Goal: Task Accomplishment & Management: Manage account settings

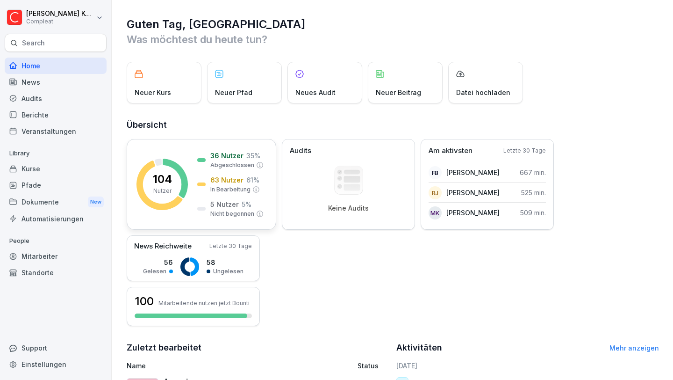
click at [218, 152] on p "36 Nutzer" at bounding box center [226, 156] width 33 height 10
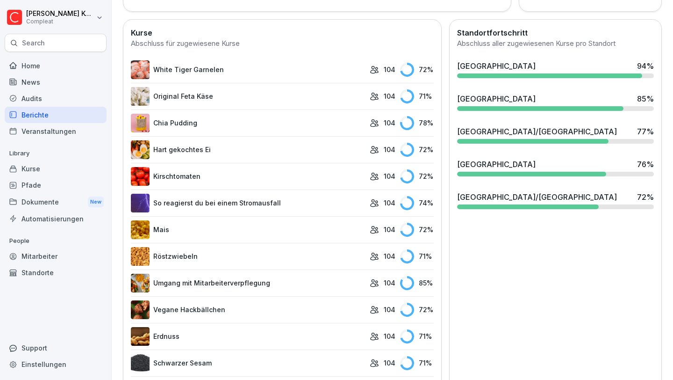
scroll to position [252, 0]
click at [39, 173] on div "Kurse" at bounding box center [56, 168] width 102 height 16
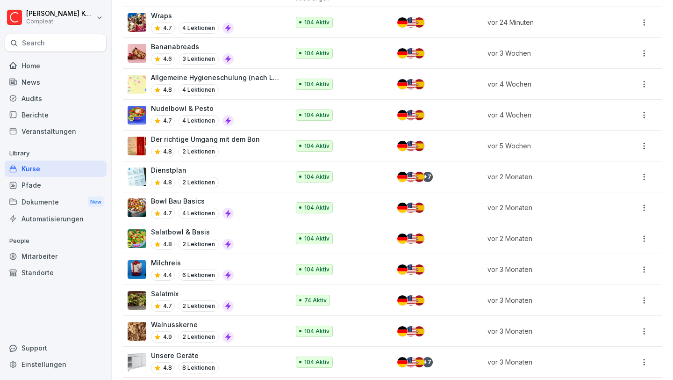
scroll to position [334, 0]
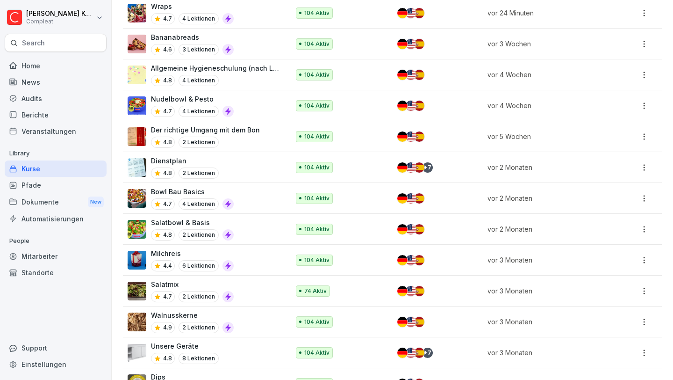
click at [257, 132] on div "Der richtige Umgang mit dem Bon 4.8 2 Lektionen" at bounding box center [204, 136] width 152 height 23
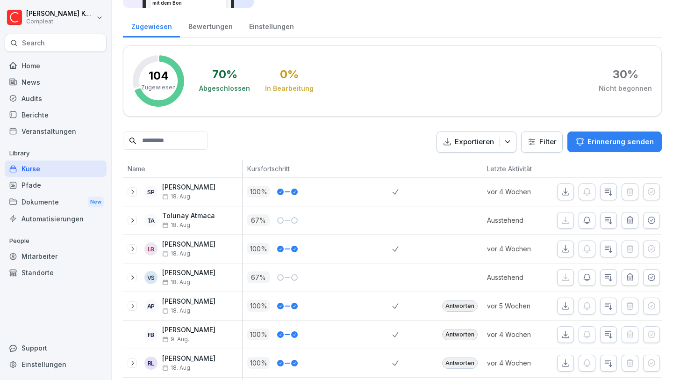
scroll to position [23, 0]
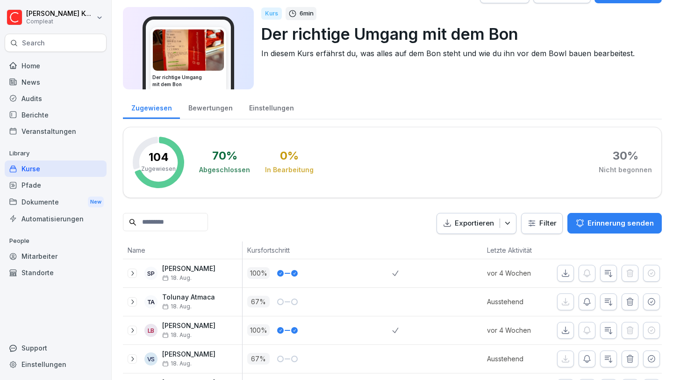
click at [214, 67] on img at bounding box center [188, 49] width 71 height 41
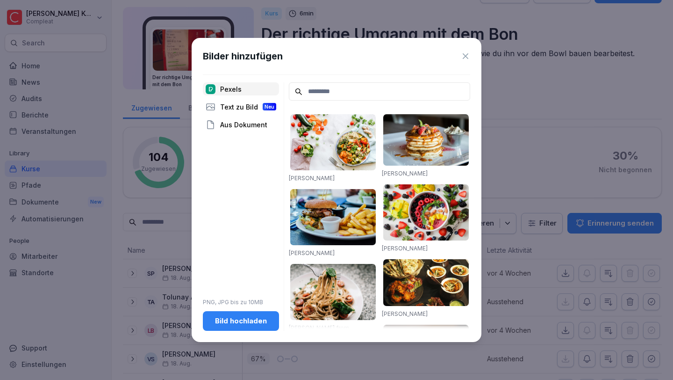
click at [469, 53] on icon at bounding box center [465, 55] width 9 height 9
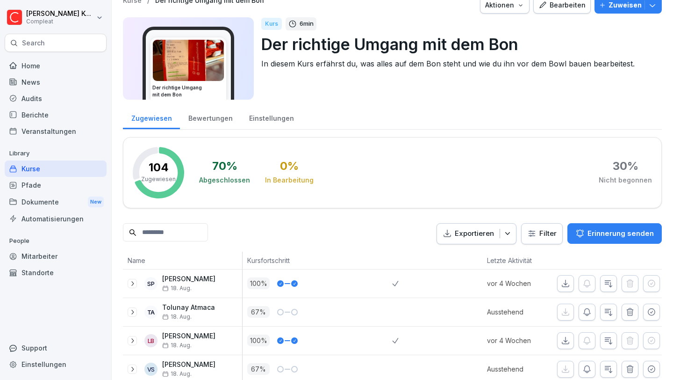
scroll to position [15, 0]
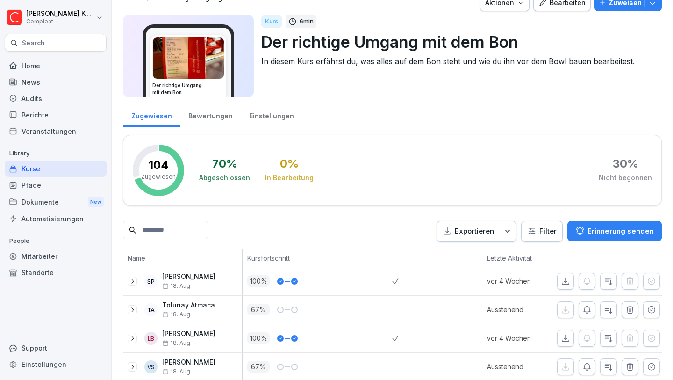
click at [253, 120] on div "Einstellungen" at bounding box center [271, 115] width 61 height 24
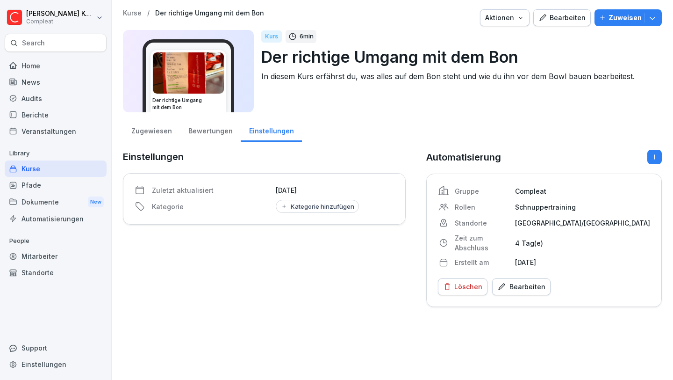
click at [220, 126] on div "Bewertungen" at bounding box center [210, 130] width 61 height 24
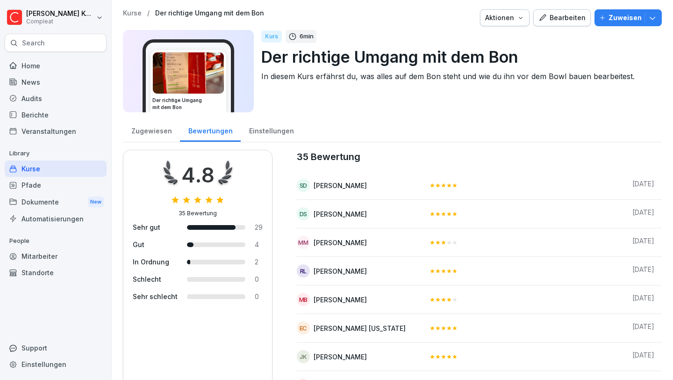
click at [252, 132] on div "Einstellungen" at bounding box center [271, 130] width 61 height 24
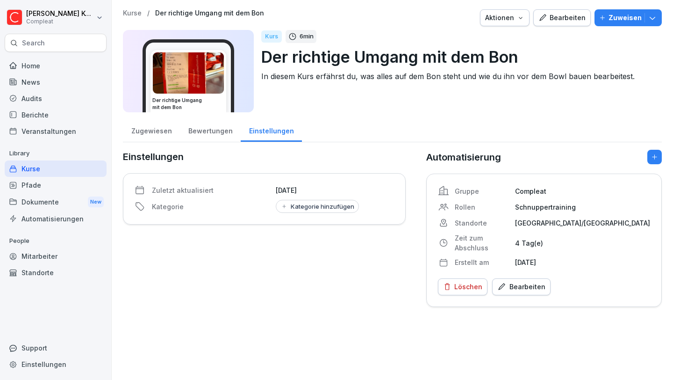
click at [219, 133] on div "Bewertungen" at bounding box center [210, 130] width 61 height 24
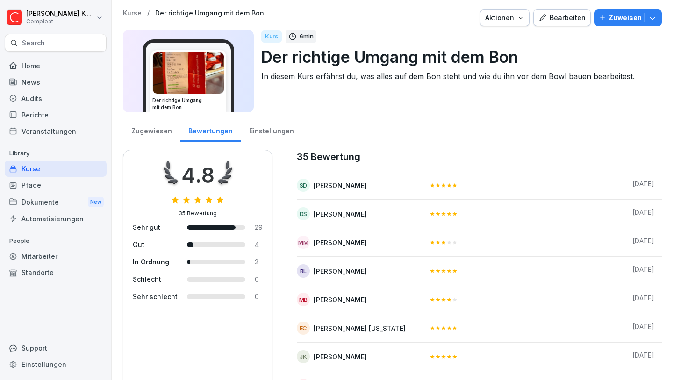
click at [274, 130] on div "Einstellungen" at bounding box center [271, 130] width 61 height 24
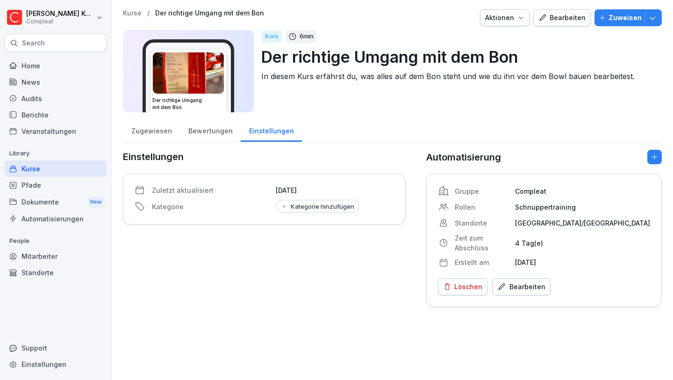
click at [156, 130] on div "Zugewiesen" at bounding box center [151, 130] width 57 height 24
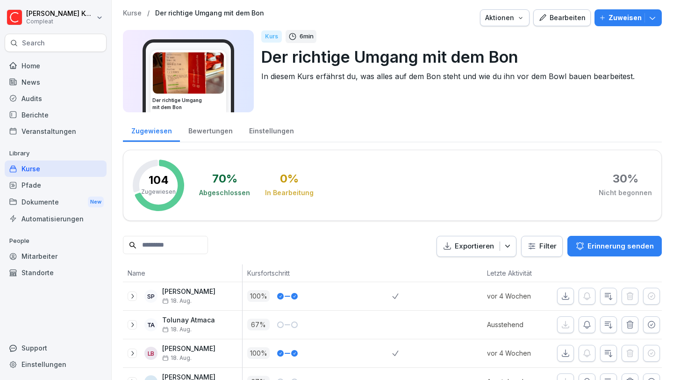
click at [72, 68] on div "Home" at bounding box center [56, 66] width 102 height 16
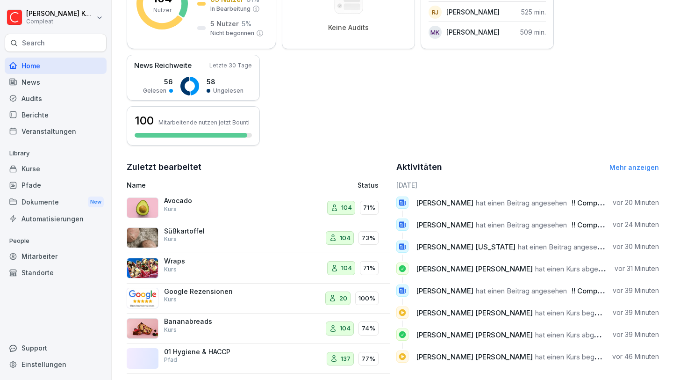
scroll to position [198, 0]
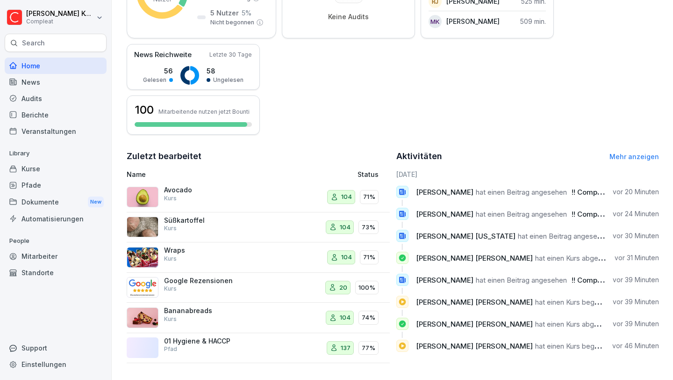
click at [40, 170] on div "Kurse" at bounding box center [56, 168] width 102 height 16
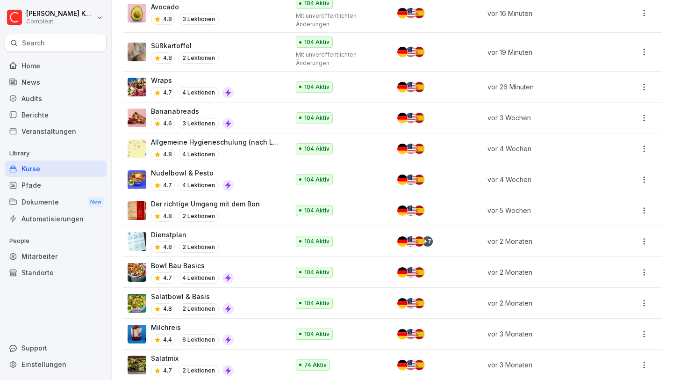
scroll to position [259, 0]
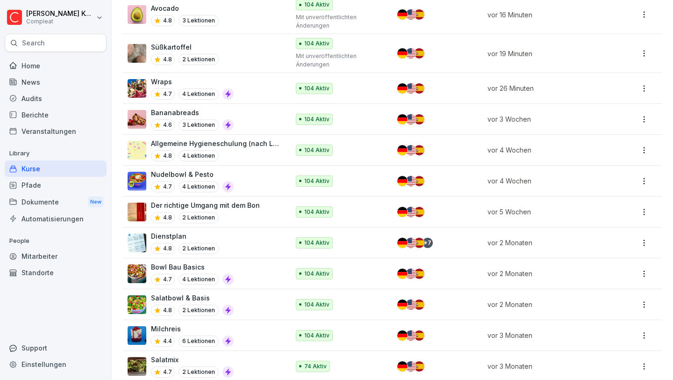
click at [197, 184] on p "4 Lektionen" at bounding box center [199, 186] width 40 height 11
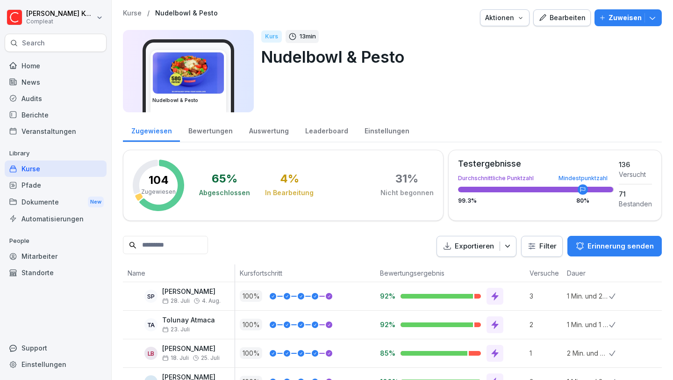
click at [520, 20] on icon "button" at bounding box center [520, 17] width 7 height 7
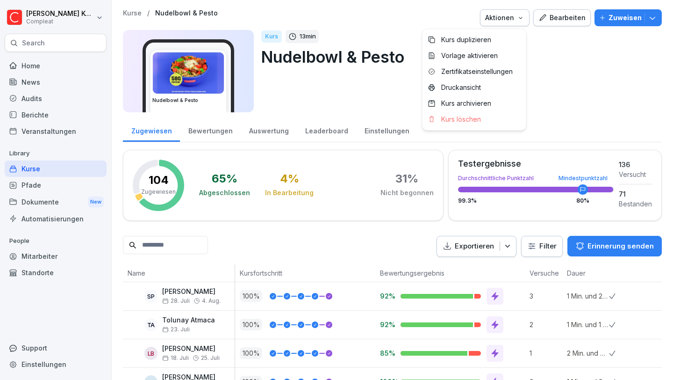
click at [327, 70] on html "Moritz Kohler Compleat Search Home News Audits Berichte Veranstaltungen Library…" at bounding box center [336, 190] width 673 height 380
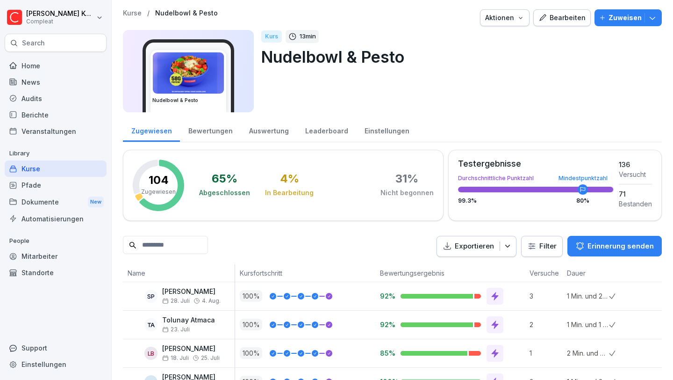
click at [558, 14] on div "Bearbeiten" at bounding box center [562, 18] width 47 height 10
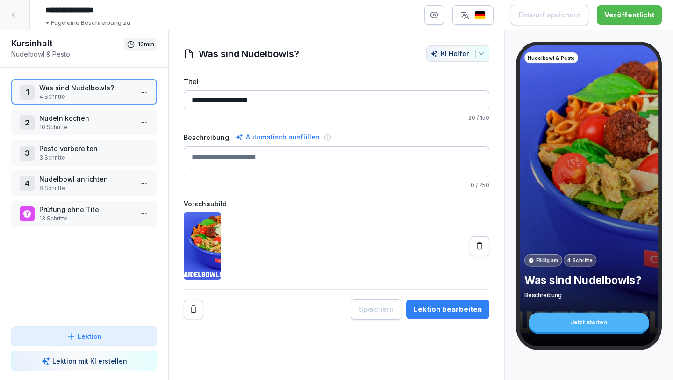
click at [79, 124] on p "10 Schritte" at bounding box center [86, 127] width 94 height 8
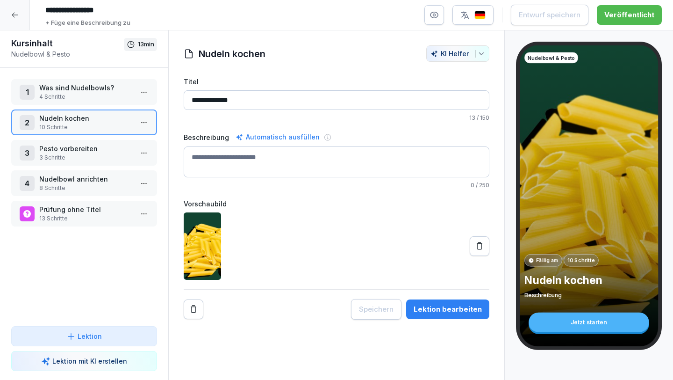
click at [77, 153] on p "3 Schritte" at bounding box center [86, 157] width 94 height 8
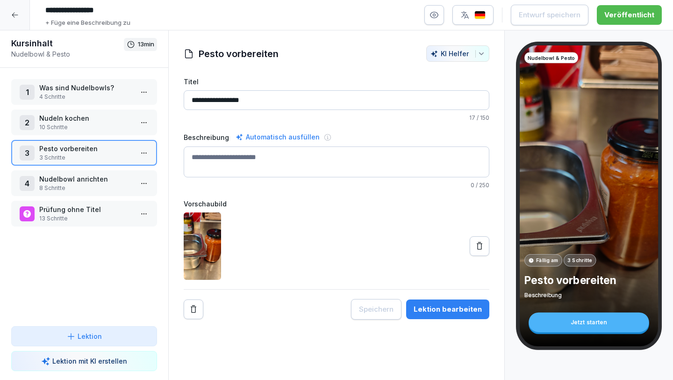
click at [82, 177] on p "Nudelbowl anrichten" at bounding box center [86, 179] width 94 height 10
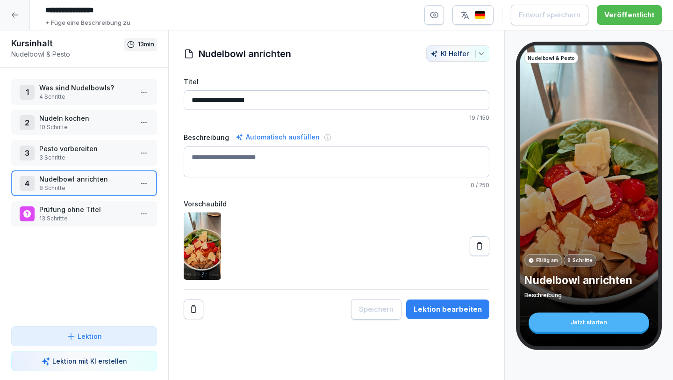
click at [83, 131] on div "2 Nudeln kochen 10 Schritte" at bounding box center [84, 122] width 146 height 26
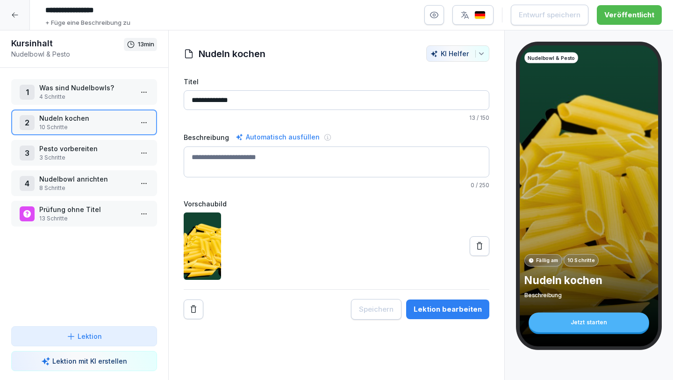
click at [460, 313] on div "Lektion bearbeiten" at bounding box center [448, 309] width 68 height 10
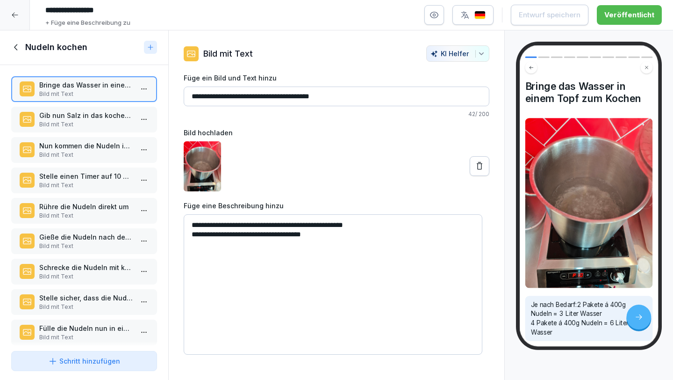
click at [87, 123] on p "Bild mit Text" at bounding box center [86, 124] width 94 height 8
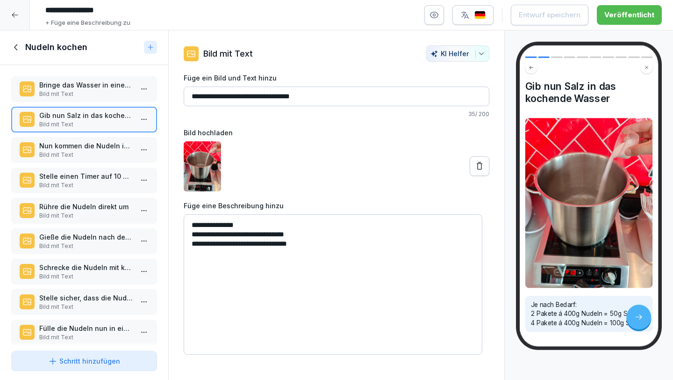
click at [68, 151] on p "Bild mit Text" at bounding box center [86, 155] width 94 height 8
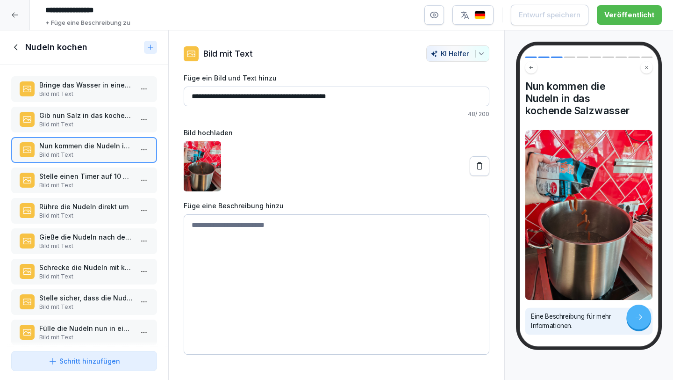
click at [72, 183] on p "Bild mit Text" at bounding box center [86, 185] width 94 height 8
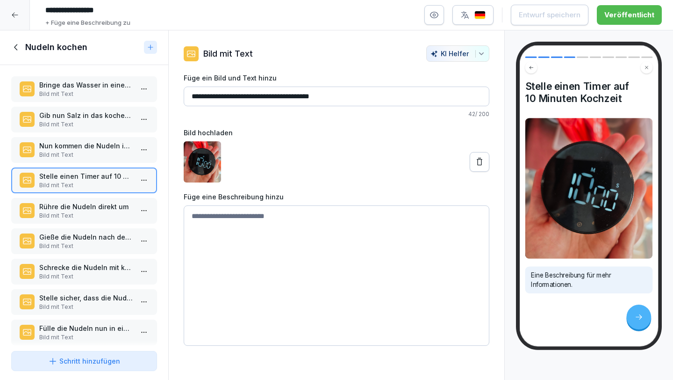
click at [69, 209] on p "Rühre die Nudeln direkt um" at bounding box center [86, 207] width 94 height 10
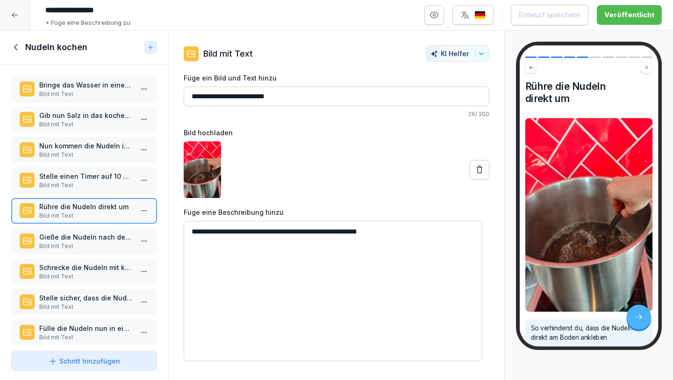
click at [68, 236] on p "Gieße die Nudeln nach der Kochzeit durch ein Sieb ab" at bounding box center [86, 237] width 94 height 10
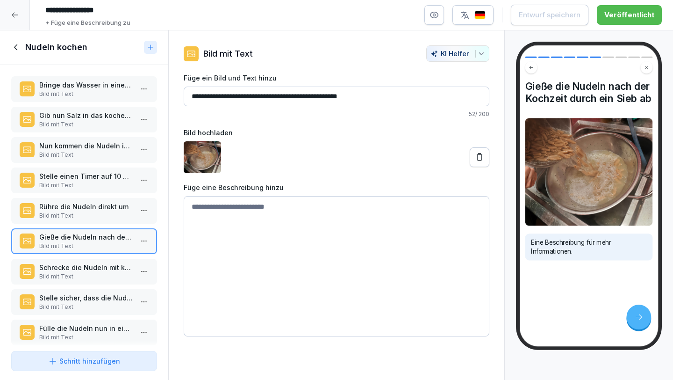
click at [79, 219] on div "Rühre die Nudeln direkt um Bild mit Text" at bounding box center [84, 211] width 146 height 26
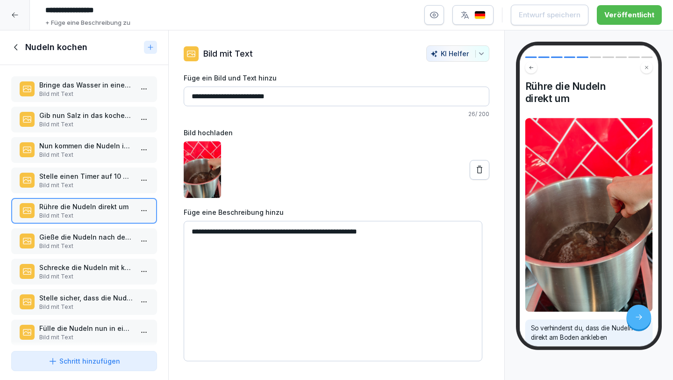
click at [91, 186] on p "Bild mit Text" at bounding box center [86, 185] width 94 height 8
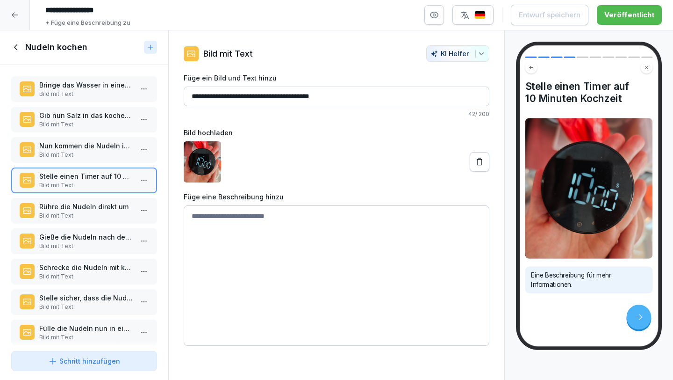
click at [115, 209] on p "Rühre die Nudeln direkt um" at bounding box center [86, 207] width 94 height 10
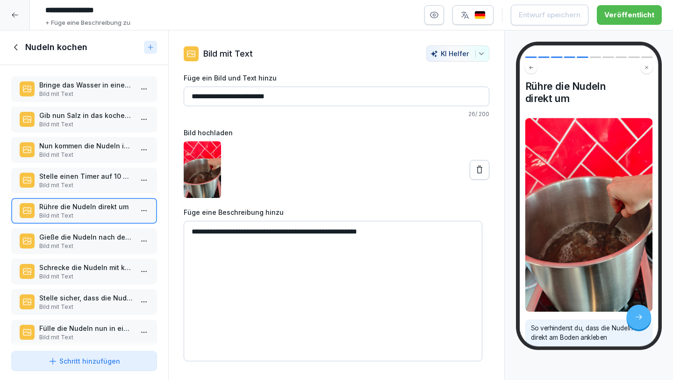
click at [82, 242] on p "Bild mit Text" at bounding box center [86, 246] width 94 height 8
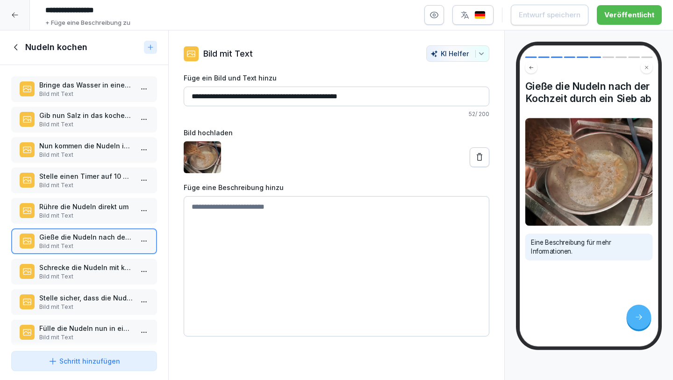
click at [74, 269] on p "Schrecke die Nudeln mit kaltem Wasser ab" at bounding box center [86, 267] width 94 height 10
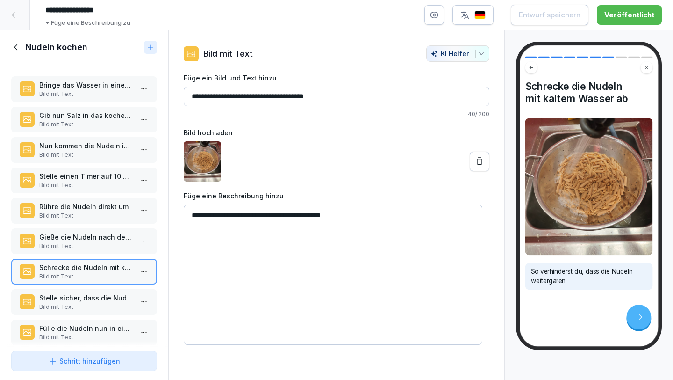
click at [82, 213] on p "Bild mit Text" at bounding box center [86, 215] width 94 height 8
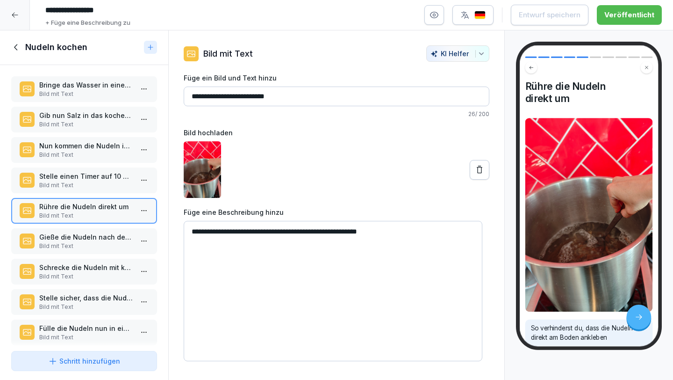
click at [101, 181] on p "Bild mit Text" at bounding box center [86, 185] width 94 height 8
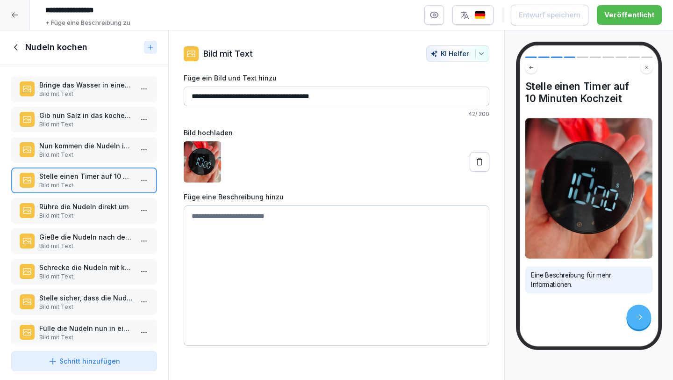
click at [251, 222] on textarea at bounding box center [337, 275] width 306 height 140
click at [98, 91] on p "Bild mit Text" at bounding box center [86, 94] width 94 height 8
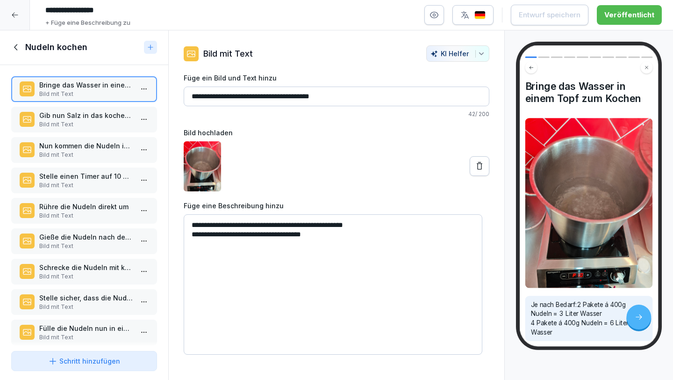
click at [81, 118] on p "Gib nun Salz in das kochende Wasser" at bounding box center [86, 115] width 94 height 10
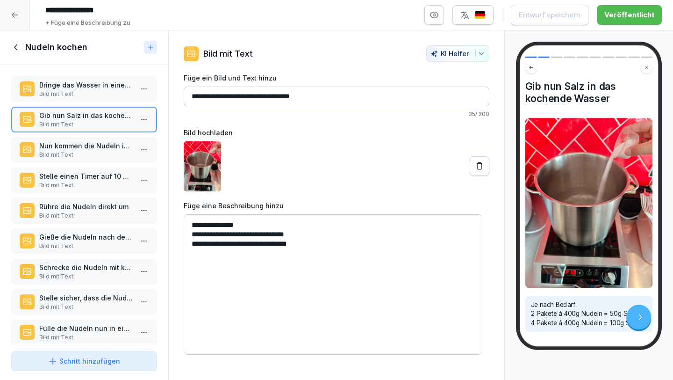
click at [79, 90] on p "Bild mit Text" at bounding box center [86, 94] width 94 height 8
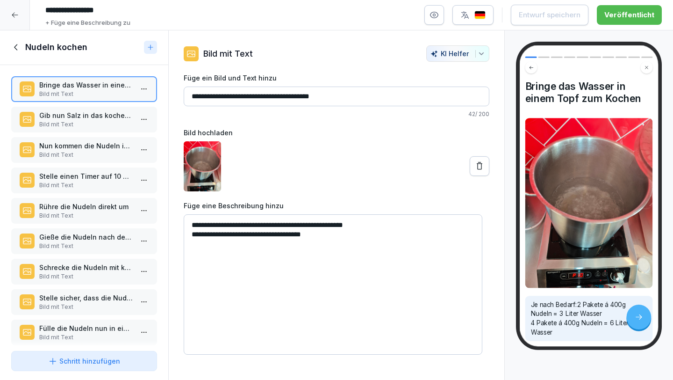
click at [76, 117] on p "Gib nun Salz in das kochende Wasser" at bounding box center [86, 115] width 94 height 10
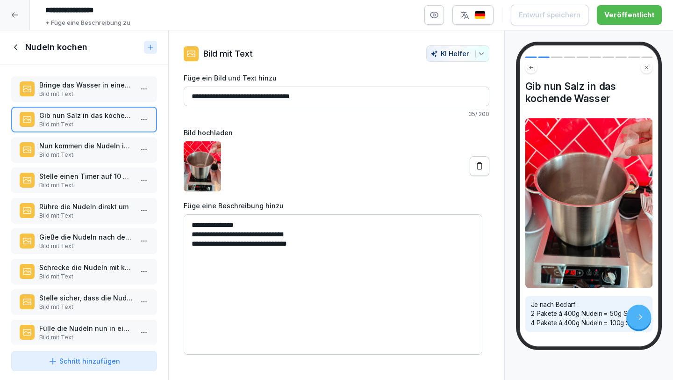
click at [75, 152] on p "Bild mit Text" at bounding box center [86, 155] width 94 height 8
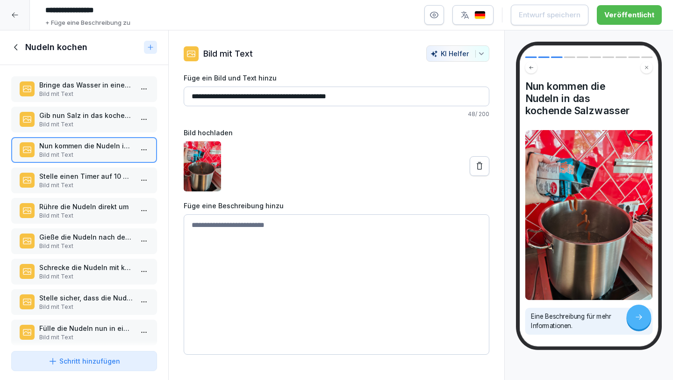
click at [254, 224] on textarea at bounding box center [337, 284] width 306 height 140
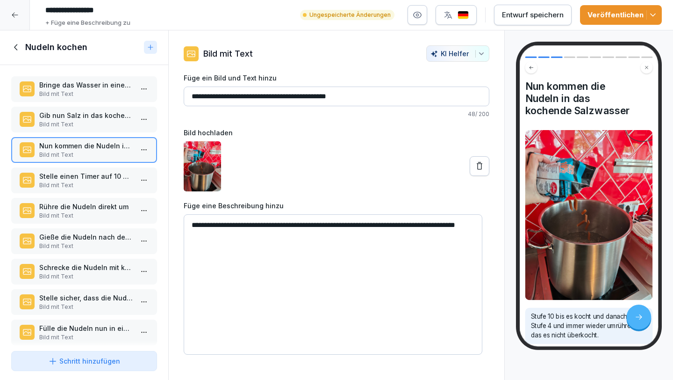
click at [194, 224] on textarea "**********" at bounding box center [333, 284] width 299 height 140
click at [236, 223] on textarea "**********" at bounding box center [333, 284] width 299 height 140
click at [303, 237] on textarea "**********" at bounding box center [333, 284] width 299 height 140
click at [380, 225] on textarea "**********" at bounding box center [333, 284] width 299 height 140
click at [224, 235] on textarea "**********" at bounding box center [333, 284] width 299 height 140
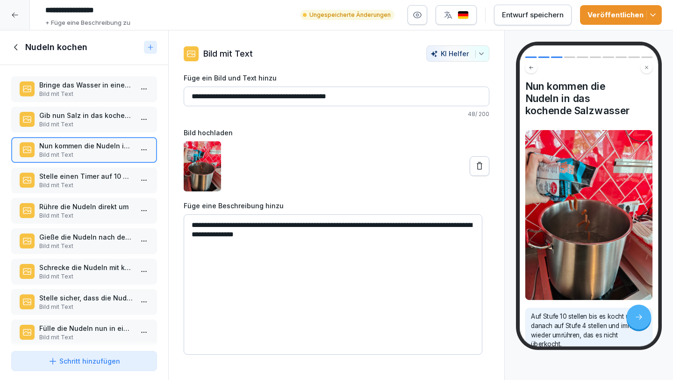
click at [239, 235] on textarea "**********" at bounding box center [333, 284] width 299 height 140
click at [334, 234] on textarea "**********" at bounding box center [333, 284] width 299 height 140
type textarea "**********"
click at [99, 176] on p "Stelle einen Timer auf 10 Minuten Kochzeit" at bounding box center [86, 176] width 94 height 10
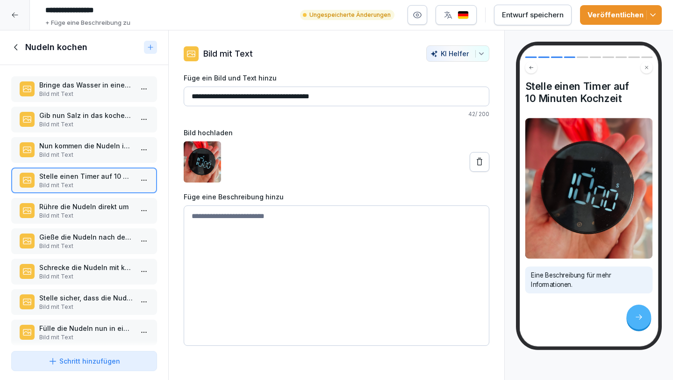
click at [102, 157] on p "Bild mit Text" at bounding box center [86, 155] width 94 height 8
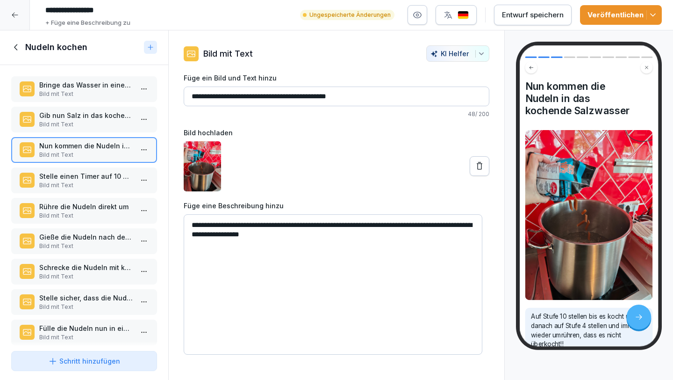
click at [94, 174] on p "Stelle einen Timer auf 10 Minuten Kochzeit" at bounding box center [86, 176] width 94 height 10
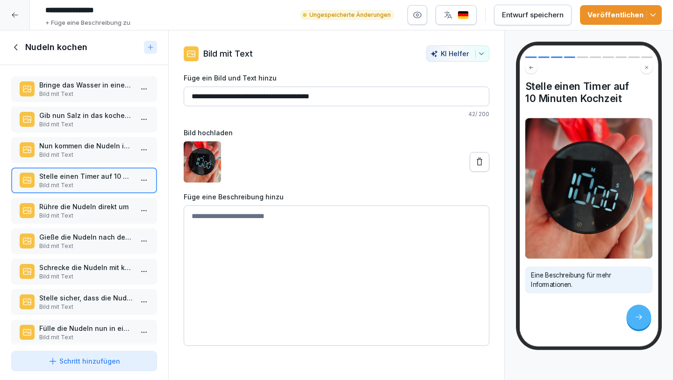
click at [94, 207] on p "Rühre die Nudeln direkt um" at bounding box center [86, 207] width 94 height 10
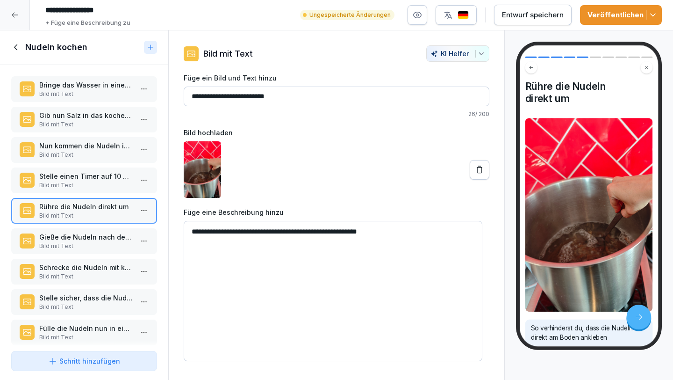
click at [81, 237] on p "Gieße die Nudeln nach der Kochzeit durch ein Sieb ab" at bounding box center [86, 237] width 94 height 10
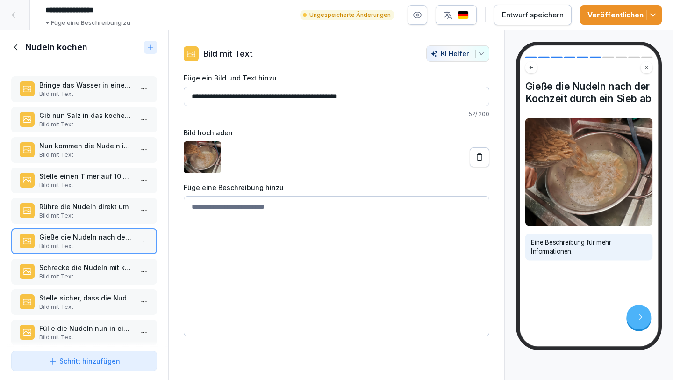
click at [86, 278] on p "Bild mit Text" at bounding box center [86, 276] width 94 height 8
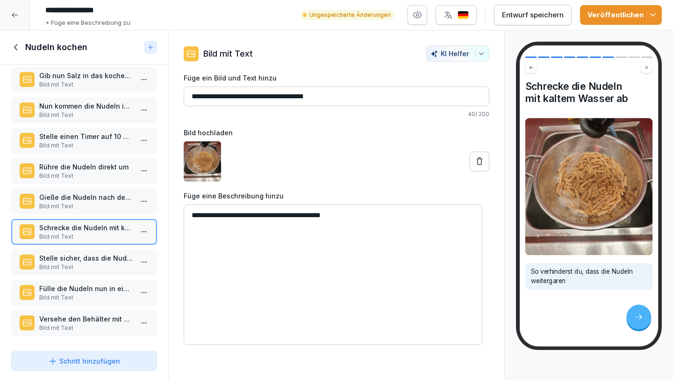
scroll to position [46, 0]
click at [359, 215] on textarea "**********" at bounding box center [333, 274] width 299 height 140
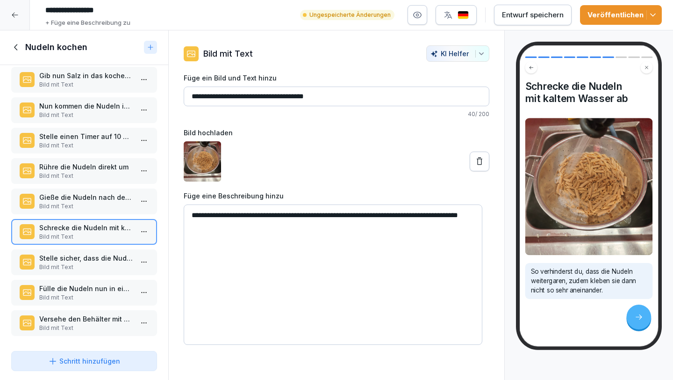
type textarea "**********"
click at [333, 164] on div at bounding box center [337, 161] width 306 height 40
click at [83, 253] on p "Stelle sicher, dass die Nudeln nicht mehr heiß sind" at bounding box center [86, 258] width 94 height 10
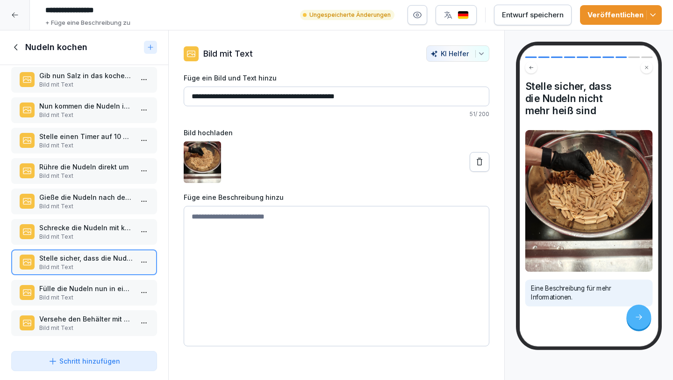
click at [85, 283] on p "Fülle die Nudeln nun in einen GN-Behälter um" at bounding box center [86, 288] width 94 height 10
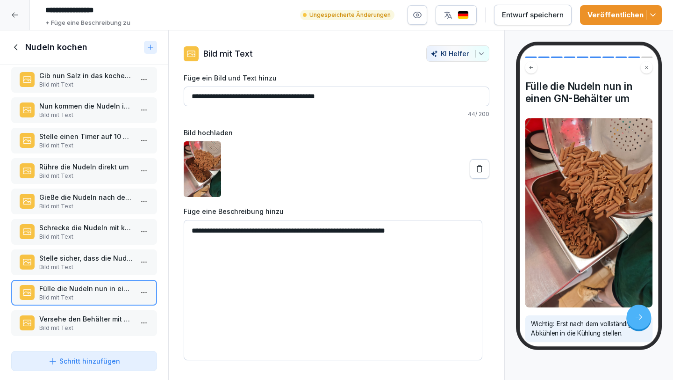
click at [89, 314] on p "Versehe den Behälter mit einem MHD und lagere ihn in der Kühlung" at bounding box center [86, 319] width 94 height 10
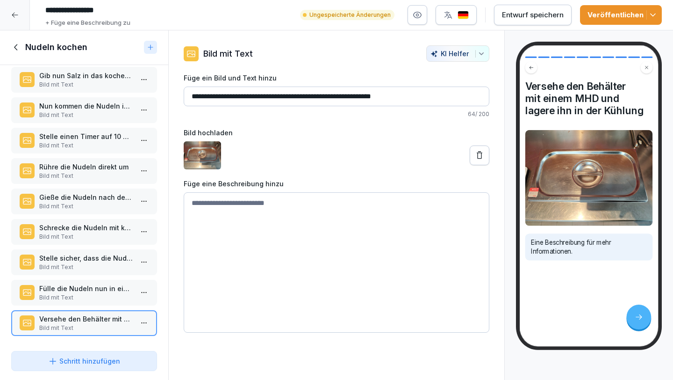
click at [528, 18] on div "Entwurf speichern" at bounding box center [533, 15] width 62 height 10
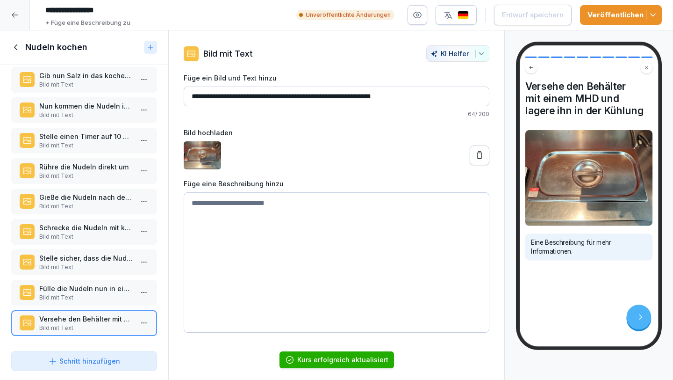
click at [11, 13] on icon at bounding box center [14, 14] width 7 height 7
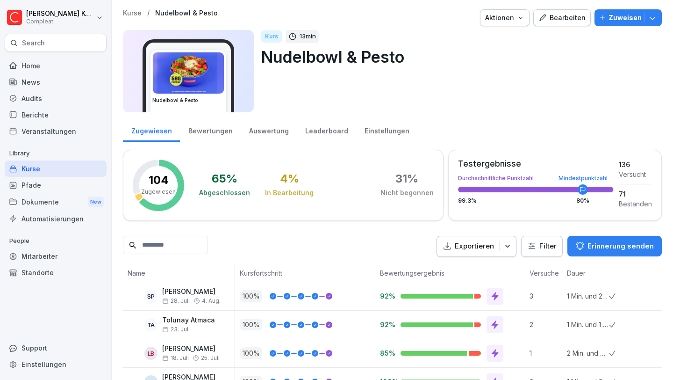
click at [74, 171] on div "Kurse" at bounding box center [56, 168] width 102 height 16
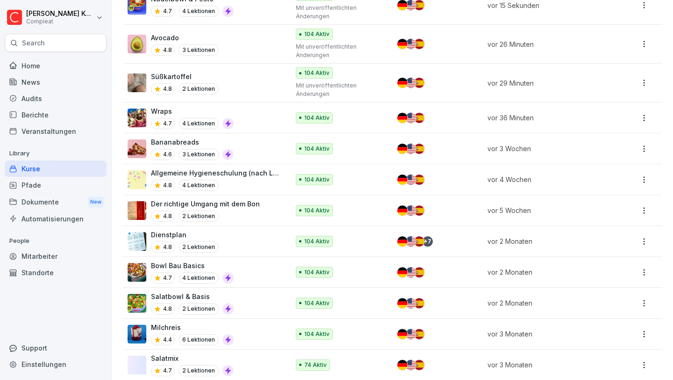
scroll to position [304, 0]
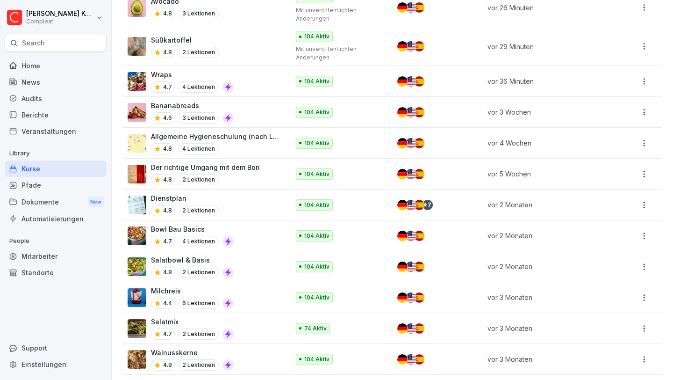
click at [280, 225] on td "Bowl Bau Basics 4.7 4 Lektionen" at bounding box center [207, 235] width 168 height 31
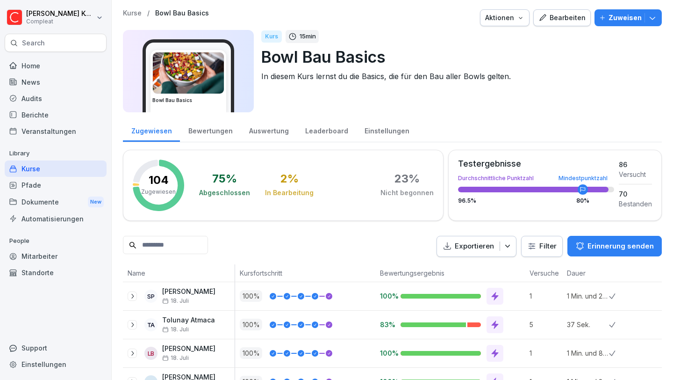
click at [545, 19] on div "Bearbeiten" at bounding box center [562, 18] width 47 height 10
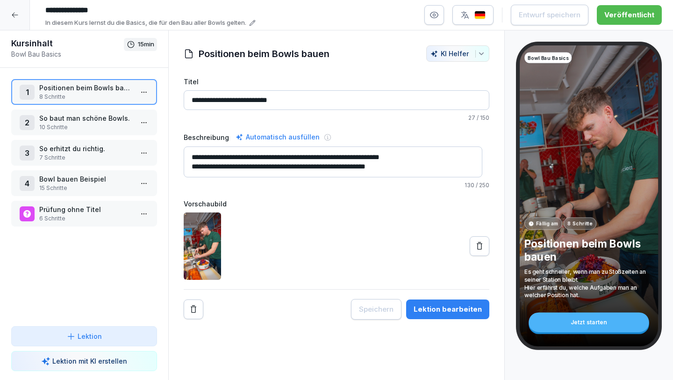
click at [74, 118] on p "So baut man schöne Bowls." at bounding box center [86, 118] width 94 height 10
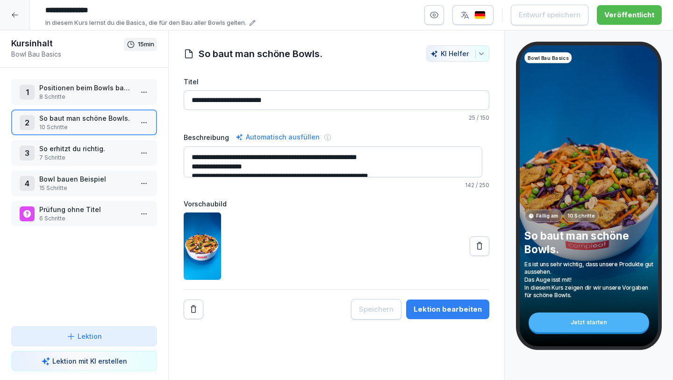
click at [94, 150] on p "So erhitzt du richtig." at bounding box center [86, 149] width 94 height 10
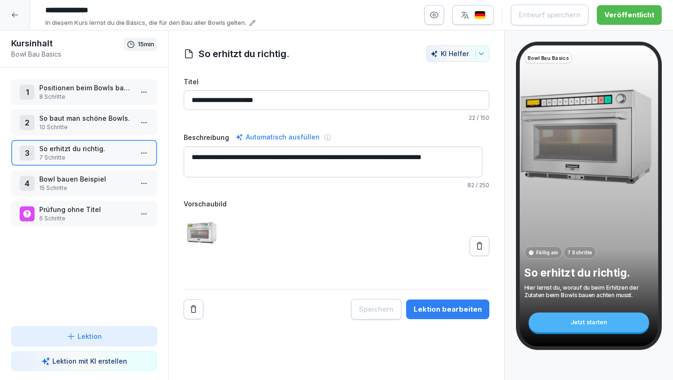
click at [88, 180] on p "Bowl bauen Beispiel" at bounding box center [86, 179] width 94 height 10
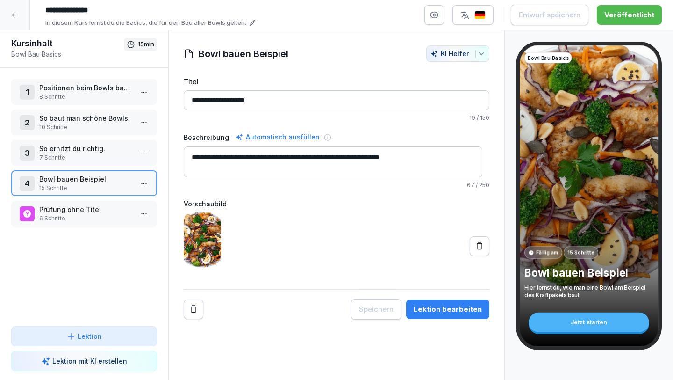
click at [91, 160] on p "7 Schritte" at bounding box center [86, 157] width 94 height 8
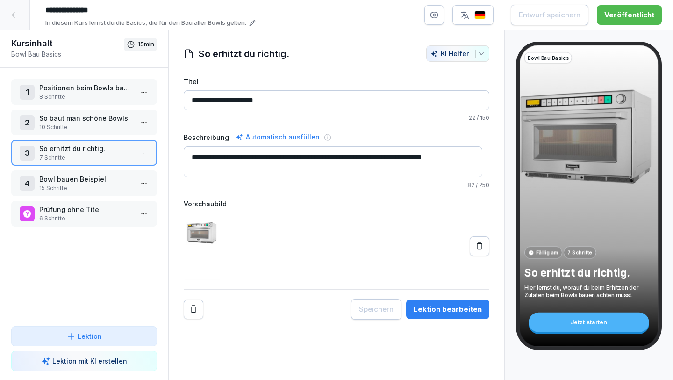
click at [93, 129] on p "10 Schritte" at bounding box center [86, 127] width 94 height 8
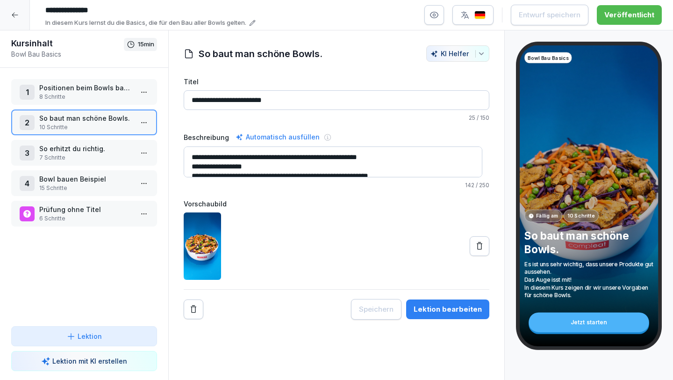
click at [93, 97] on p "8 Schritte" at bounding box center [86, 97] width 94 height 8
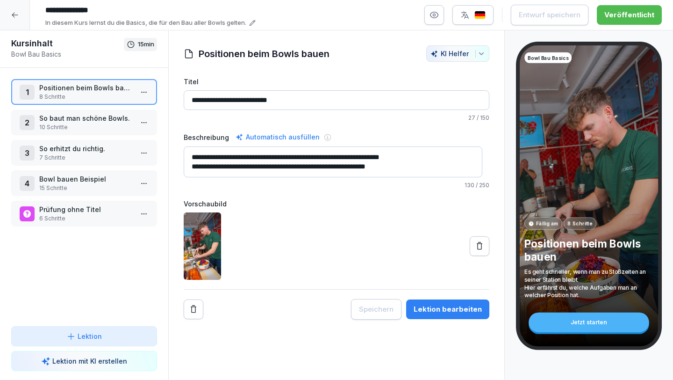
click at [17, 9] on div at bounding box center [15, 15] width 30 height 30
click at [17, 14] on html "**********" at bounding box center [336, 190] width 673 height 380
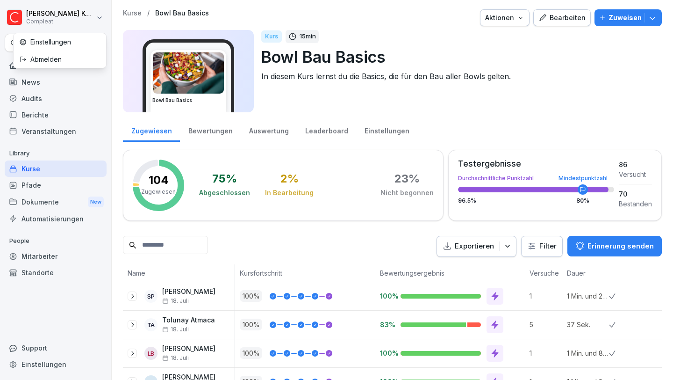
click at [80, 154] on html "Moritz Kohler Compleat Search Home News Audits Berichte Veranstaltungen Library…" at bounding box center [336, 190] width 673 height 380
click at [69, 167] on div "Kurse" at bounding box center [56, 168] width 102 height 16
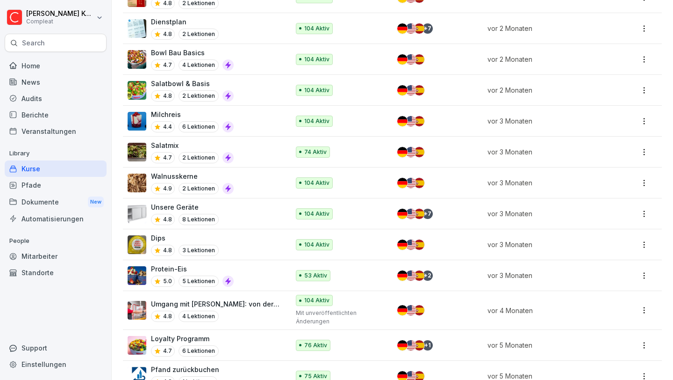
scroll to position [480, 0]
click at [247, 58] on div "Bowl Bau Basics 4.7 4 Lektionen" at bounding box center [204, 59] width 152 height 23
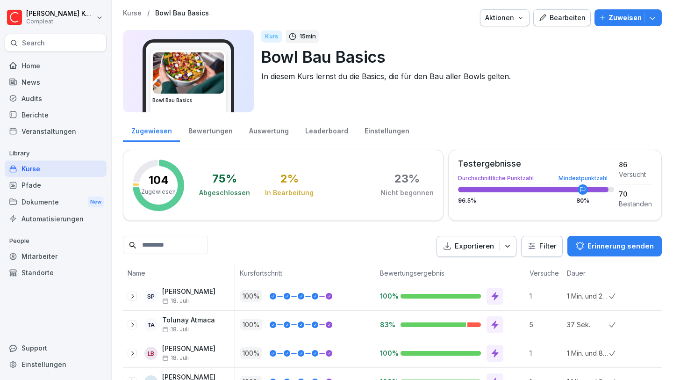
click at [554, 21] on div "Bearbeiten" at bounding box center [562, 18] width 47 height 10
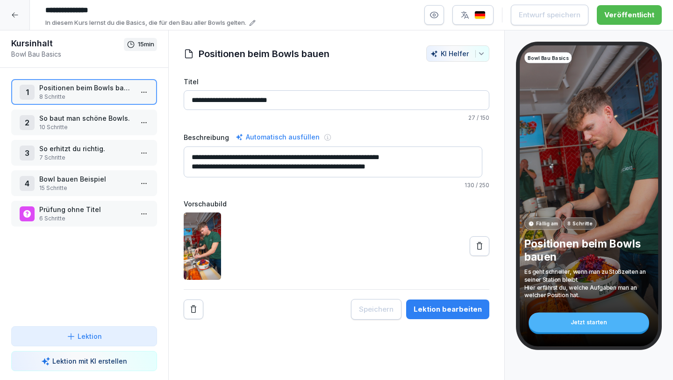
click at [100, 123] on p "10 Schritte" at bounding box center [86, 127] width 94 height 8
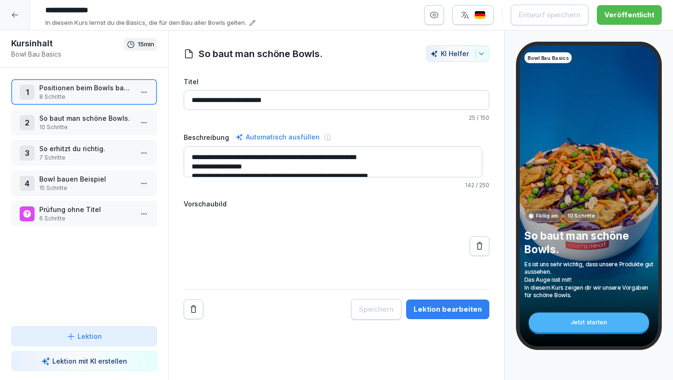
click at [100, 124] on p "10 Schritte" at bounding box center [86, 127] width 94 height 8
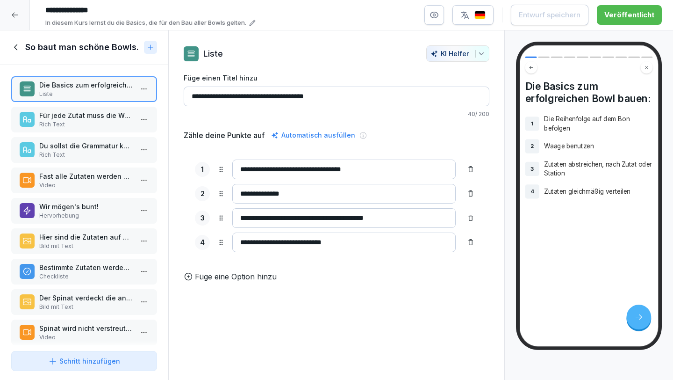
click at [99, 124] on p "Rich Text" at bounding box center [86, 124] width 94 height 8
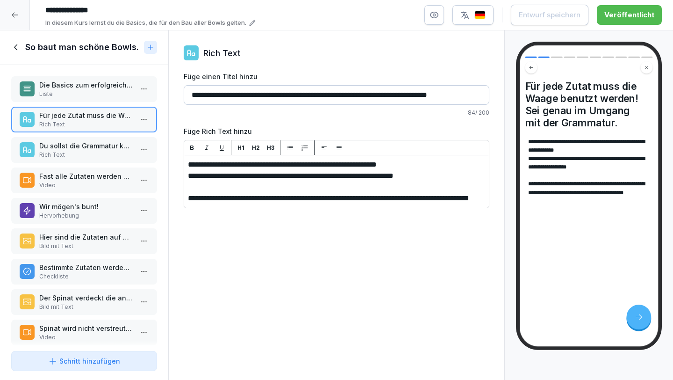
click at [91, 148] on p "Du sollst die Grammatur korrigieren, wenn du zu viel oder zu wenig reingetan ha…" at bounding box center [86, 146] width 94 height 10
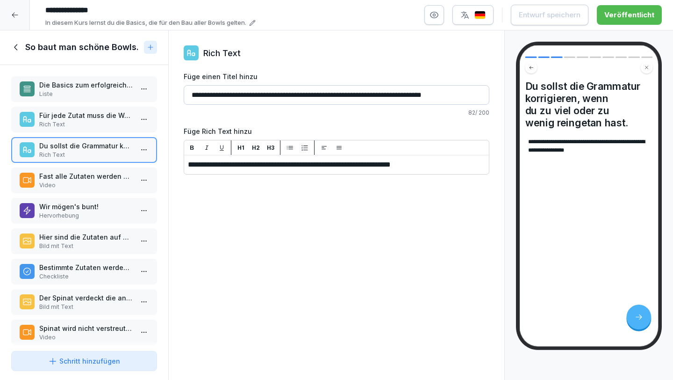
click at [86, 179] on p "Fast alle Zutaten werden gleichmäßig verteilt." at bounding box center [86, 176] width 94 height 10
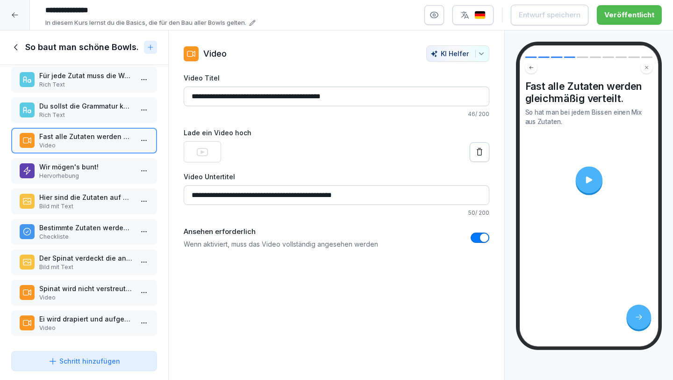
scroll to position [46, 0]
click at [18, 17] on icon at bounding box center [14, 14] width 7 height 7
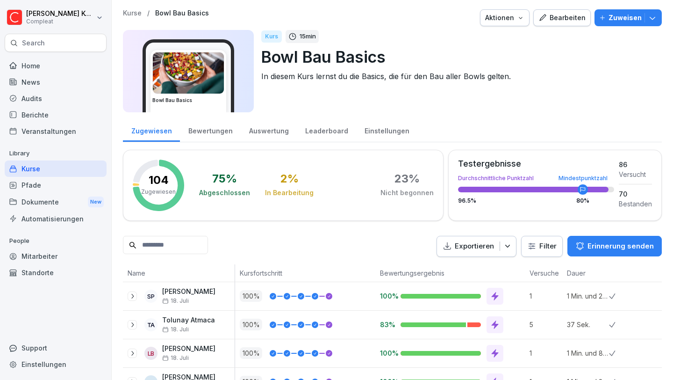
click at [52, 172] on div "Kurse" at bounding box center [56, 168] width 102 height 16
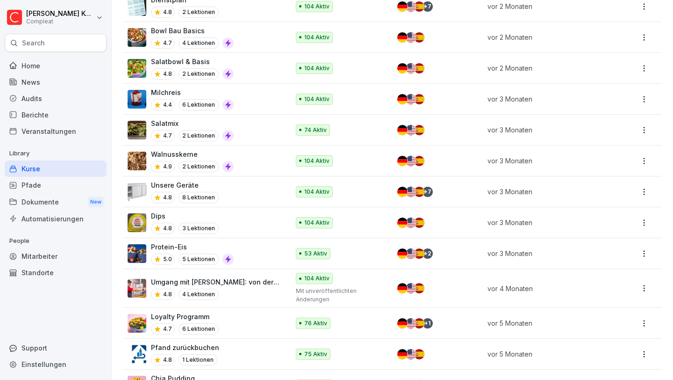
scroll to position [691, 0]
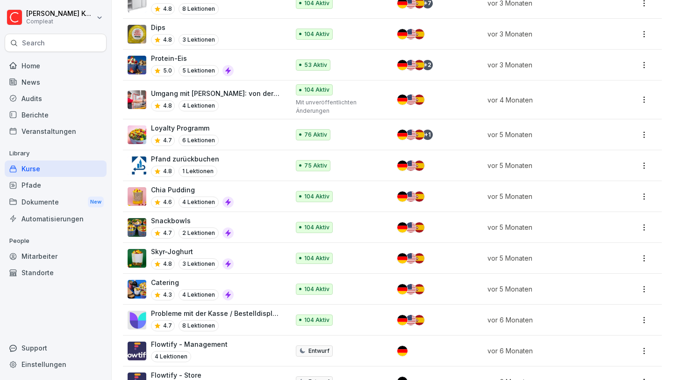
click at [364, 98] on p "Mit unveröffentlichten Änderungen" at bounding box center [339, 106] width 86 height 17
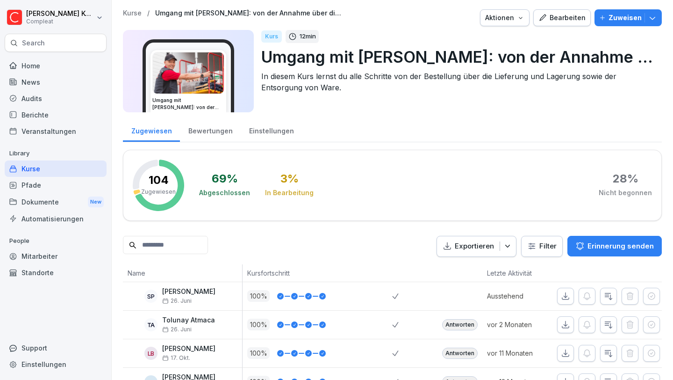
click at [559, 22] on div "Bearbeiten" at bounding box center [562, 18] width 47 height 10
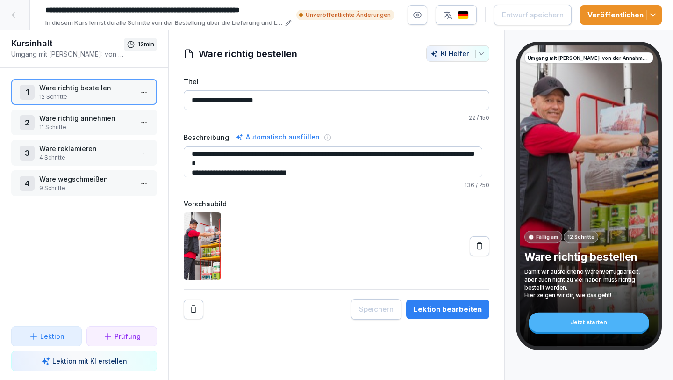
scroll to position [9, 0]
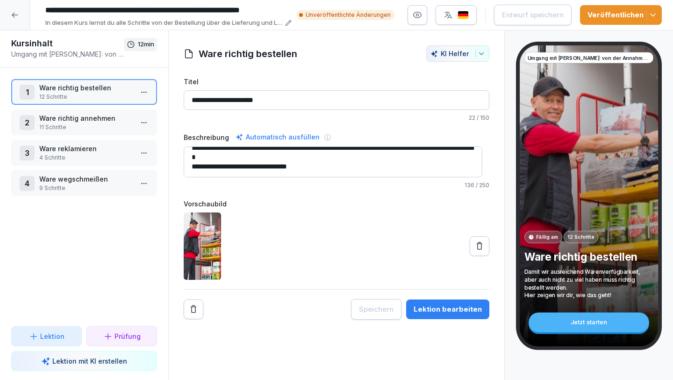
click at [97, 125] on p "11 Schritte" at bounding box center [86, 127] width 94 height 8
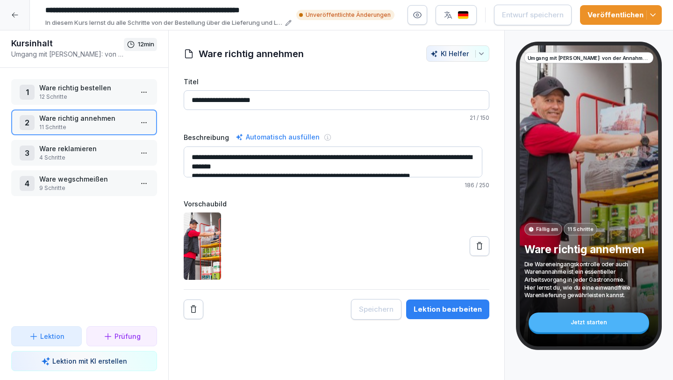
click at [88, 115] on p "Ware richtig annehmen" at bounding box center [86, 118] width 94 height 10
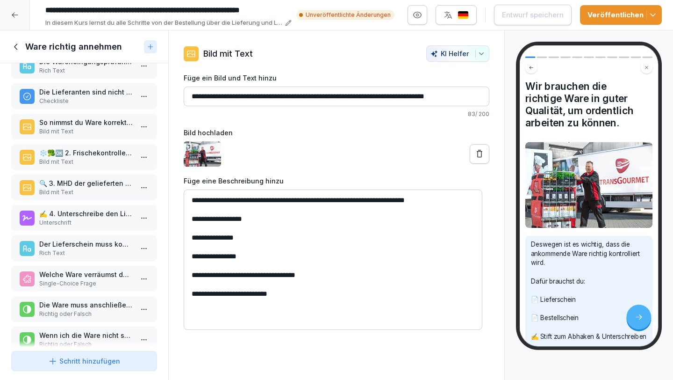
scroll to position [75, 0]
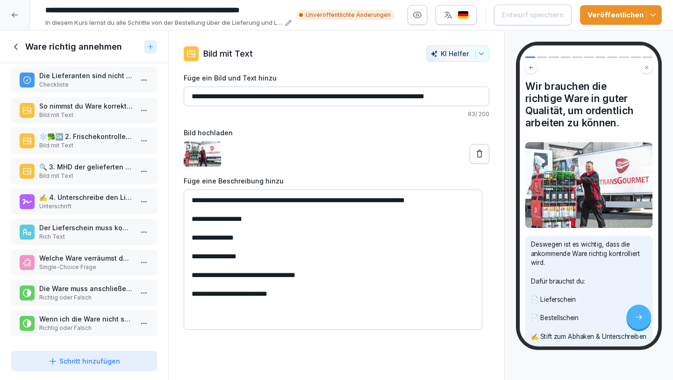
click at [101, 293] on p "Richtig oder Falsch" at bounding box center [86, 297] width 94 height 8
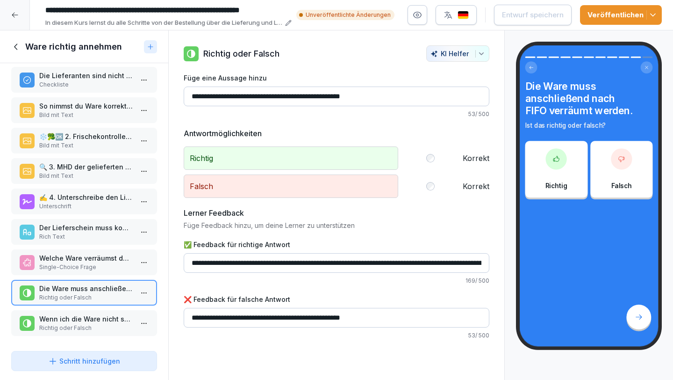
click at [95, 253] on p "Welche Ware verräumst du zuerst?" at bounding box center [86, 258] width 94 height 10
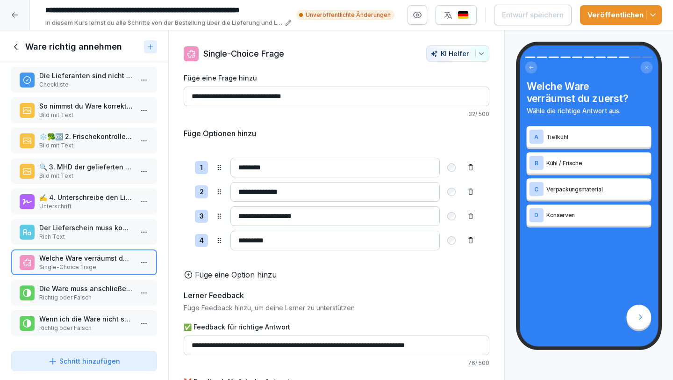
scroll to position [71, 0]
click at [19, 16] on div at bounding box center [15, 15] width 30 height 30
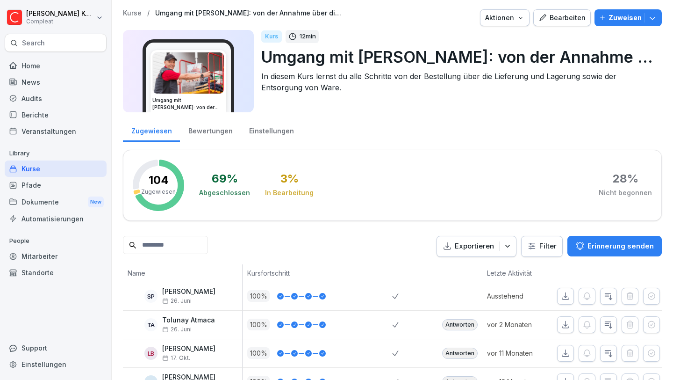
click at [62, 164] on div "Kurse" at bounding box center [56, 168] width 102 height 16
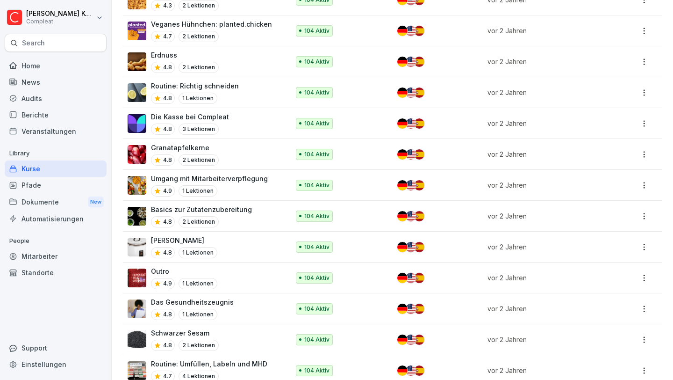
scroll to position [1769, 0]
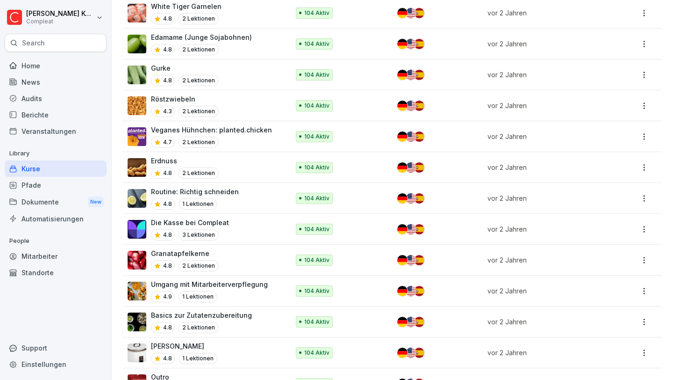
click at [232, 217] on div "Die Kasse bei Compleat 4.8 3 Lektionen" at bounding box center [204, 228] width 152 height 23
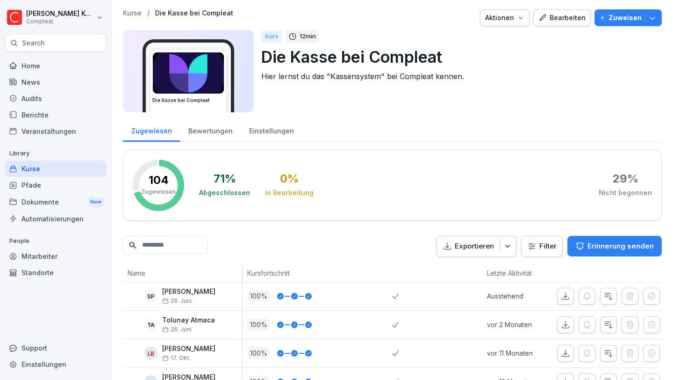
click at [557, 19] on div "Bearbeiten" at bounding box center [562, 18] width 47 height 10
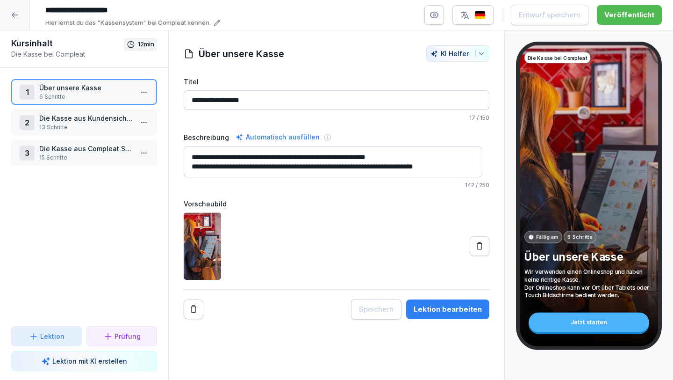
click at [93, 86] on p "Über unsere Kasse" at bounding box center [86, 88] width 94 height 10
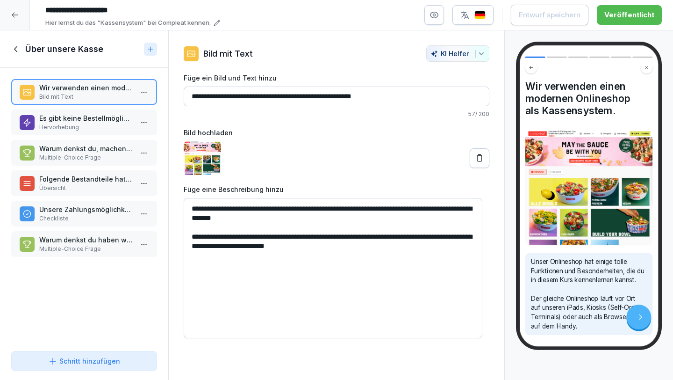
click at [15, 50] on icon at bounding box center [15, 49] width 3 height 6
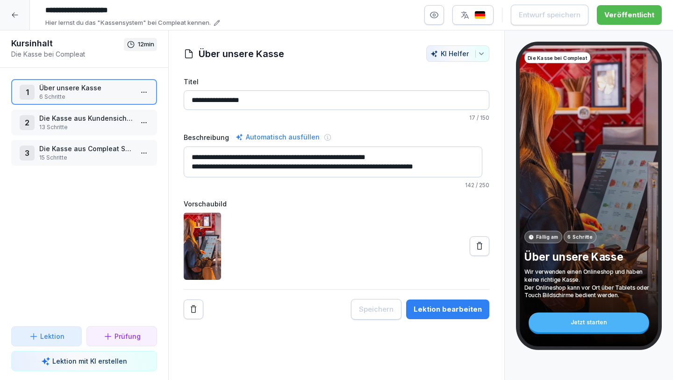
click at [56, 121] on p "Die Kasse aus Kundensicht bedienen können" at bounding box center [86, 118] width 94 height 10
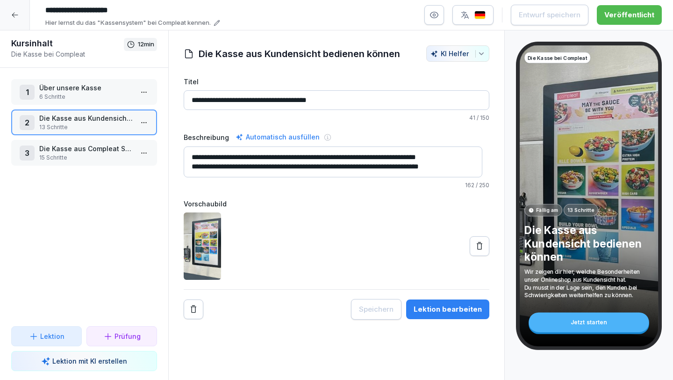
click at [56, 120] on p "Die Kasse aus Kundensicht bedienen können" at bounding box center [86, 118] width 94 height 10
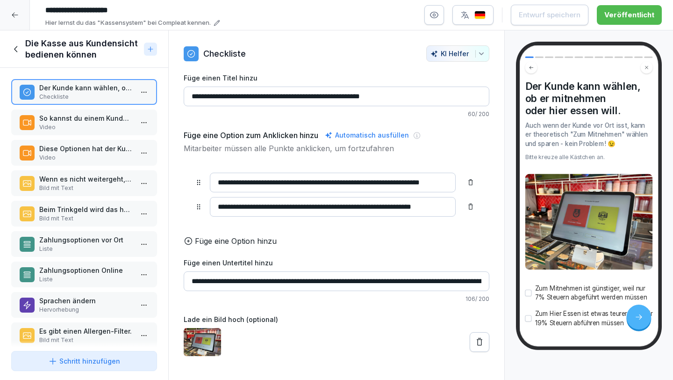
click at [88, 115] on p "So kannst du einem Kunden den Shop zeigen." at bounding box center [86, 118] width 94 height 10
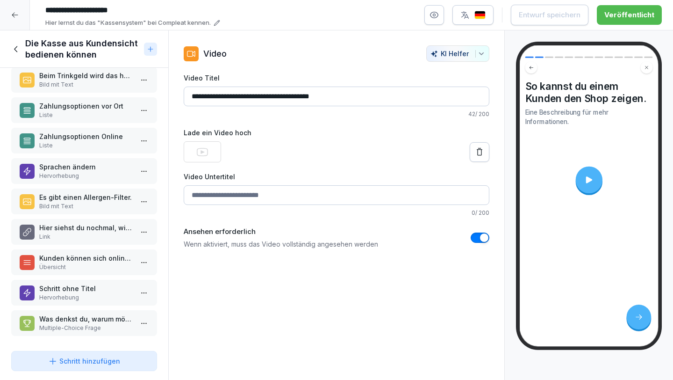
scroll to position [141, 0]
click at [17, 54] on div "Die Kasse aus Kundensicht bedienen können" at bounding box center [75, 49] width 129 height 22
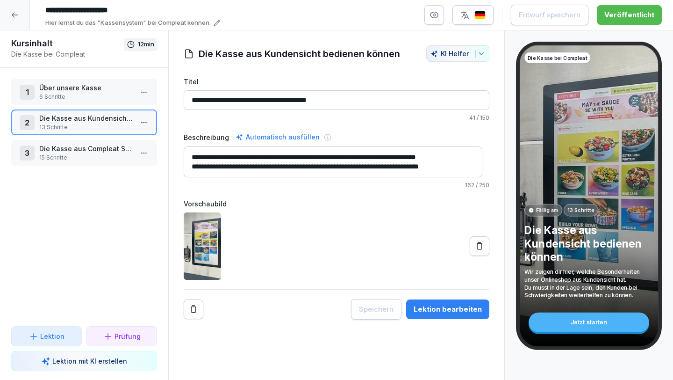
click at [60, 153] on p "15 Schritte" at bounding box center [86, 157] width 94 height 8
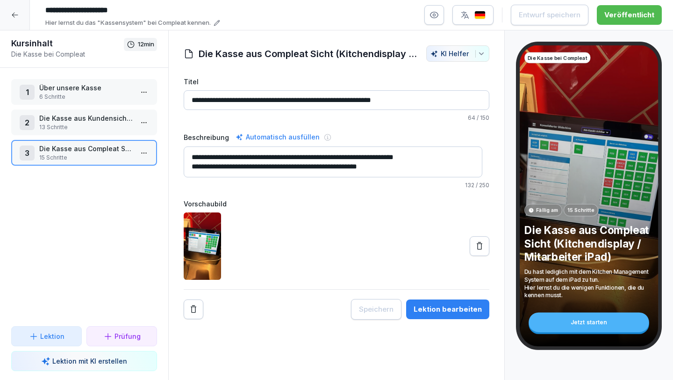
click at [105, 153] on p "Die Kasse aus Compleat Sicht (Kitchendisplay / Mitarbeiter iPad)" at bounding box center [86, 149] width 94 height 10
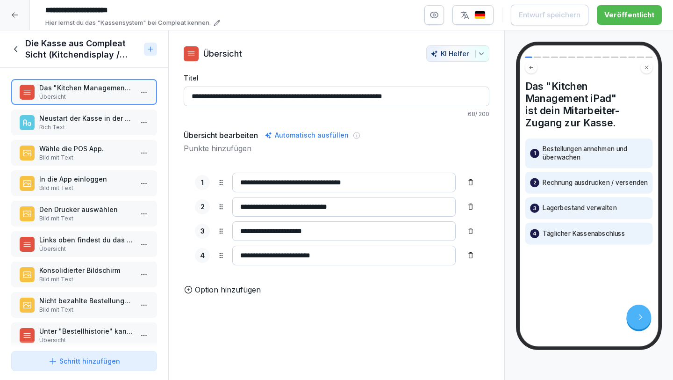
click at [100, 120] on p "Neustart der Kasse in der Frühschicht" at bounding box center [86, 118] width 94 height 10
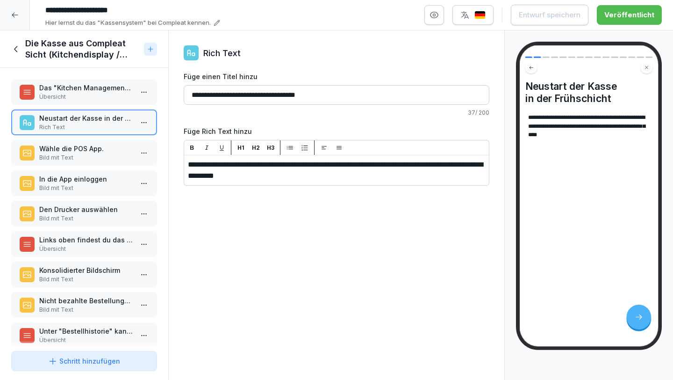
click at [97, 143] on div "Wähle die POS App. Bild mit Text" at bounding box center [84, 153] width 146 height 26
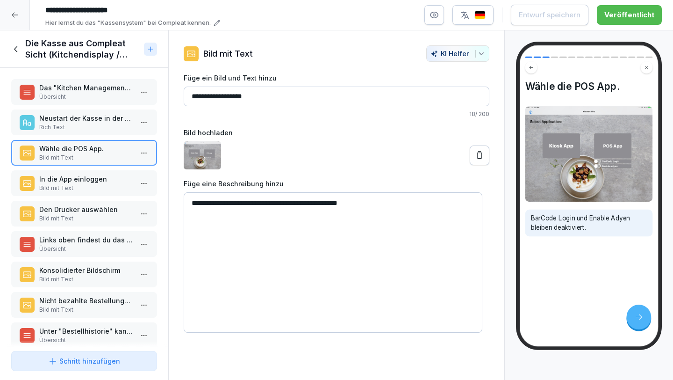
click at [102, 178] on p "In die App einloggen" at bounding box center [86, 179] width 94 height 10
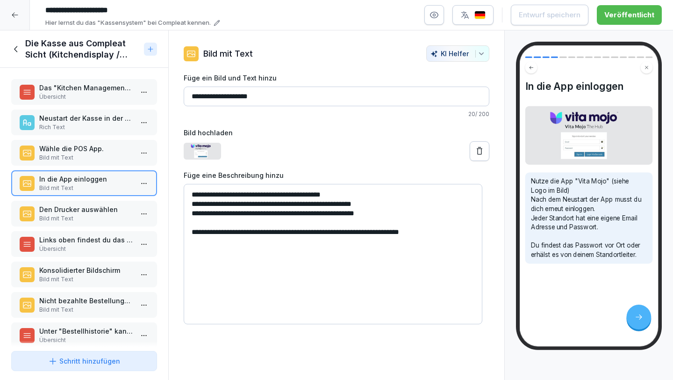
click at [94, 213] on p "Den Drucker auswählen" at bounding box center [86, 209] width 94 height 10
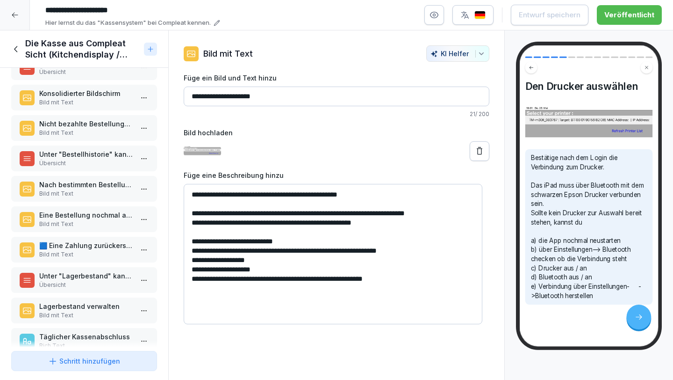
scroll to position [93, 0]
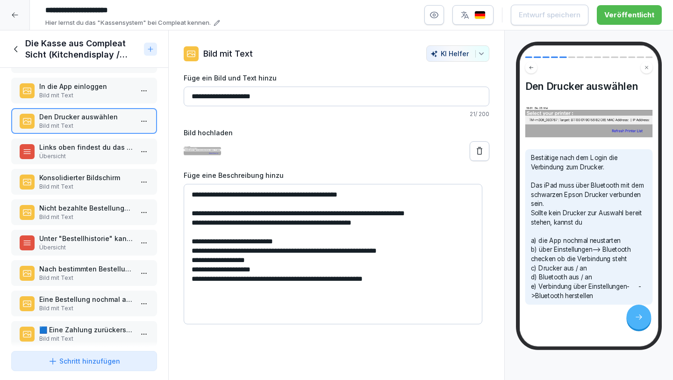
click at [77, 153] on p "Übersicht" at bounding box center [86, 156] width 94 height 8
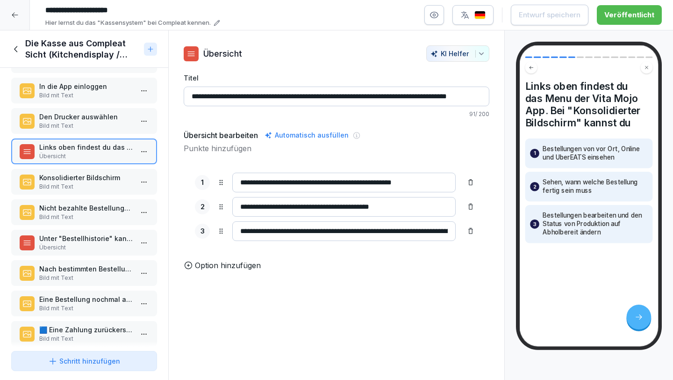
click at [81, 183] on p "Bild mit Text" at bounding box center [86, 186] width 94 height 8
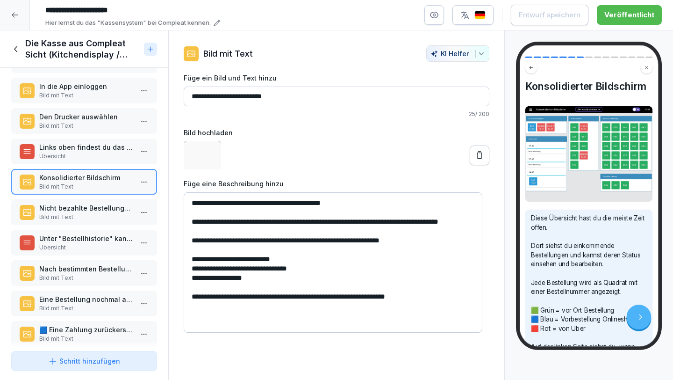
click at [81, 209] on p "Nicht bezahlte Bestellungen erscheinen im konsolidierten Bildschirm unten recht…" at bounding box center [86, 208] width 94 height 10
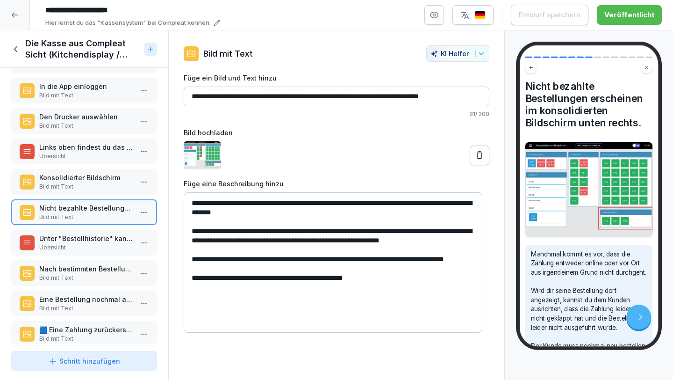
click at [87, 182] on p "Bild mit Text" at bounding box center [86, 186] width 94 height 8
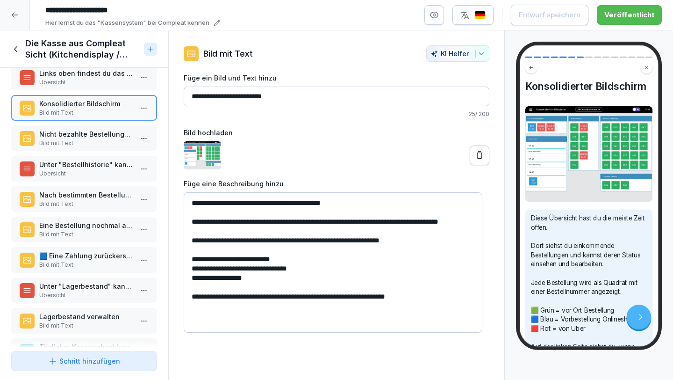
scroll to position [202, 0]
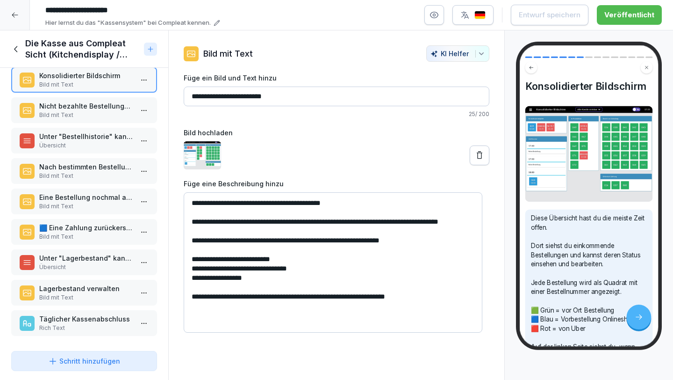
click at [87, 263] on p "Übersicht" at bounding box center [86, 267] width 94 height 8
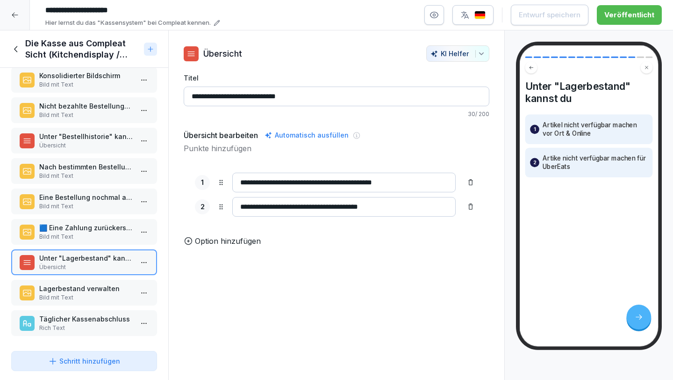
click at [73, 324] on p "Rich Text" at bounding box center [86, 328] width 94 height 8
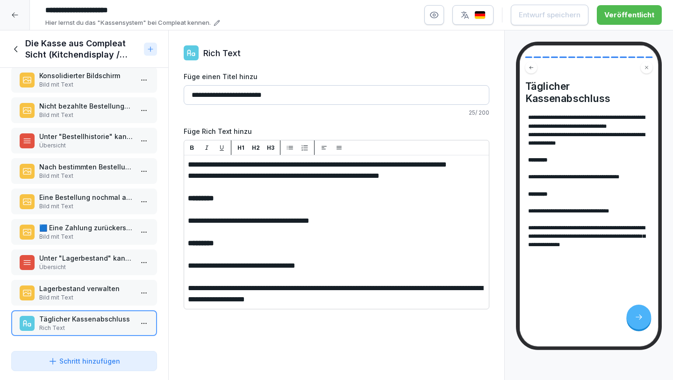
click at [85, 283] on p "Lagerbestand verwalten" at bounding box center [86, 288] width 94 height 10
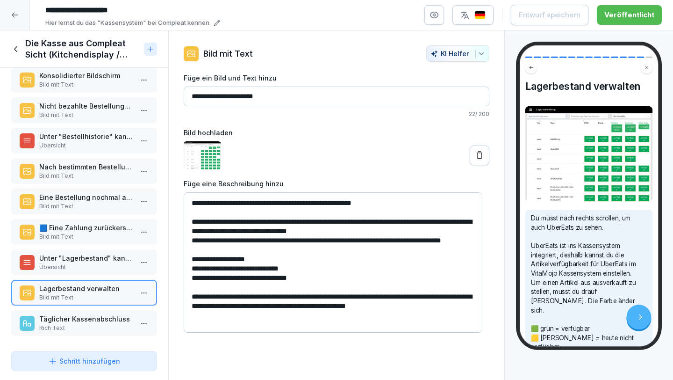
scroll to position [189, 0]
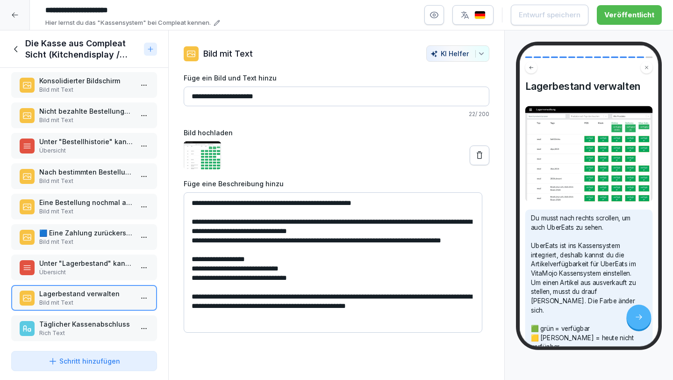
click at [79, 235] on p "🟦 Eine Zahlung zurückerstatten" at bounding box center [86, 233] width 94 height 10
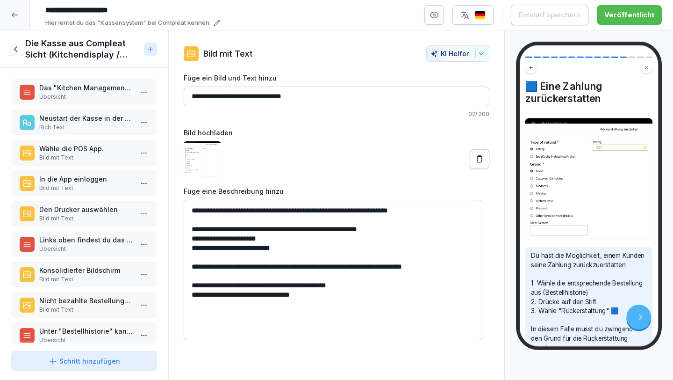
click at [15, 48] on icon at bounding box center [15, 49] width 3 height 6
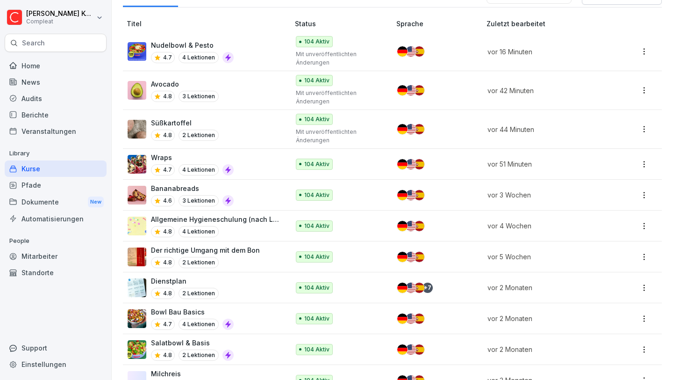
scroll to position [222, 0]
click at [258, 219] on p "Allgemeine Hygieneschulung (nach LMHV §4)" at bounding box center [215, 219] width 129 height 10
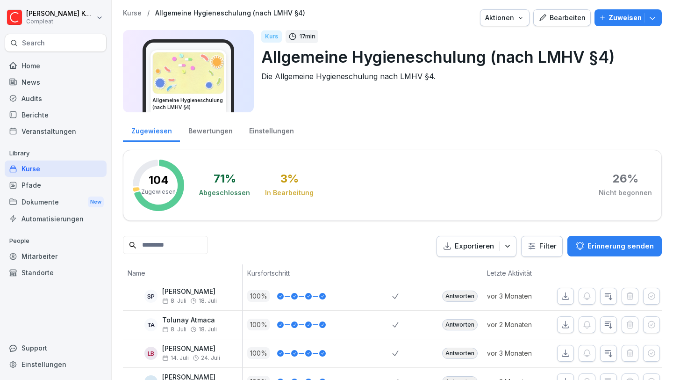
click at [554, 15] on div "Bearbeiten" at bounding box center [562, 18] width 47 height 10
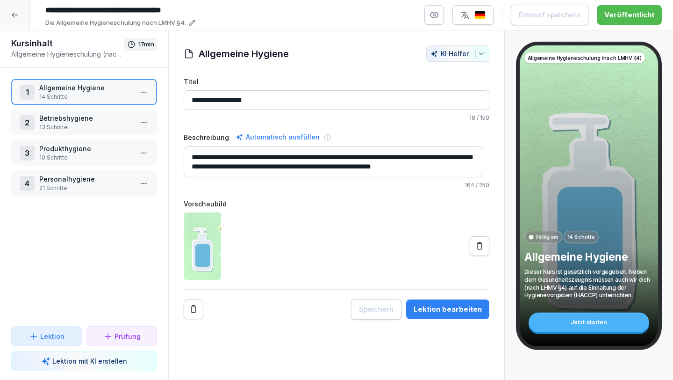
click at [95, 89] on p "Allgemeine Hygiene" at bounding box center [86, 88] width 94 height 10
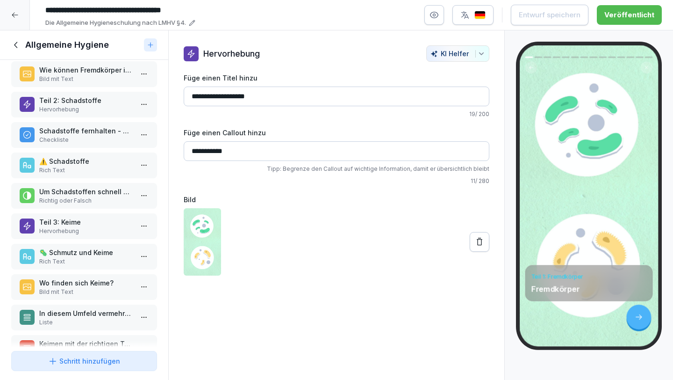
scroll to position [108, 0]
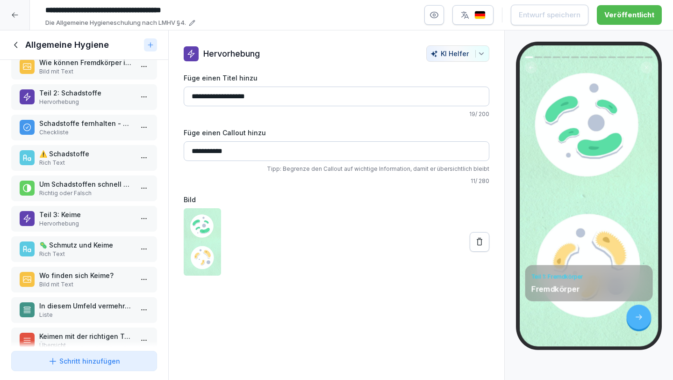
click at [96, 220] on p "Hervorhebung" at bounding box center [86, 223] width 94 height 8
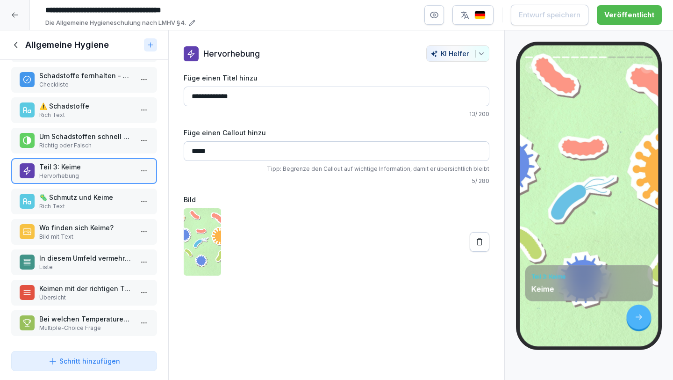
scroll to position [163, 0]
click at [92, 232] on p "Bild mit Text" at bounding box center [86, 236] width 94 height 8
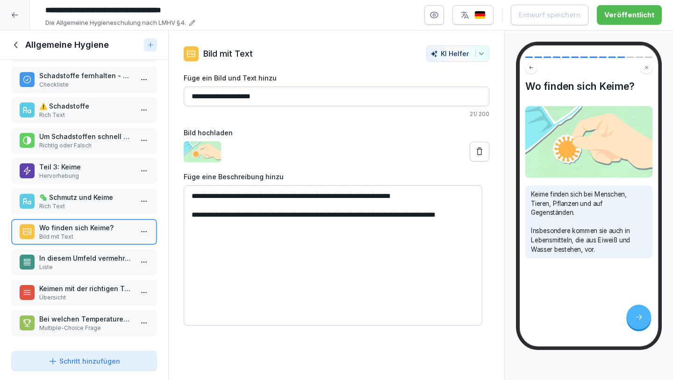
click at [95, 253] on p "In diesem Umfeld vermehren sich [PERSON_NAME] am besten:" at bounding box center [86, 258] width 94 height 10
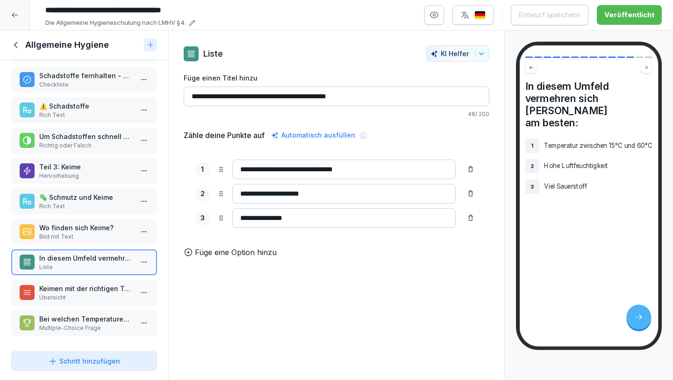
click at [325, 171] on input "**********" at bounding box center [343, 169] width 223 height 20
click at [318, 169] on input "**********" at bounding box center [343, 169] width 223 height 20
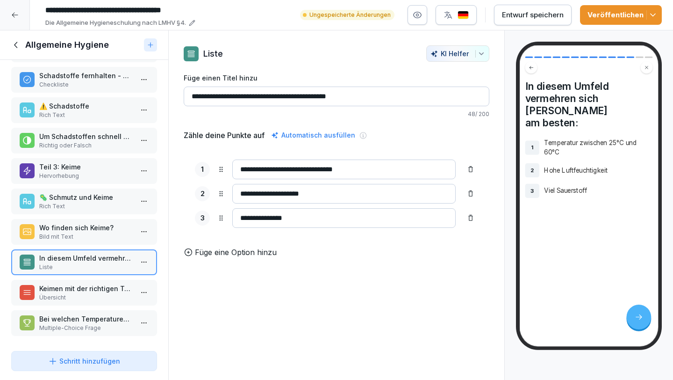
click at [356, 170] on input "**********" at bounding box center [343, 169] width 223 height 20
type input "**********"
click at [262, 258] on p "Füge eine Option hinzu" at bounding box center [236, 251] width 82 height 11
click at [398, 122] on div "**********" at bounding box center [337, 177] width 306 height 209
click at [467, 244] on icon at bounding box center [470, 241] width 7 height 7
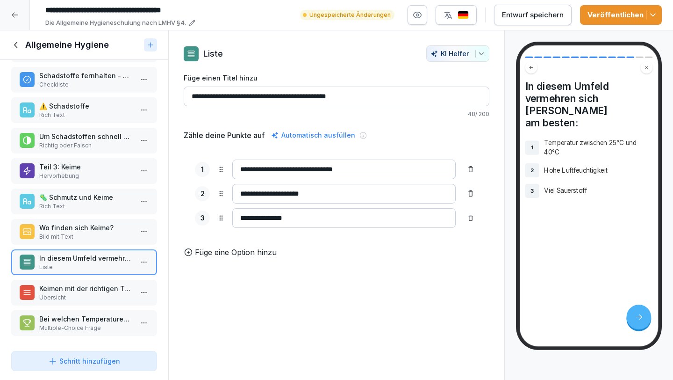
click at [98, 283] on p "Keimen mit der richtigen Temperatur vorbeugen" at bounding box center [86, 288] width 94 height 10
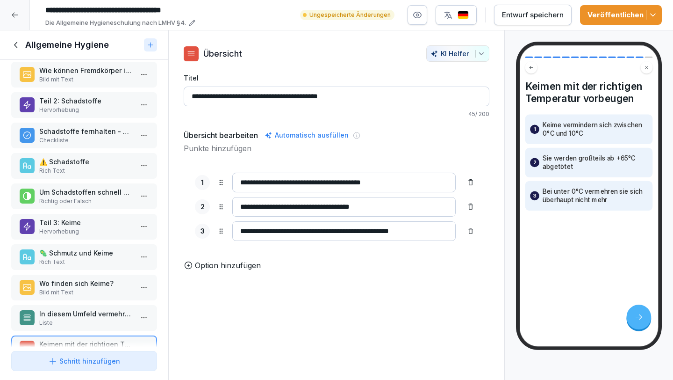
scroll to position [163, 0]
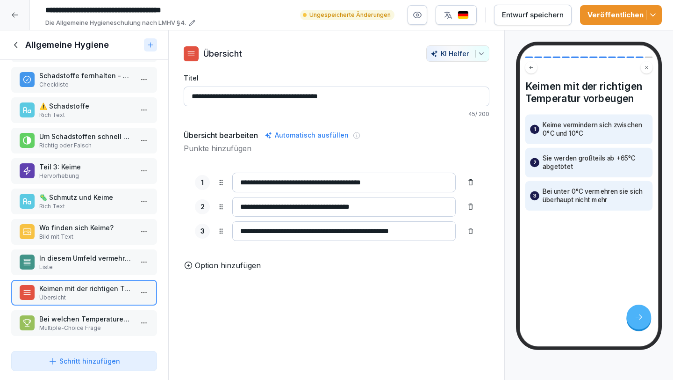
click at [82, 232] on p "Bild mit Text" at bounding box center [86, 236] width 94 height 8
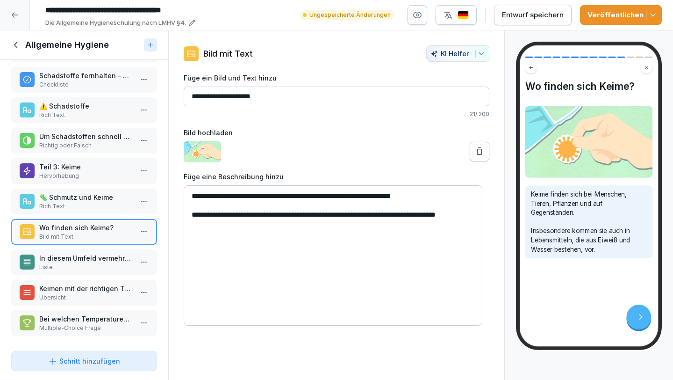
click at [103, 202] on p "Rich Text" at bounding box center [86, 206] width 94 height 8
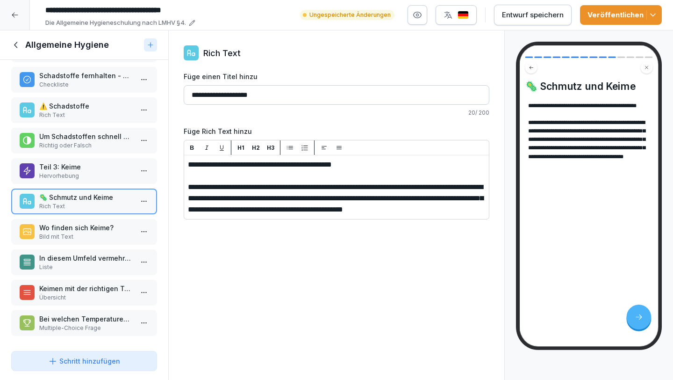
click at [112, 162] on p "Teil 3: Keime" at bounding box center [86, 167] width 94 height 10
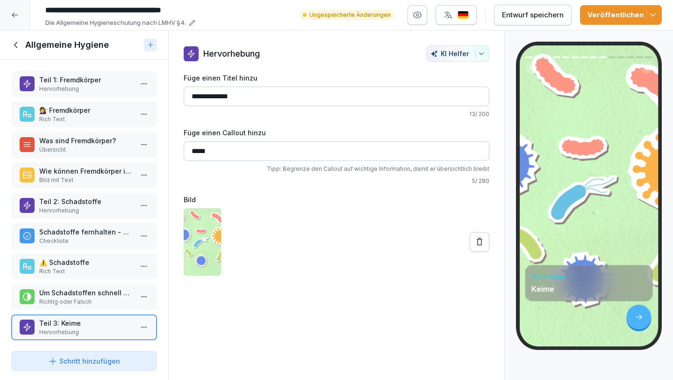
click at [92, 209] on p "Hervorhebung" at bounding box center [86, 210] width 94 height 8
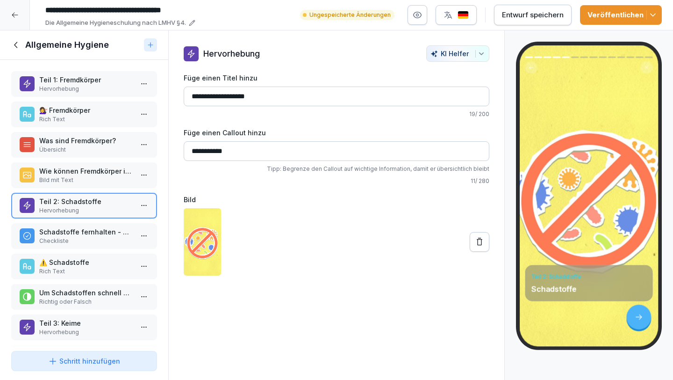
click at [81, 118] on p "Rich Text" at bounding box center [86, 119] width 94 height 8
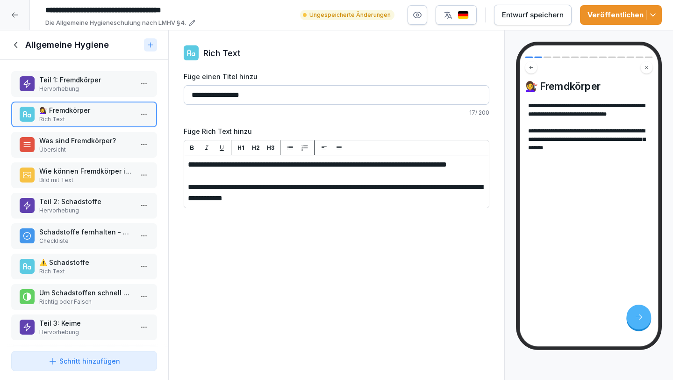
click at [86, 142] on p "Was sind Fremdkörper?" at bounding box center [86, 141] width 94 height 10
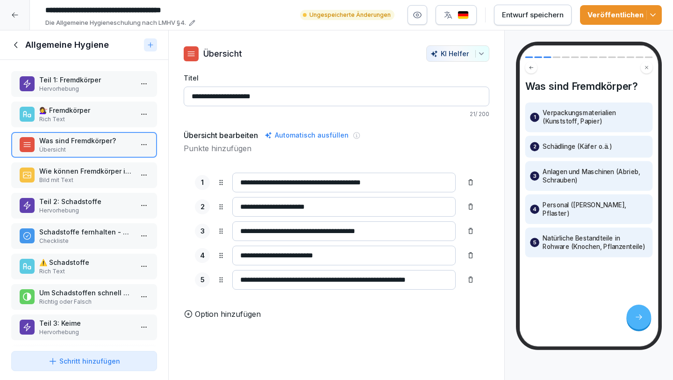
click at [86, 171] on p "Wie können Fremdkörper in Lebensmittel gelangen?" at bounding box center [86, 171] width 94 height 10
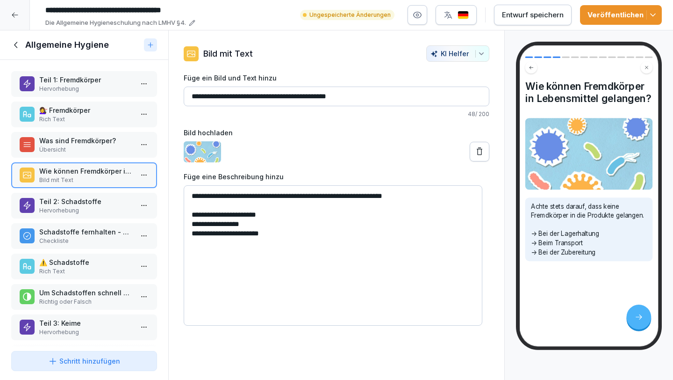
click at [85, 147] on p "Übersicht" at bounding box center [86, 149] width 94 height 8
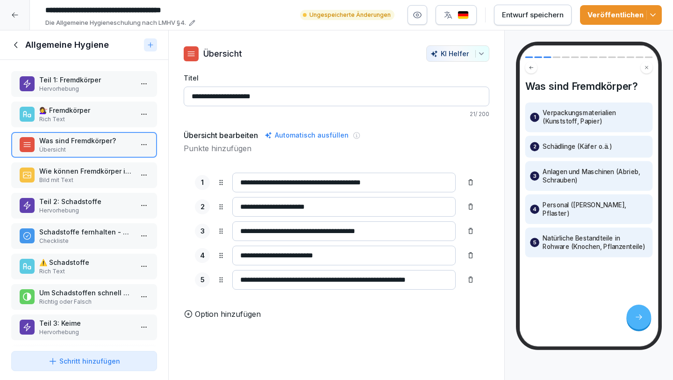
click at [91, 110] on p "💇‍♀️ Fremdkörper" at bounding box center [86, 110] width 94 height 10
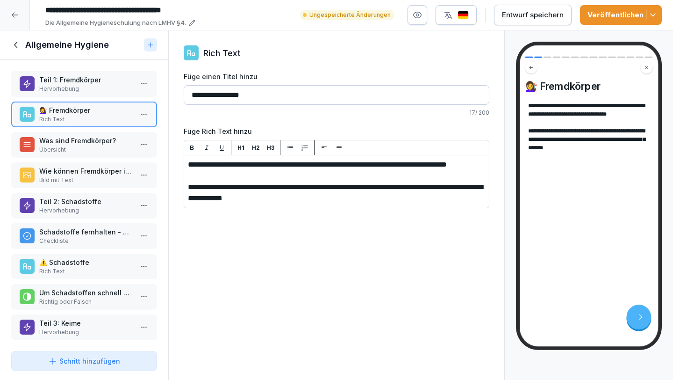
click at [103, 142] on p "Was sind Fremdkörper?" at bounding box center [86, 141] width 94 height 10
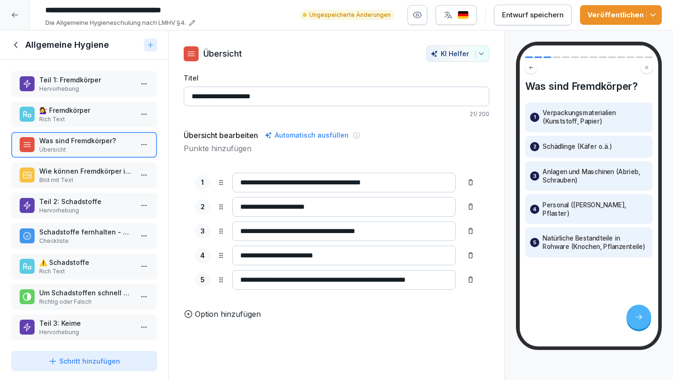
click at [241, 182] on input "**********" at bounding box center [343, 183] width 223 height 20
click at [102, 87] on p "Hervorhebung" at bounding box center [86, 89] width 94 height 8
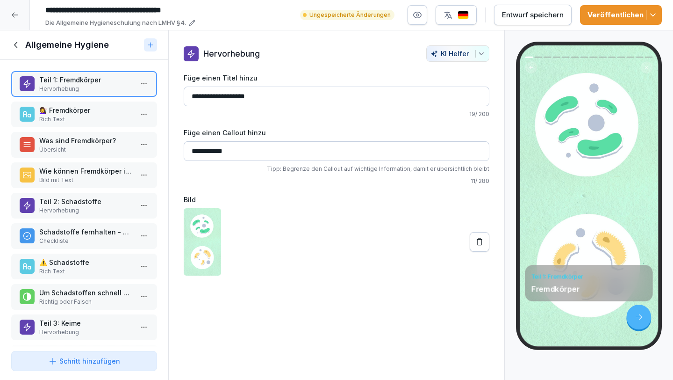
click at [97, 117] on p "Rich Text" at bounding box center [86, 119] width 94 height 8
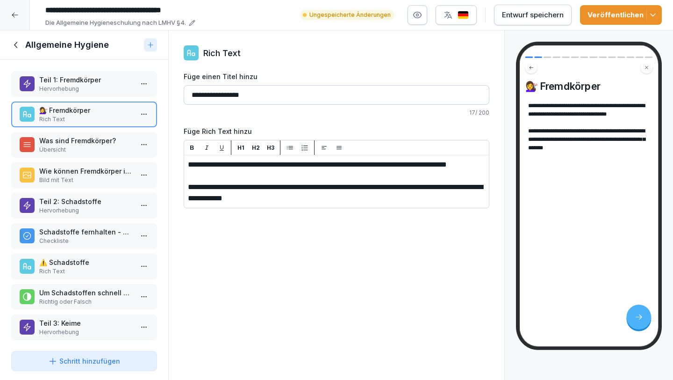
click at [87, 139] on p "Was sind Fremdkörper?" at bounding box center [86, 141] width 94 height 10
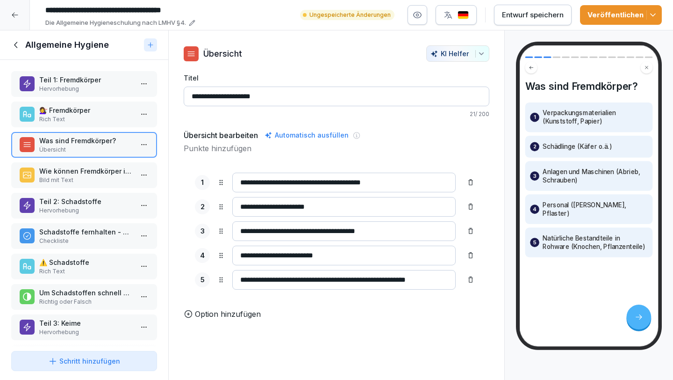
click at [81, 169] on p "Wie können Fremdkörper in Lebensmittel gelangen?" at bounding box center [86, 171] width 94 height 10
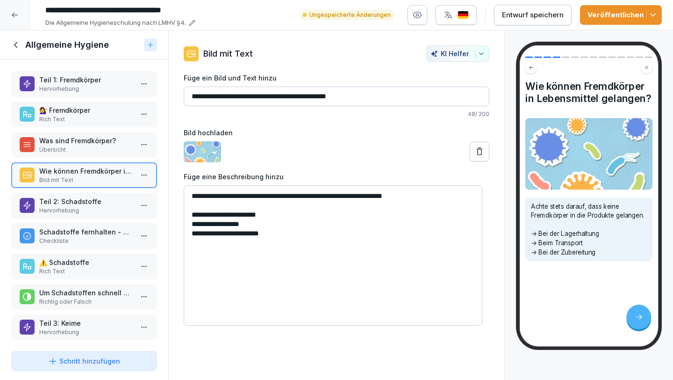
click at [84, 205] on p "Teil 2: Schadstoffe" at bounding box center [86, 201] width 94 height 10
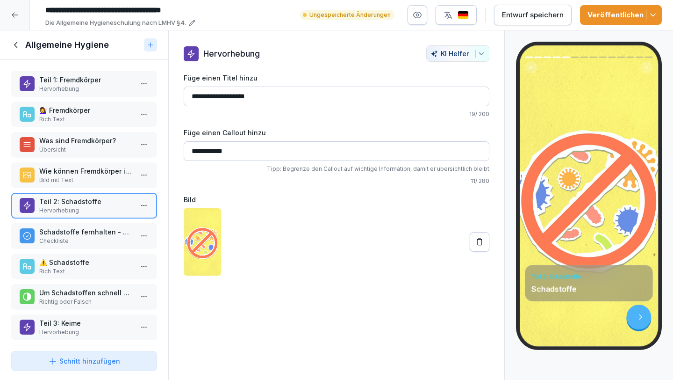
click at [79, 235] on p "Schadstoffe fernhalten - Praxistipps" at bounding box center [86, 232] width 94 height 10
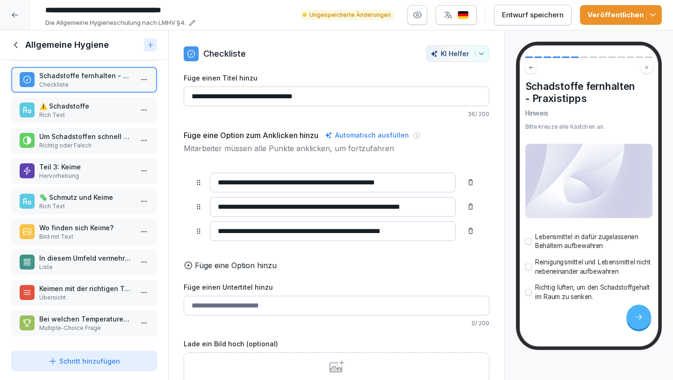
scroll to position [163, 0]
click at [86, 101] on p "⚠️ Schadstoffe" at bounding box center [86, 106] width 94 height 10
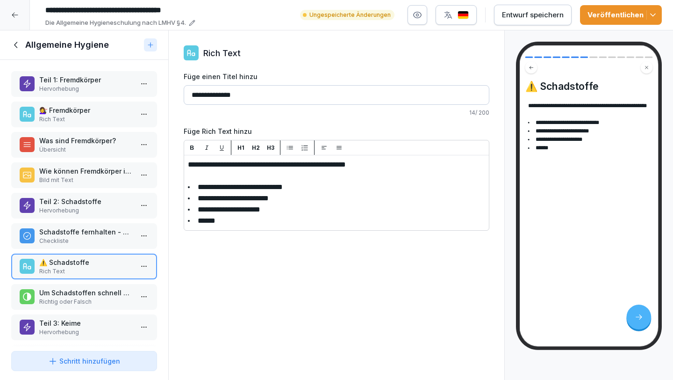
click at [80, 117] on p "Rich Text" at bounding box center [86, 119] width 94 height 8
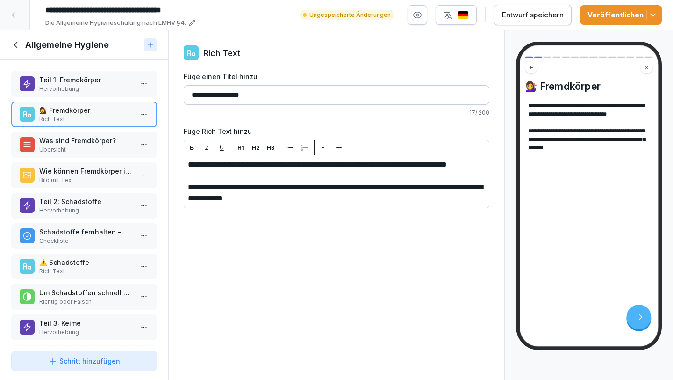
click at [84, 142] on p "Was sind Fremdkörper?" at bounding box center [86, 141] width 94 height 10
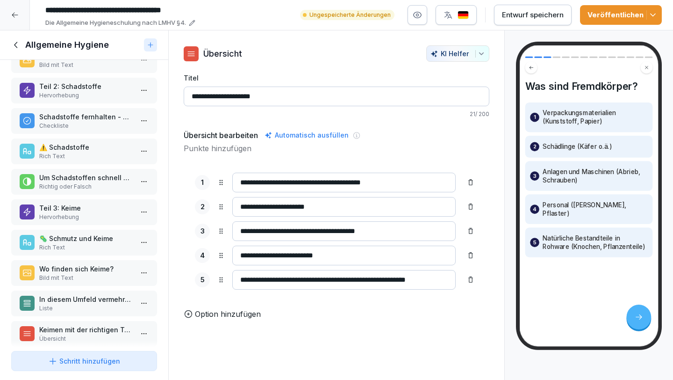
scroll to position [163, 0]
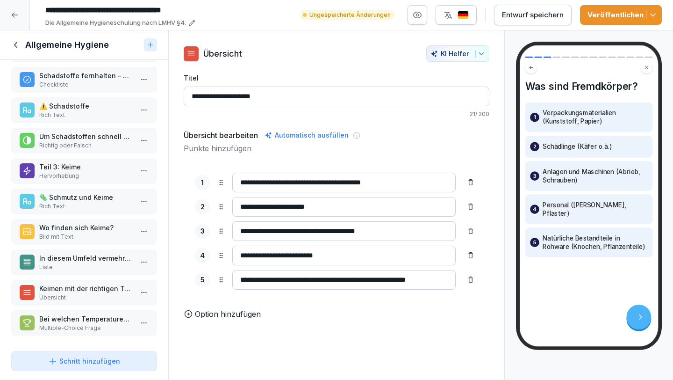
click at [94, 314] on p "Bei welchen Temperaturen sind Keime nicht lebensfähig?" at bounding box center [86, 319] width 94 height 10
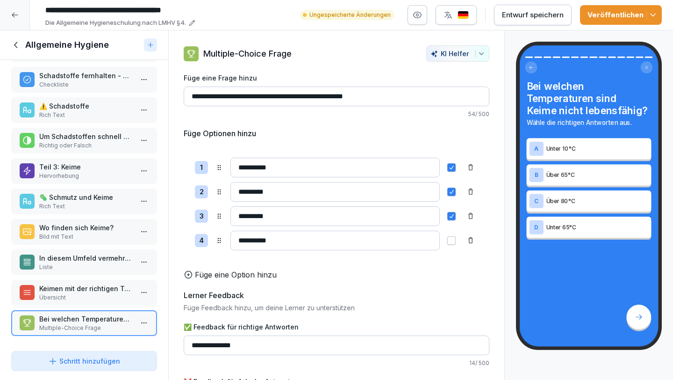
click at [92, 293] on p "Übersicht" at bounding box center [86, 297] width 94 height 8
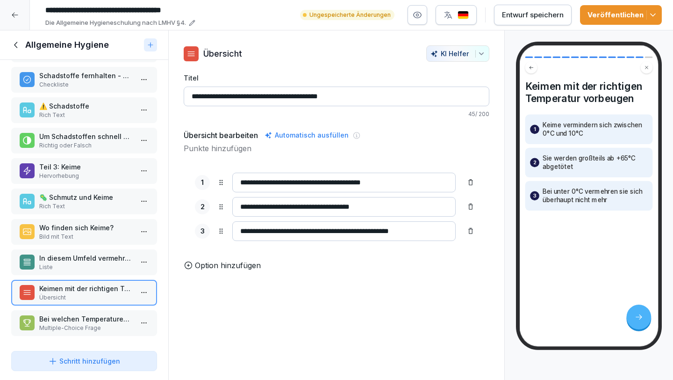
click at [88, 263] on p "Liste" at bounding box center [86, 267] width 94 height 8
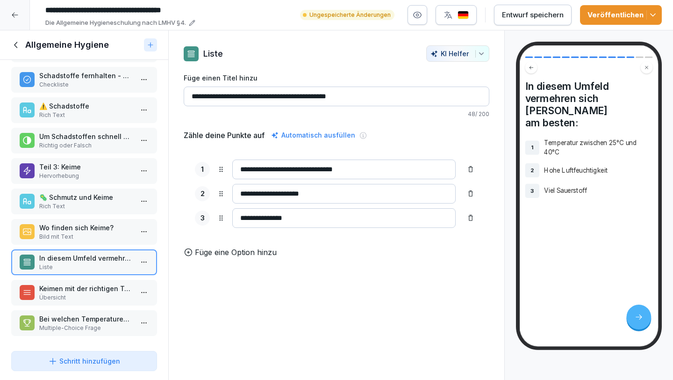
click at [252, 258] on p "Füge eine Option hinzu" at bounding box center [236, 251] width 82 height 11
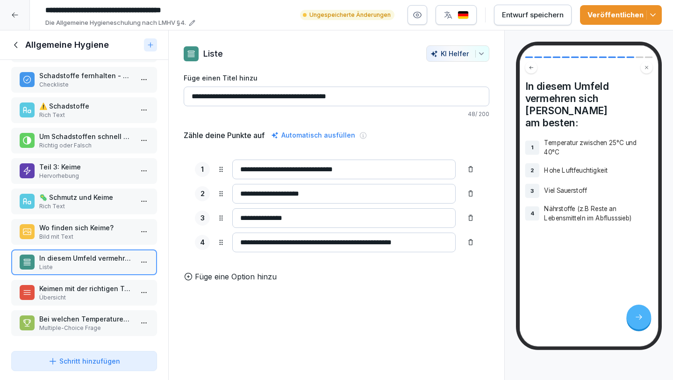
drag, startPoint x: 370, startPoint y: 240, endPoint x: 291, endPoint y: 245, distance: 78.7
click at [291, 245] on input "**********" at bounding box center [343, 242] width 223 height 20
type input "**********"
click at [239, 281] on p "Füge eine Option hinzu" at bounding box center [236, 276] width 82 height 11
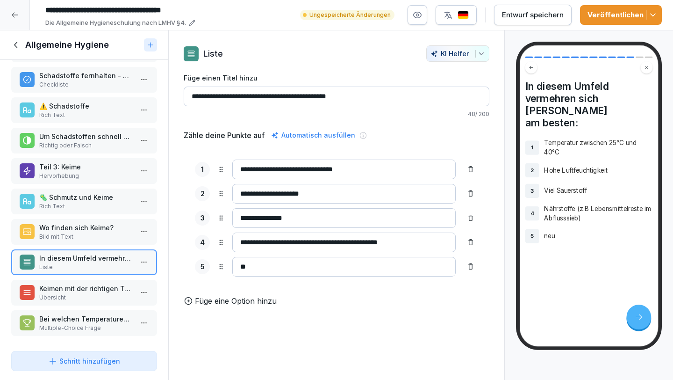
type input "*"
click at [444, 336] on div "**********" at bounding box center [336, 205] width 337 height 350
click at [467, 267] on icon at bounding box center [470, 266] width 7 height 7
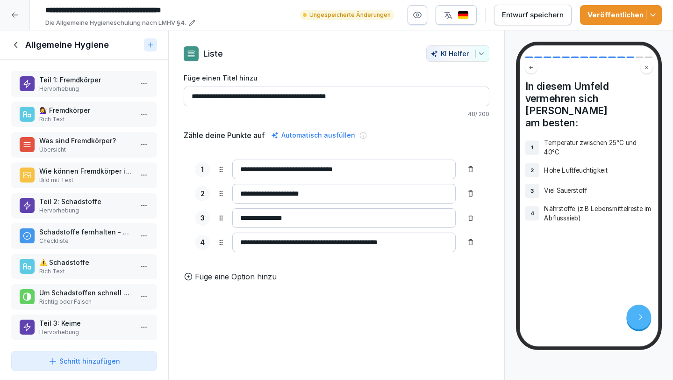
click at [88, 86] on p "Hervorhebung" at bounding box center [86, 89] width 94 height 8
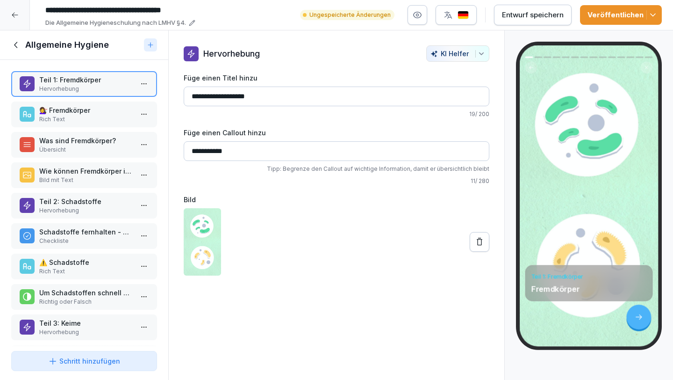
click at [92, 111] on p "💇‍♀️ Fremdkörper" at bounding box center [86, 110] width 94 height 10
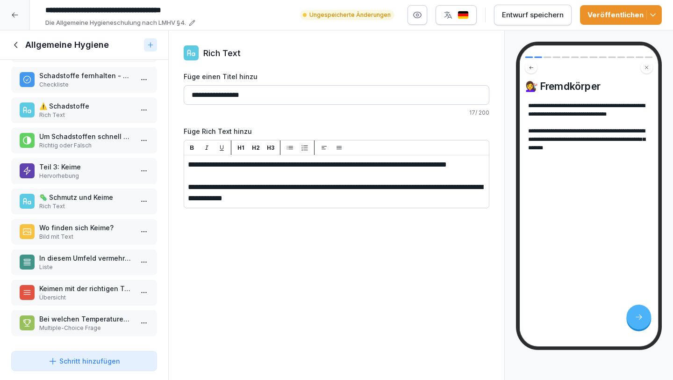
scroll to position [163, 0]
click at [100, 314] on p "Bei welchen Temperaturen sind Keime nicht lebensfähig?" at bounding box center [86, 319] width 94 height 10
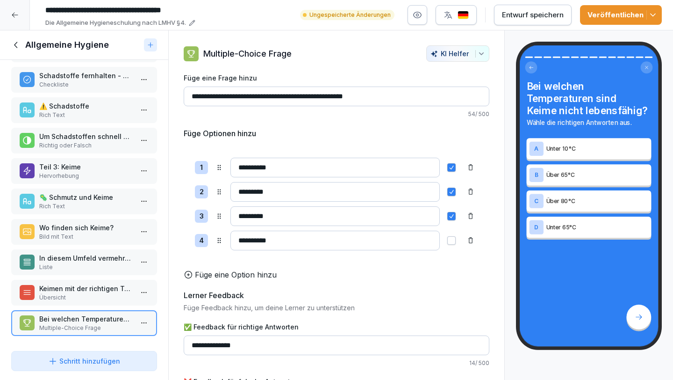
click at [76, 283] on p "Keimen mit der richtigen Temperatur vorbeugen" at bounding box center [86, 288] width 94 height 10
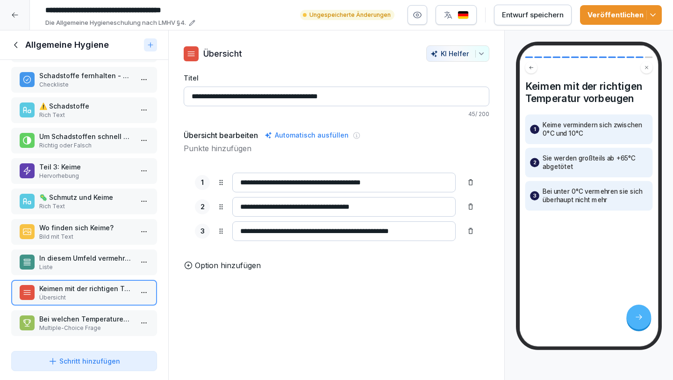
click at [89, 263] on p "Liste" at bounding box center [86, 267] width 94 height 8
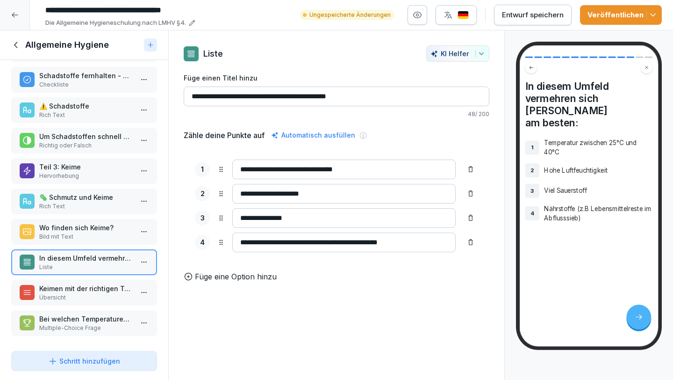
click at [88, 223] on p "Wo finden sich Keime?" at bounding box center [86, 228] width 94 height 10
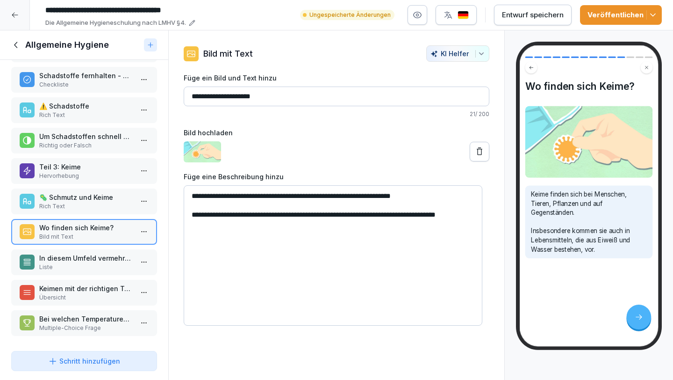
click at [89, 194] on p "🦠 Schmutz und Keime" at bounding box center [86, 197] width 94 height 10
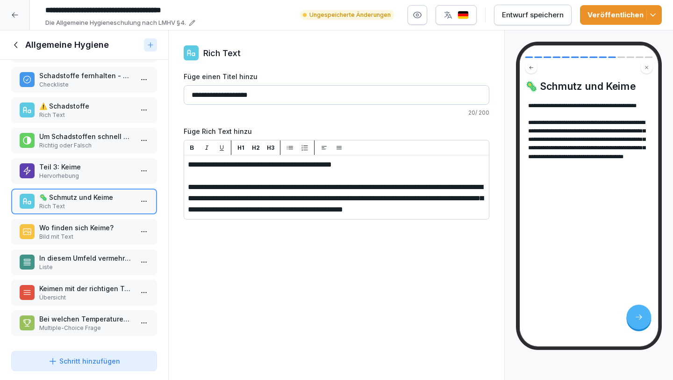
click at [282, 93] on input "**********" at bounding box center [337, 95] width 306 height 20
type input "**********"
click at [122, 162] on p "Teil 3: Keime" at bounding box center [86, 167] width 94 height 10
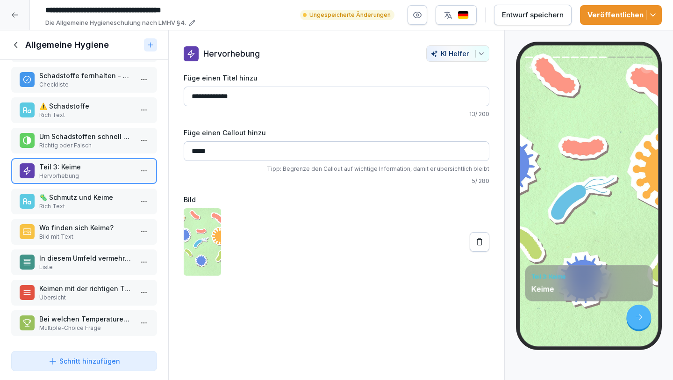
click at [233, 144] on input "*****" at bounding box center [337, 151] width 306 height 20
type input "**********"
click at [248, 100] on input "**********" at bounding box center [337, 96] width 306 height 20
type input "*******"
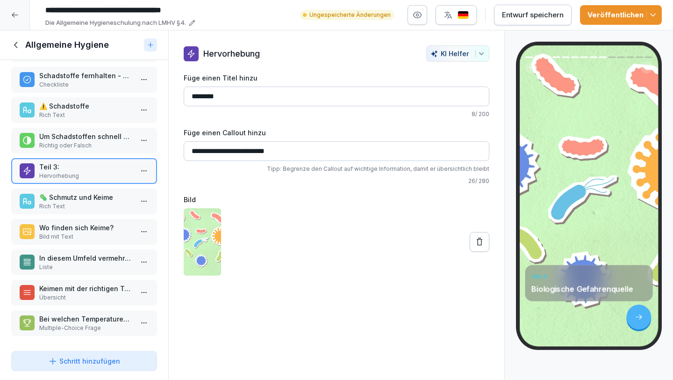
drag, startPoint x: 283, startPoint y: 151, endPoint x: 188, endPoint y: 150, distance: 94.9
click at [188, 150] on input "**********" at bounding box center [337, 151] width 306 height 20
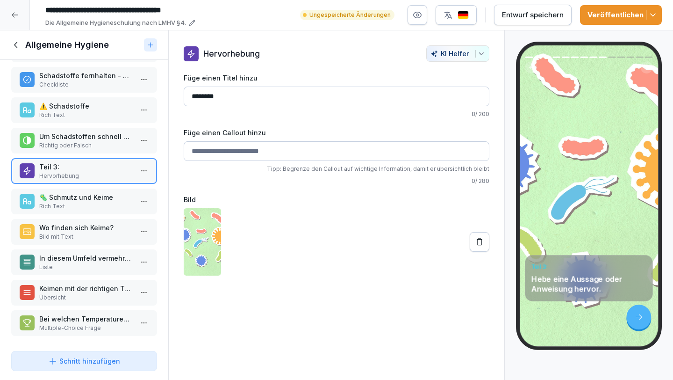
click at [239, 91] on input "*******" at bounding box center [337, 96] width 306 height 20
click at [237, 94] on input "*******" at bounding box center [337, 96] width 306 height 20
paste input "**********"
type input "**********"
click at [244, 149] on input "Füge einen Callout hinzu" at bounding box center [337, 151] width 306 height 20
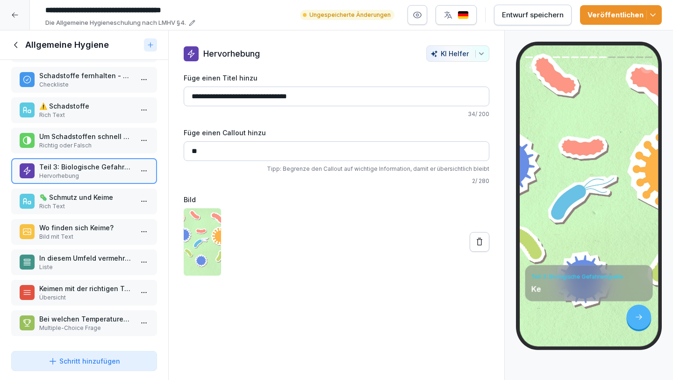
type input "*"
type input "**********"
click at [98, 141] on p "Richtig oder Falsch" at bounding box center [86, 145] width 94 height 8
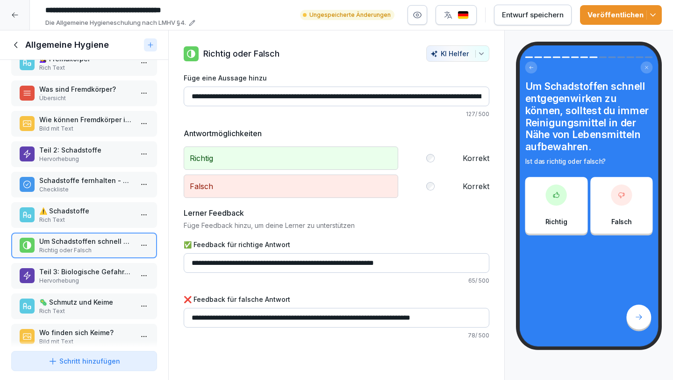
scroll to position [49, 0]
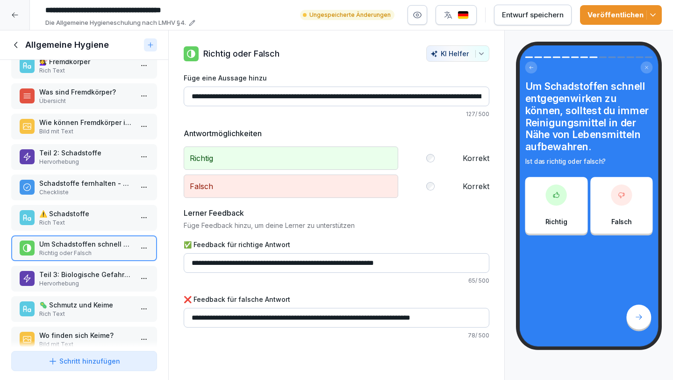
click at [76, 154] on p "Teil 2: Schadstoffe" at bounding box center [86, 153] width 94 height 10
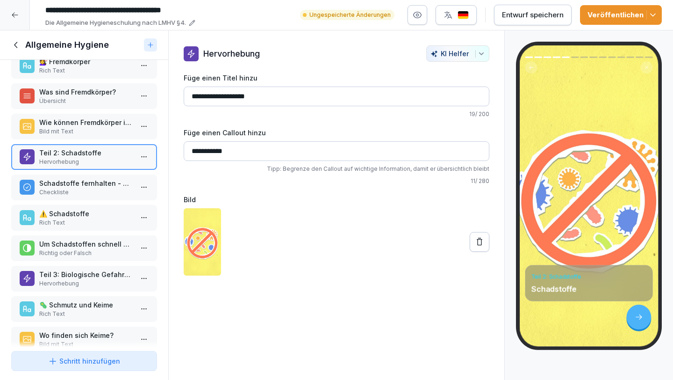
drag, startPoint x: 257, startPoint y: 97, endPoint x: 214, endPoint y: 95, distance: 43.1
click at [214, 95] on input "**********" at bounding box center [337, 96] width 306 height 20
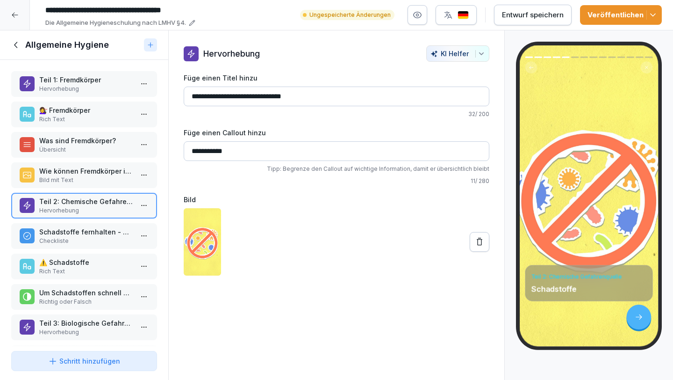
type input "**********"
click at [80, 83] on p "Teil 1: Fremdkörper" at bounding box center [86, 80] width 94 height 10
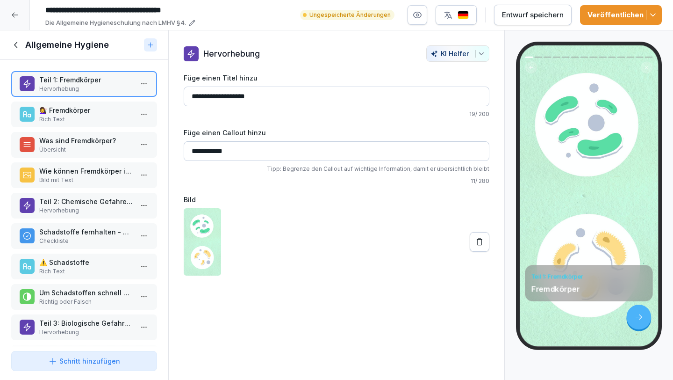
click at [258, 95] on input "**********" at bounding box center [337, 96] width 306 height 20
type input "**********"
click at [111, 109] on p "💇‍♀️ Fremdkörper" at bounding box center [86, 110] width 94 height 10
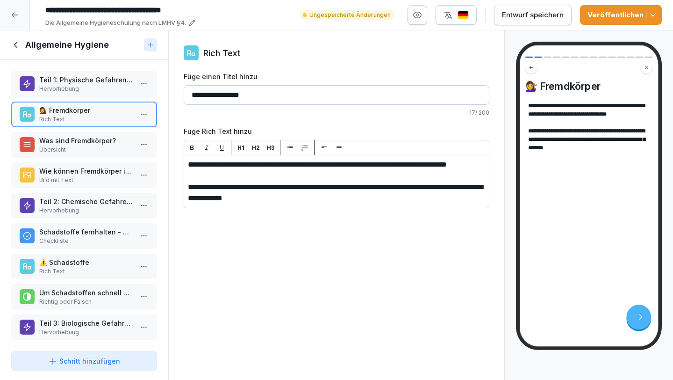
click at [62, 147] on p "Übersicht" at bounding box center [86, 149] width 94 height 8
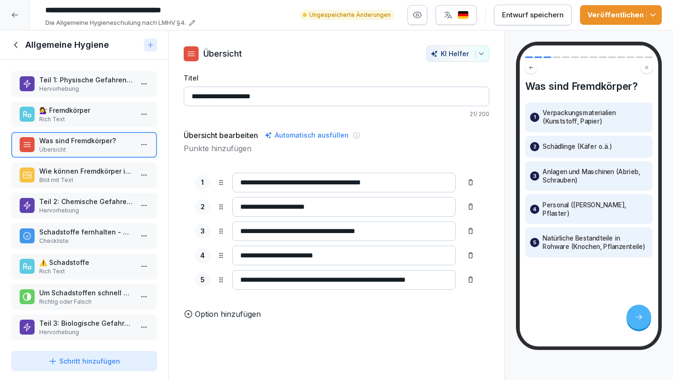
click at [86, 177] on p "Bild mit Text" at bounding box center [86, 180] width 94 height 8
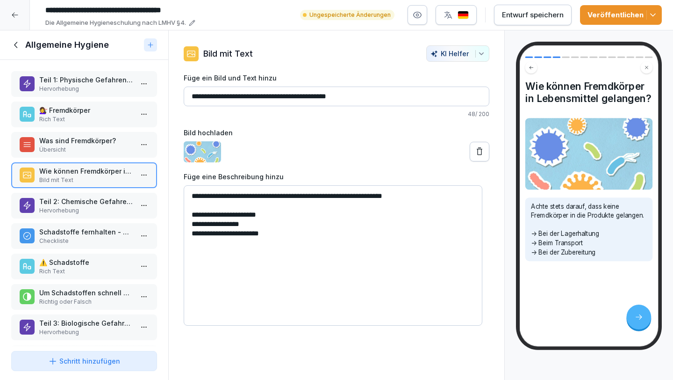
click at [531, 18] on div "Entwurf speichern" at bounding box center [533, 15] width 62 height 10
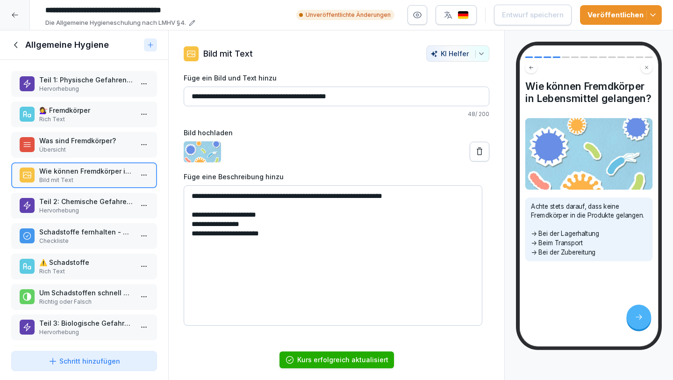
click at [17, 41] on icon at bounding box center [16, 45] width 10 height 10
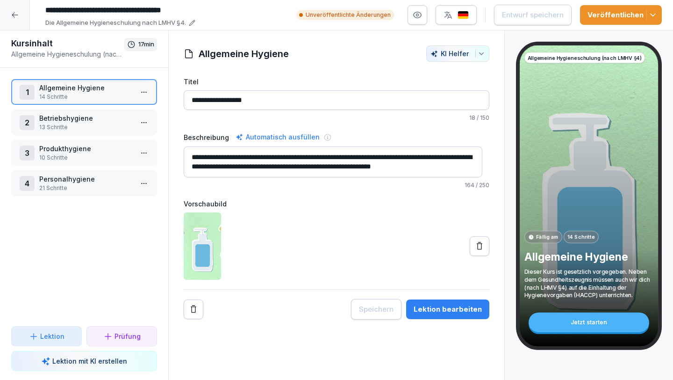
click at [16, 10] on div at bounding box center [15, 15] width 30 height 30
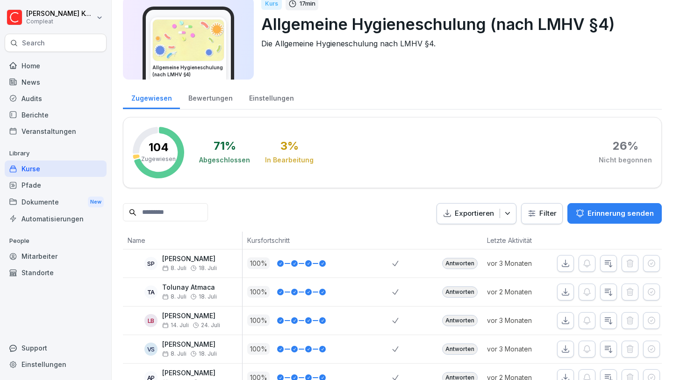
scroll to position [84, 0]
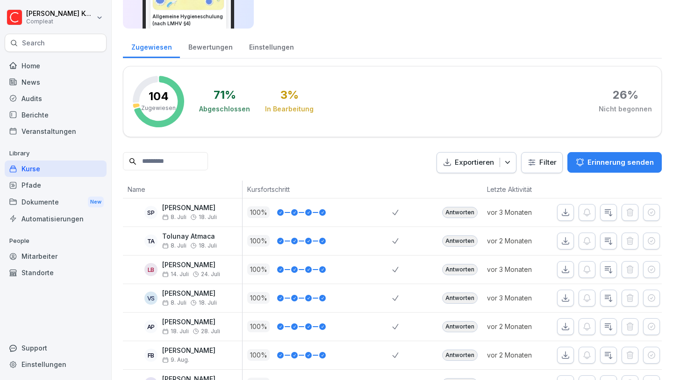
click at [72, 169] on div "Kurse" at bounding box center [56, 168] width 102 height 16
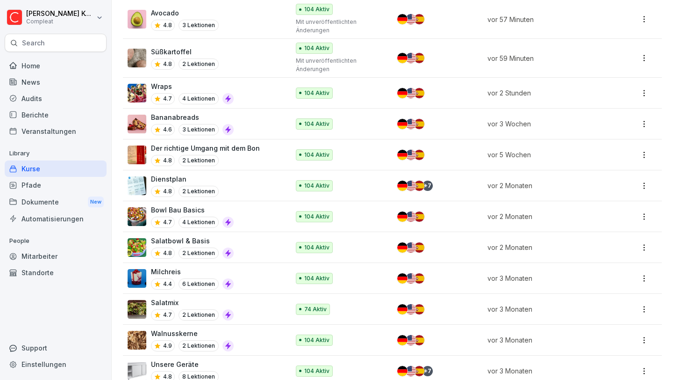
scroll to position [347, 0]
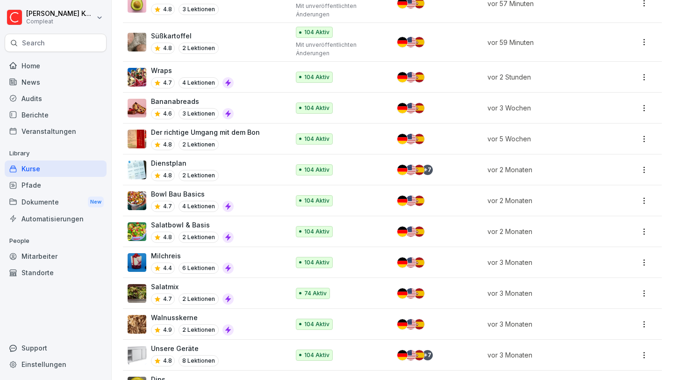
click at [246, 139] on div "4.8 2 Lektionen" at bounding box center [205, 144] width 109 height 11
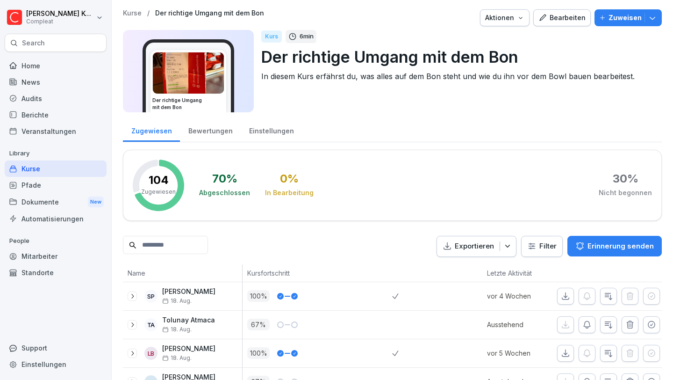
click at [559, 21] on div "Bearbeiten" at bounding box center [562, 18] width 47 height 10
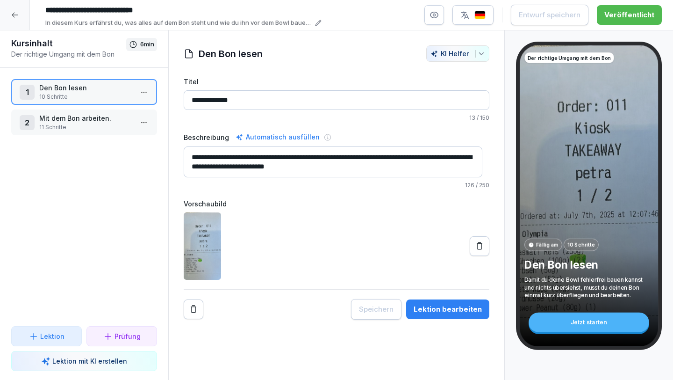
click at [110, 109] on div "2 Mit dem Bon arbeiten. 11 Schritte" at bounding box center [84, 122] width 146 height 26
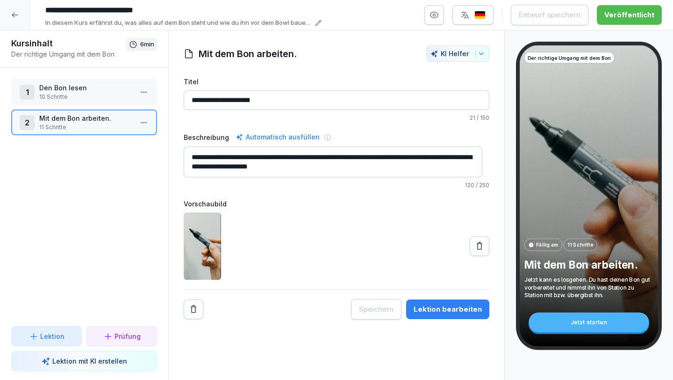
click at [103, 128] on p "11 Schritte" at bounding box center [86, 127] width 94 height 8
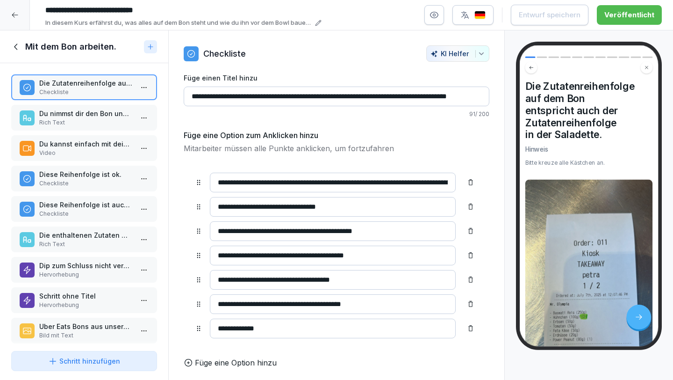
scroll to position [17, 0]
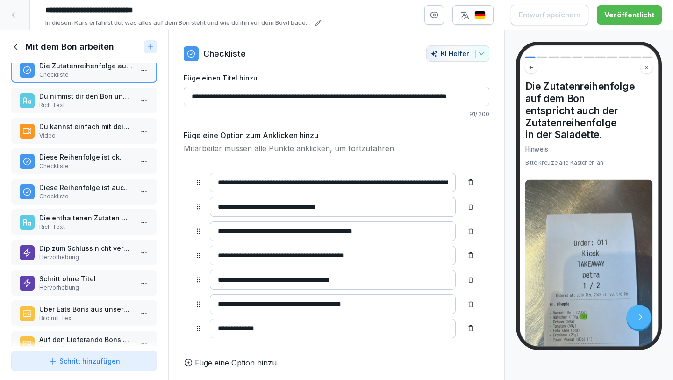
click at [96, 135] on p "Video" at bounding box center [86, 135] width 94 height 8
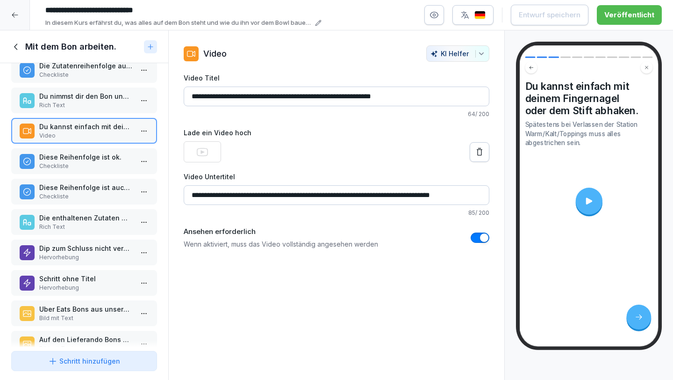
click at [85, 162] on p "Checkliste" at bounding box center [86, 166] width 94 height 8
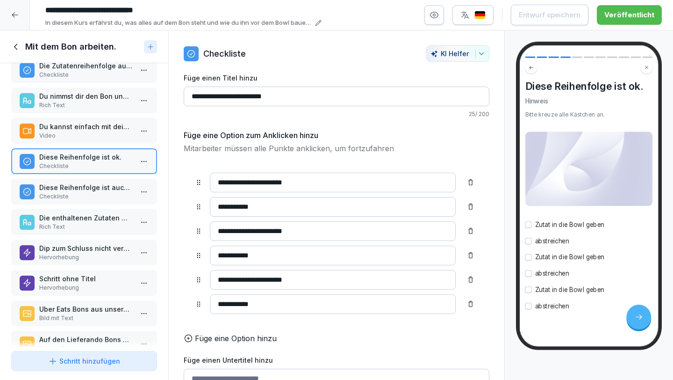
click at [82, 185] on p "Diese Reihenfolge ist auch ok." at bounding box center [86, 187] width 94 height 10
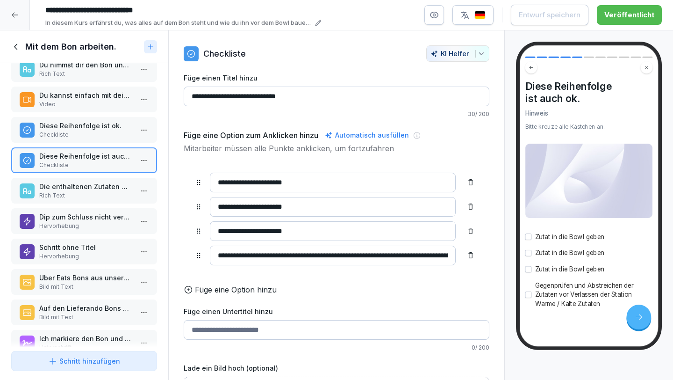
scroll to position [49, 0]
click at [90, 185] on p "Die enthaltenen Zutaten werden grammgenau bezahlt, deswegen ist es besonders wi…" at bounding box center [86, 186] width 94 height 10
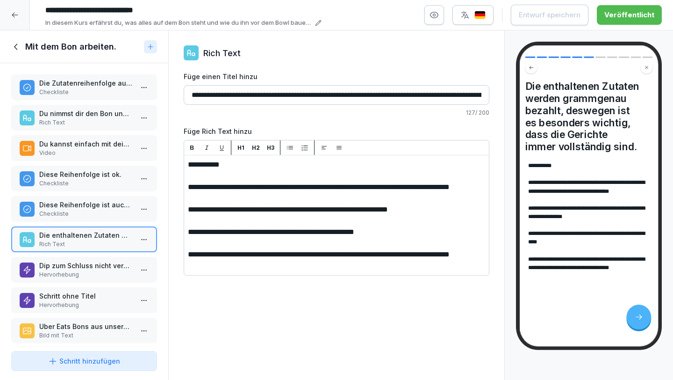
click at [82, 122] on p "Rich Text" at bounding box center [86, 122] width 94 height 8
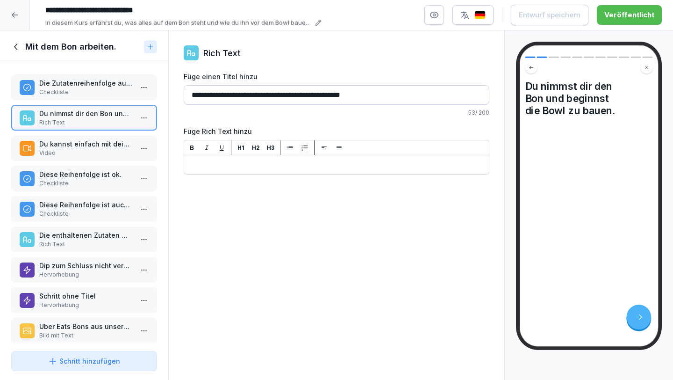
click at [81, 88] on p "Checkliste" at bounding box center [86, 92] width 94 height 8
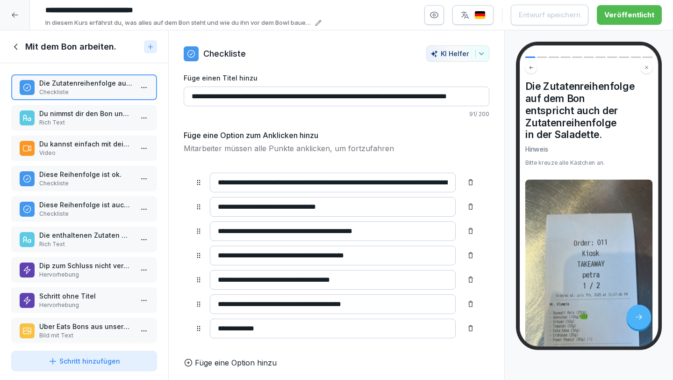
click at [76, 109] on p "Du nimmst dir den Bon und beginnst die Bowl zu bauen." at bounding box center [86, 113] width 94 height 10
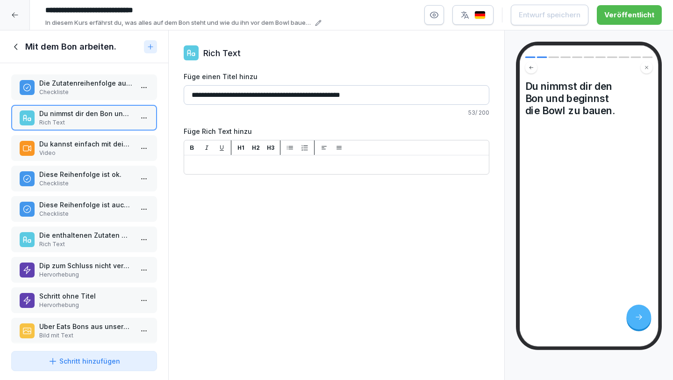
click at [80, 143] on p "Du kannst einfach mit deinem Fingernagel oder dem Stift abhaken." at bounding box center [86, 144] width 94 height 10
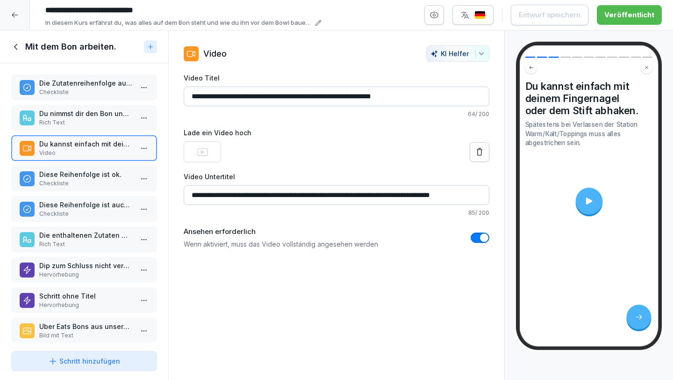
click at [593, 194] on div at bounding box center [589, 200] width 27 height 27
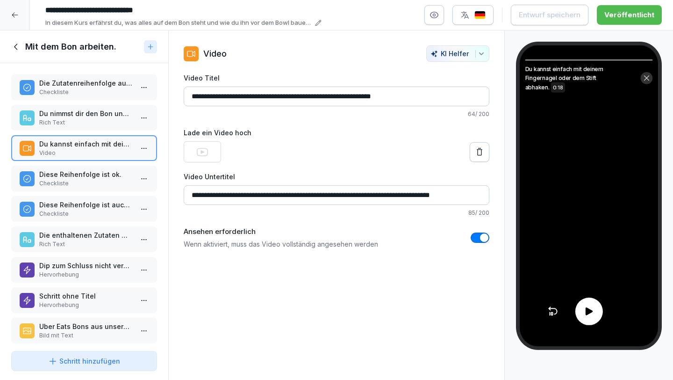
click at [593, 310] on icon at bounding box center [588, 310] width 11 height 11
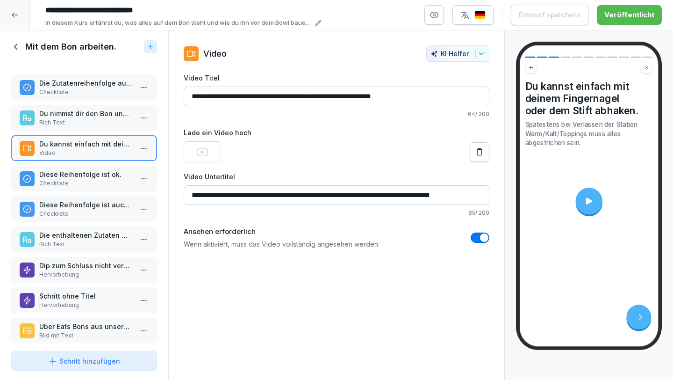
click at [15, 48] on icon at bounding box center [16, 47] width 10 height 10
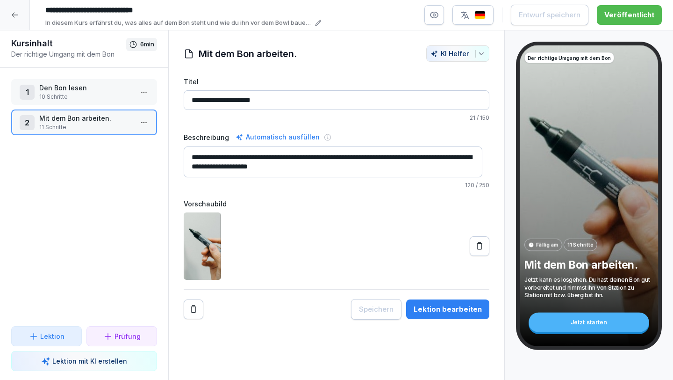
click at [79, 94] on p "10 Schritte" at bounding box center [86, 97] width 94 height 8
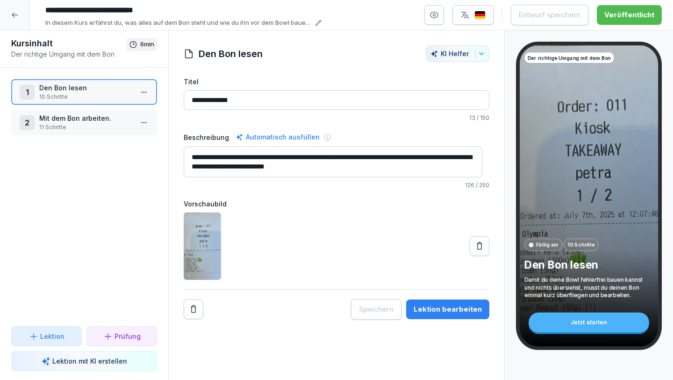
click at [120, 90] on p "Den Bon lesen" at bounding box center [86, 88] width 94 height 10
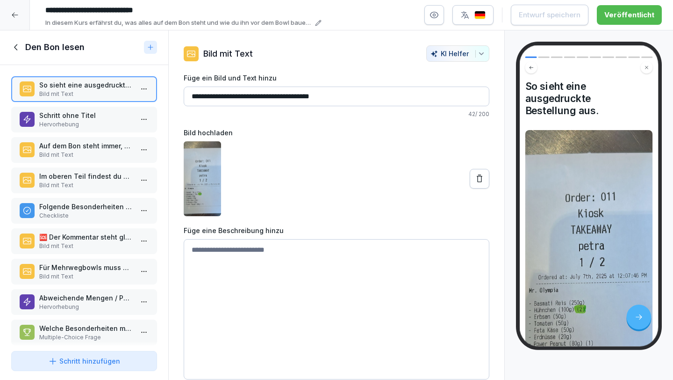
click at [107, 117] on p "Schritt ohne Titel" at bounding box center [86, 115] width 94 height 10
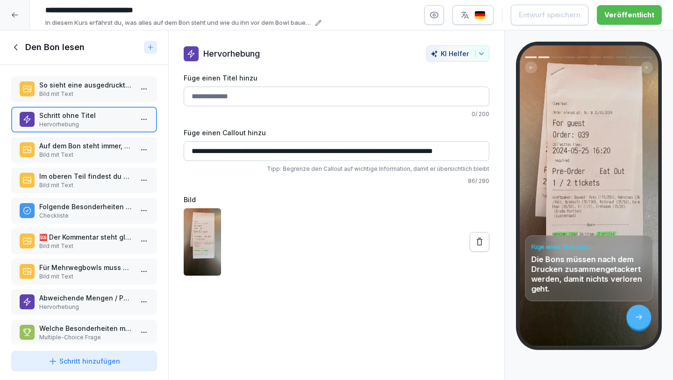
click at [102, 147] on p "Auf dem Bon steht immer, wieviele Seiten pro Bowl-Bestellung zusammengehören." at bounding box center [86, 146] width 94 height 10
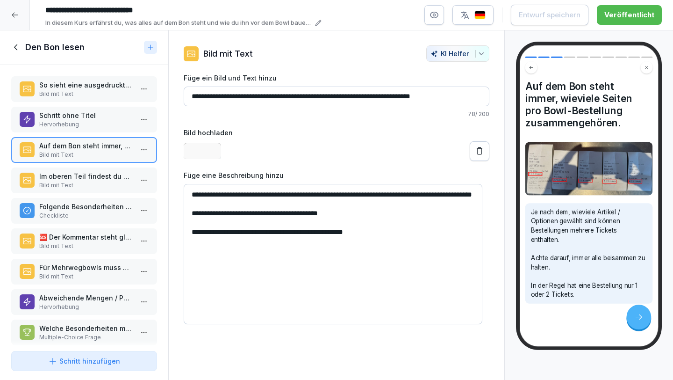
click at [98, 181] on p "Bild mit Text" at bounding box center [86, 185] width 94 height 8
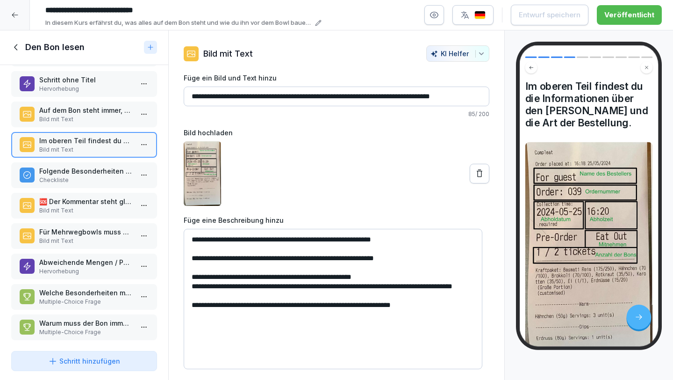
scroll to position [46, 0]
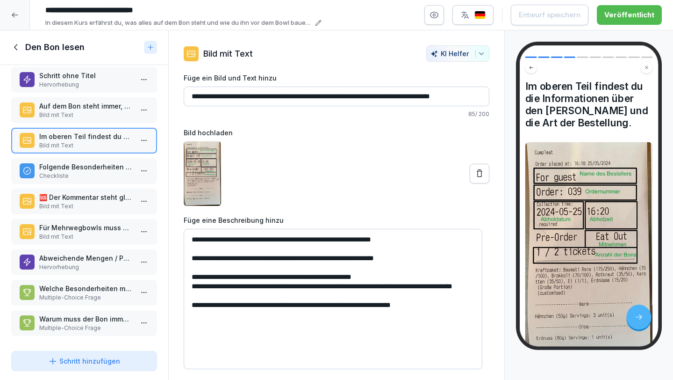
click at [74, 263] on p "Hervorhebung" at bounding box center [86, 267] width 94 height 8
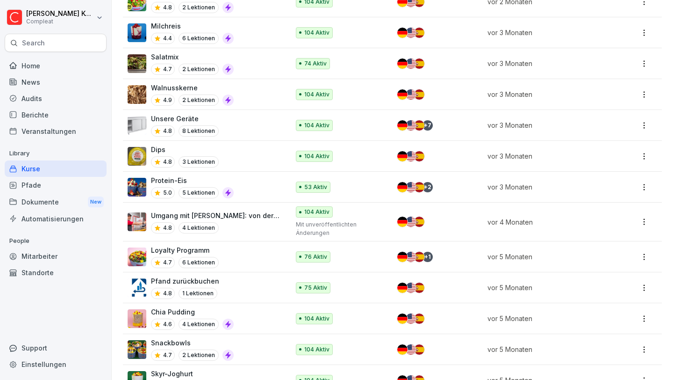
scroll to position [579, 0]
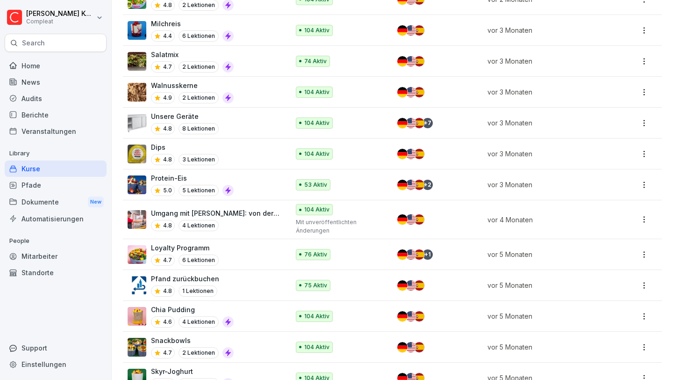
click at [250, 220] on div "4.8 4 Lektionen" at bounding box center [215, 225] width 129 height 11
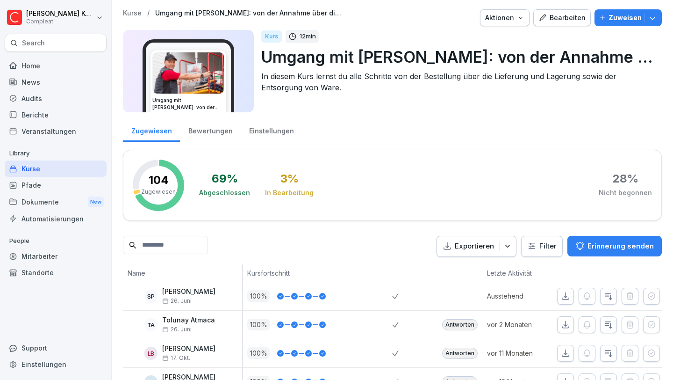
click at [77, 168] on div "Kurse" at bounding box center [56, 168] width 102 height 16
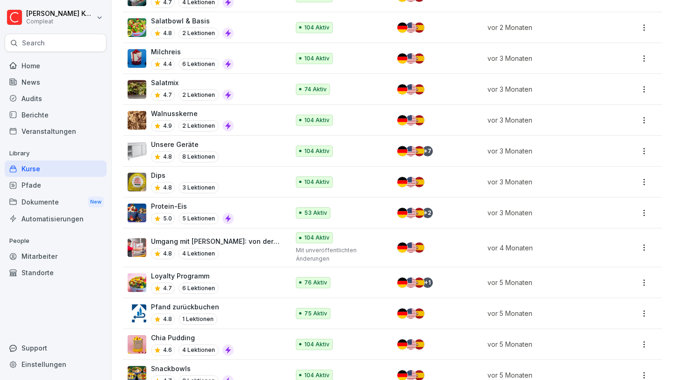
scroll to position [552, 0]
click at [244, 236] on p "Umgang mit [PERSON_NAME]: von der Annahme über die Lagerung bis zur Entsorgung" at bounding box center [215, 241] width 129 height 10
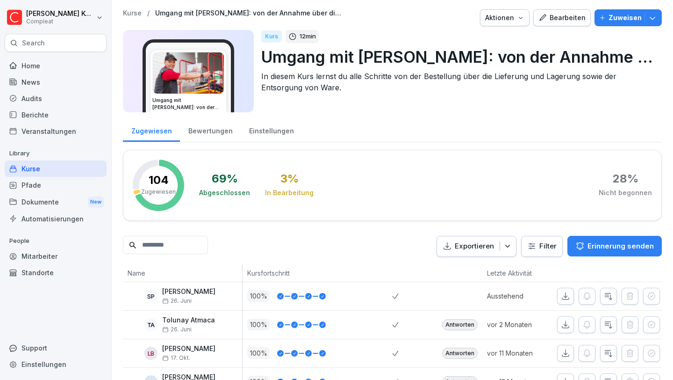
click at [565, 17] on div "Bearbeiten" at bounding box center [562, 18] width 47 height 10
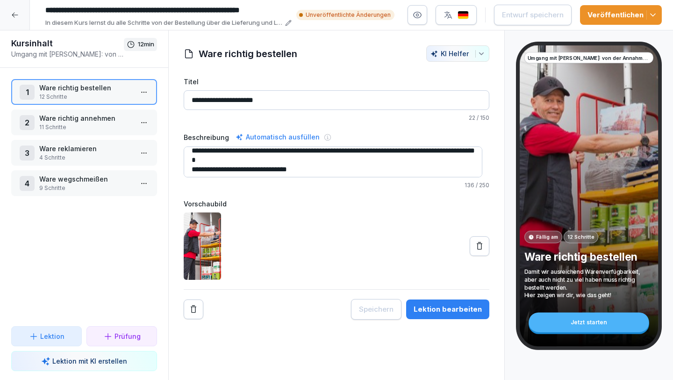
scroll to position [9, 0]
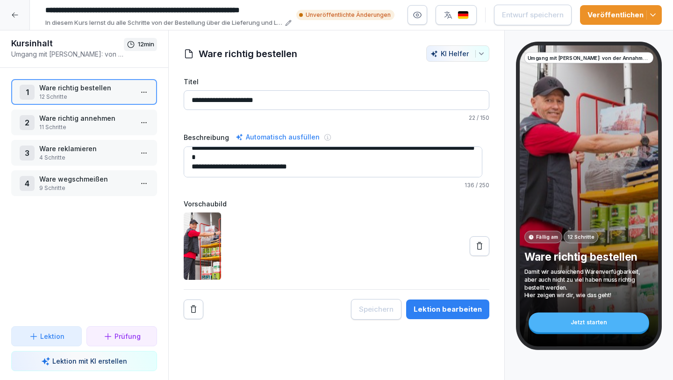
click at [104, 122] on p "Ware richtig annehmen" at bounding box center [86, 118] width 94 height 10
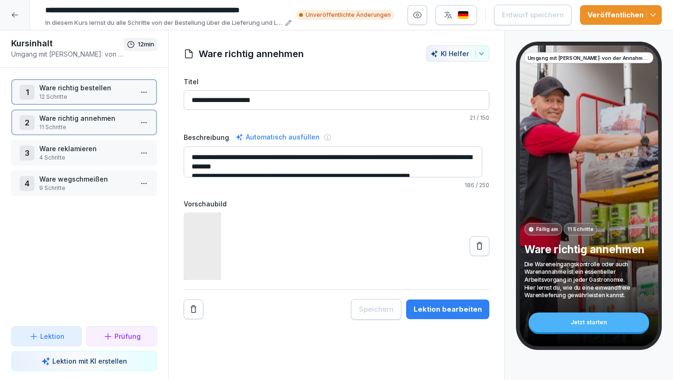
click at [104, 122] on p "Ware richtig annehmen" at bounding box center [86, 118] width 94 height 10
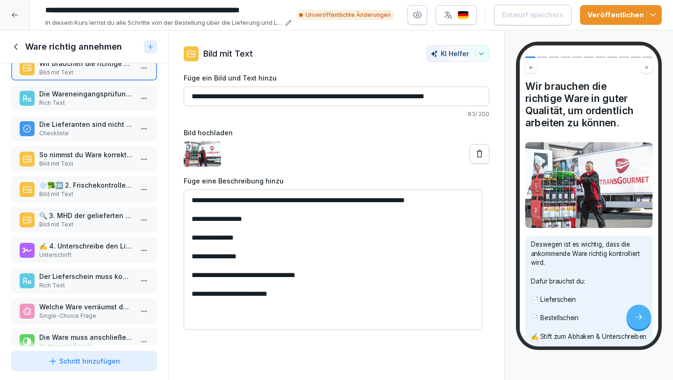
scroll to position [22, 0]
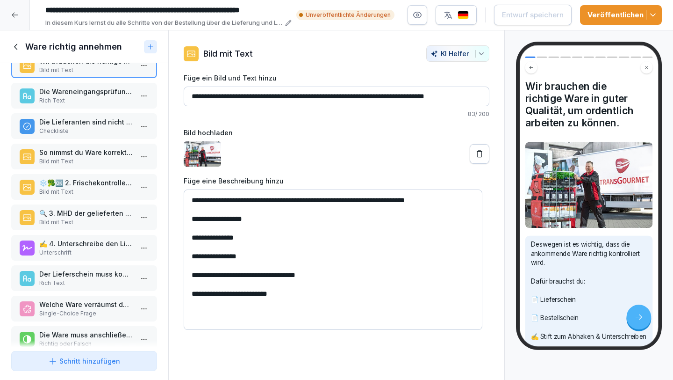
click at [17, 43] on icon at bounding box center [16, 47] width 10 height 10
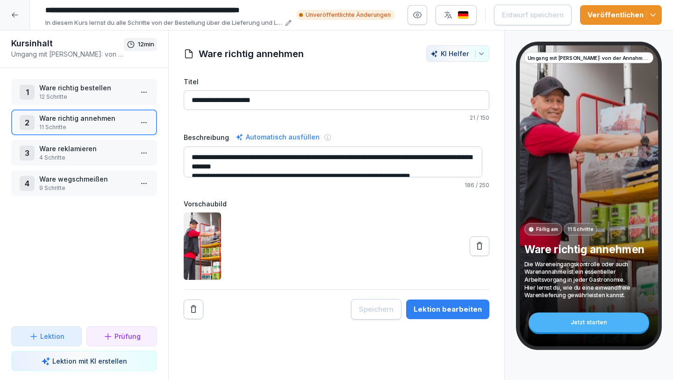
click at [67, 95] on p "12 Schritte" at bounding box center [86, 97] width 94 height 8
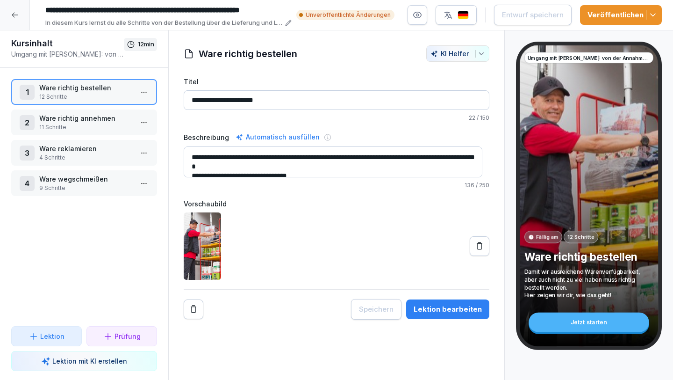
click at [114, 93] on p "12 Schritte" at bounding box center [86, 97] width 94 height 8
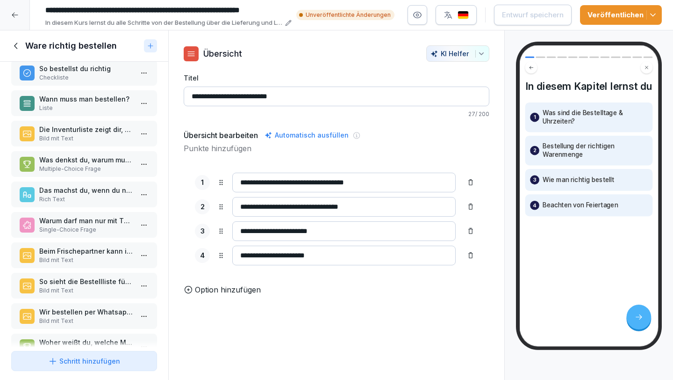
scroll to position [104, 0]
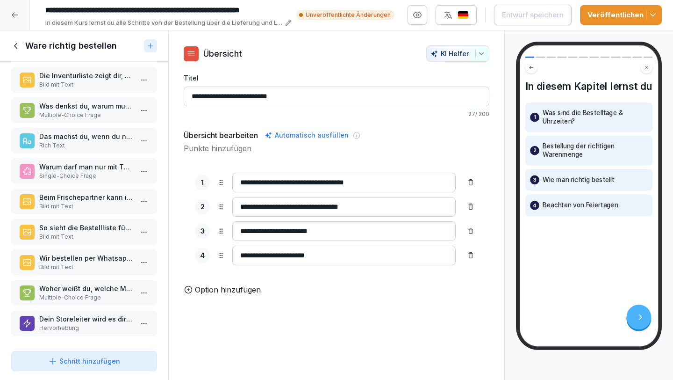
click at [86, 263] on p "Bild mit Text" at bounding box center [86, 267] width 94 height 8
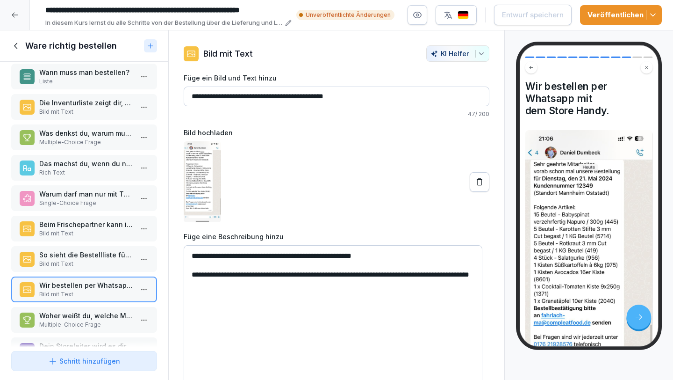
scroll to position [104, 0]
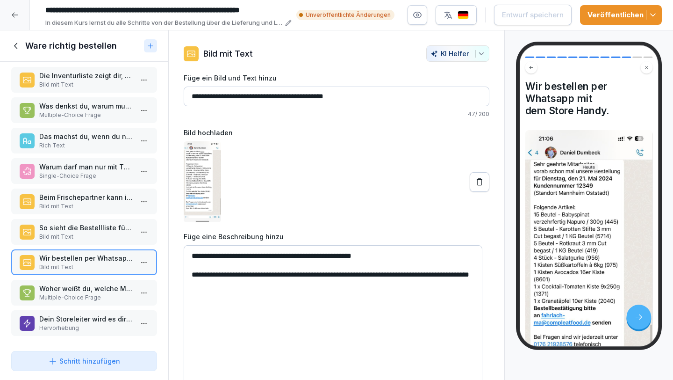
click at [13, 16] on icon at bounding box center [14, 14] width 7 height 7
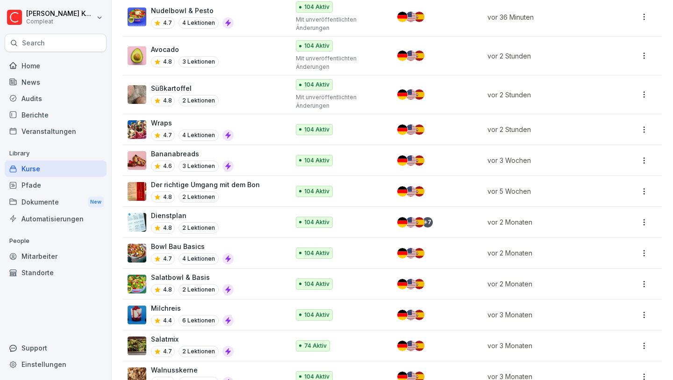
scroll to position [303, 0]
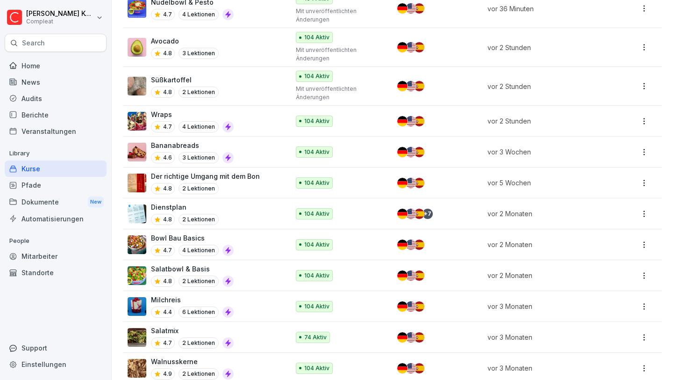
click at [187, 235] on p "Bowl Bau Basics" at bounding box center [192, 238] width 83 height 10
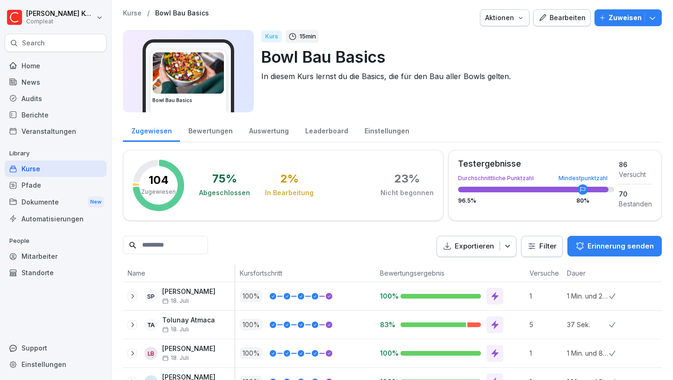
click at [556, 20] on div "Bearbeiten" at bounding box center [562, 18] width 47 height 10
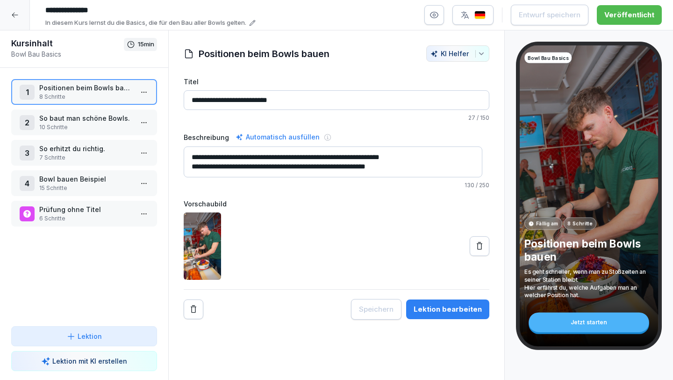
click at [83, 180] on p "Bowl bauen Beispiel" at bounding box center [86, 179] width 94 height 10
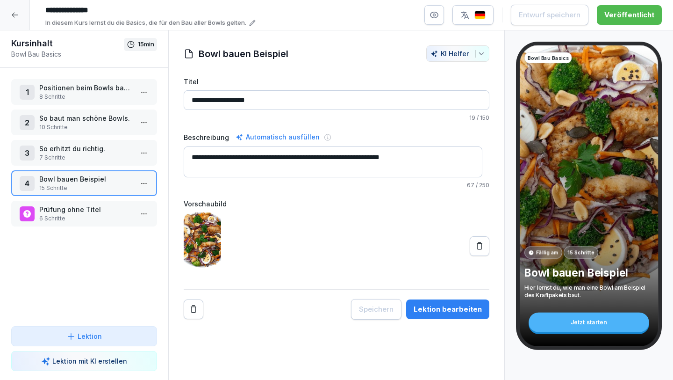
click at [120, 185] on p "15 Schritte" at bounding box center [86, 188] width 94 height 8
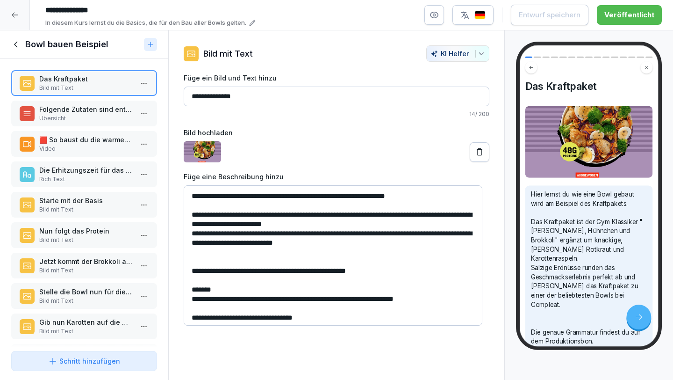
click at [90, 140] on p "🟥 So baust du die warmen Zutaten des Kraftpakets:" at bounding box center [86, 140] width 94 height 10
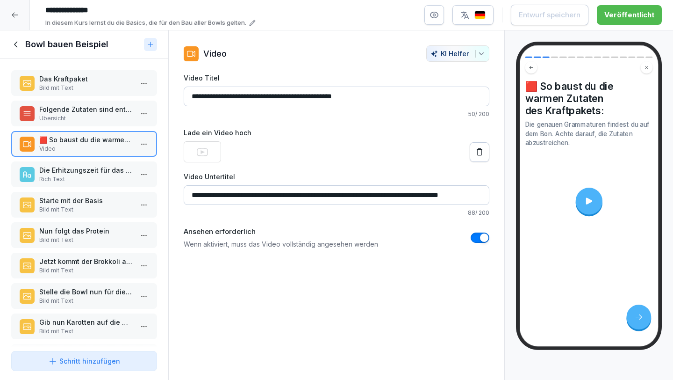
click at [588, 197] on icon at bounding box center [589, 200] width 6 height 7
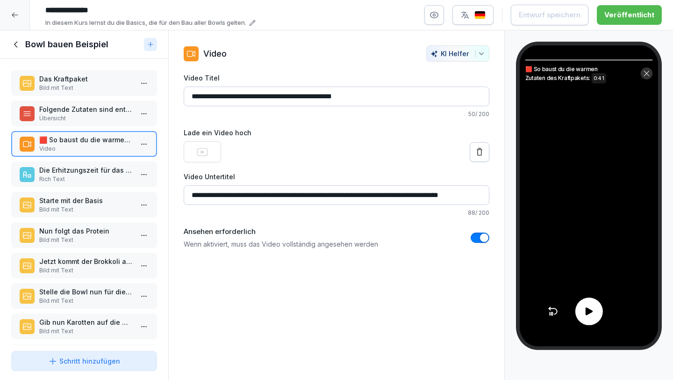
click at [589, 307] on icon at bounding box center [588, 310] width 11 height 11
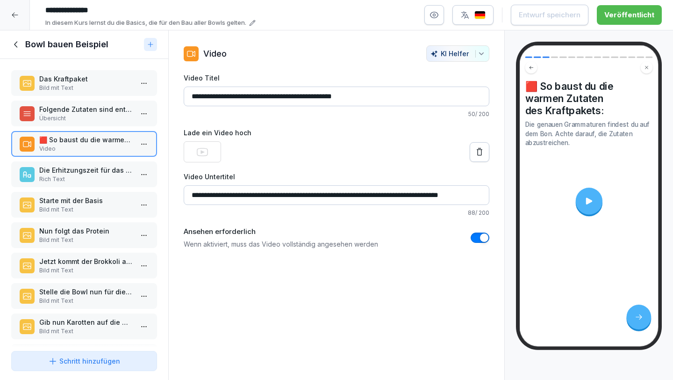
click at [83, 177] on p "Rich Text" at bounding box center [86, 179] width 94 height 8
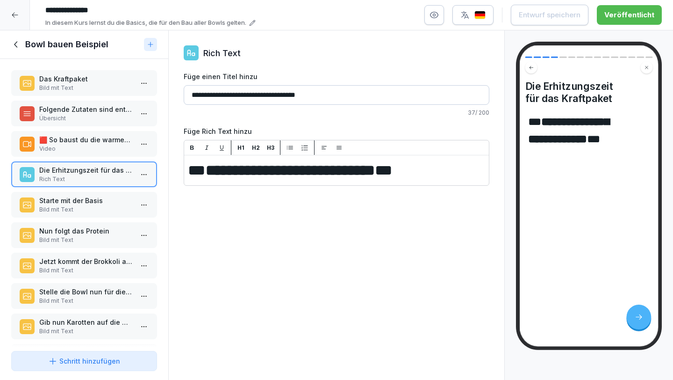
click at [86, 200] on p "Starte mit der Basis" at bounding box center [86, 200] width 94 height 10
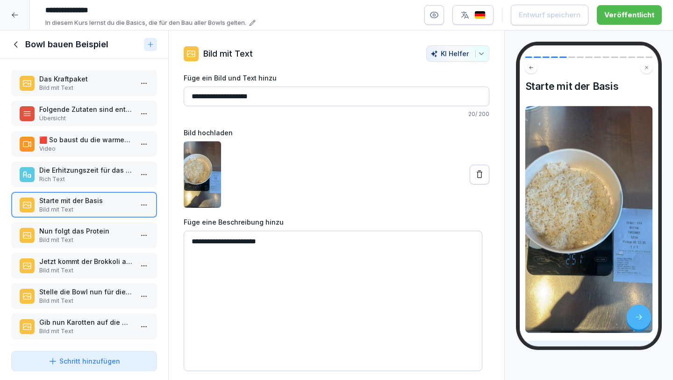
click at [88, 230] on p "Nun folgt das Protein" at bounding box center [86, 231] width 94 height 10
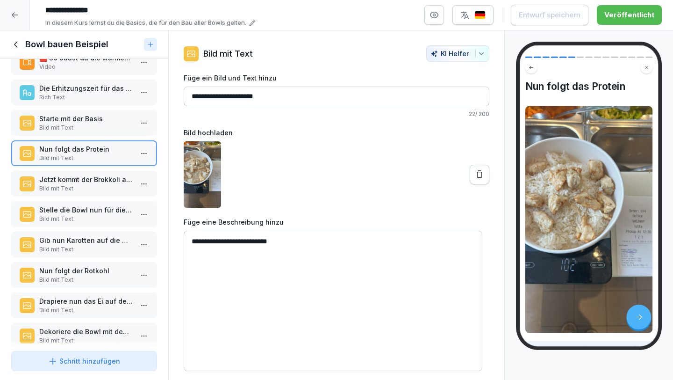
scroll to position [82, 0]
click at [85, 187] on p "Bild mit Text" at bounding box center [86, 188] width 94 height 8
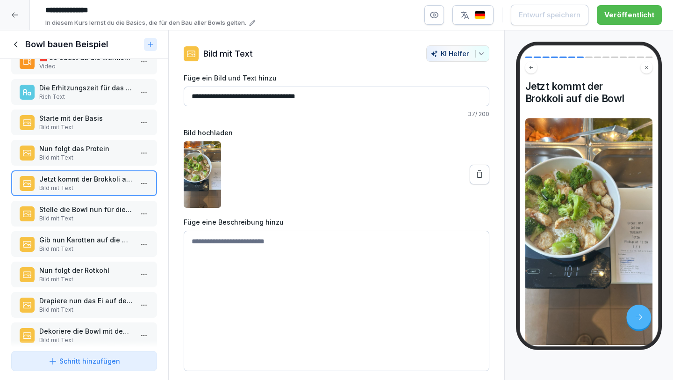
click at [82, 210] on p "Stelle die Bowl nun für die entsprechende Zeit in die Mikrowelle" at bounding box center [86, 209] width 94 height 10
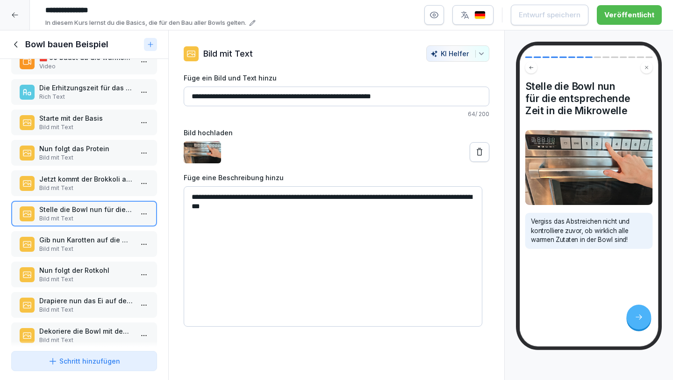
click at [84, 239] on p "Gib nun Karotten auf die warme Bowl" at bounding box center [86, 240] width 94 height 10
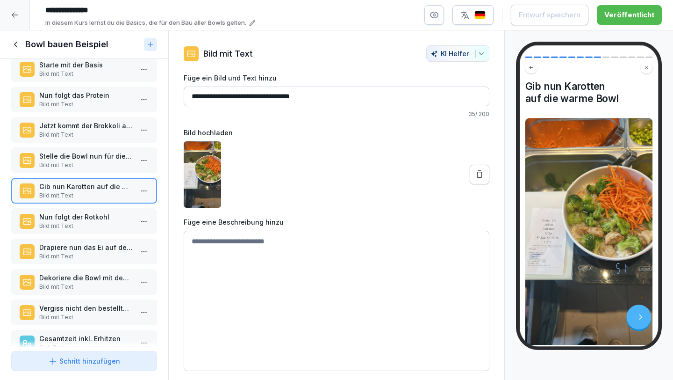
scroll to position [143, 0]
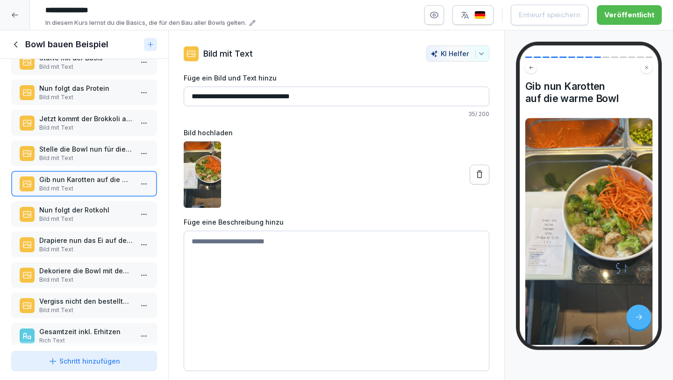
click at [79, 216] on p "Bild mit Text" at bounding box center [86, 219] width 94 height 8
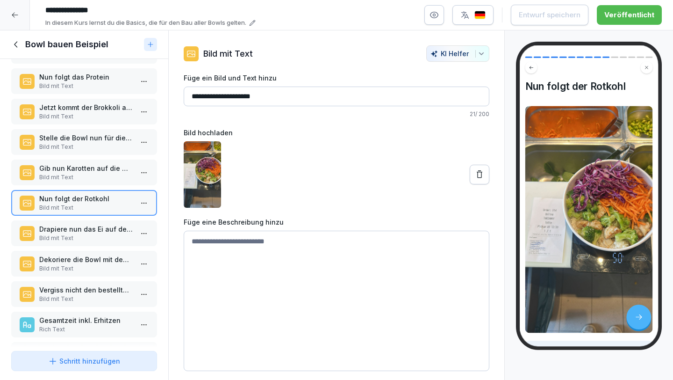
scroll to position [160, 0]
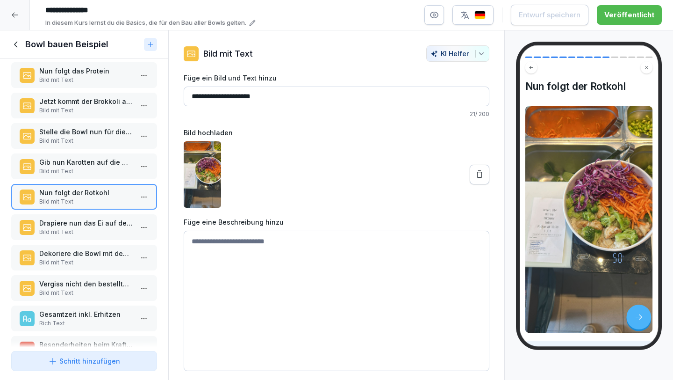
click at [69, 228] on p "Bild mit Text" at bounding box center [86, 232] width 94 height 8
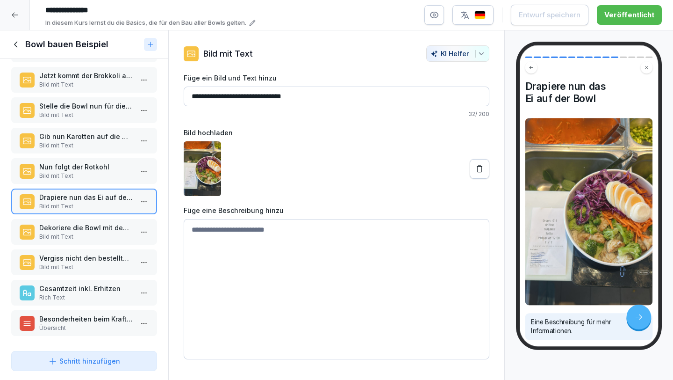
scroll to position [193, 0]
click at [20, 47] on icon at bounding box center [16, 44] width 10 height 10
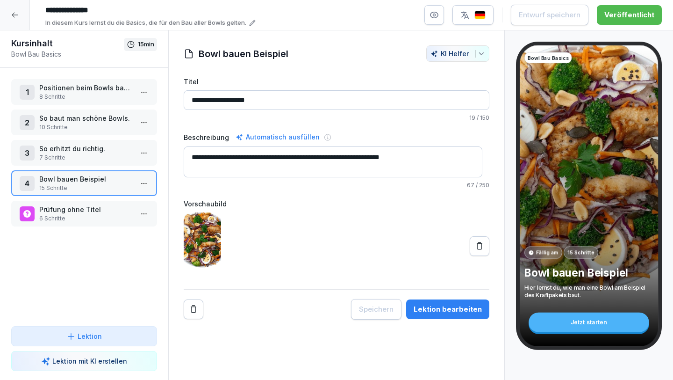
click at [87, 161] on p "7 Schritte" at bounding box center [86, 157] width 94 height 8
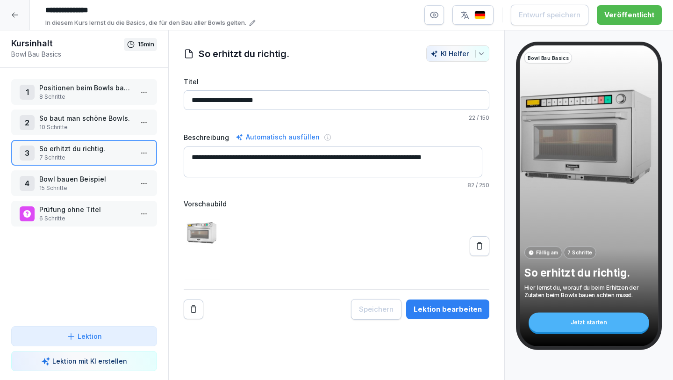
click at [101, 148] on p "So erhitzt du richtig." at bounding box center [86, 149] width 94 height 10
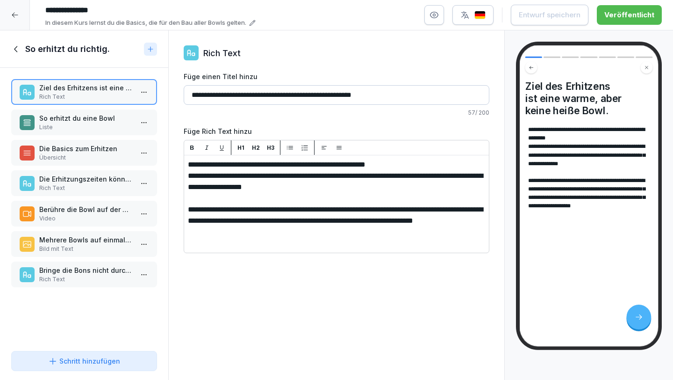
click at [90, 117] on p "So erhitzt du eine Bowl" at bounding box center [86, 118] width 94 height 10
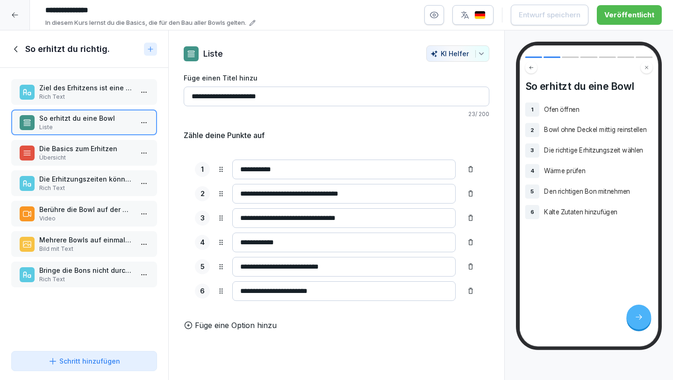
click at [88, 148] on p "Die Basics zum Erhitzen" at bounding box center [86, 149] width 94 height 10
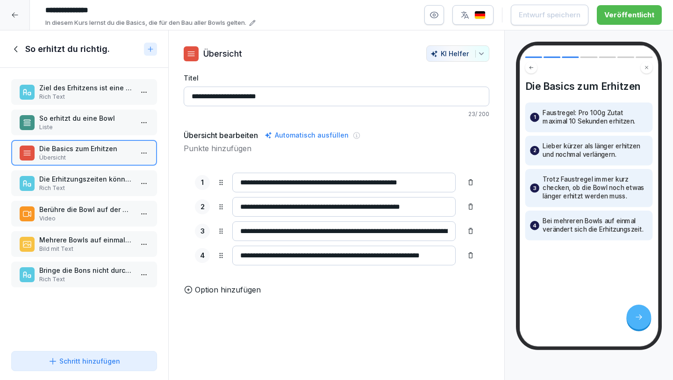
click at [83, 178] on p "Die Erhitzungszeiten können zwischen den Zutaten leicht variieren, weil sie unt…" at bounding box center [86, 179] width 94 height 10
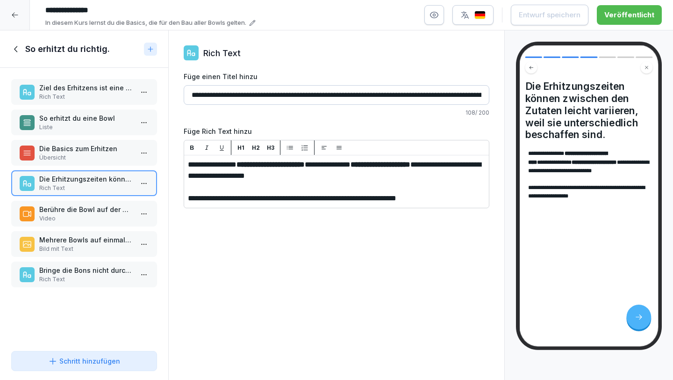
click at [83, 155] on p "Übersicht" at bounding box center [86, 157] width 94 height 8
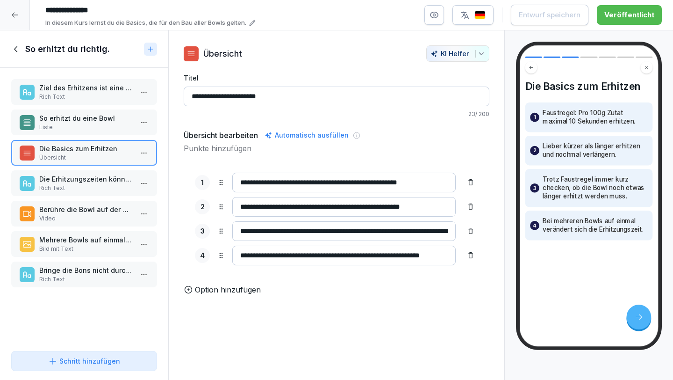
click at [80, 189] on p "Rich Text" at bounding box center [86, 188] width 94 height 8
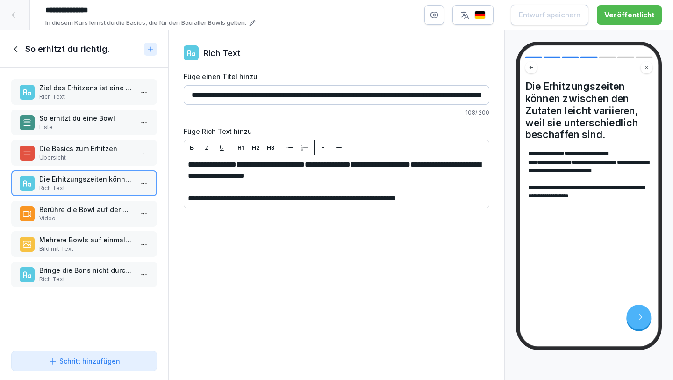
click at [80, 206] on p "Berühre die Bowl auf der Unterseite mittig, um zu prüfen ob alles warm genug is…" at bounding box center [86, 209] width 94 height 10
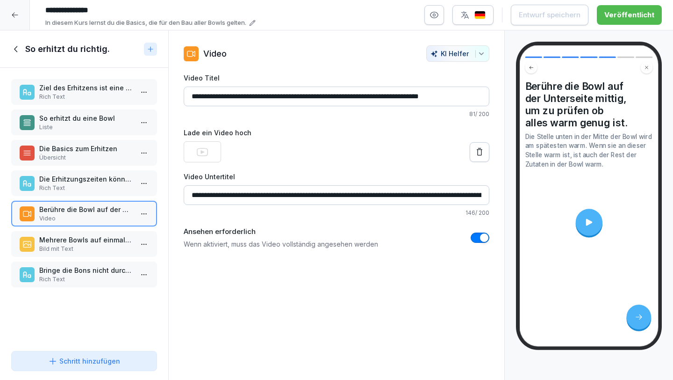
click at [82, 241] on p "Mehrere Bowls auf einmal erhitzen. Geht das?" at bounding box center [86, 240] width 94 height 10
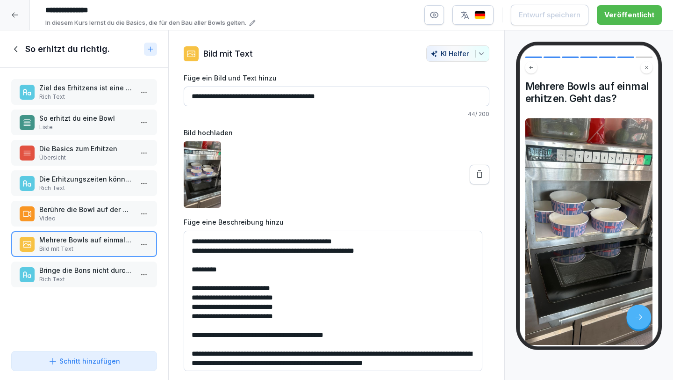
click at [18, 13] on icon at bounding box center [14, 14] width 7 height 7
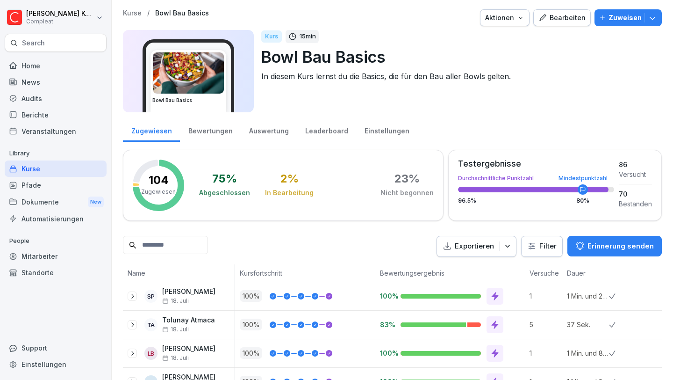
click at [549, 15] on div "Bearbeiten" at bounding box center [562, 18] width 47 height 10
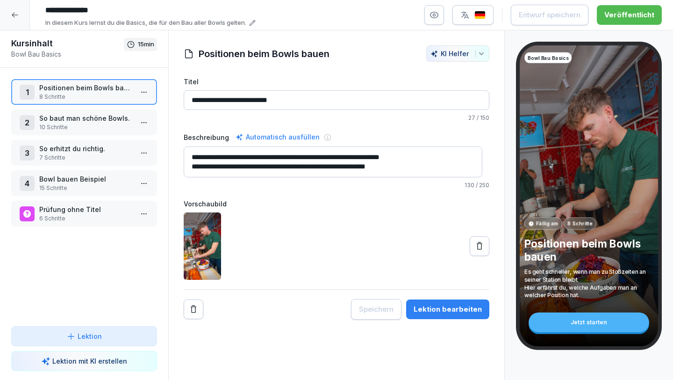
click at [85, 123] on p "10 Schritte" at bounding box center [86, 127] width 94 height 8
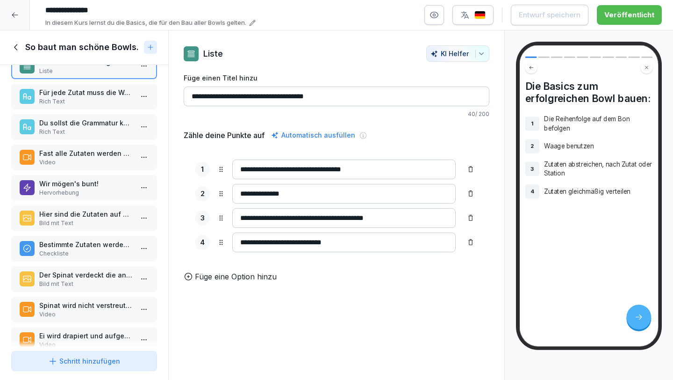
scroll to position [46, 0]
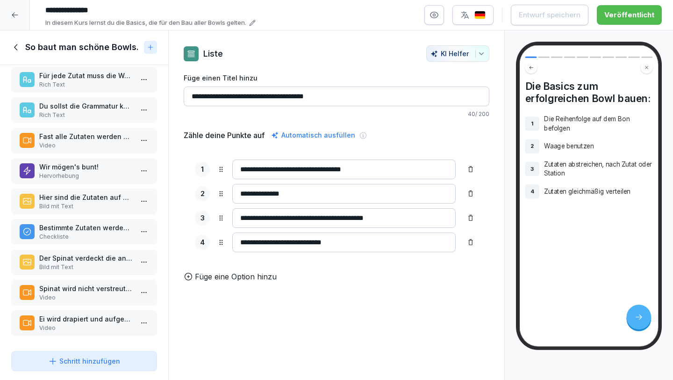
click at [17, 50] on icon at bounding box center [15, 47] width 3 height 6
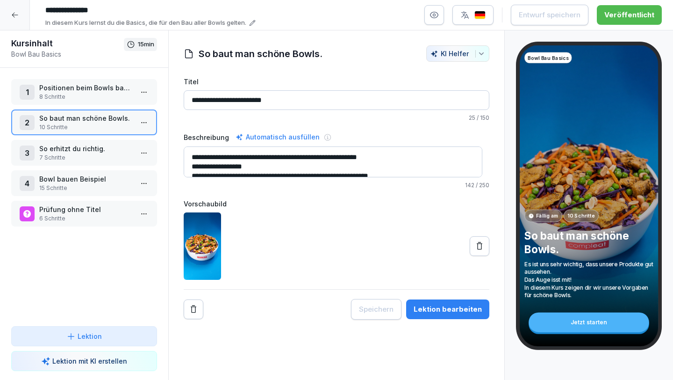
click at [76, 90] on p "Positionen beim Bowls bauen" at bounding box center [86, 88] width 94 height 10
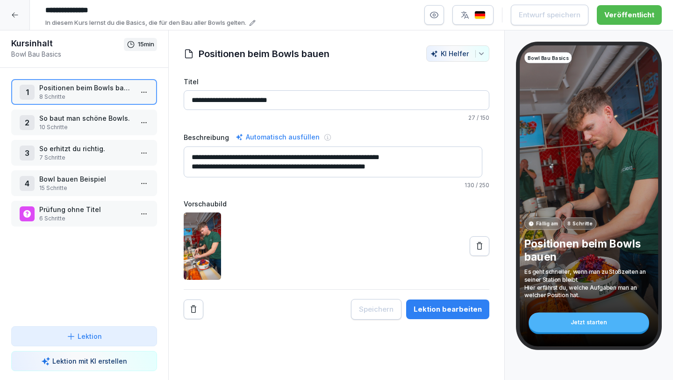
click at [86, 90] on p "Positionen beim Bowls bauen" at bounding box center [86, 88] width 94 height 10
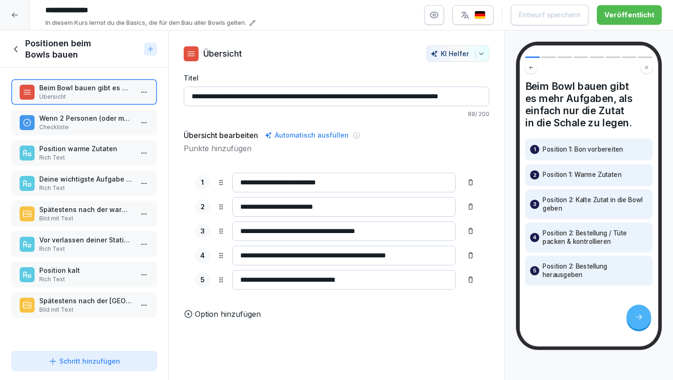
click at [14, 14] on icon at bounding box center [14, 14] width 7 height 7
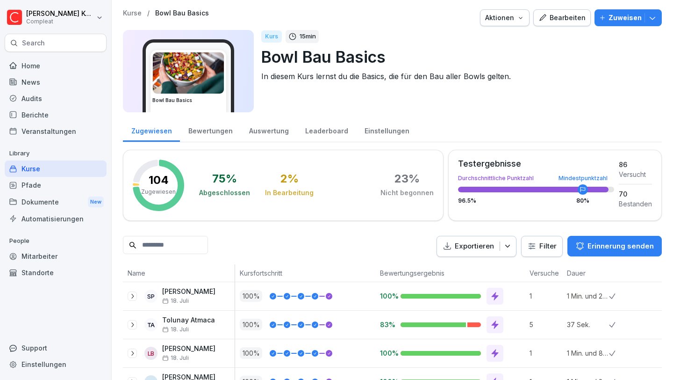
click at [52, 170] on div "Kurse" at bounding box center [56, 168] width 102 height 16
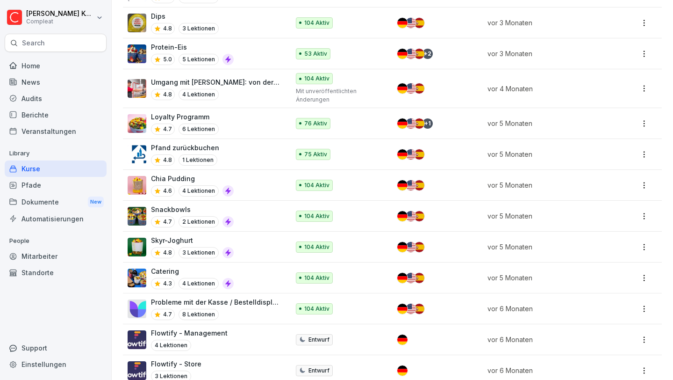
scroll to position [713, 0]
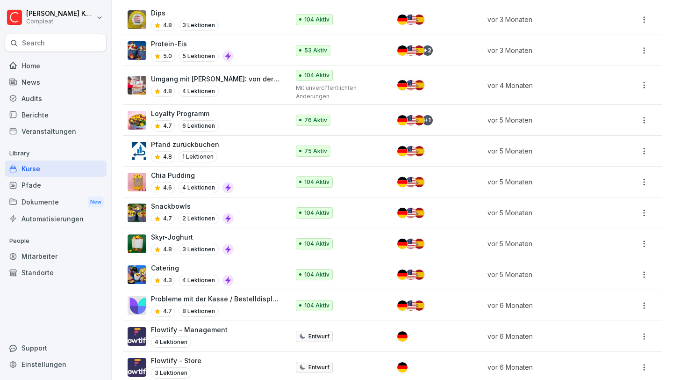
click at [231, 113] on div "Loyalty Programm 4.7 6 Lektionen" at bounding box center [204, 119] width 152 height 23
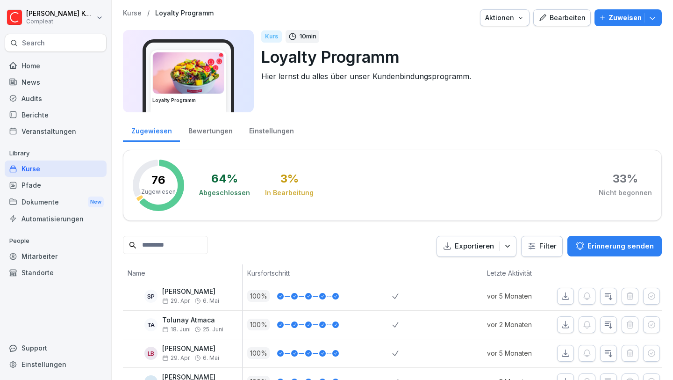
click at [553, 19] on div "Bearbeiten" at bounding box center [562, 18] width 47 height 10
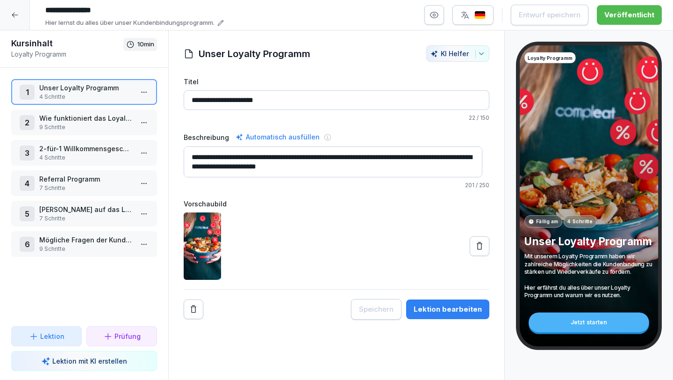
click at [12, 10] on div at bounding box center [15, 15] width 30 height 30
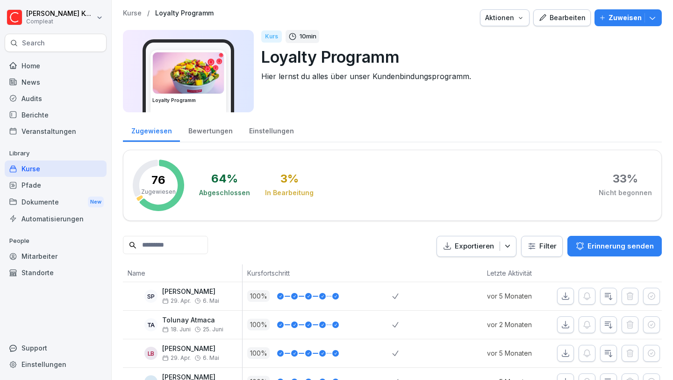
click at [71, 166] on div "Kurse" at bounding box center [56, 168] width 102 height 16
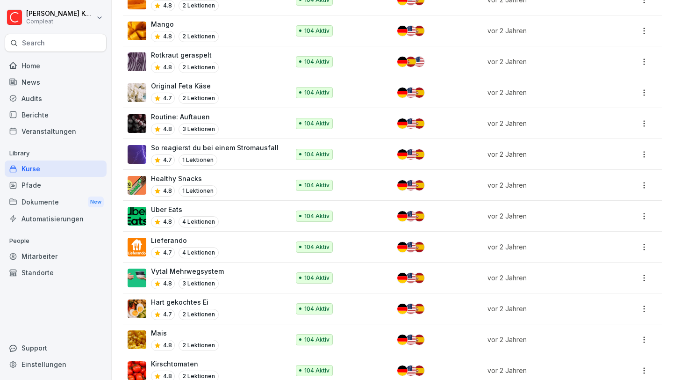
scroll to position [1235, 0]
click at [238, 86] on div "Original Feta Käse 4.7 2 Lektionen" at bounding box center [204, 92] width 152 height 23
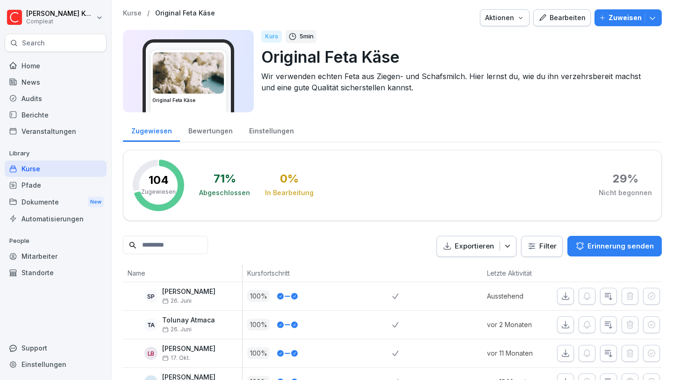
click at [556, 20] on div "Bearbeiten" at bounding box center [562, 18] width 47 height 10
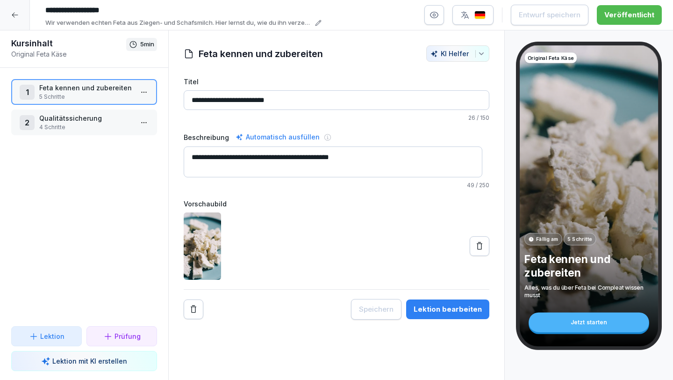
click at [105, 93] on p "5 Schritte" at bounding box center [86, 97] width 94 height 8
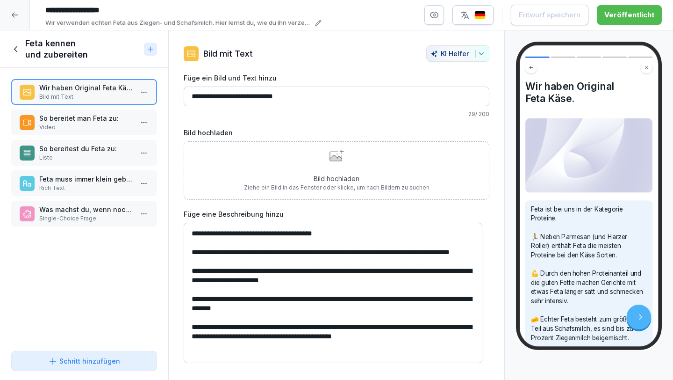
click at [19, 48] on icon at bounding box center [16, 49] width 10 height 10
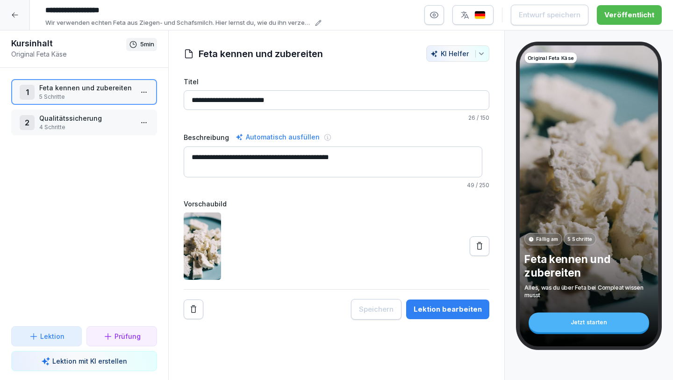
click at [63, 120] on p "Qualitätssicherung" at bounding box center [86, 118] width 94 height 10
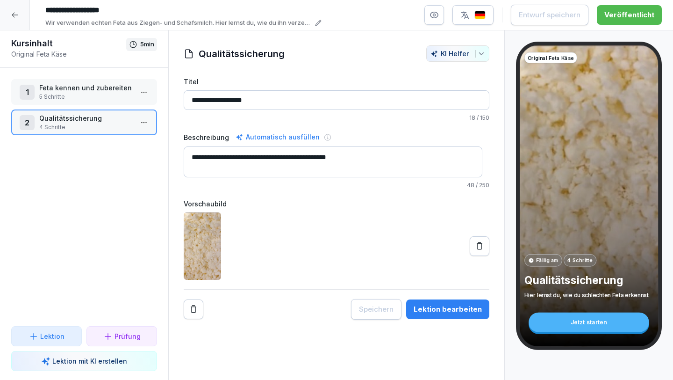
click at [69, 124] on p "4 Schritte" at bounding box center [86, 127] width 94 height 8
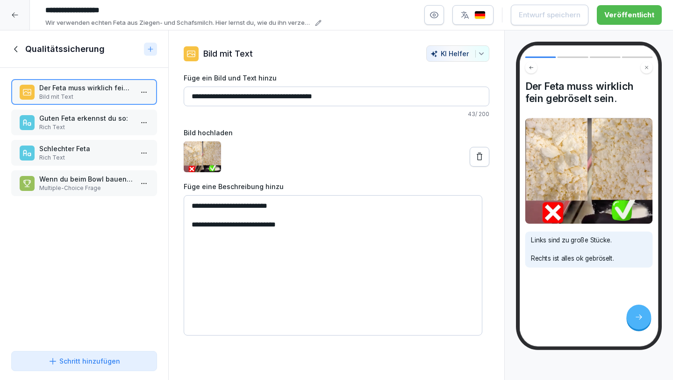
click at [19, 19] on div at bounding box center [15, 15] width 30 height 30
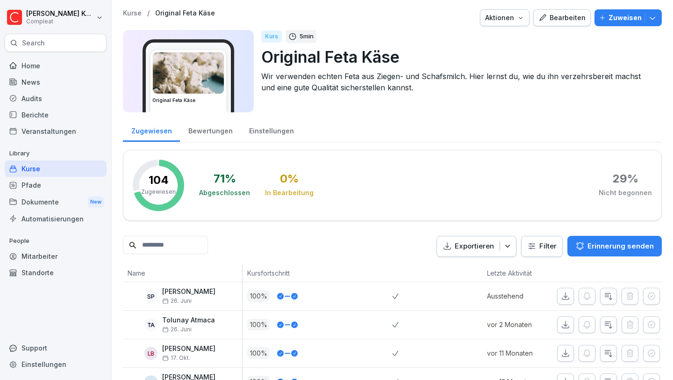
click at [49, 166] on div "Kurse" at bounding box center [56, 168] width 102 height 16
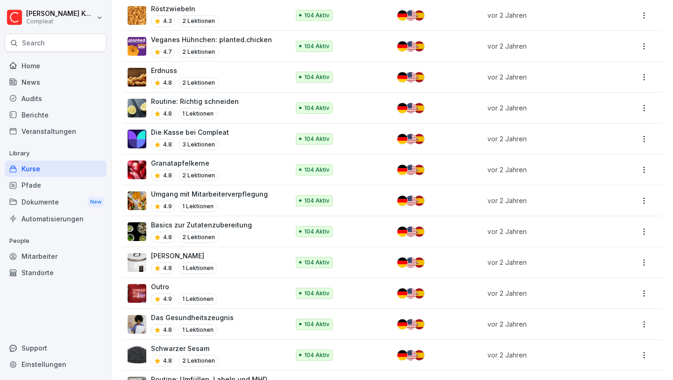
scroll to position [1884, 0]
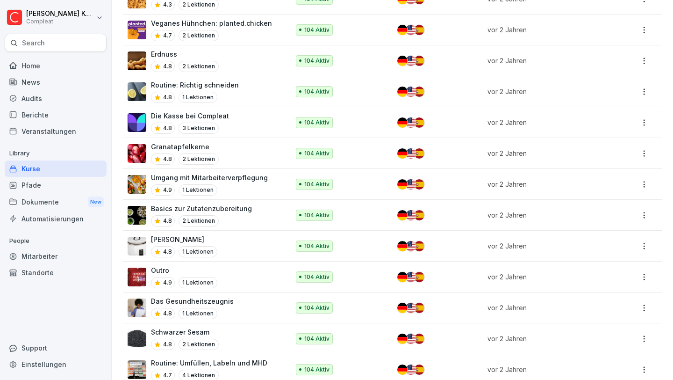
click at [196, 296] on p "Das Gesundheitszeugnis" at bounding box center [192, 301] width 83 height 10
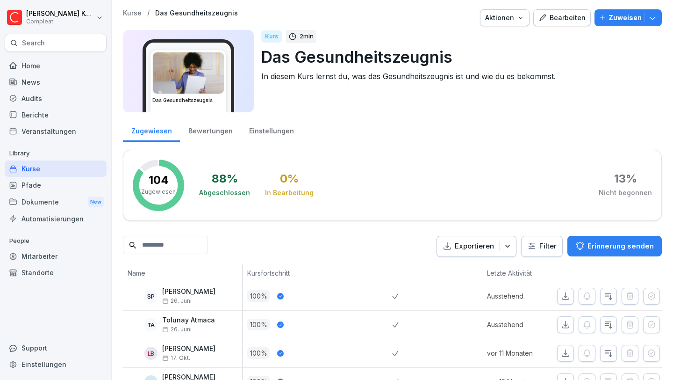
click at [551, 22] on div "Bearbeiten" at bounding box center [562, 18] width 47 height 10
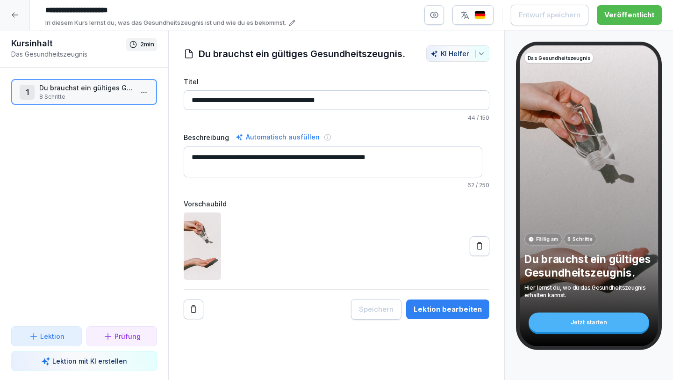
click at [74, 86] on p "Du brauchst ein gültiges Gesundheitszeugnis." at bounding box center [86, 88] width 94 height 10
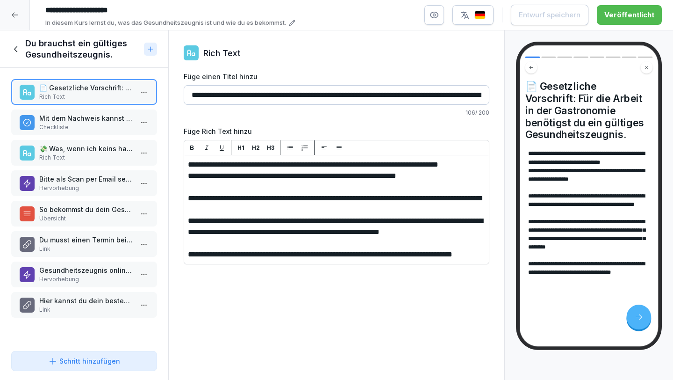
click at [16, 20] on div at bounding box center [15, 15] width 30 height 30
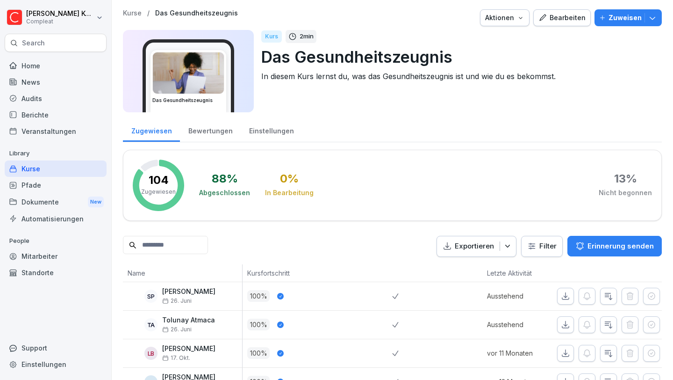
click at [54, 168] on div "Kurse" at bounding box center [56, 168] width 102 height 16
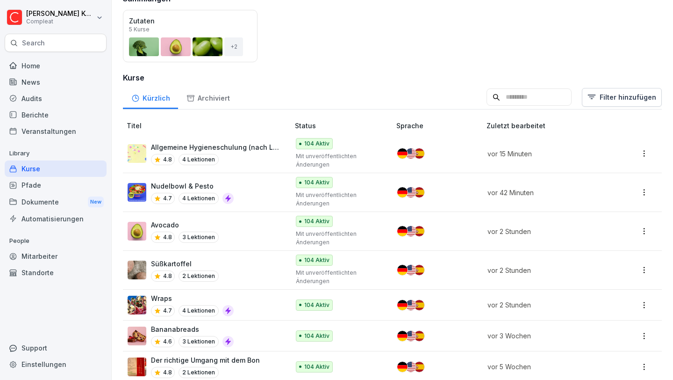
scroll to position [134, 0]
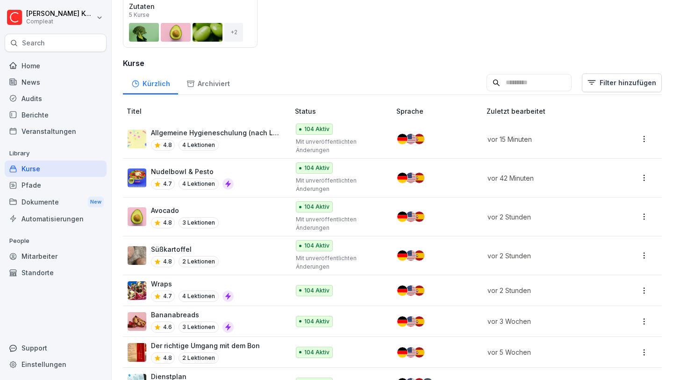
click at [242, 136] on p "Allgemeine Hygieneschulung (nach LMHV §4)" at bounding box center [215, 133] width 129 height 10
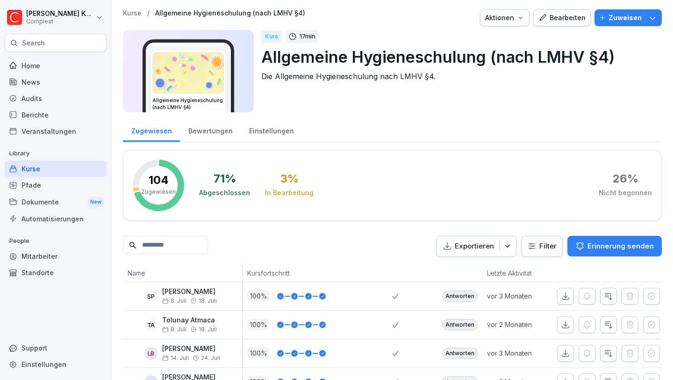
click at [559, 12] on button "Bearbeiten" at bounding box center [562, 17] width 58 height 17
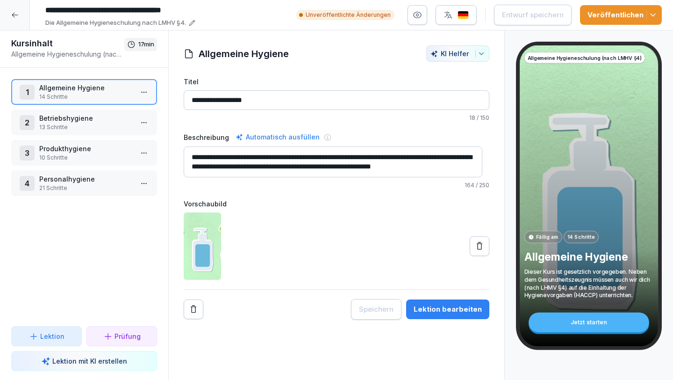
click at [76, 117] on p "Betriebshygiene" at bounding box center [86, 118] width 94 height 10
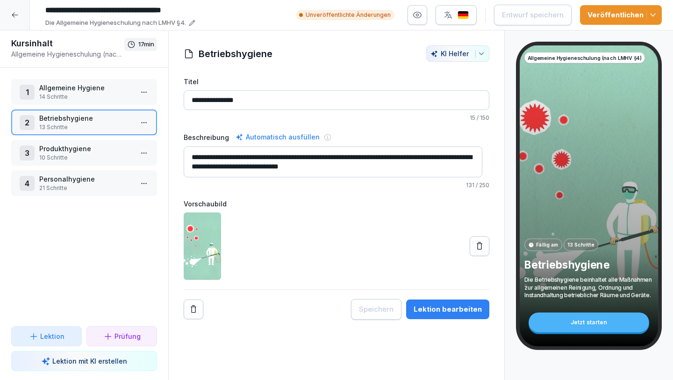
click at [81, 121] on p "Betriebshygiene" at bounding box center [86, 118] width 94 height 10
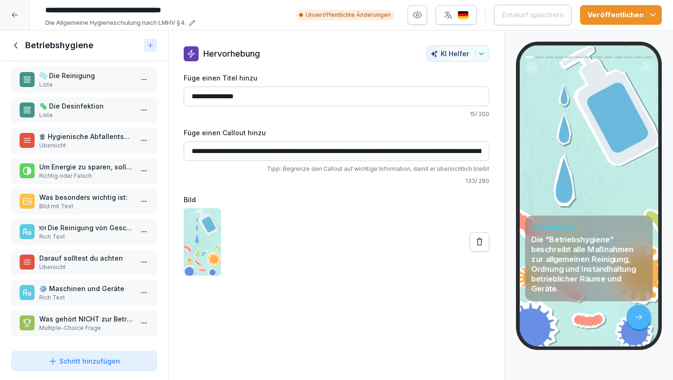
scroll to position [133, 0]
click at [98, 224] on p "🍽 Die Reinigung von Geschirr" at bounding box center [86, 228] width 94 height 10
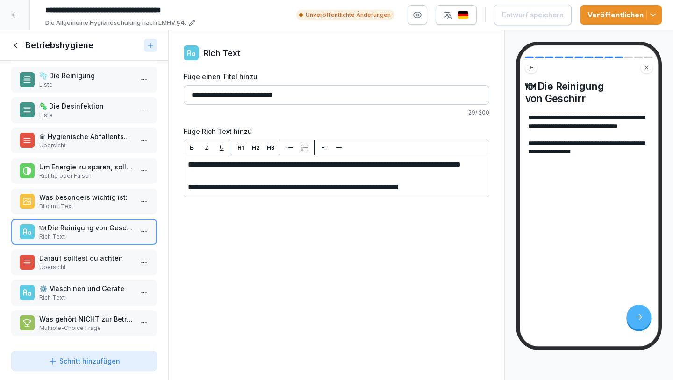
click at [18, 43] on icon at bounding box center [16, 45] width 10 height 10
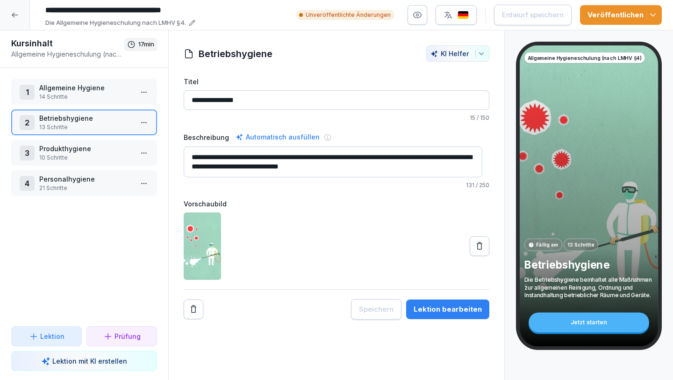
click at [67, 149] on p "Produkthygiene" at bounding box center [86, 149] width 94 height 10
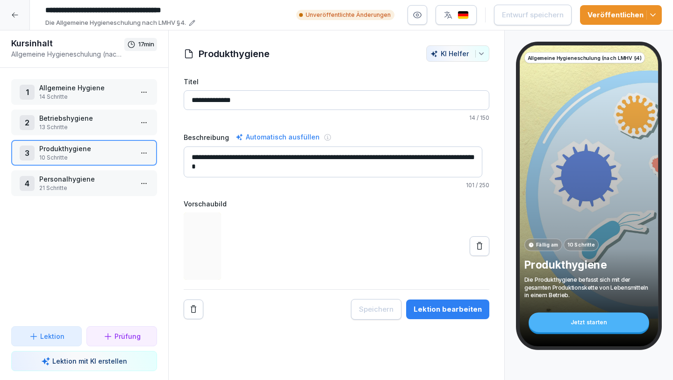
click at [67, 149] on p "Produkthygiene" at bounding box center [86, 149] width 94 height 10
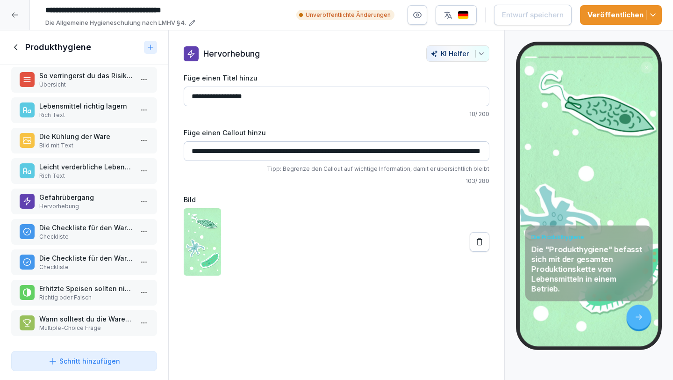
scroll to position [46, 0]
click at [82, 203] on div "Gefahrübergang Hervorhebung" at bounding box center [84, 201] width 146 height 26
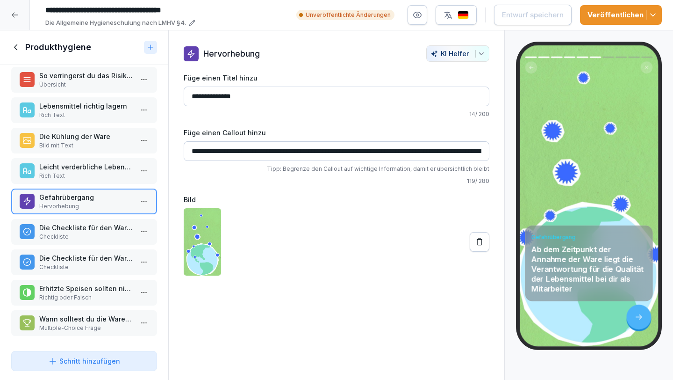
click at [15, 48] on icon at bounding box center [15, 47] width 3 height 6
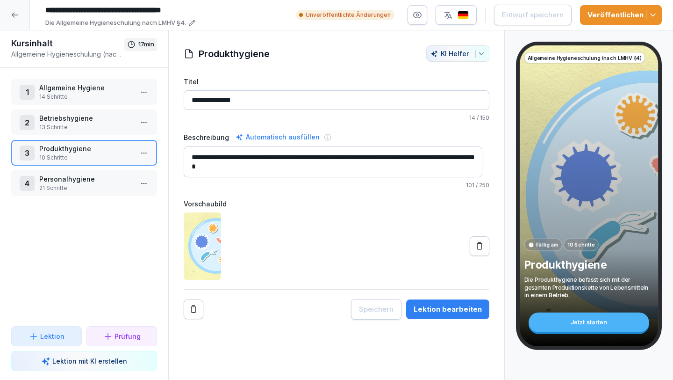
click at [77, 180] on p "Personalhygiene" at bounding box center [86, 179] width 94 height 10
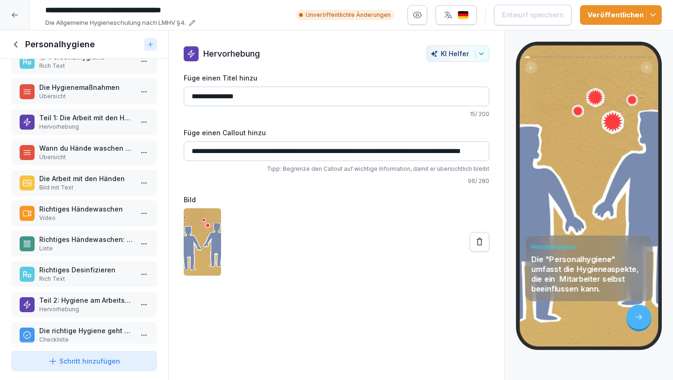
scroll to position [54, 0]
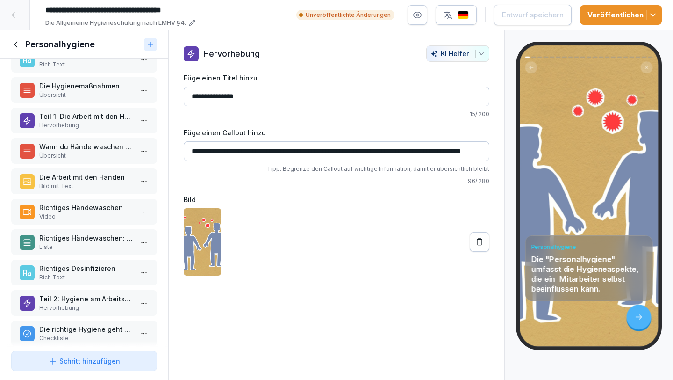
click at [76, 149] on p "Wann du Hände waschen solltest" at bounding box center [86, 147] width 94 height 10
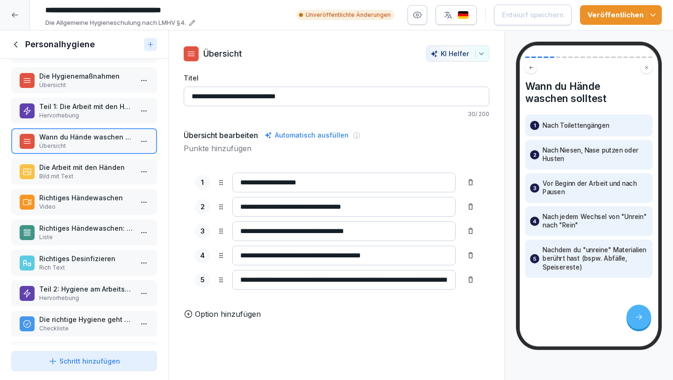
scroll to position [64, 0]
click at [80, 168] on p "Die Arbeit mit den Händen" at bounding box center [86, 167] width 94 height 10
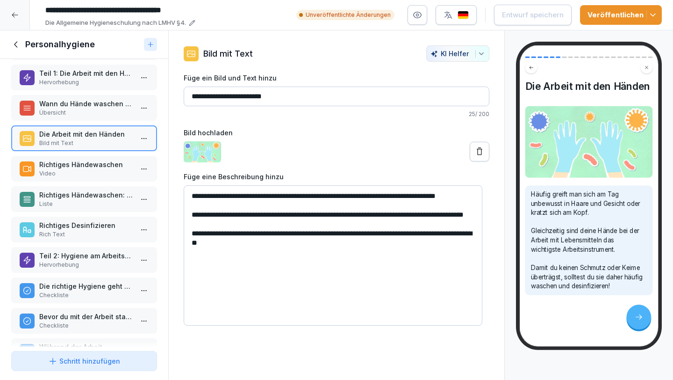
scroll to position [104, 0]
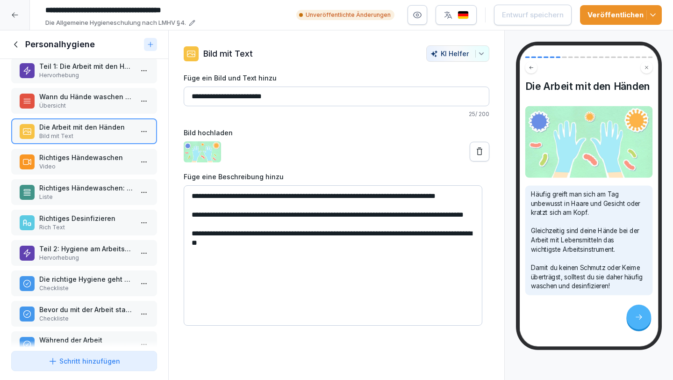
click at [86, 169] on p "Video" at bounding box center [86, 166] width 94 height 8
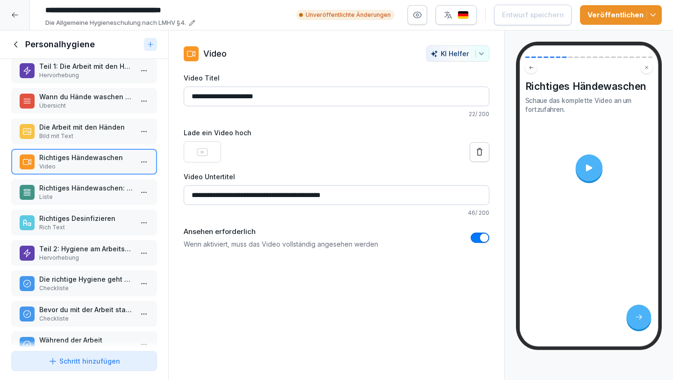
click at [590, 164] on icon at bounding box center [589, 168] width 10 height 10
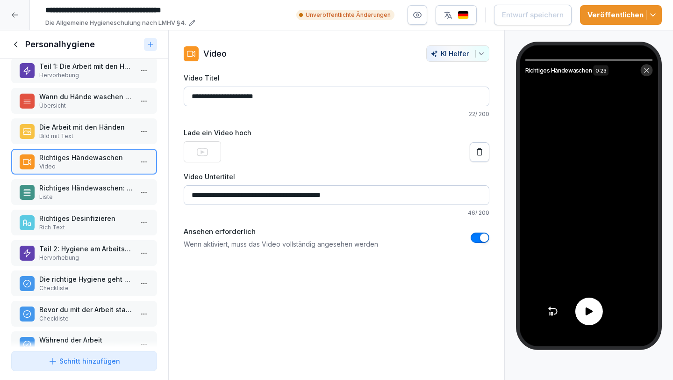
click at [593, 312] on icon at bounding box center [588, 310] width 11 height 11
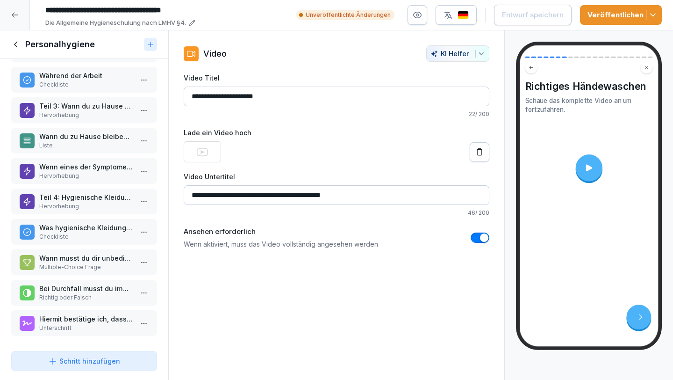
scroll to position [375, 0]
click at [14, 45] on icon at bounding box center [16, 44] width 10 height 10
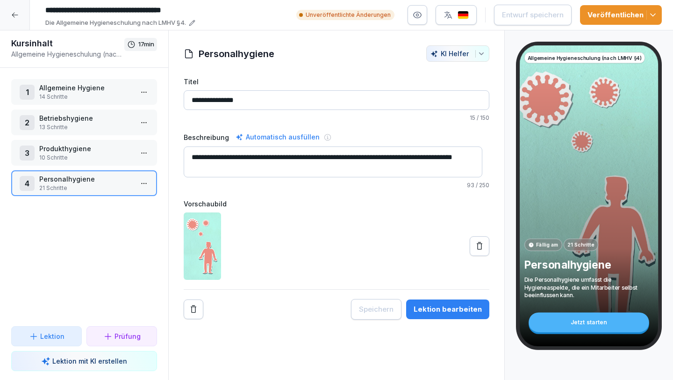
click at [11, 14] on icon at bounding box center [14, 14] width 7 height 7
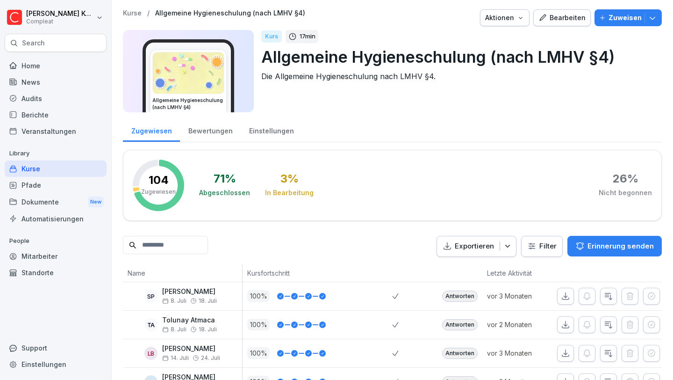
click at [50, 168] on div "Kurse" at bounding box center [56, 168] width 102 height 16
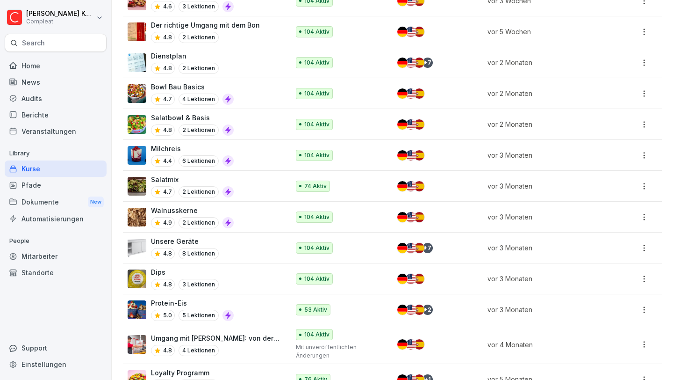
scroll to position [653, 0]
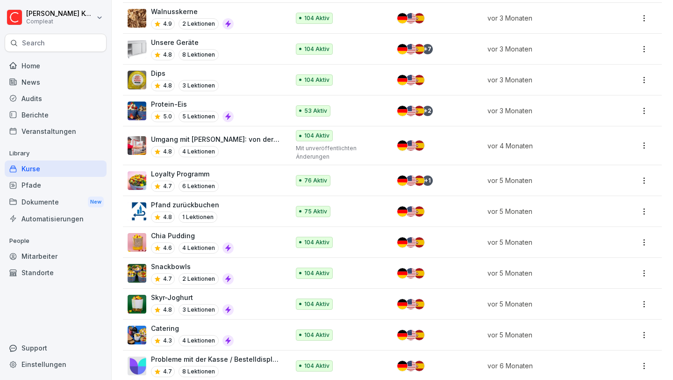
click at [189, 99] on p "Protein-Eis" at bounding box center [192, 104] width 83 height 10
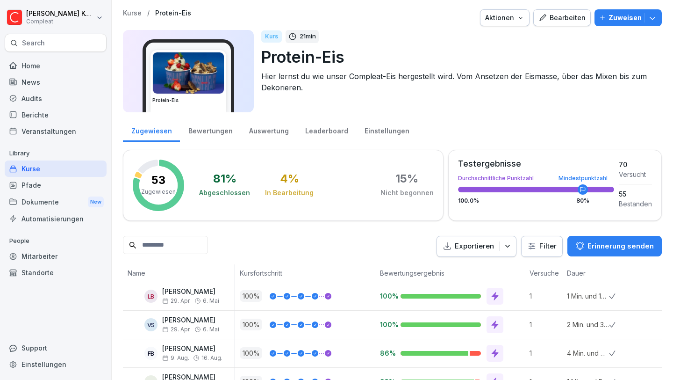
click at [547, 20] on div "Bearbeiten" at bounding box center [562, 18] width 47 height 10
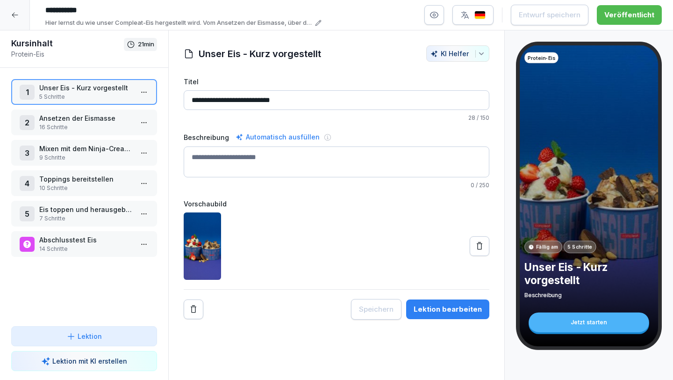
click at [78, 212] on p "Eis toppen und herausgeben" at bounding box center [86, 209] width 94 height 10
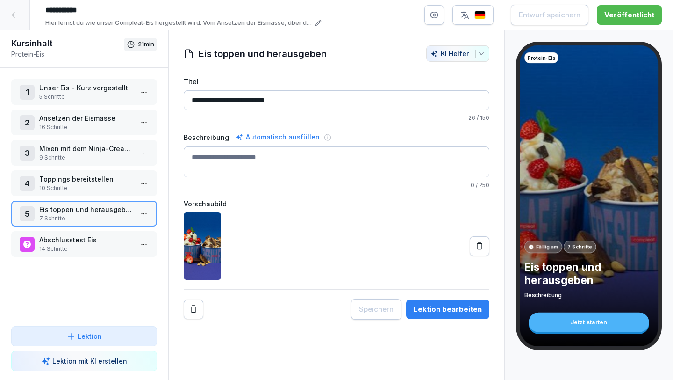
click at [79, 210] on p "Eis toppen und herausgeben" at bounding box center [86, 209] width 94 height 10
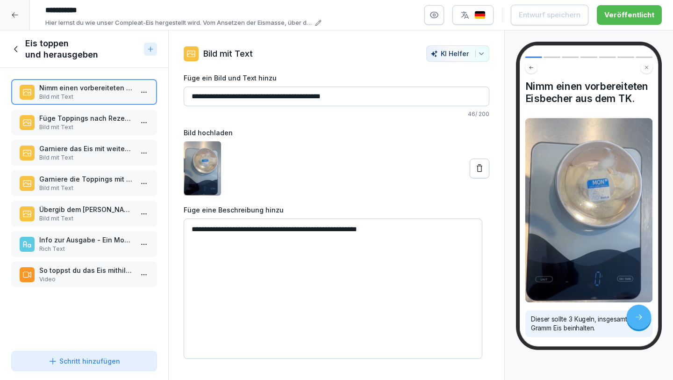
click at [19, 49] on icon at bounding box center [16, 49] width 10 height 10
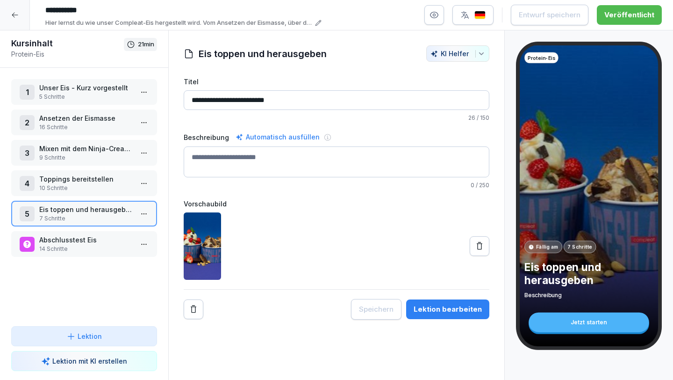
click at [82, 127] on p "16 Schritte" at bounding box center [86, 127] width 94 height 8
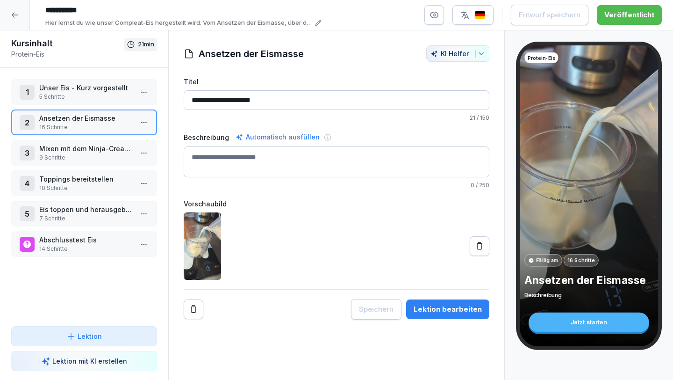
click at [83, 127] on p "16 Schritte" at bounding box center [86, 127] width 94 height 8
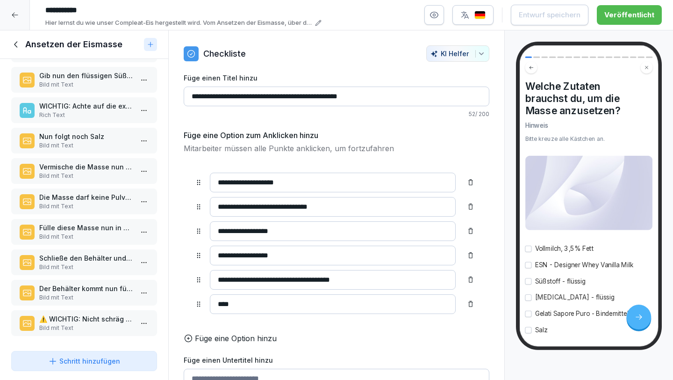
scroll to position [223, 0]
click at [98, 232] on p "Bild mit Text" at bounding box center [86, 236] width 94 height 8
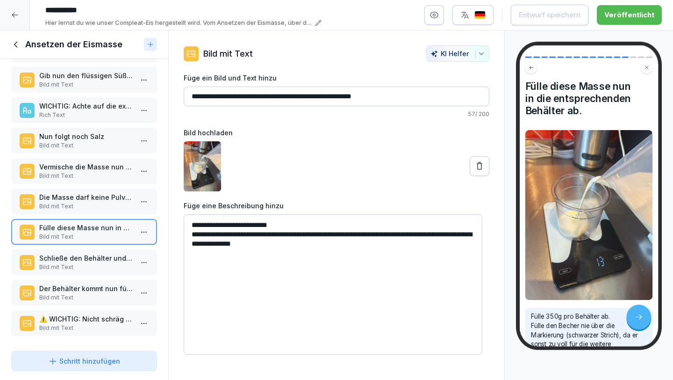
click at [103, 293] on p "Bild mit Text" at bounding box center [86, 297] width 94 height 8
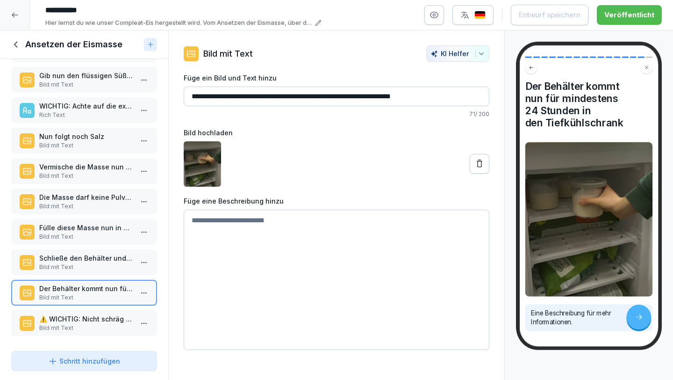
click at [17, 40] on icon at bounding box center [16, 44] width 10 height 10
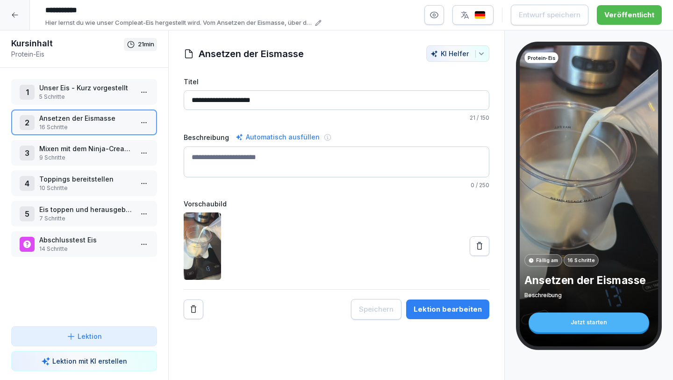
click at [72, 150] on p "Mixen mit dem Ninja-Creami & Abfüllen" at bounding box center [86, 149] width 94 height 10
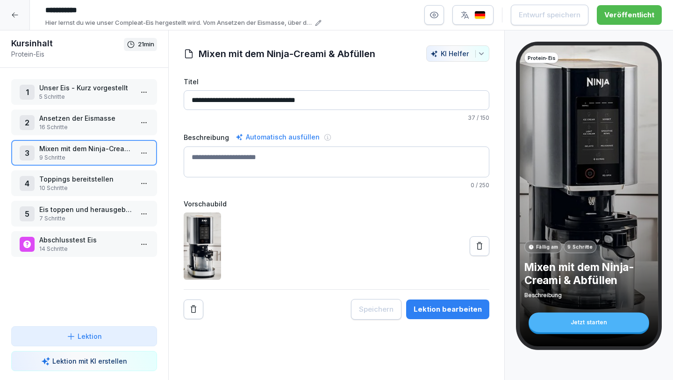
click at [73, 152] on p "Mixen mit dem Ninja-Creami & Abfüllen" at bounding box center [86, 149] width 94 height 10
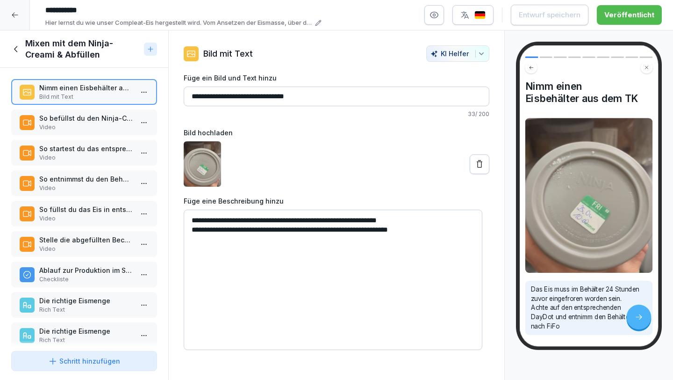
click at [75, 178] on p "So entnimmst du den Behälter nach dem Mixvorgang." at bounding box center [86, 179] width 94 height 10
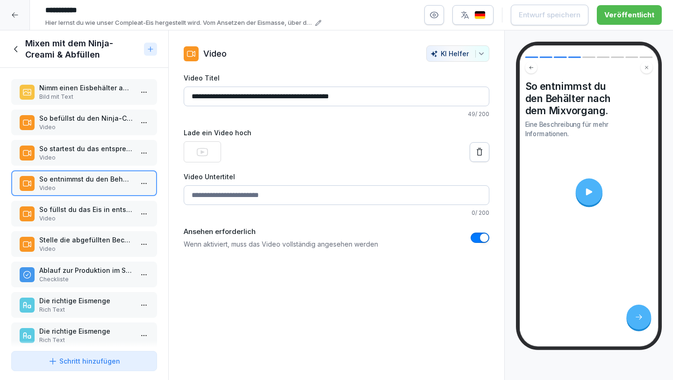
click at [84, 221] on p "Video" at bounding box center [86, 218] width 94 height 8
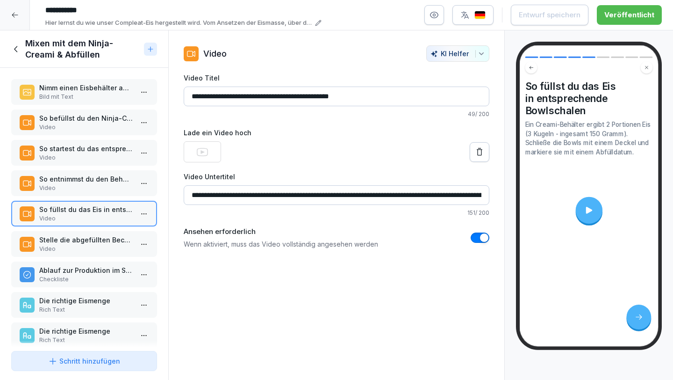
click at [586, 211] on icon at bounding box center [589, 210] width 6 height 7
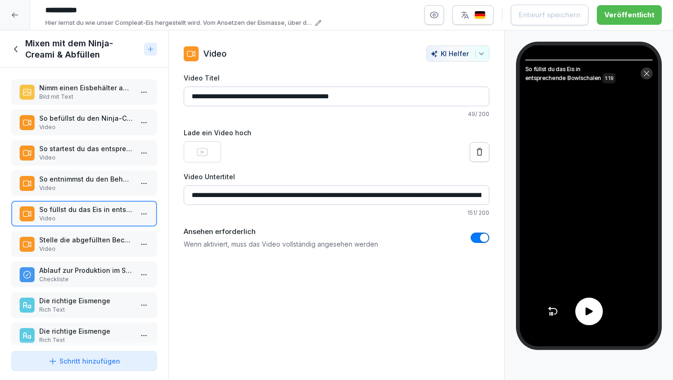
click at [585, 319] on div at bounding box center [590, 311] width 28 height 28
click at [90, 240] on p "Stelle die abgefüllten Becher nun in einen Tiefkühlschrank" at bounding box center [86, 240] width 94 height 10
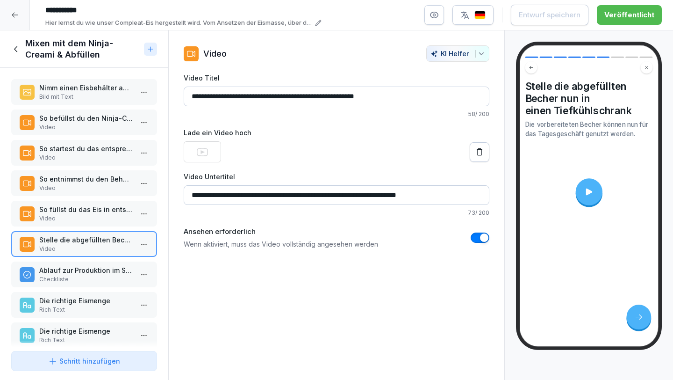
click at [9, 55] on div "Mixen mit dem Ninja-Creami & Abfüllen" at bounding box center [84, 48] width 168 height 37
click at [11, 52] on div "Mixen mit dem Ninja-Creami & Abfüllen" at bounding box center [84, 48] width 168 height 37
click at [13, 50] on icon at bounding box center [16, 49] width 10 height 10
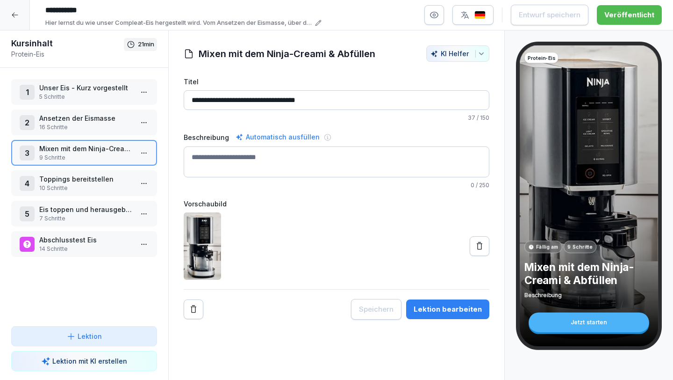
click at [19, 14] on div at bounding box center [15, 15] width 30 height 30
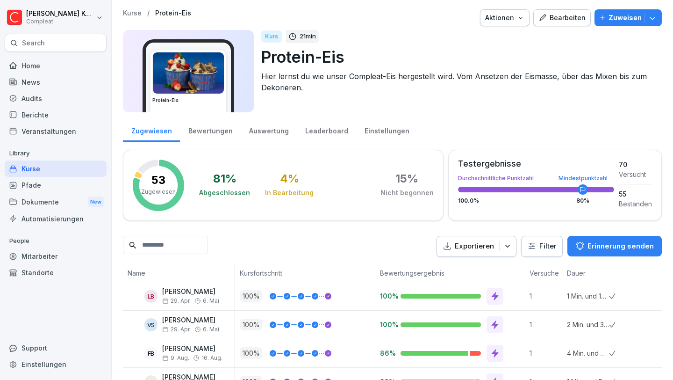
click at [45, 166] on div "Kurse" at bounding box center [56, 168] width 102 height 16
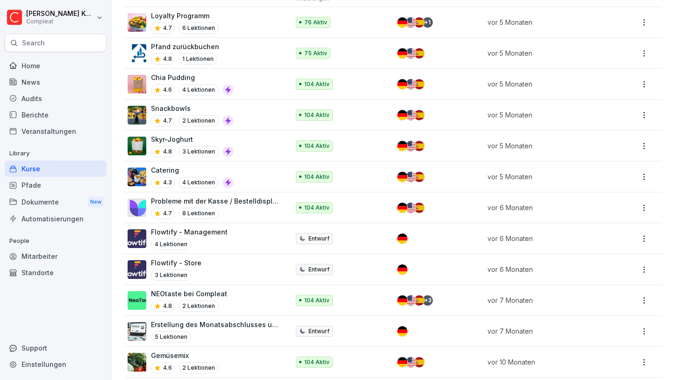
scroll to position [825, 0]
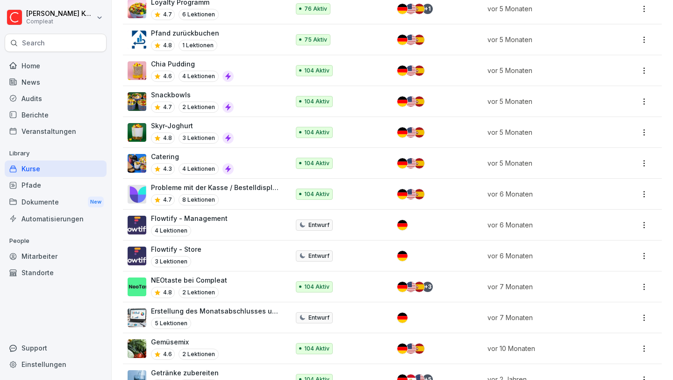
click at [231, 182] on p "Probleme mit der Kasse / Bestelldisplays / Drucker beheben" at bounding box center [215, 187] width 129 height 10
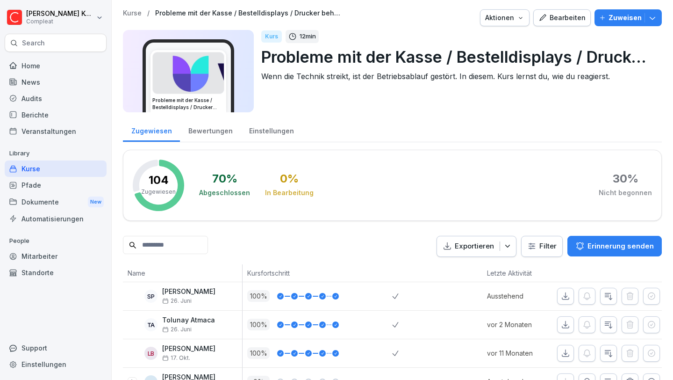
click at [570, 19] on div "Bearbeiten" at bounding box center [562, 18] width 47 height 10
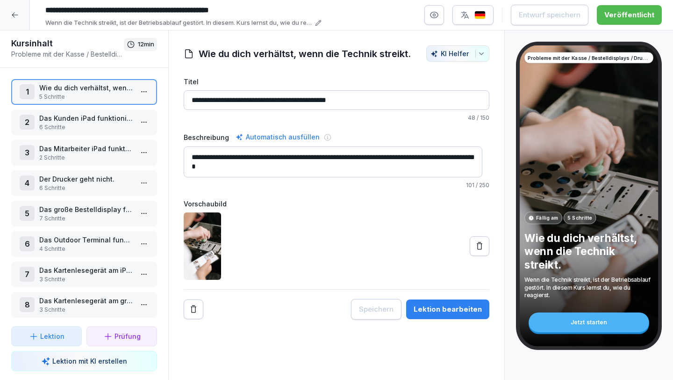
click at [103, 116] on p "Das Kunden iPad funktioniert nicht." at bounding box center [86, 118] width 94 height 10
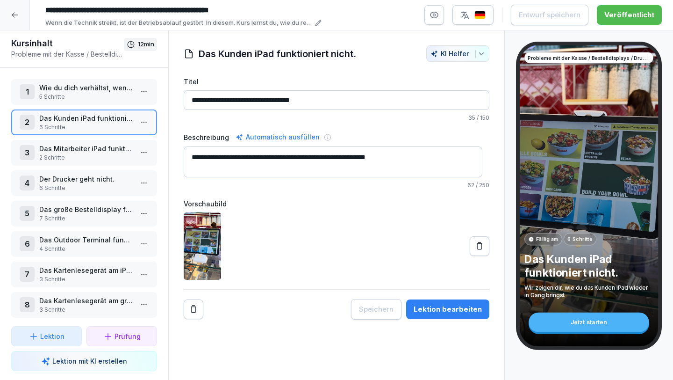
click at [102, 95] on p "5 Schritte" at bounding box center [86, 97] width 94 height 8
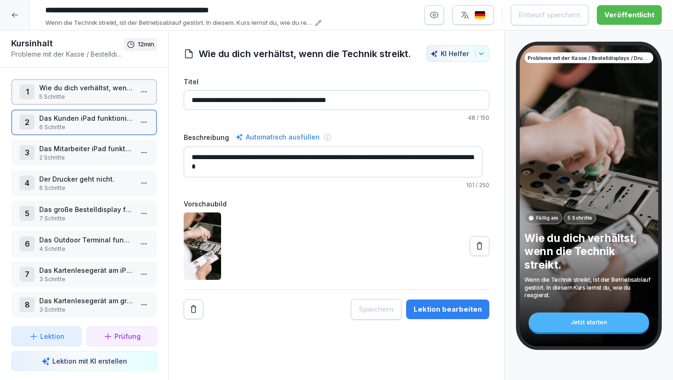
click at [102, 95] on p "5 Schritte" at bounding box center [86, 97] width 94 height 8
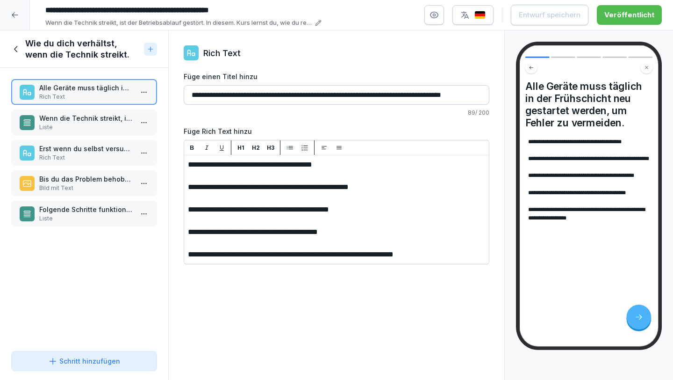
click at [17, 49] on icon at bounding box center [16, 49] width 10 height 10
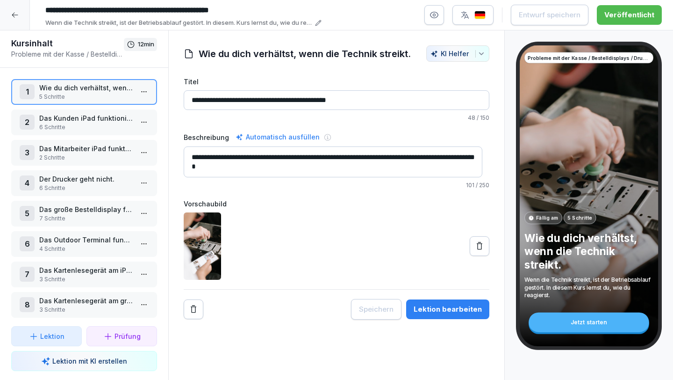
click at [12, 13] on icon at bounding box center [14, 14] width 7 height 7
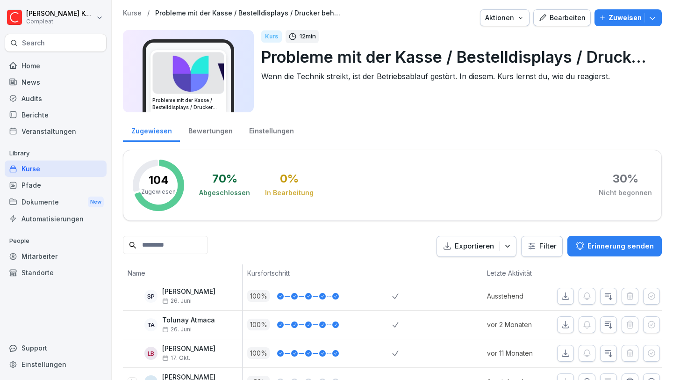
click at [54, 175] on div "Kurse" at bounding box center [56, 168] width 102 height 16
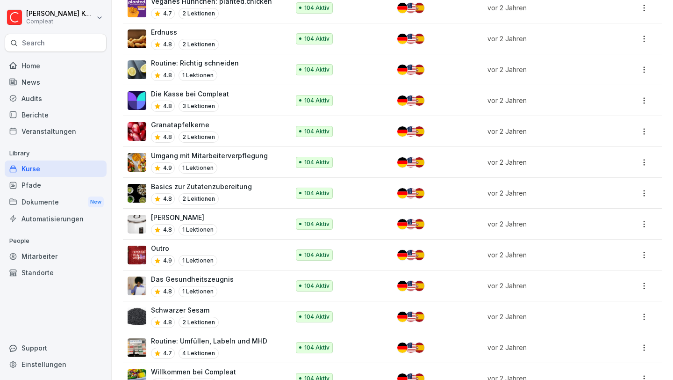
scroll to position [1904, 0]
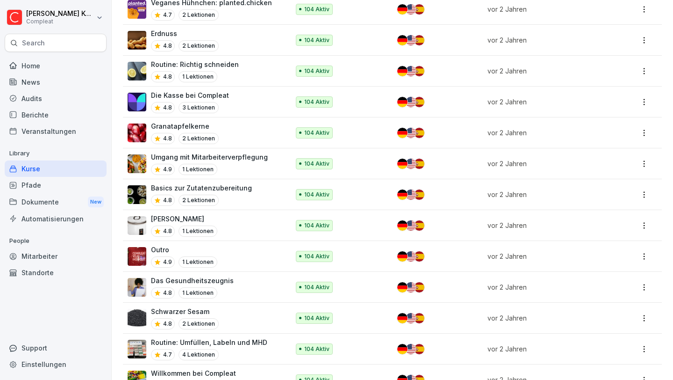
click at [215, 183] on p "Basics zur Zutatenzubereitung" at bounding box center [201, 188] width 101 height 10
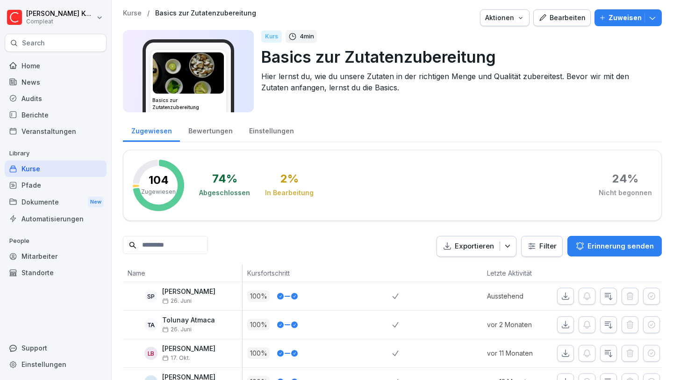
click at [556, 19] on div "Bearbeiten" at bounding box center [562, 18] width 47 height 10
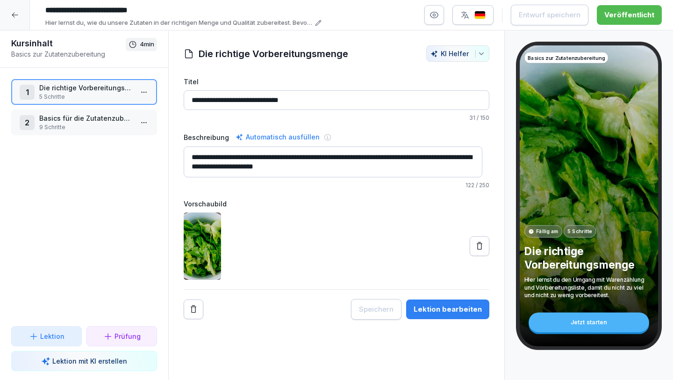
click at [113, 91] on p "Die richtige Vorbereitungsmenge" at bounding box center [86, 88] width 94 height 10
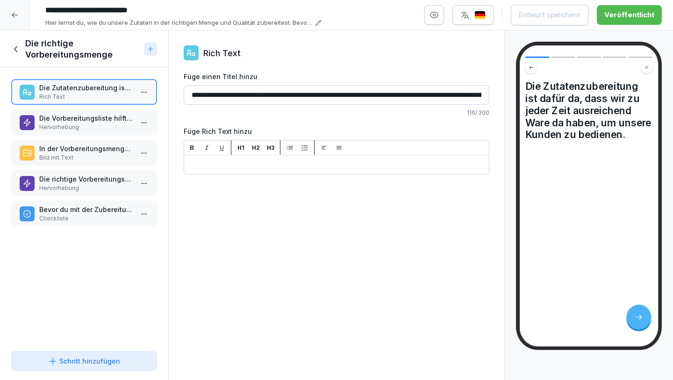
click at [102, 116] on p "Die Vorbereitungsliste hilft dir, zu sehen wieviel du vorbereiten musst." at bounding box center [86, 118] width 94 height 10
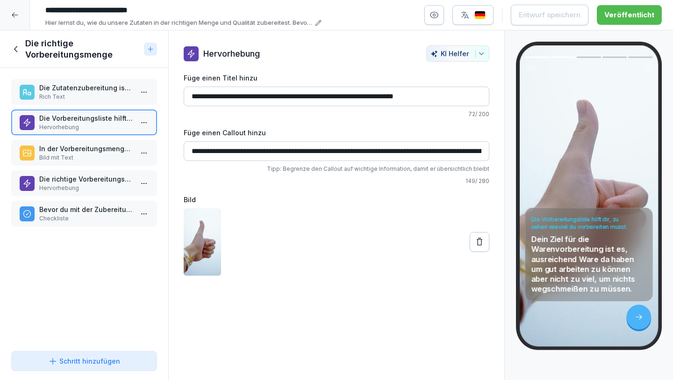
click at [99, 145] on p "In der Vorbereitungsmengen-Liste siehst du, wieviel Ware du für den Tag auf Bac…" at bounding box center [86, 149] width 94 height 10
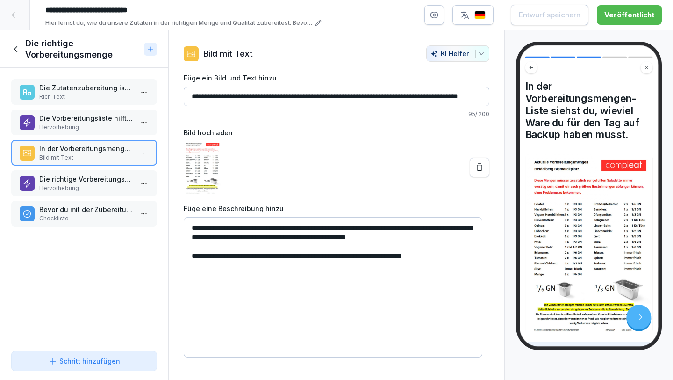
click at [97, 175] on p "Die richtige Vorbereitungsmenge ist kalkuliert und wichtig, damit wir verantwor…" at bounding box center [86, 179] width 94 height 10
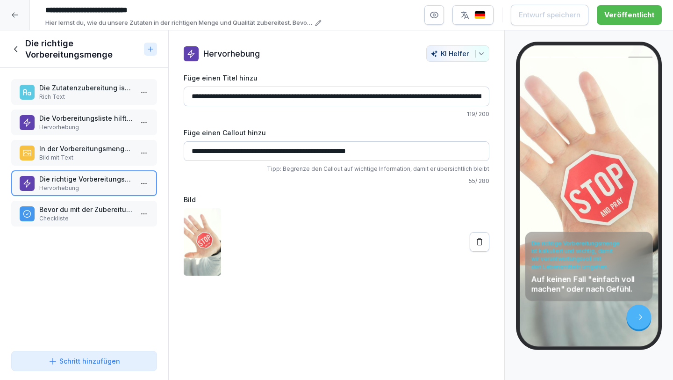
click at [108, 202] on div "Bevor du mit der Zubereitung startest musst du: Checkliste" at bounding box center [84, 214] width 146 height 26
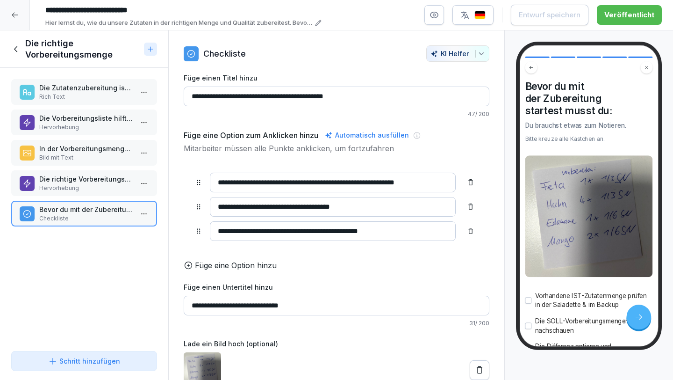
click at [17, 48] on icon at bounding box center [16, 49] width 10 height 10
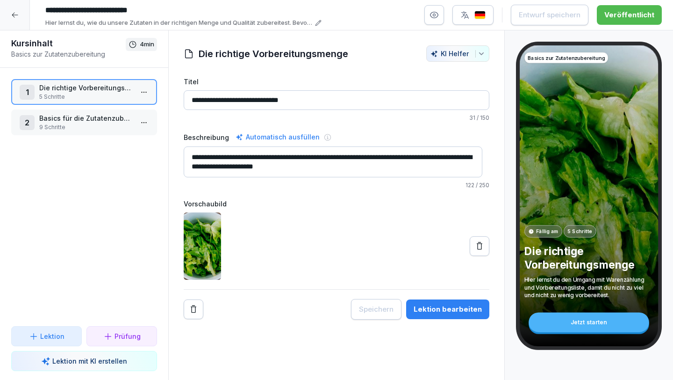
click at [73, 126] on p "9 Schritte" at bounding box center [86, 127] width 94 height 8
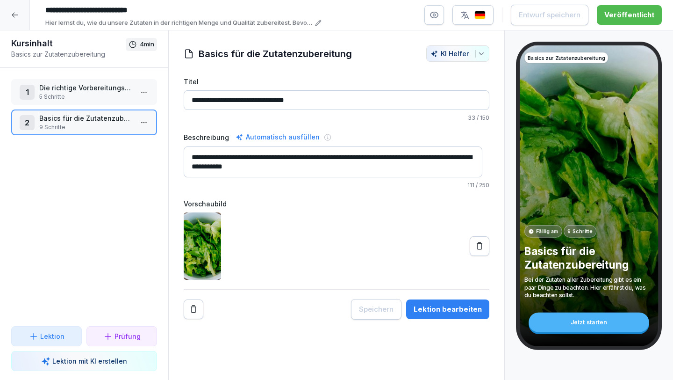
click at [84, 123] on p "9 Schritte" at bounding box center [86, 127] width 94 height 8
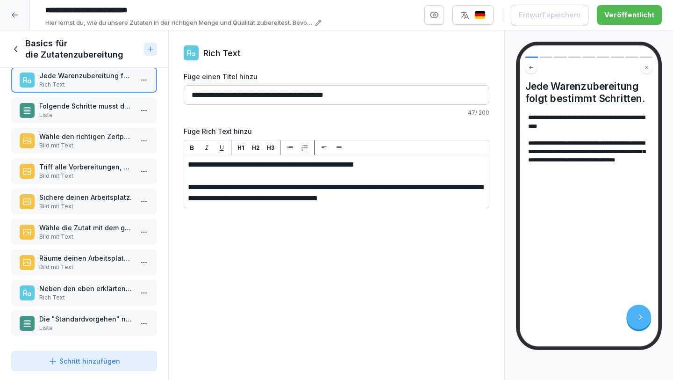
scroll to position [19, 0]
click at [112, 267] on div "Räume deinen Arbeitsplatz und das benutzte Equipment nach der Benutzung gleich …" at bounding box center [84, 262] width 146 height 26
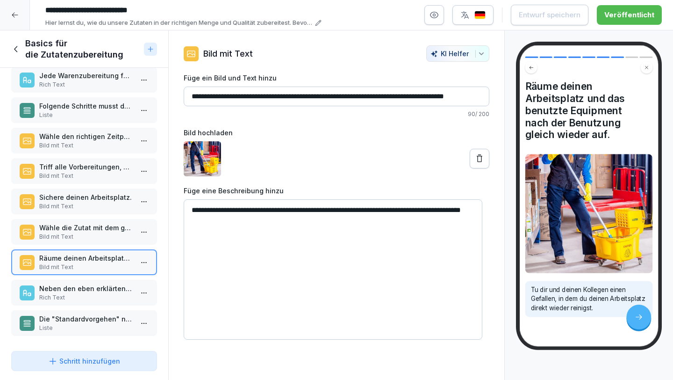
click at [106, 232] on p "Bild mit Text" at bounding box center [86, 236] width 94 height 8
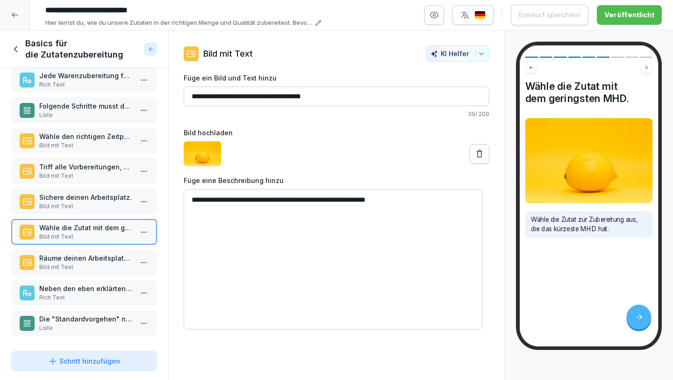
click at [14, 47] on icon at bounding box center [16, 49] width 10 height 10
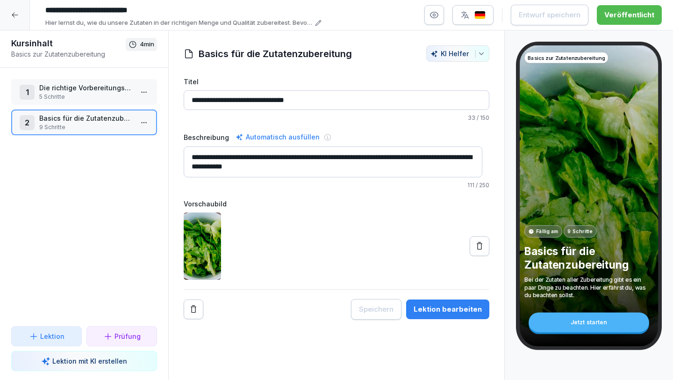
click at [17, 19] on div at bounding box center [15, 15] width 30 height 30
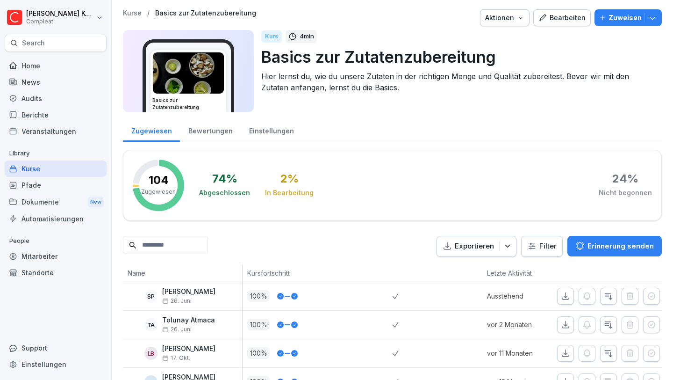
click at [43, 171] on div "Kurse" at bounding box center [56, 168] width 102 height 16
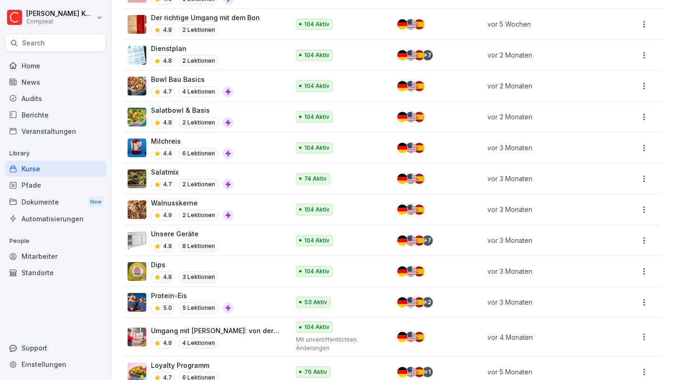
scroll to position [462, 0]
click at [191, 105] on p "Salatbowl & Basis" at bounding box center [192, 110] width 83 height 10
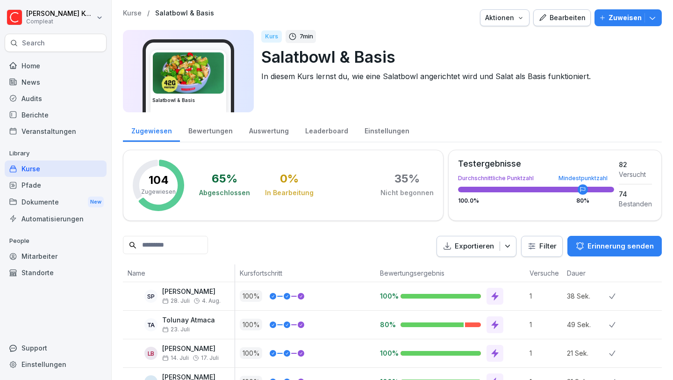
click at [549, 16] on div "Bearbeiten" at bounding box center [562, 18] width 47 height 10
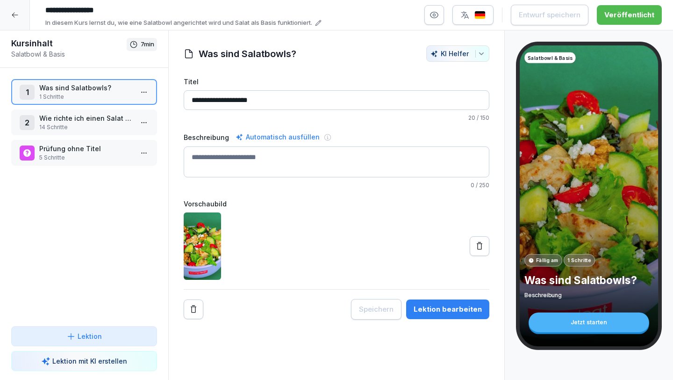
click at [93, 120] on p "Wie richte ich einen Salat an?" at bounding box center [86, 118] width 94 height 10
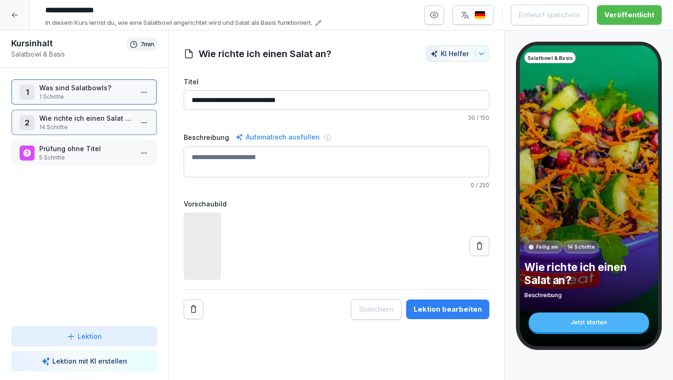
click at [93, 120] on p "Wie richte ich einen Salat an?" at bounding box center [86, 118] width 94 height 10
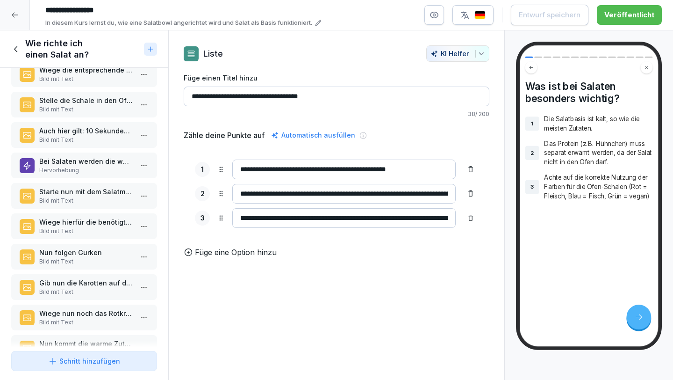
scroll to position [171, 0]
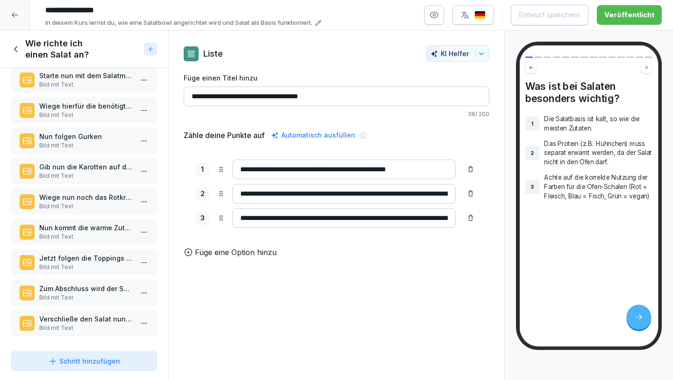
click at [87, 202] on p "Bild mit Text" at bounding box center [86, 206] width 94 height 8
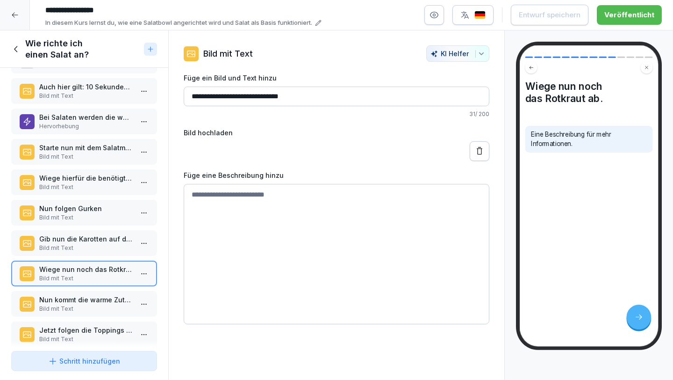
scroll to position [75, 0]
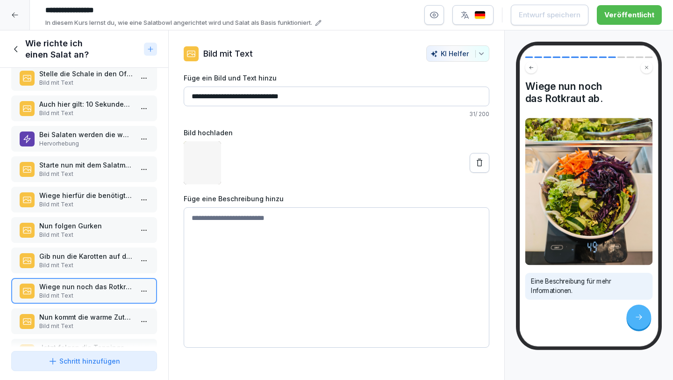
click at [92, 144] on p "Hervorhebung" at bounding box center [86, 143] width 94 height 8
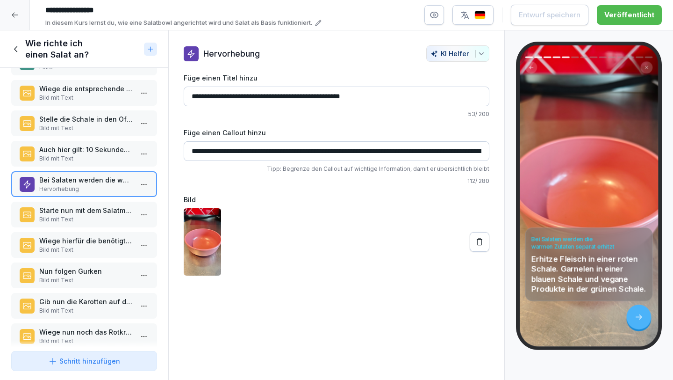
scroll to position [28, 0]
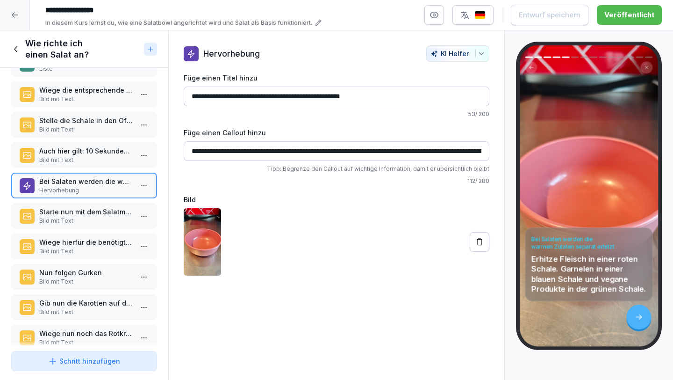
click at [18, 48] on icon at bounding box center [16, 49] width 10 height 10
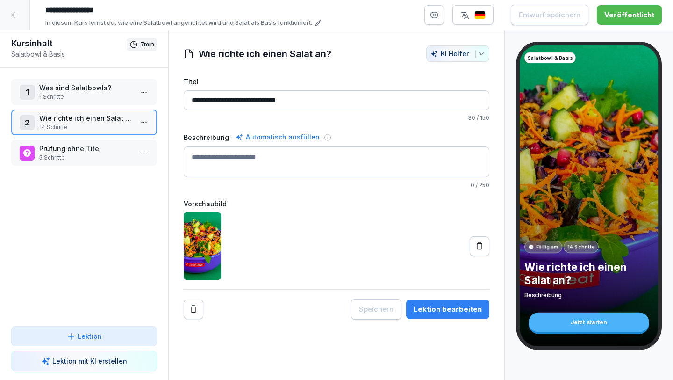
click at [17, 17] on icon at bounding box center [14, 14] width 7 height 7
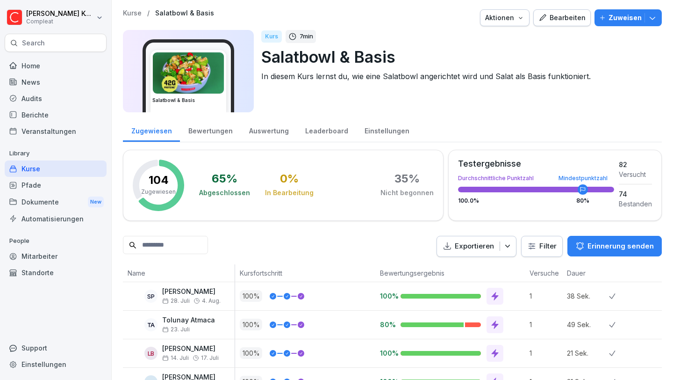
click at [76, 166] on div "Kurse" at bounding box center [56, 168] width 102 height 16
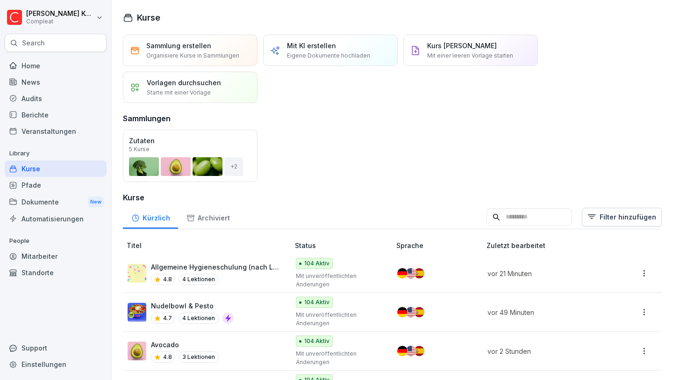
scroll to position [468, 0]
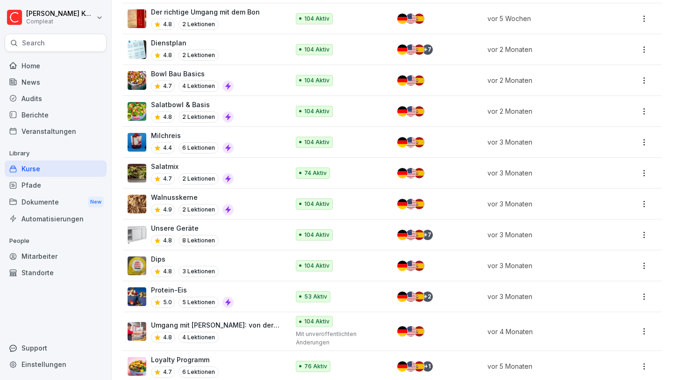
click at [245, 77] on div "Bowl Bau Basics 4.7 4 Lektionen" at bounding box center [204, 80] width 152 height 23
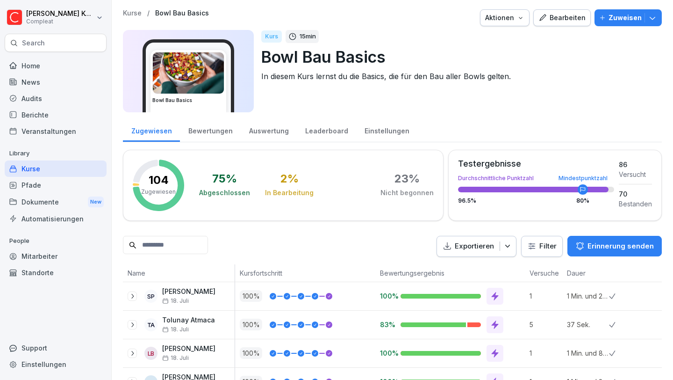
click at [549, 16] on div "Bearbeiten" at bounding box center [562, 18] width 47 height 10
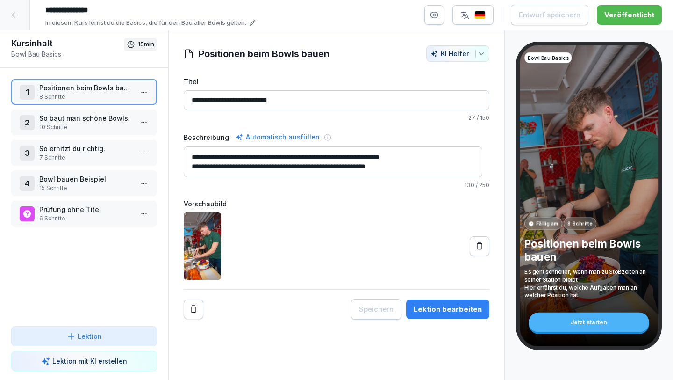
click at [83, 151] on p "So erhitzt du richtig." at bounding box center [86, 149] width 94 height 10
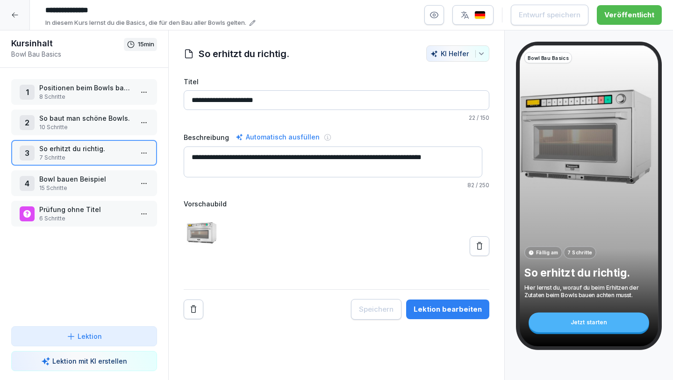
click at [93, 149] on p "So erhitzt du richtig." at bounding box center [86, 149] width 94 height 10
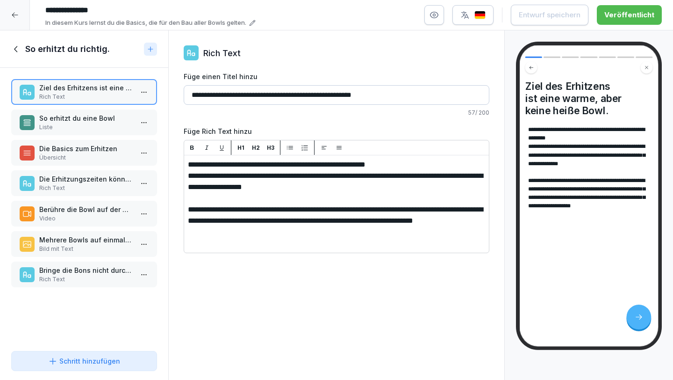
click at [85, 117] on p "So erhitzt du eine Bowl" at bounding box center [86, 118] width 94 height 10
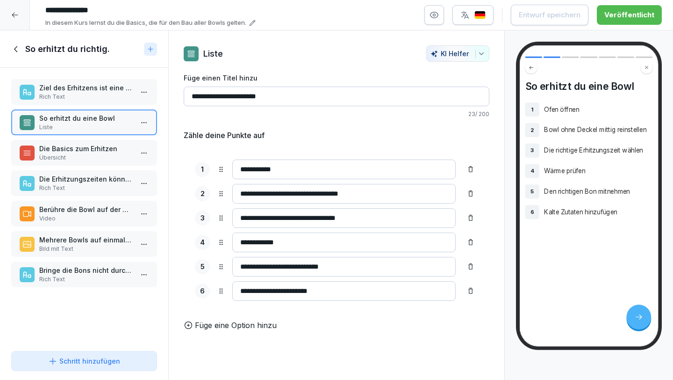
click at [78, 149] on p "Die Basics zum Erhitzen" at bounding box center [86, 149] width 94 height 10
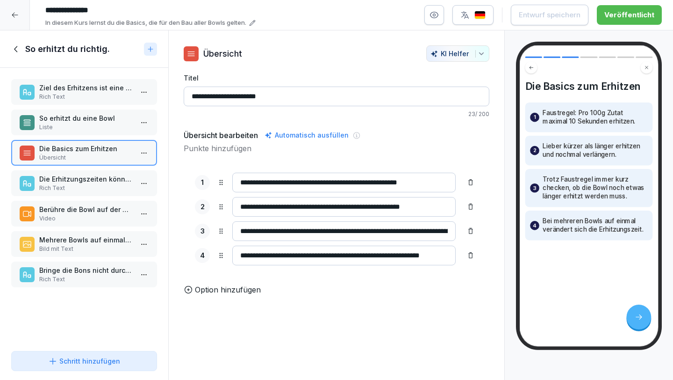
click at [78, 190] on p "Rich Text" at bounding box center [86, 188] width 94 height 8
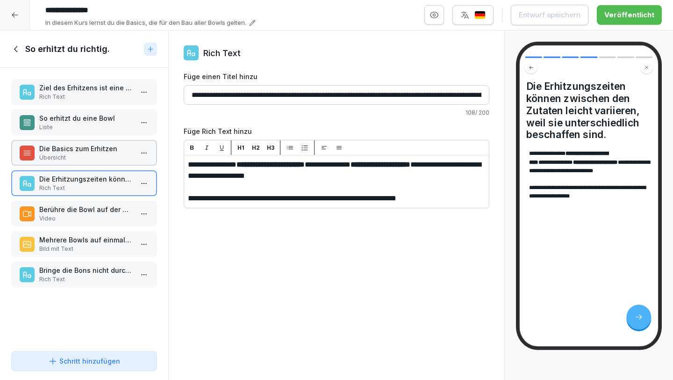
click at [76, 210] on p "Berühre die Bowl auf der Unterseite mittig, um zu prüfen ob alles warm genug is…" at bounding box center [86, 209] width 94 height 10
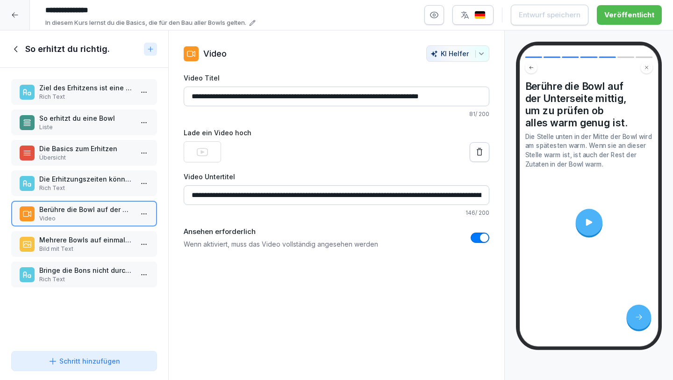
click at [73, 236] on p "Mehrere Bowls auf einmal erhitzen. Geht das?" at bounding box center [86, 240] width 94 height 10
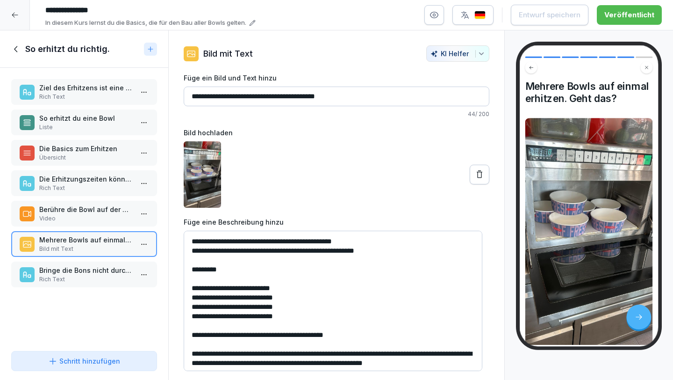
click at [17, 14] on icon at bounding box center [14, 14] width 7 height 7
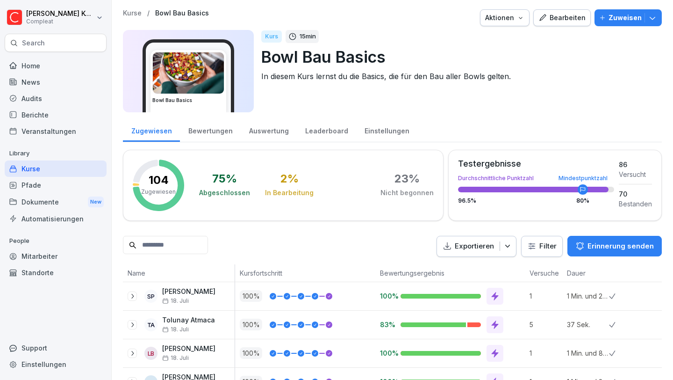
click at [562, 16] on div "Bearbeiten" at bounding box center [562, 18] width 47 height 10
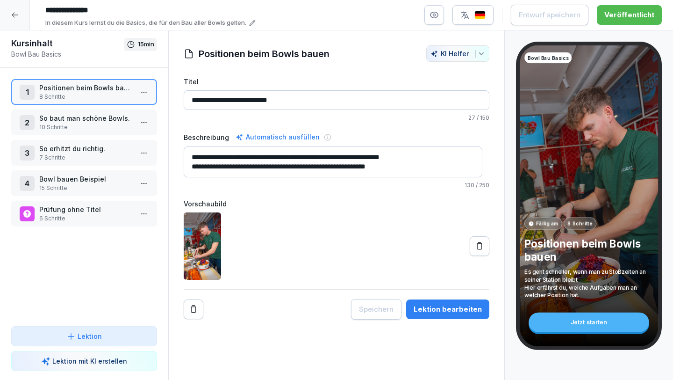
click at [88, 125] on p "10 Schritte" at bounding box center [86, 127] width 94 height 8
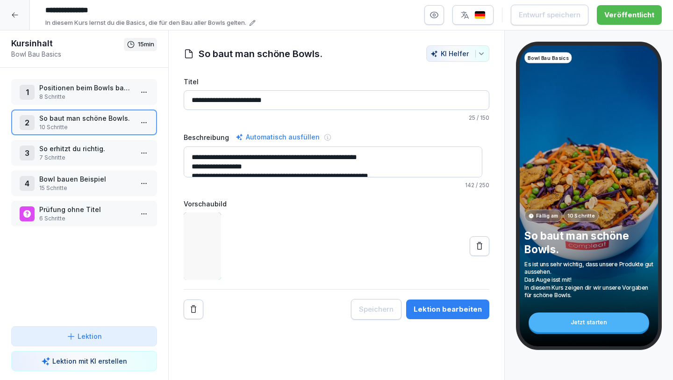
click at [88, 125] on p "10 Schritte" at bounding box center [86, 127] width 94 height 8
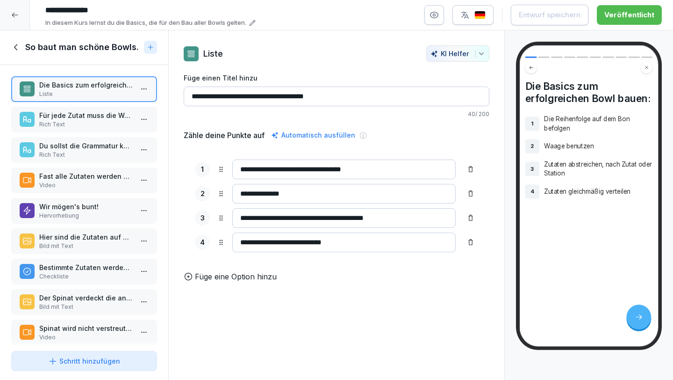
click at [87, 125] on p "Rich Text" at bounding box center [86, 124] width 94 height 8
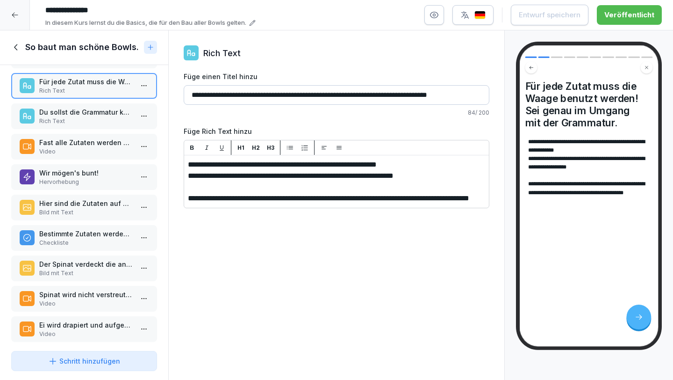
scroll to position [45, 0]
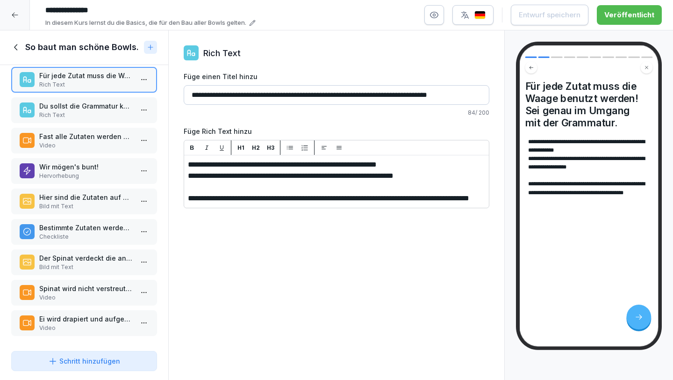
click at [89, 133] on p "Fast alle Zutaten werden gleichmäßig verteilt." at bounding box center [86, 136] width 94 height 10
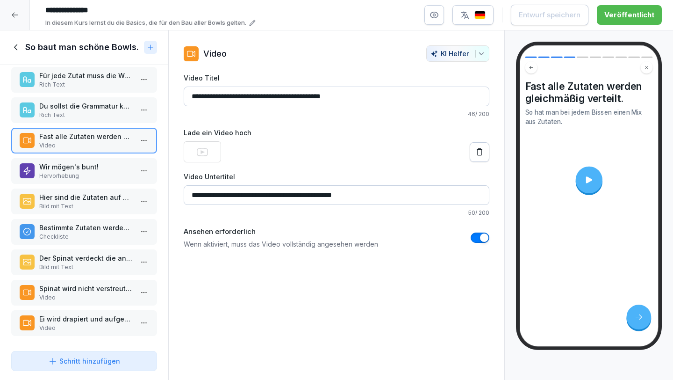
click at [81, 202] on p "Bild mit Text" at bounding box center [86, 206] width 94 height 8
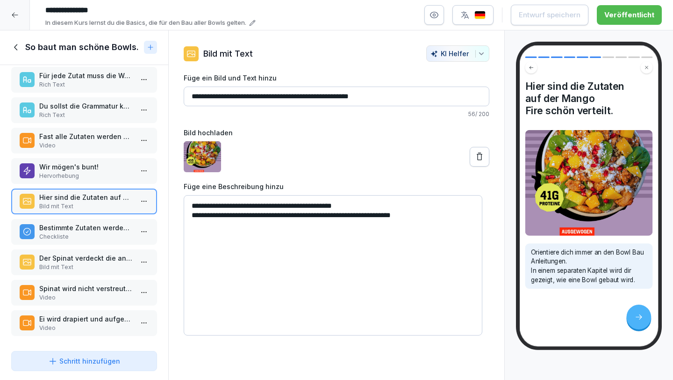
click at [78, 223] on p "Bestimmte Zutaten werden nicht verteilt." at bounding box center [86, 228] width 94 height 10
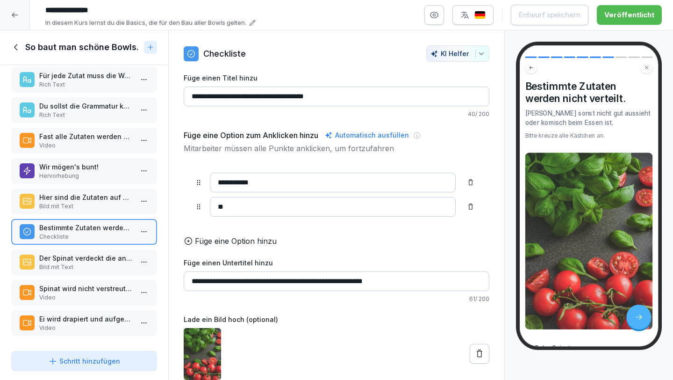
scroll to position [46, 0]
click at [80, 253] on p "Der Spinat verdeckt die anderen Zutaten, wenn er nicht an den Rand gelegt wird." at bounding box center [86, 258] width 94 height 10
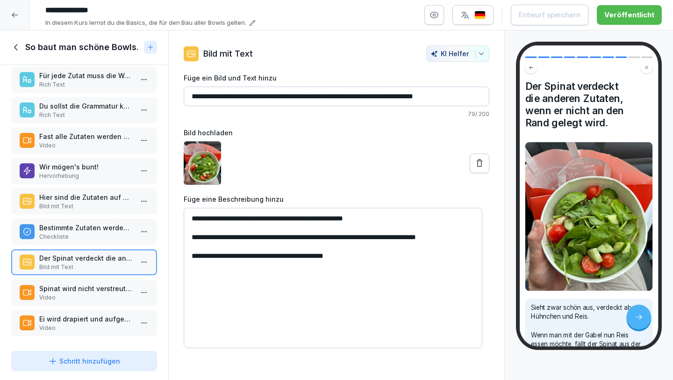
click at [80, 232] on p "Checkliste" at bounding box center [86, 236] width 94 height 8
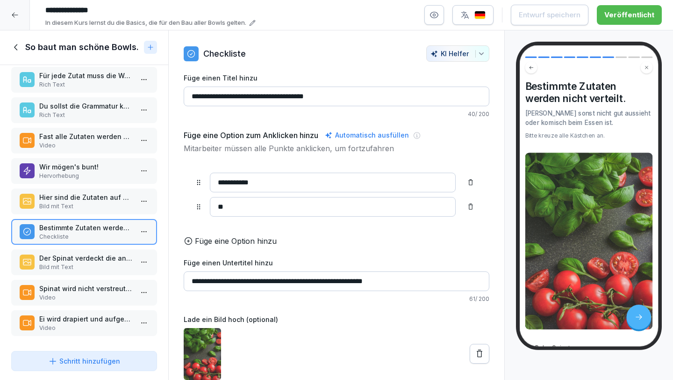
click at [81, 266] on div "Der Spinat verdeckt die anderen Zutaten, wenn er nicht an den Rand gelegt wird.…" at bounding box center [84, 262] width 146 height 26
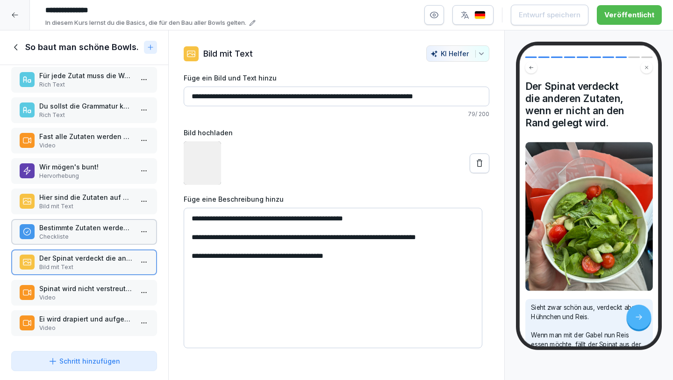
click at [82, 283] on p "Spinat wird nicht verstreut, sondern an die Seite gesteckt." at bounding box center [86, 288] width 94 height 10
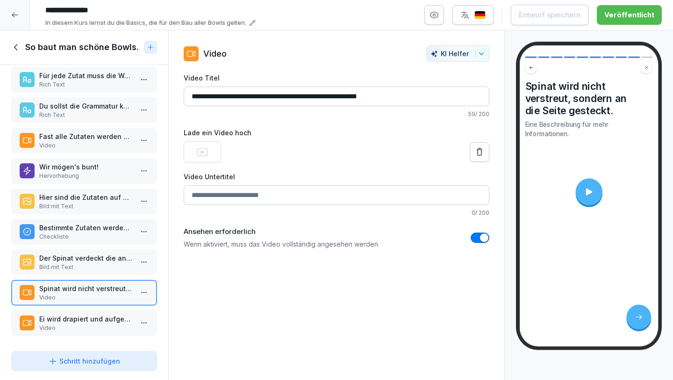
click at [14, 42] on icon at bounding box center [16, 47] width 10 height 10
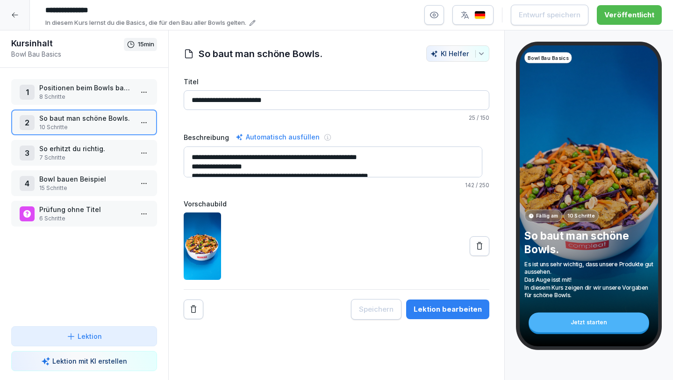
click at [69, 87] on p "Positionen beim Bowls bauen" at bounding box center [86, 88] width 94 height 10
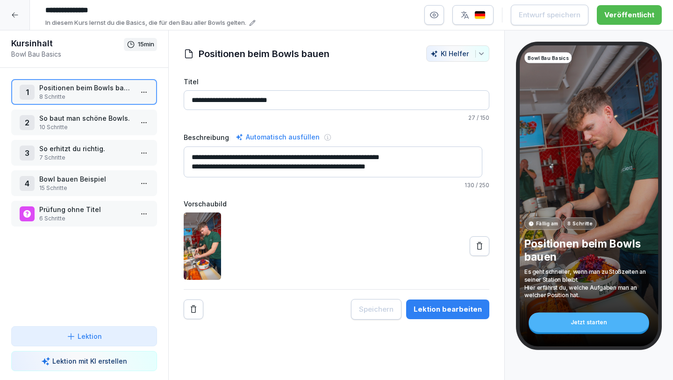
click at [69, 87] on p "Positionen beim Bowls bauen" at bounding box center [86, 88] width 94 height 10
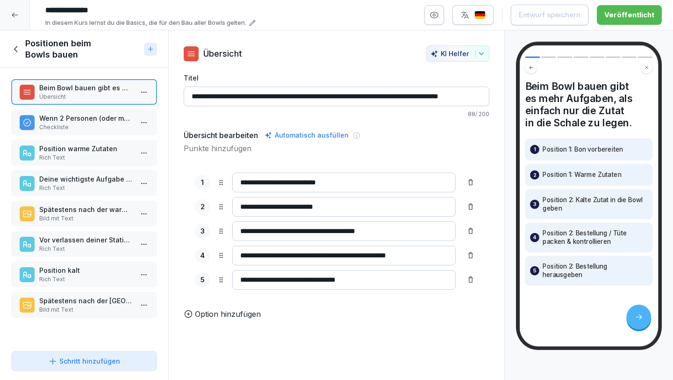
click at [85, 158] on p "Rich Text" at bounding box center [86, 157] width 94 height 8
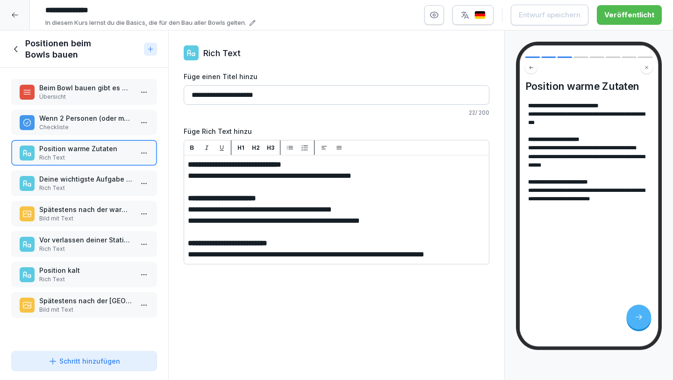
click at [84, 184] on p "Rich Text" at bounding box center [86, 188] width 94 height 8
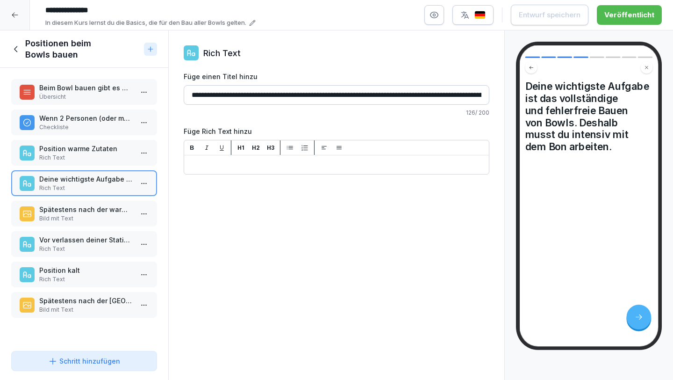
click at [81, 208] on p "Spätestens nach der warmen Station müssen alle zu erwärmenden Zutaten auf dem B…" at bounding box center [86, 209] width 94 height 10
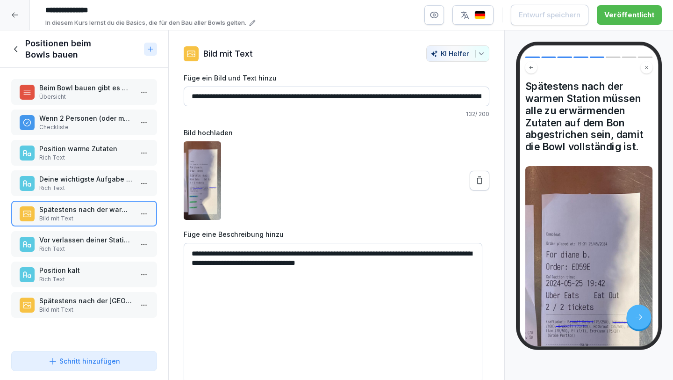
click at [76, 245] on p "Rich Text" at bounding box center [86, 249] width 94 height 8
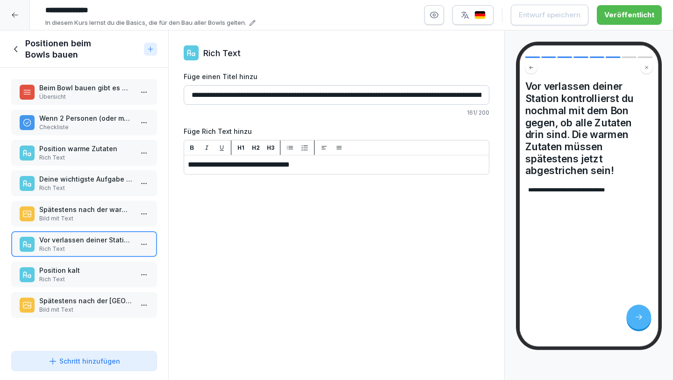
click at [88, 273] on p "Position kalt" at bounding box center [86, 270] width 94 height 10
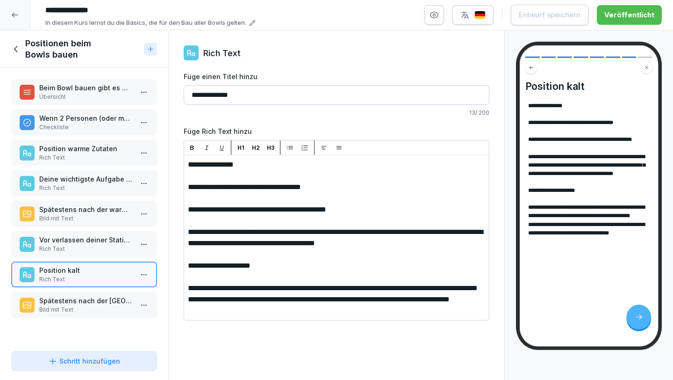
click at [88, 299] on p "Spätestens nach der [GEOGRAPHIC_DATA] müssen alle zu kalten Zutaten auf dem Bon…" at bounding box center [86, 300] width 94 height 10
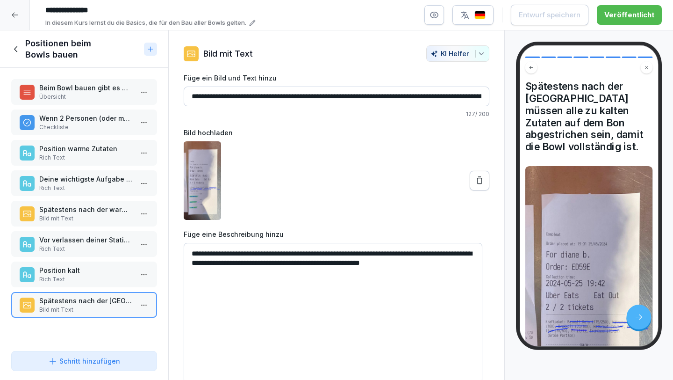
click at [18, 48] on icon at bounding box center [16, 49] width 10 height 10
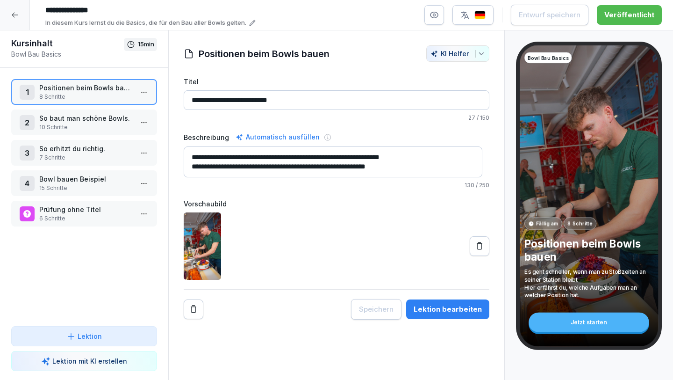
click at [17, 13] on icon at bounding box center [14, 14] width 7 height 7
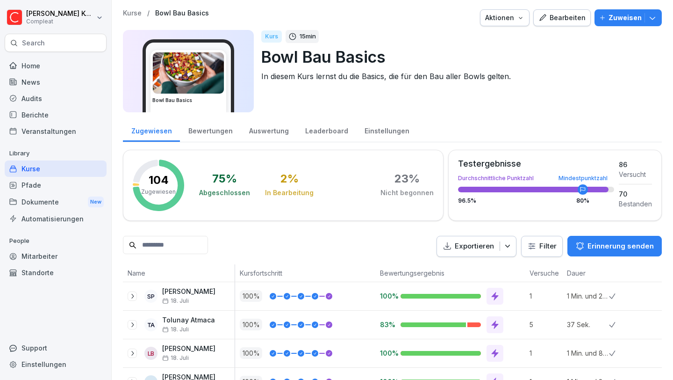
drag, startPoint x: 50, startPoint y: 175, endPoint x: 50, endPoint y: 171, distance: 4.7
click at [50, 175] on div "Kurse" at bounding box center [56, 168] width 102 height 16
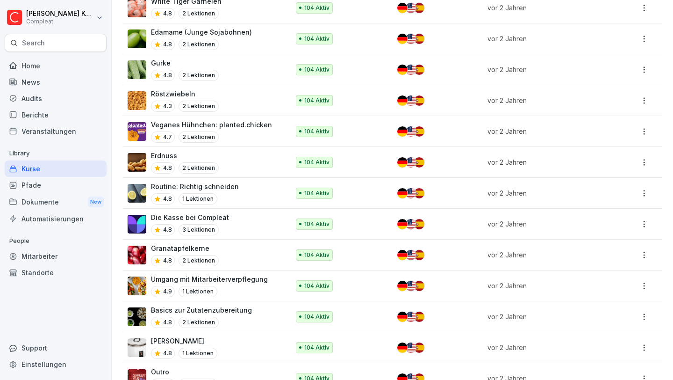
scroll to position [1793, 0]
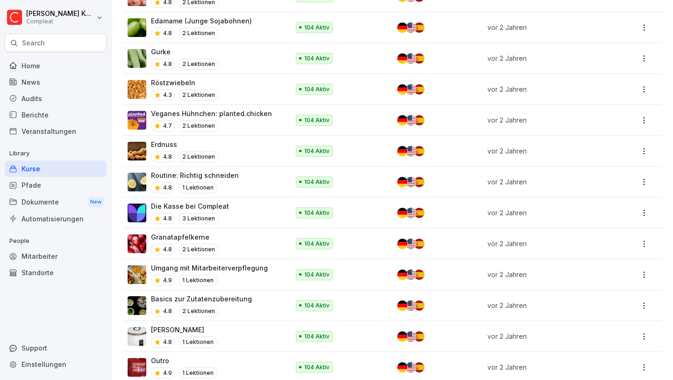
click at [230, 201] on div "Die Kasse bei Compleat 4.8 3 Lektionen" at bounding box center [204, 212] width 152 height 23
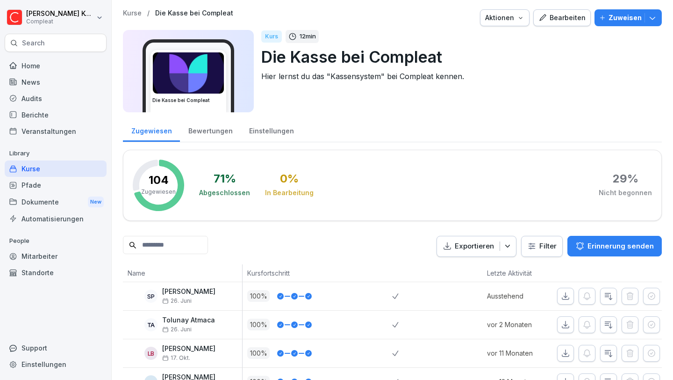
click at [562, 18] on div "Bearbeiten" at bounding box center [562, 18] width 47 height 10
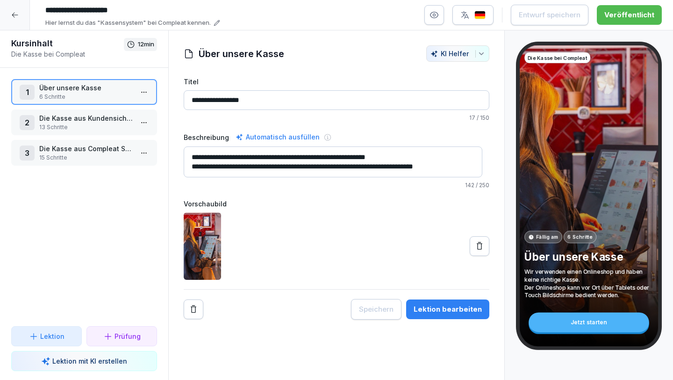
click at [101, 117] on p "Die Kasse aus Kundensicht bedienen können" at bounding box center [86, 118] width 94 height 10
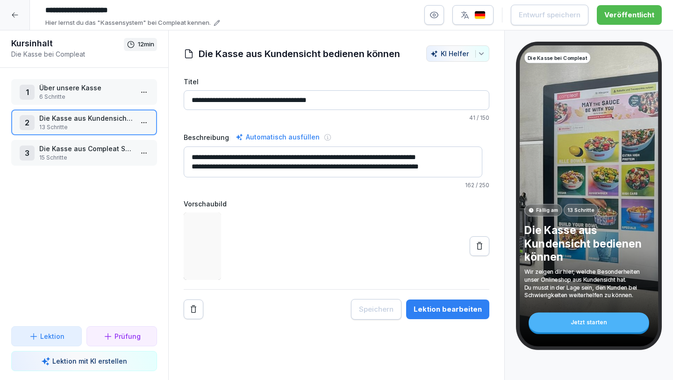
click at [95, 96] on p "6 Schritte" at bounding box center [86, 97] width 94 height 8
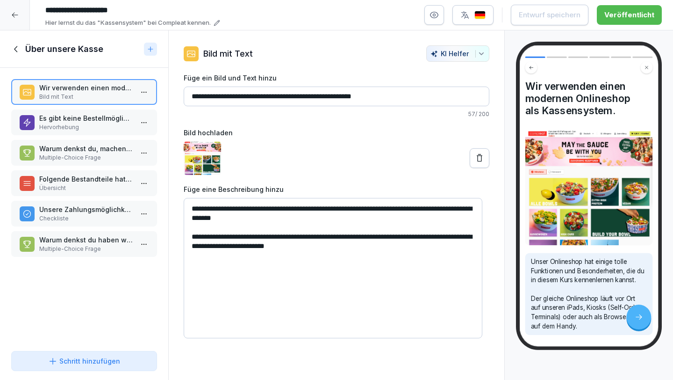
click at [110, 152] on p "Warum denkst du, machen wir das?" at bounding box center [86, 149] width 94 height 10
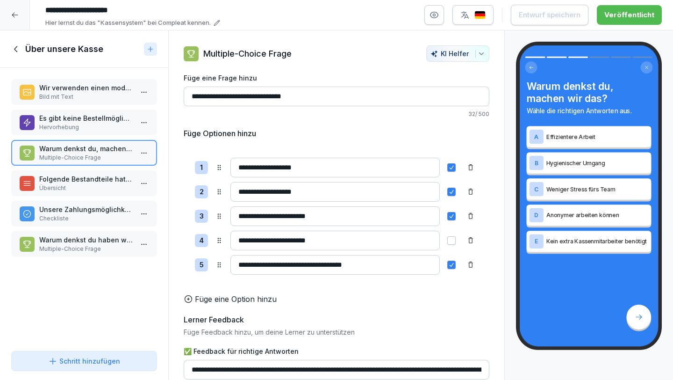
click at [110, 119] on p "Es gibt keine Bestellmöglichkeit beim Personal." at bounding box center [86, 118] width 94 height 10
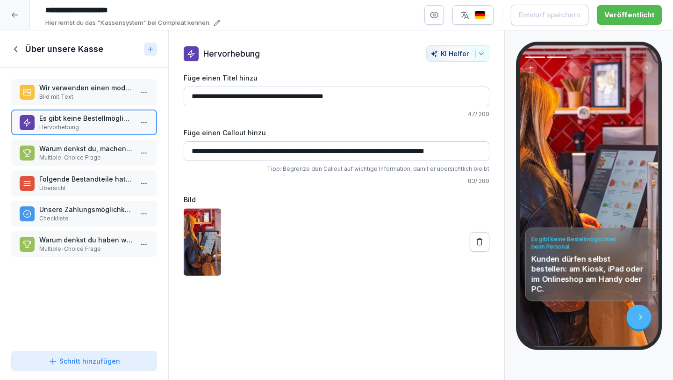
click at [106, 178] on p "Folgende Bestandteile hat unser Kassensystem:" at bounding box center [86, 179] width 94 height 10
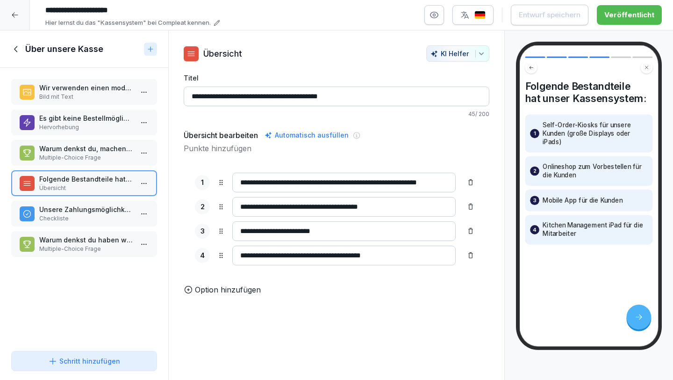
click at [102, 200] on div "Wir verwenden einen modernen Onlineshop als Kassensystem. Bild mit Text Es gibt…" at bounding box center [84, 207] width 168 height 279
click at [101, 215] on p "Checkliste" at bounding box center [86, 218] width 94 height 8
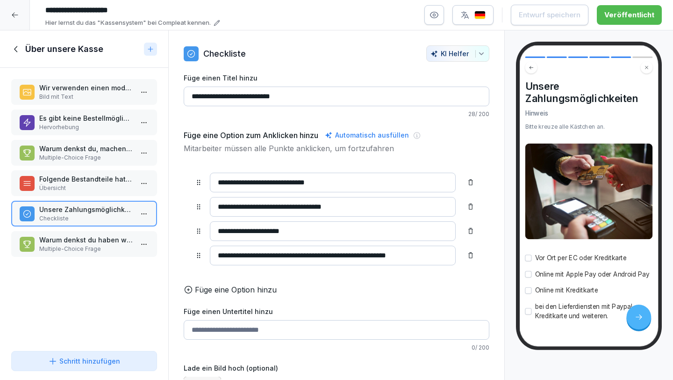
click at [101, 249] on p "Multiple-Choice Frage" at bounding box center [86, 249] width 94 height 8
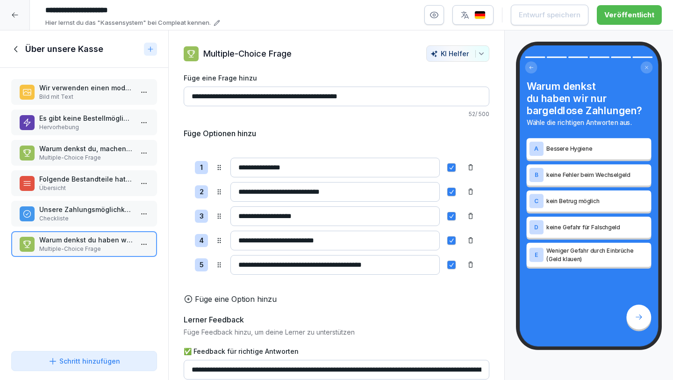
click at [16, 48] on icon at bounding box center [16, 49] width 10 height 10
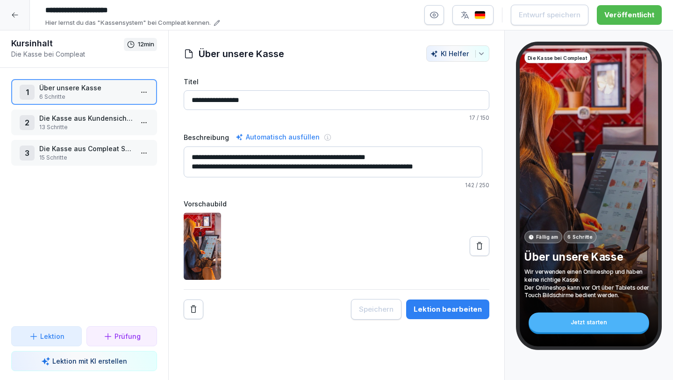
click at [63, 114] on p "Die Kasse aus Kundensicht bedienen können" at bounding box center [86, 118] width 94 height 10
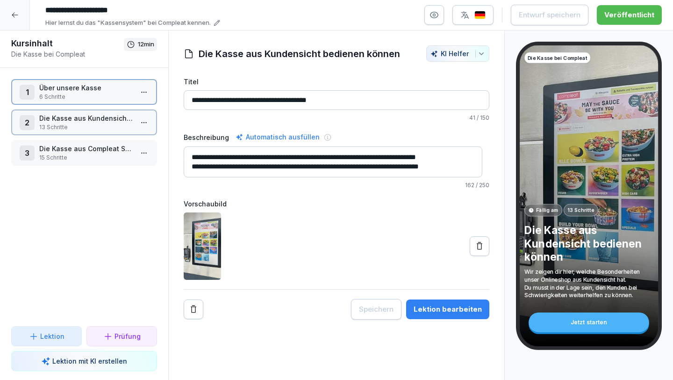
click at [64, 116] on p "Die Kasse aus Kundensicht bedienen können" at bounding box center [86, 118] width 94 height 10
click at [65, 150] on p "Die Kasse aus Compleat Sicht (Kitchendisplay / Mitarbeiter iPad)" at bounding box center [86, 149] width 94 height 10
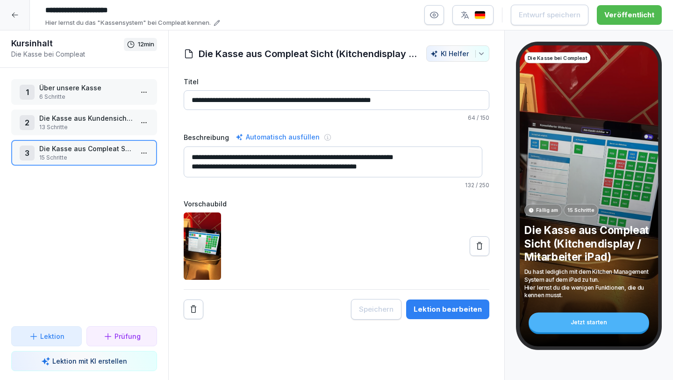
click at [65, 149] on p "Die Kasse aus Compleat Sicht (Kitchendisplay / Mitarbeiter iPad)" at bounding box center [86, 149] width 94 height 10
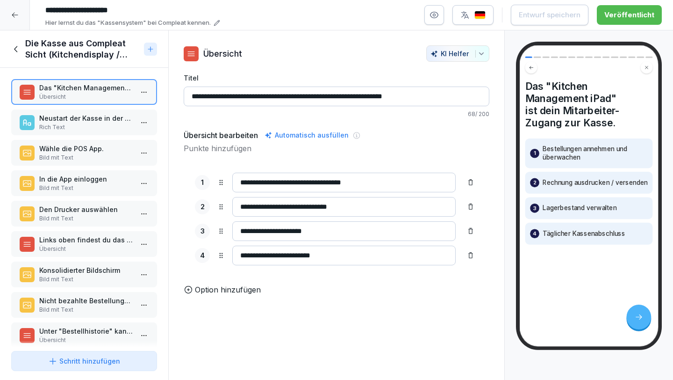
click at [89, 121] on p "Neustart der Kasse in der Frühschicht" at bounding box center [86, 118] width 94 height 10
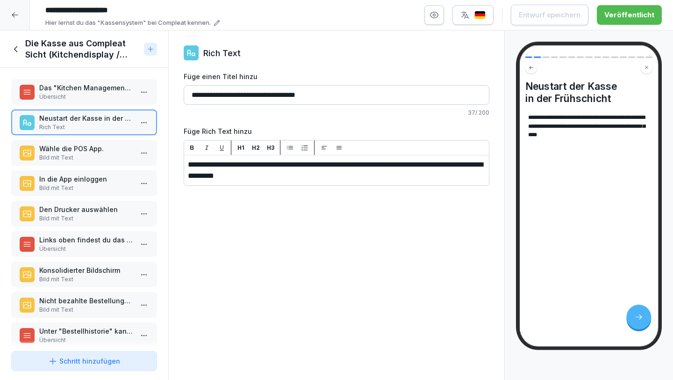
click at [89, 142] on div "Wähle die POS App. Bild mit Text" at bounding box center [84, 153] width 146 height 26
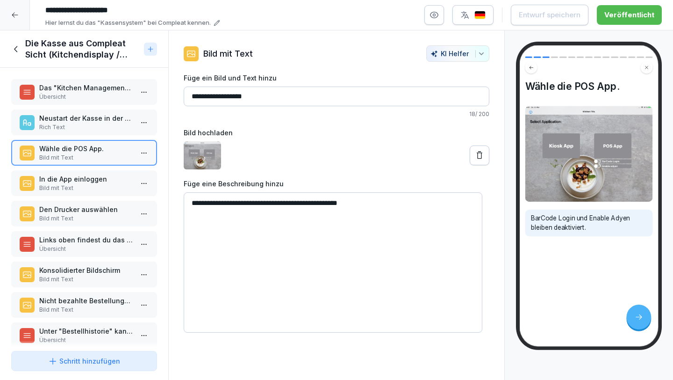
click at [89, 183] on p "In die App einloggen" at bounding box center [86, 179] width 94 height 10
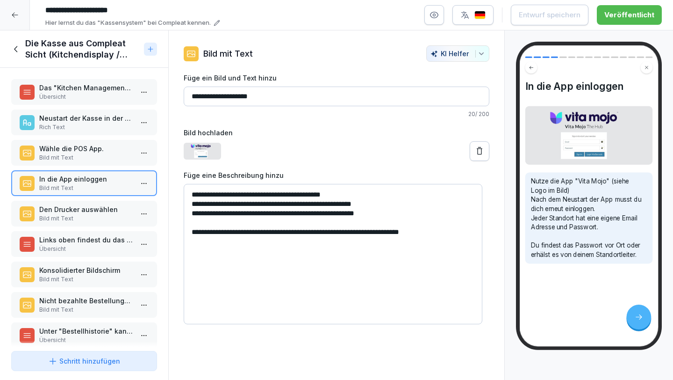
click at [85, 152] on p "Wähle die POS App." at bounding box center [86, 149] width 94 height 10
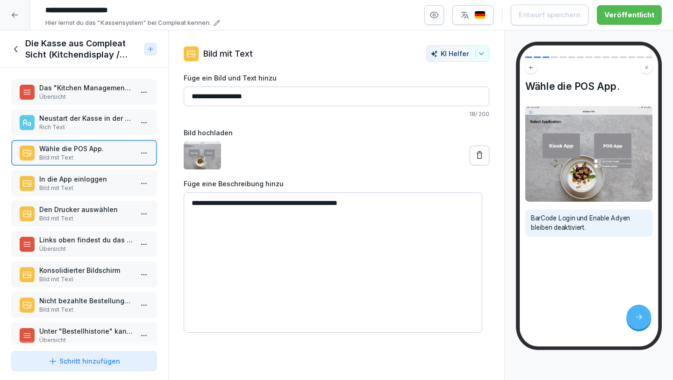
click at [87, 180] on p "In die App einloggen" at bounding box center [86, 179] width 94 height 10
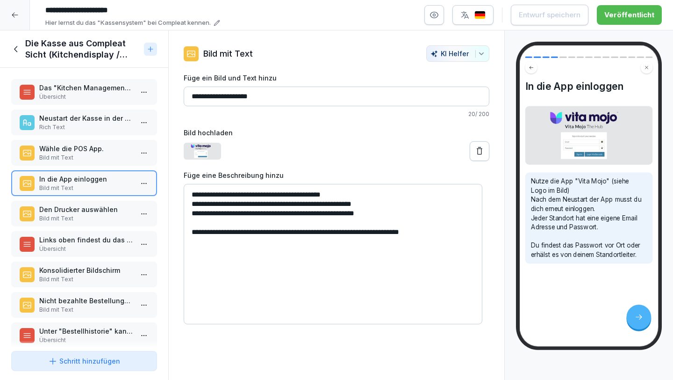
click at [84, 204] on p "Den Drucker auswählen" at bounding box center [86, 209] width 94 height 10
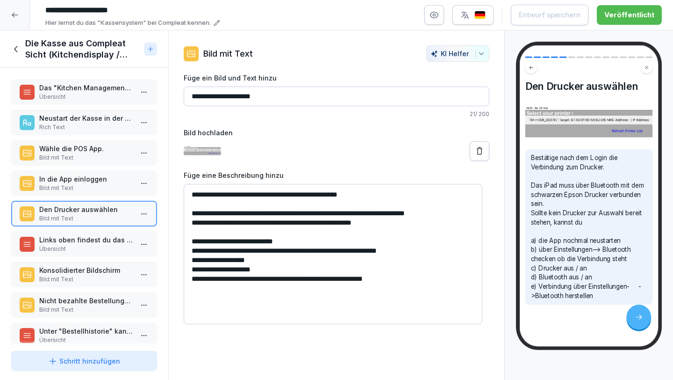
scroll to position [82, 0]
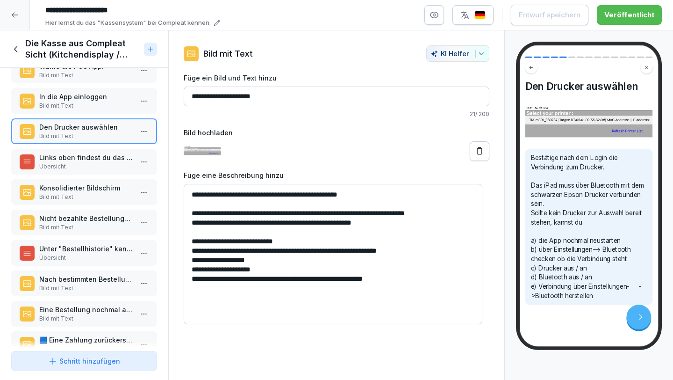
click at [85, 157] on p "Links oben findest du das Menu der Vita Mojo App. Bei "Konsolidierter Bildschir…" at bounding box center [86, 157] width 94 height 10
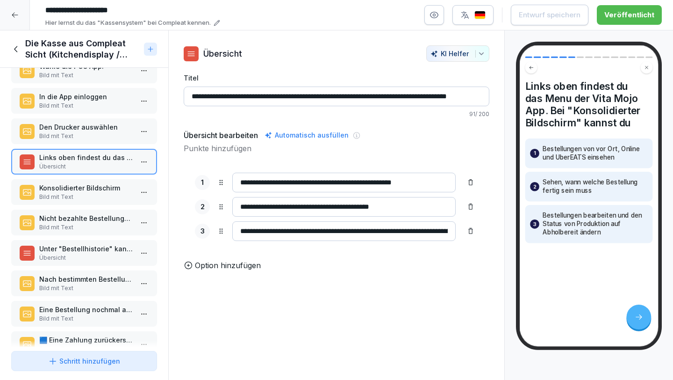
click at [90, 190] on p "Konsolidierter Bildschirm" at bounding box center [86, 188] width 94 height 10
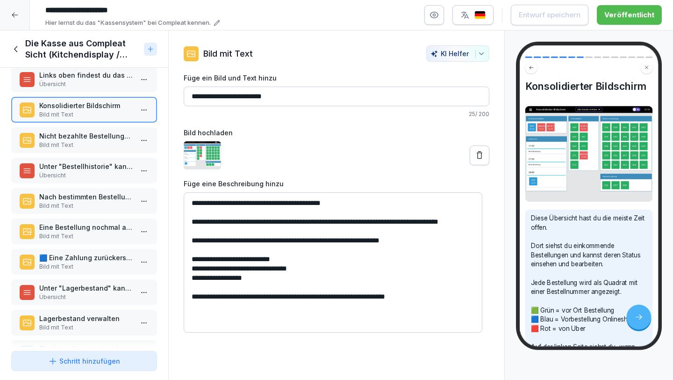
scroll to position [202, 0]
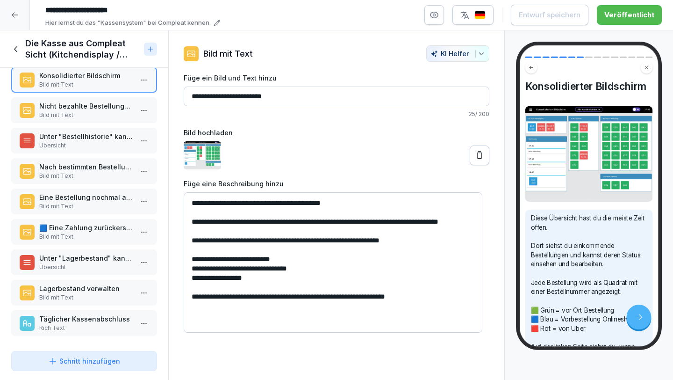
click at [81, 162] on p "Nach bestimmten Bestellungen suchen" at bounding box center [86, 167] width 94 height 10
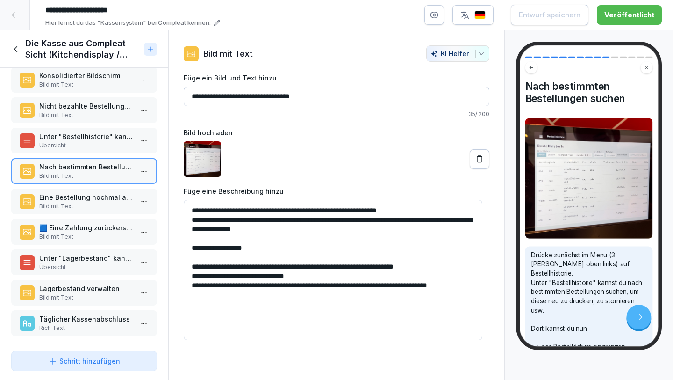
click at [79, 180] on div "Das "Kitchen Management iPad" ist dein Mitarbeiter-Zugang zur Kasse. Übersicht …" at bounding box center [84, 207] width 168 height 279
click at [79, 192] on p "Eine Bestellung nochmal ausdrucken" at bounding box center [86, 197] width 94 height 10
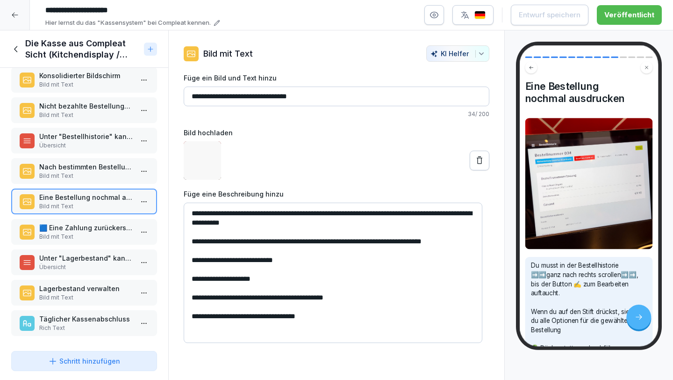
click at [93, 223] on p "🟦 Eine Zahlung zurückerstatten" at bounding box center [86, 228] width 94 height 10
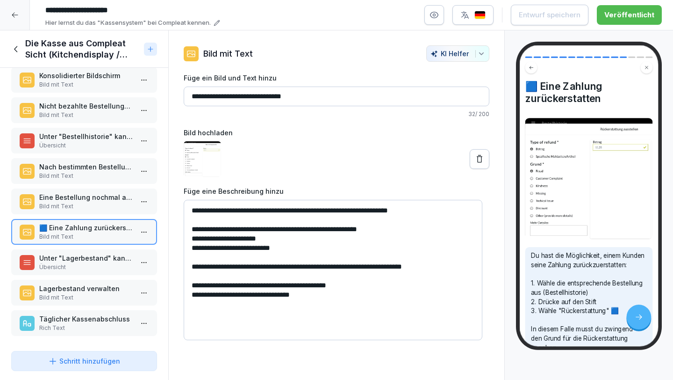
click at [17, 15] on icon at bounding box center [14, 14] width 7 height 7
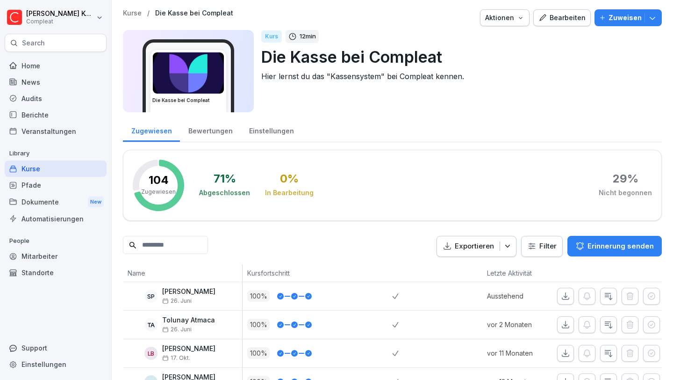
click at [52, 172] on div "Kurse" at bounding box center [56, 168] width 102 height 16
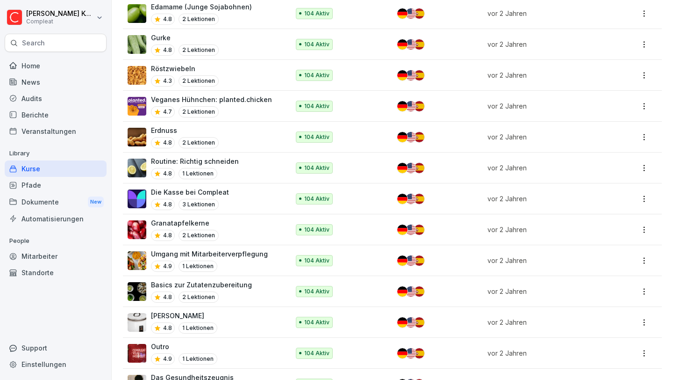
scroll to position [1808, 0]
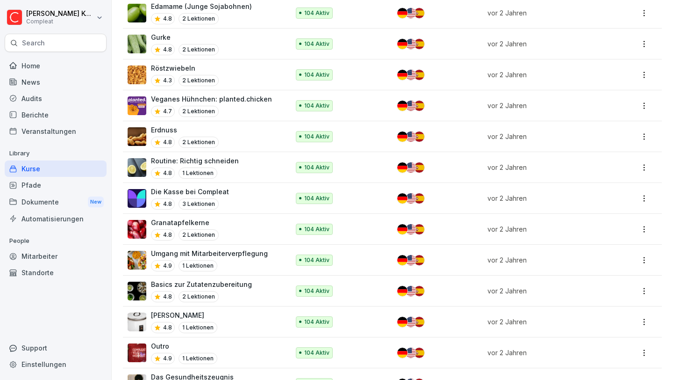
click at [225, 279] on p "Basics zur Zutatenzubereitung" at bounding box center [201, 284] width 101 height 10
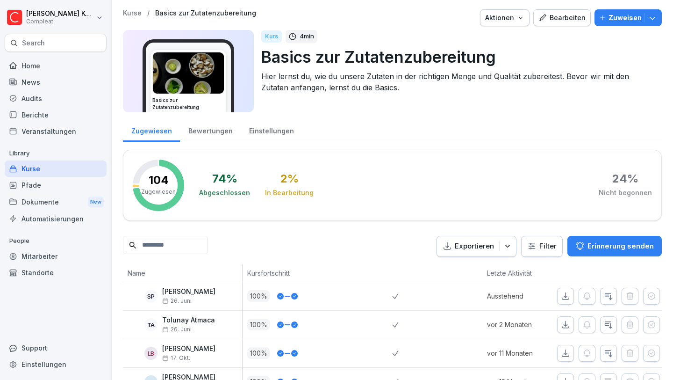
click at [545, 13] on div "Bearbeiten" at bounding box center [562, 18] width 47 height 10
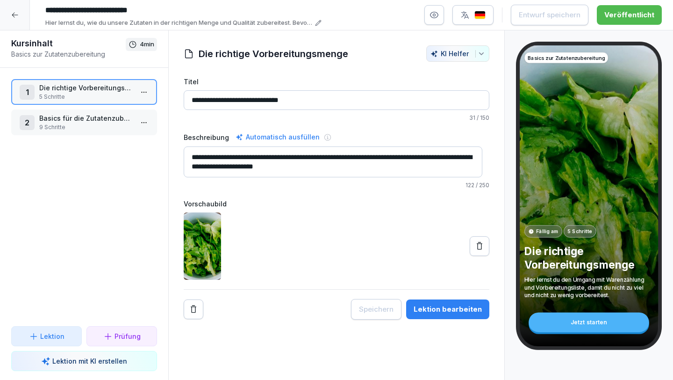
click at [89, 117] on p "Basics für die Zutatenzubereitung" at bounding box center [86, 118] width 94 height 10
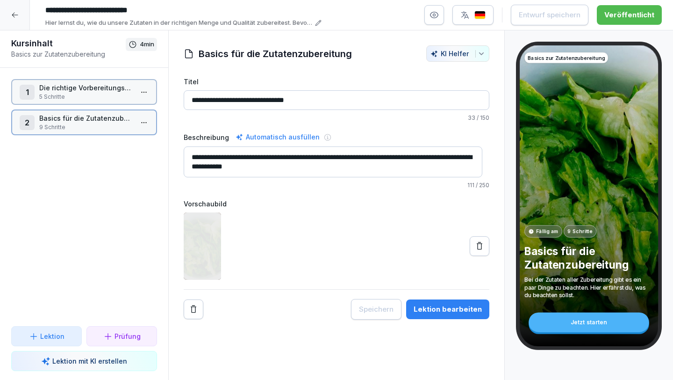
click at [89, 117] on p "Basics für die Zutatenzubereitung" at bounding box center [86, 118] width 94 height 10
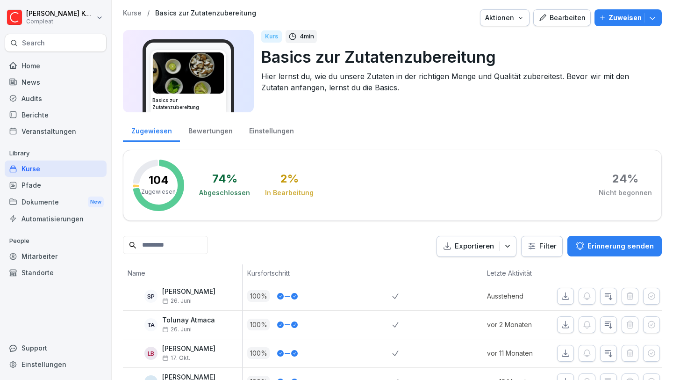
click at [50, 166] on div "Kurse" at bounding box center [56, 168] width 102 height 16
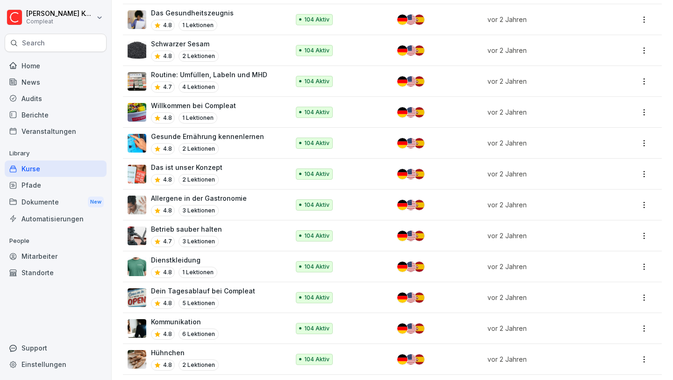
scroll to position [2173, 0]
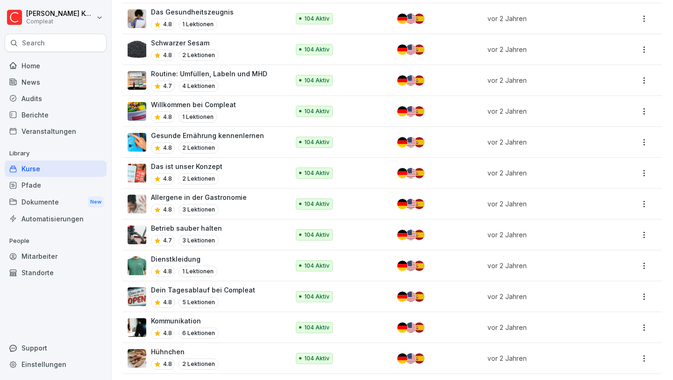
click at [233, 69] on p "Routine: Umfüllen, Labeln und MHD" at bounding box center [209, 74] width 116 height 10
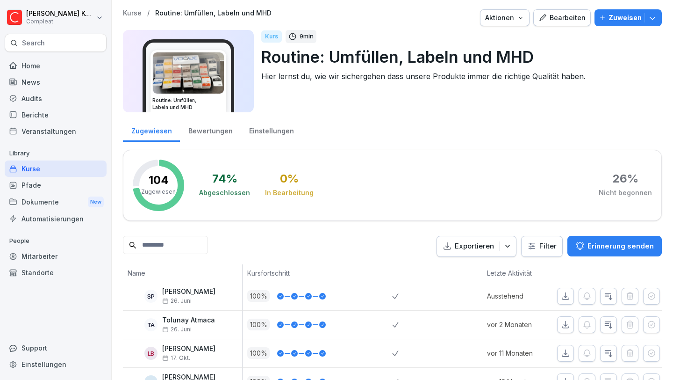
click at [563, 15] on div "Bearbeiten" at bounding box center [562, 18] width 47 height 10
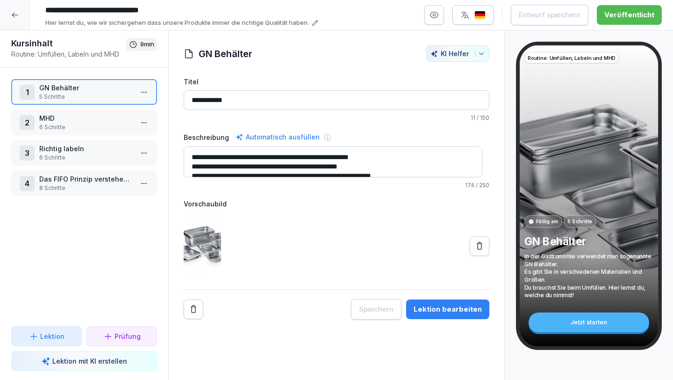
click at [93, 83] on p "GN Behälter" at bounding box center [86, 88] width 94 height 10
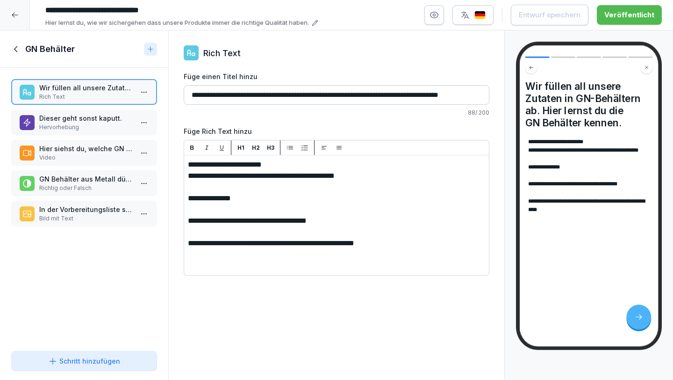
click at [70, 130] on p "Hervorhebung" at bounding box center [86, 127] width 94 height 8
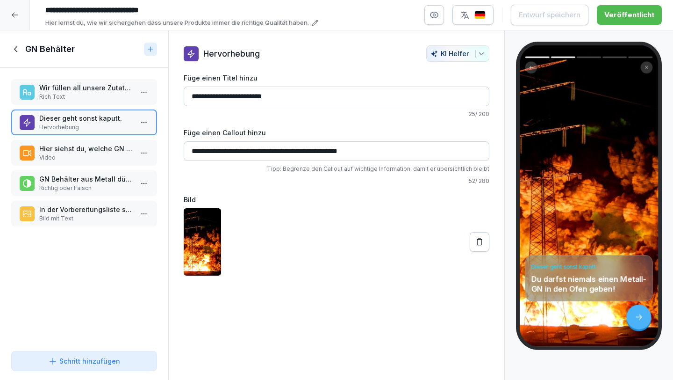
click at [72, 152] on p "Hier siehst du, welche GN Größen wir verwenden." at bounding box center [86, 149] width 94 height 10
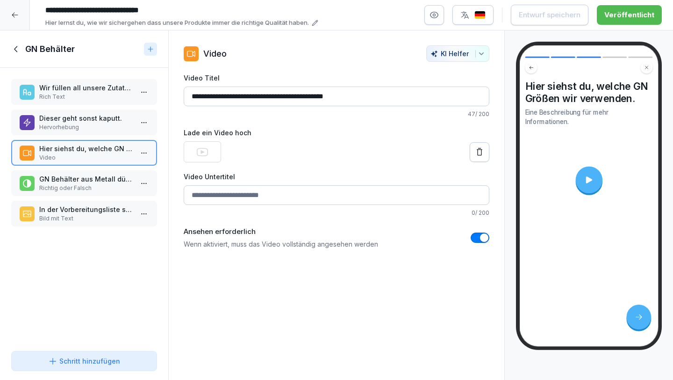
click at [82, 187] on p "Richtig oder Falsch" at bounding box center [86, 188] width 94 height 8
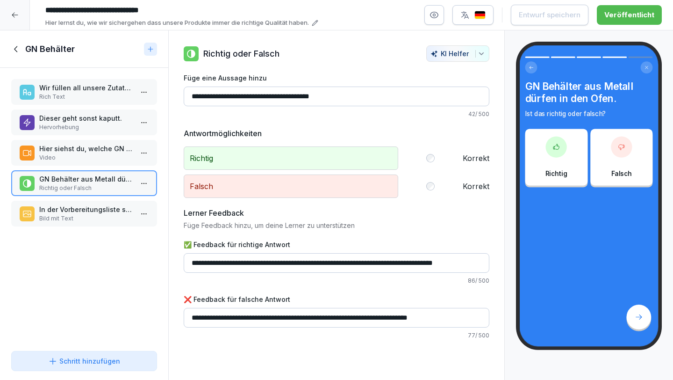
click at [84, 201] on div "In der Vorbereitungsliste steht, was für eine Art GN du für das jeweilige Produ…" at bounding box center [84, 214] width 146 height 26
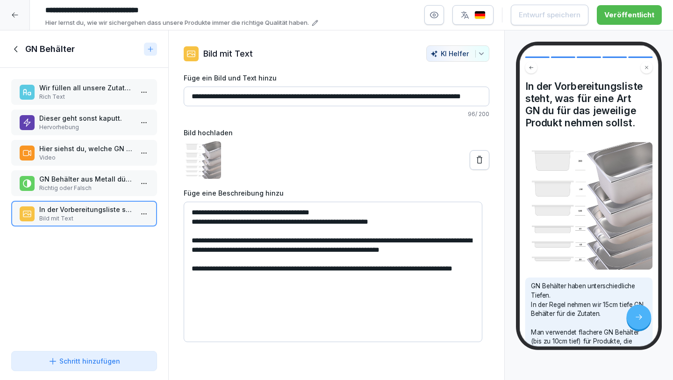
click at [18, 49] on icon at bounding box center [16, 49] width 10 height 10
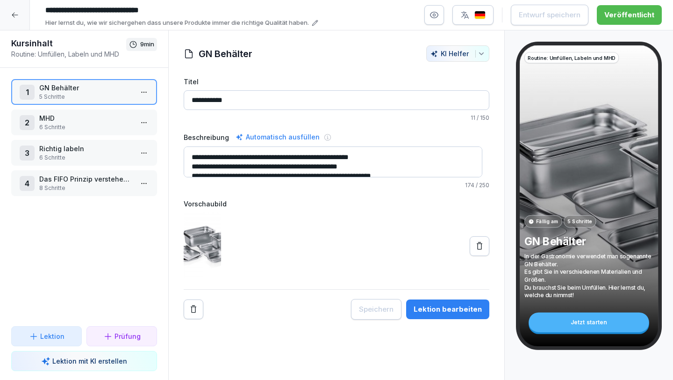
click at [72, 116] on p "MHD" at bounding box center [86, 118] width 94 height 10
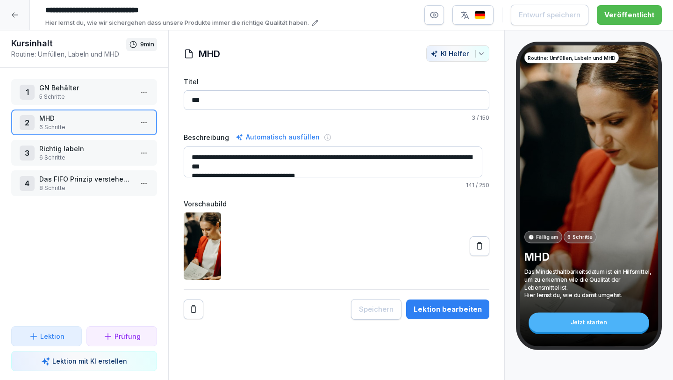
click at [72, 117] on p "MHD" at bounding box center [86, 118] width 94 height 10
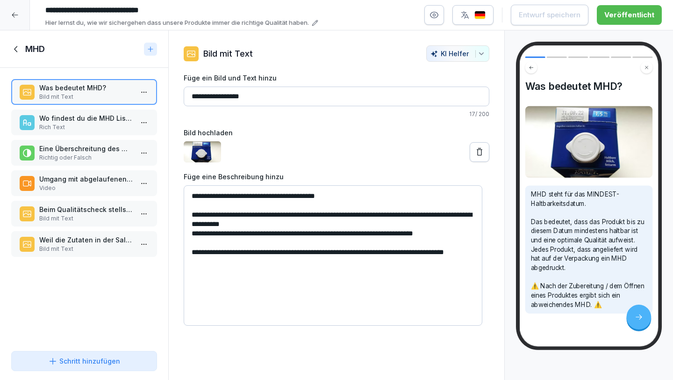
click at [93, 121] on p "Wo findest du die MHD Liste?" at bounding box center [86, 118] width 94 height 10
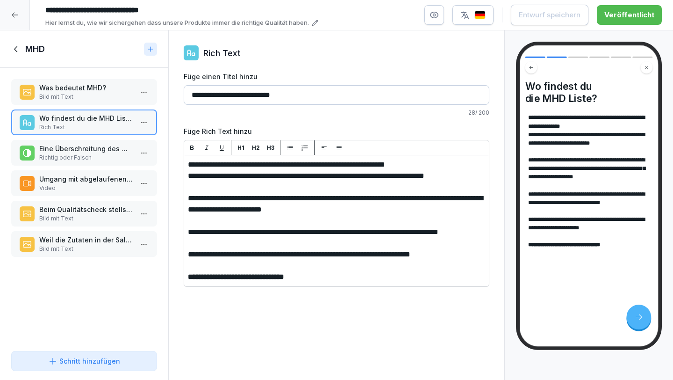
click at [75, 182] on p "Umgang mit abgelaufenen MHDs" at bounding box center [86, 179] width 94 height 10
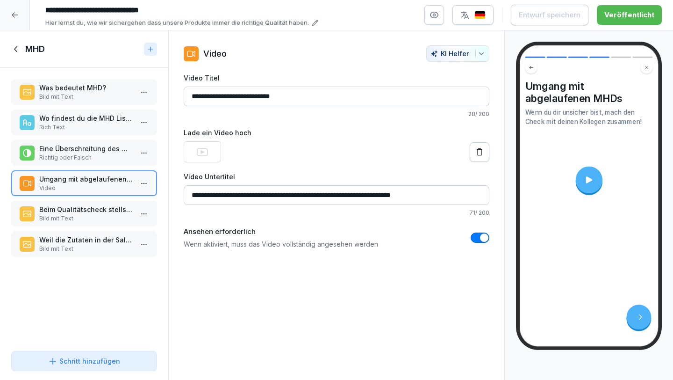
click at [84, 217] on p "Bild mit Text" at bounding box center [86, 218] width 94 height 8
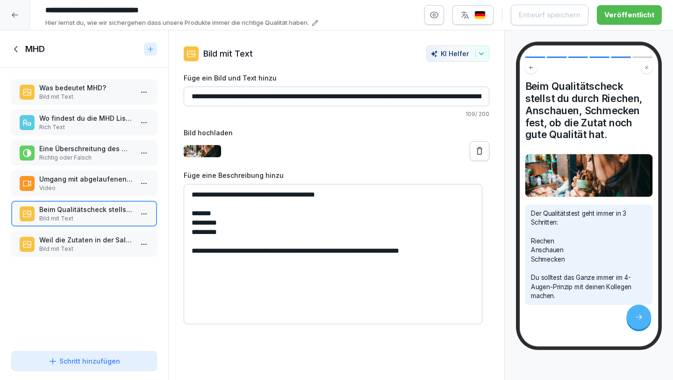
click at [19, 50] on icon at bounding box center [16, 49] width 10 height 10
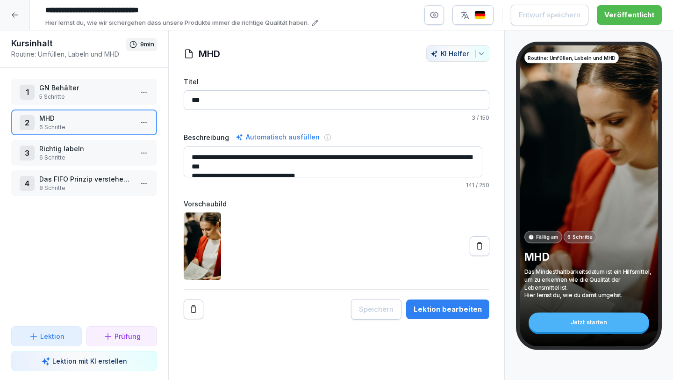
click at [64, 159] on p "6 Schritte" at bounding box center [86, 157] width 94 height 8
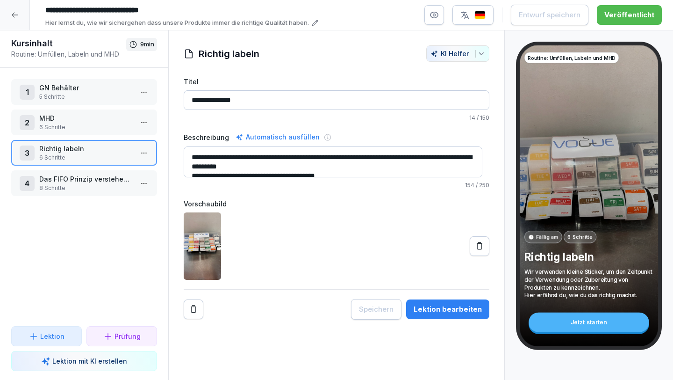
click at [89, 180] on p "Das FIFO Prinzip verstehen und anwenden" at bounding box center [86, 179] width 94 height 10
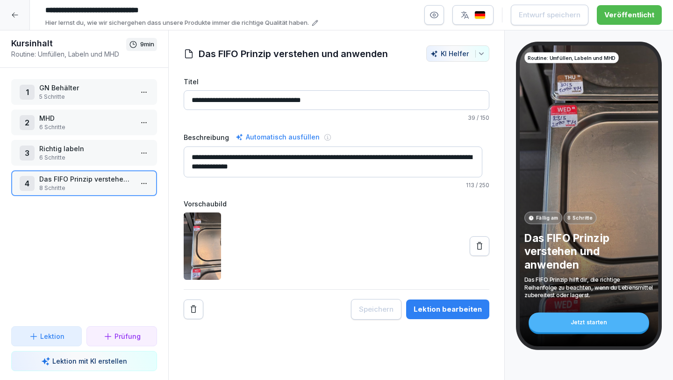
click at [98, 186] on p "8 Schritte" at bounding box center [86, 188] width 94 height 8
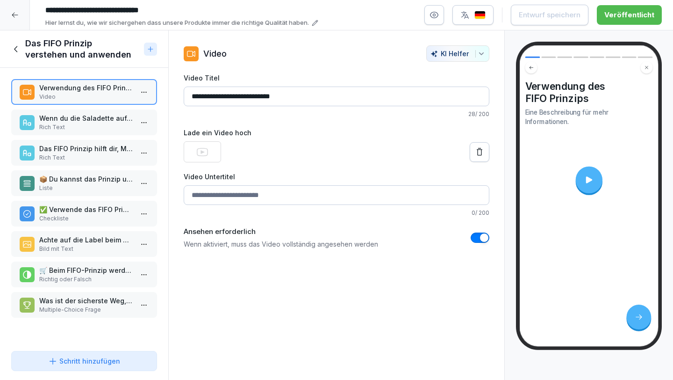
click at [105, 129] on p "Rich Text" at bounding box center [86, 127] width 94 height 8
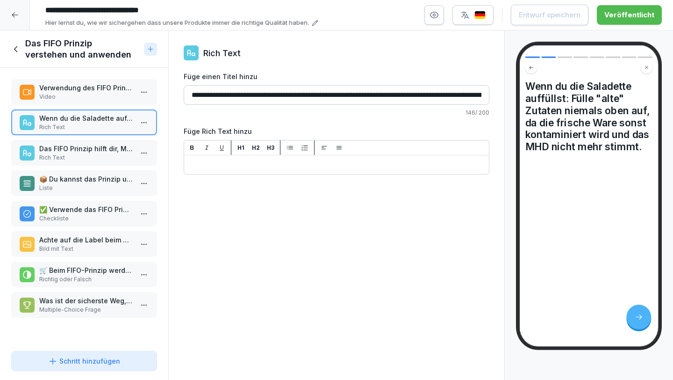
click at [100, 106] on div "Verwendung des FIFO Prinzips Video Wenn du die Saladette auffüllst: Fülle "alte…" at bounding box center [84, 207] width 168 height 279
click at [101, 98] on p "Video" at bounding box center [86, 97] width 94 height 8
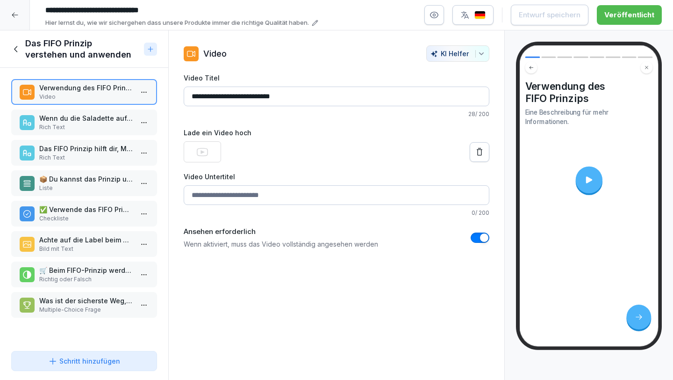
click at [597, 168] on video at bounding box center [589, 179] width 119 height 67
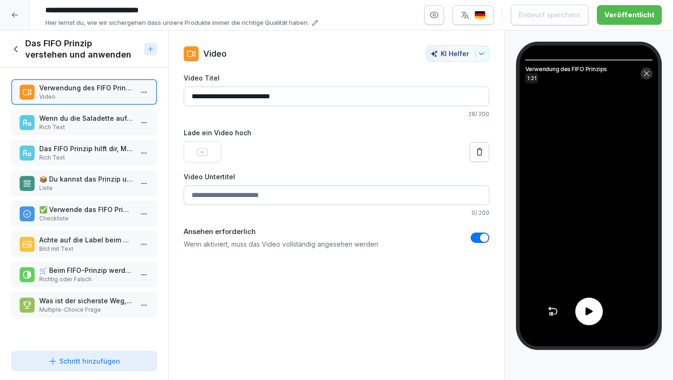
click at [597, 307] on div at bounding box center [590, 311] width 28 height 28
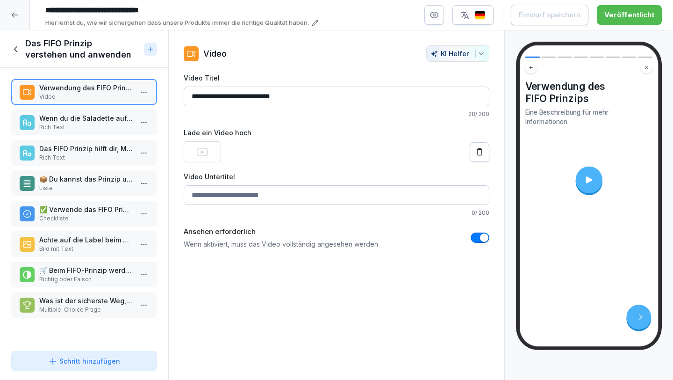
click at [599, 180] on div at bounding box center [589, 179] width 27 height 27
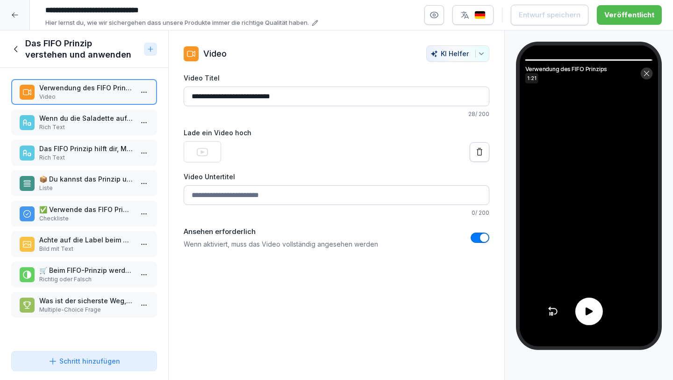
click at [202, 150] on icon at bounding box center [202, 151] width 11 height 11
click at [243, 157] on div at bounding box center [337, 151] width 306 height 21
click at [93, 120] on p "Wenn du die Saladette auffüllst: Fülle "alte" Zutaten niemals oben auf, da die …" at bounding box center [86, 118] width 94 height 10
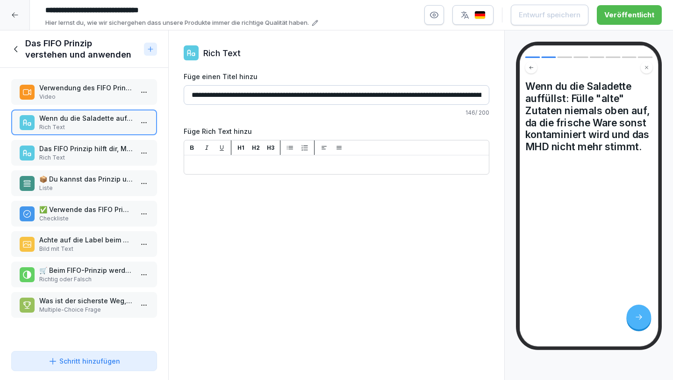
click at [88, 92] on p "Verwendung des FIFO Prinzips" at bounding box center [86, 88] width 94 height 10
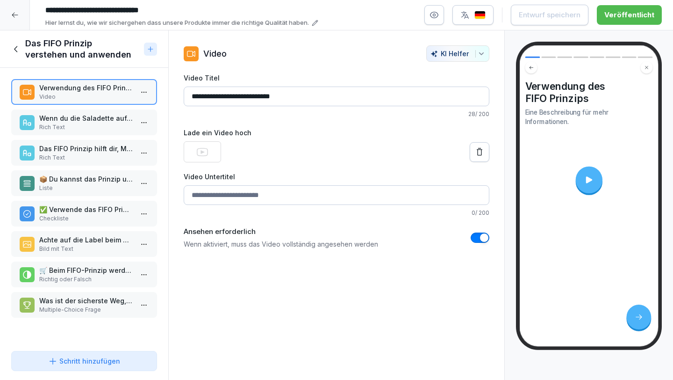
click at [194, 150] on video at bounding box center [202, 151] width 37 height 21
click at [15, 50] on icon at bounding box center [16, 49] width 10 height 10
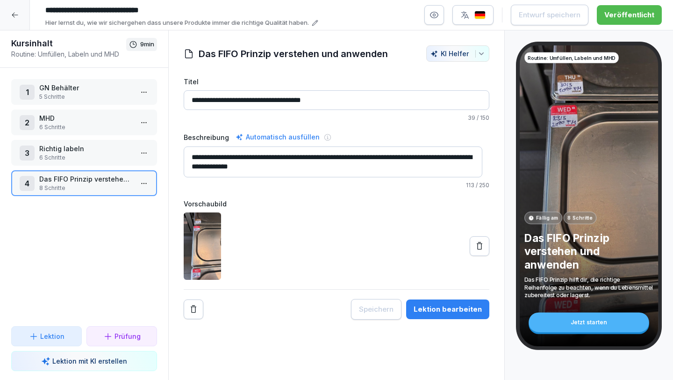
click at [14, 11] on icon at bounding box center [14, 14] width 7 height 7
click at [18, 15] on html "**********" at bounding box center [336, 190] width 673 height 380
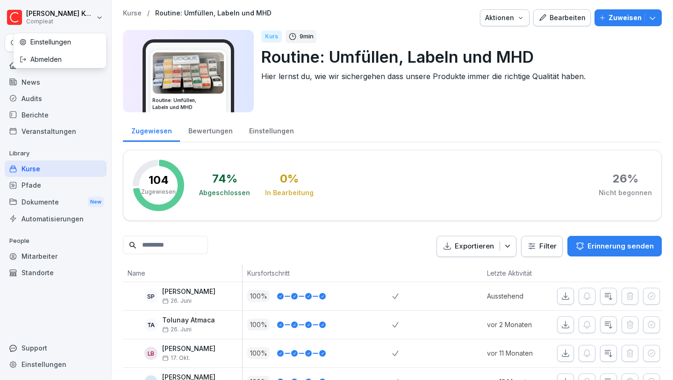
click at [74, 164] on html "Moritz Kohler Compleat Search Home News Audits Berichte Veranstaltungen Library…" at bounding box center [336, 190] width 673 height 380
click at [66, 169] on div "Kurse" at bounding box center [56, 168] width 102 height 16
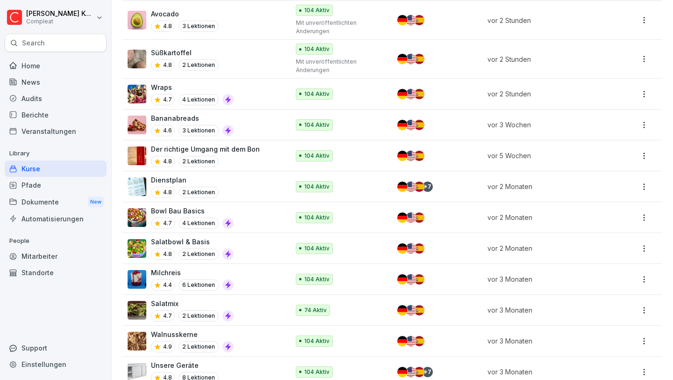
scroll to position [331, 0]
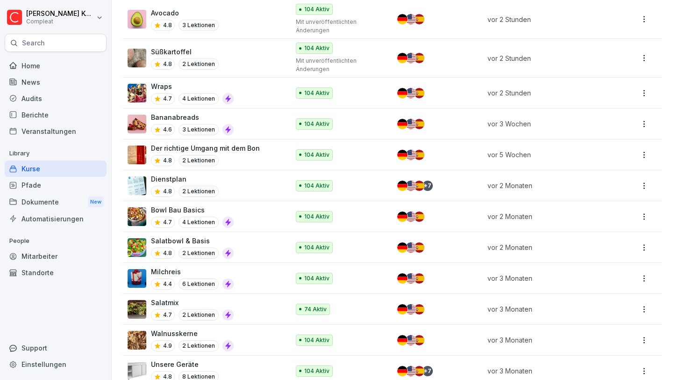
click at [237, 148] on p "Der richtige Umgang mit dem Bon" at bounding box center [205, 148] width 109 height 10
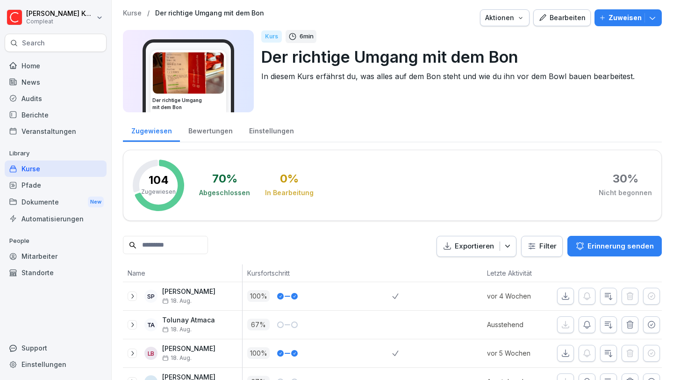
click at [562, 22] on div "Bearbeiten" at bounding box center [562, 18] width 47 height 10
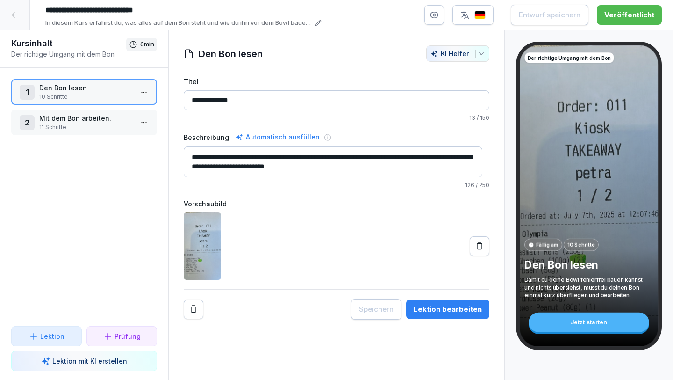
click at [88, 91] on p "Den Bon lesen" at bounding box center [86, 88] width 94 height 10
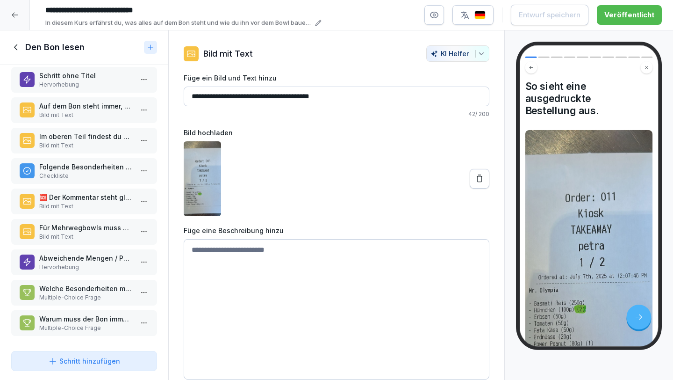
scroll to position [46, 0]
click at [15, 44] on icon at bounding box center [16, 47] width 10 height 10
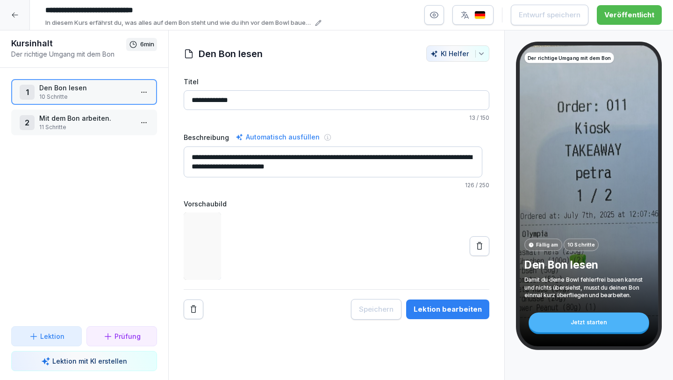
click at [65, 121] on p "Mit dem Bon arbeiten." at bounding box center [86, 118] width 94 height 10
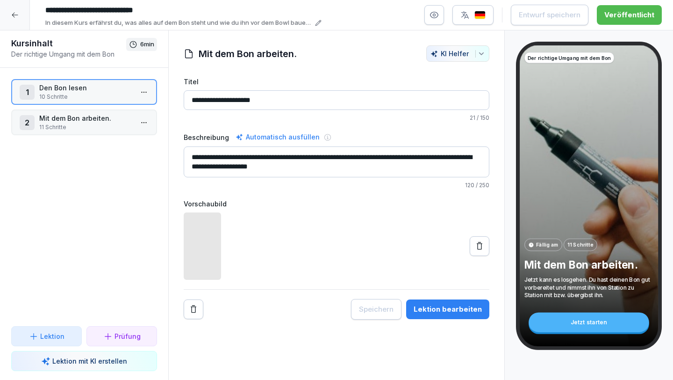
click at [65, 121] on p "Mit dem Bon arbeiten." at bounding box center [86, 118] width 94 height 10
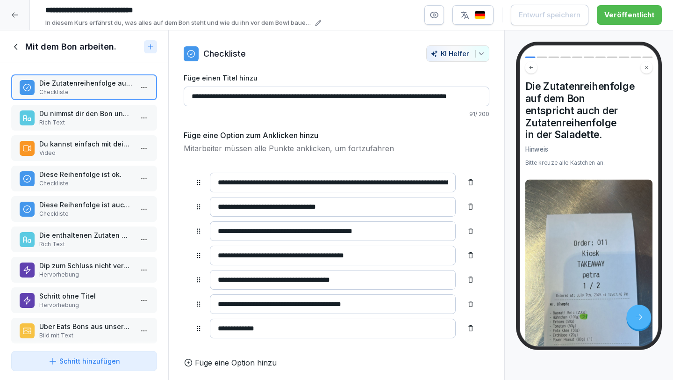
click at [97, 90] on p "Checkliste" at bounding box center [86, 92] width 94 height 8
click at [94, 116] on p "Du nimmst dir den Bon und beginnst die Bowl zu bauen." at bounding box center [86, 113] width 94 height 10
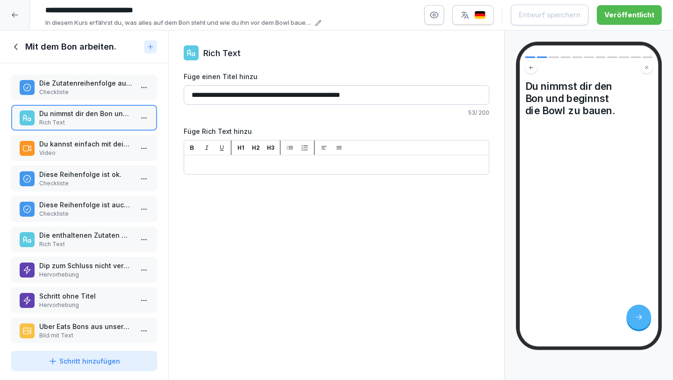
click at [89, 145] on p "Du kannst einfach mit deinem Fingernagel oder dem Stift abhaken." at bounding box center [86, 144] width 94 height 10
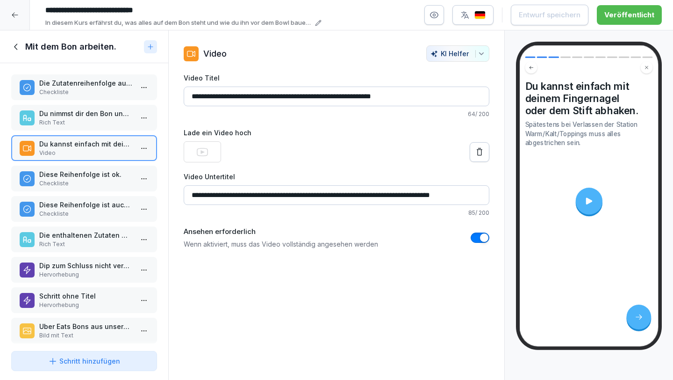
click at [87, 176] on p "Diese Reihenfolge ist ok." at bounding box center [86, 174] width 94 height 10
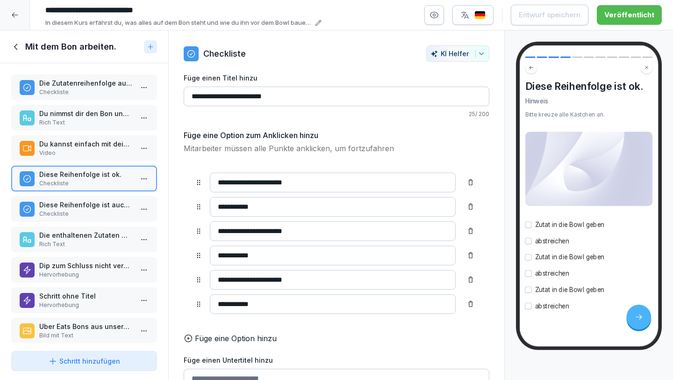
click at [85, 202] on p "Diese Reihenfolge ist auch ok." at bounding box center [86, 205] width 94 height 10
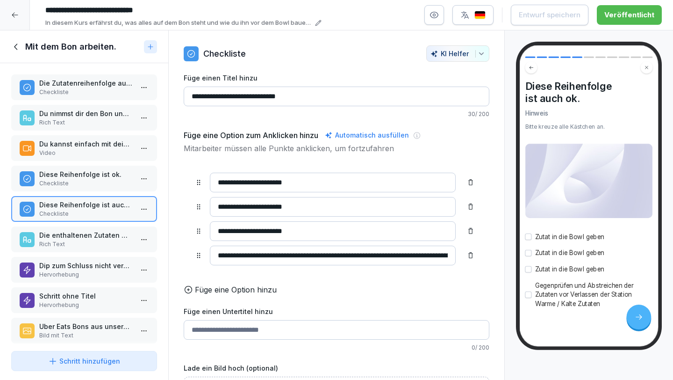
click at [89, 239] on p "Die enthaltenen Zutaten werden grammgenau bezahlt, deswegen ist es besonders wi…" at bounding box center [86, 235] width 94 height 10
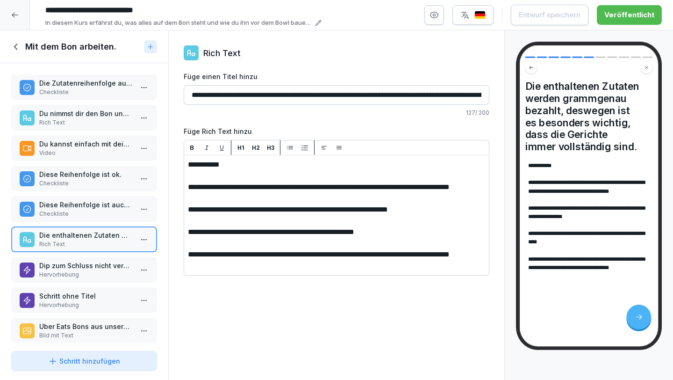
click at [94, 271] on p "Hervorhebung" at bounding box center [86, 274] width 94 height 8
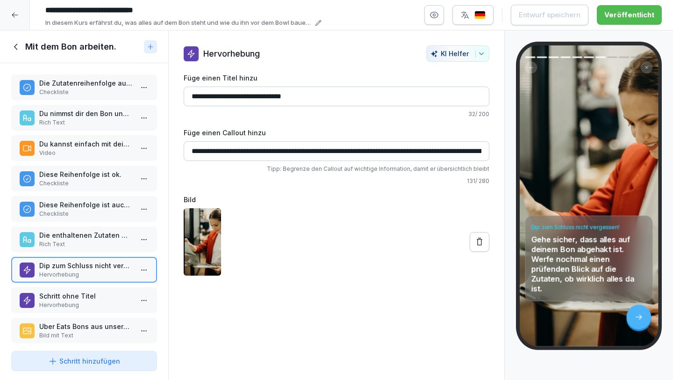
click at [81, 286] on div "Die Zutatenreihenfolge auf dem Bon entspricht auch der Zutatenreihenfolge in de…" at bounding box center [84, 205] width 168 height 284
click at [82, 294] on p "Schritt ohne Titel" at bounding box center [86, 296] width 94 height 10
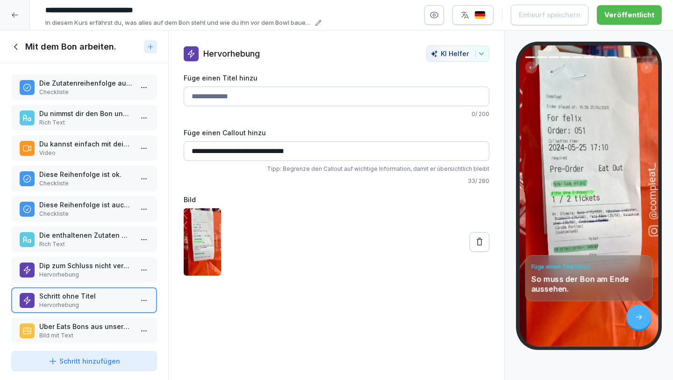
scroll to position [75, 0]
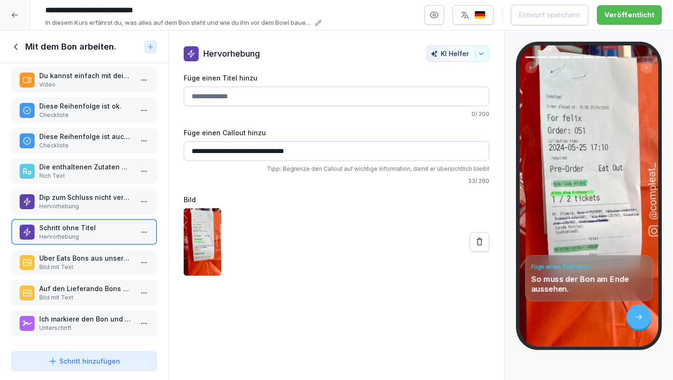
click at [83, 263] on p "Bild mit Text" at bounding box center [86, 267] width 94 height 8
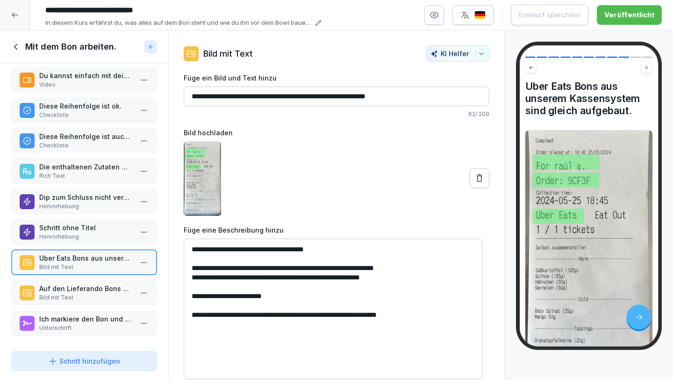
click at [82, 283] on p "Auf den Lieferando Bons musst du nur die Extras markieren." at bounding box center [86, 288] width 94 height 10
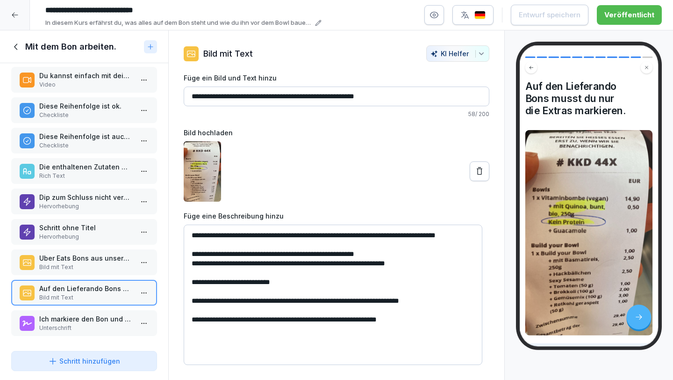
click at [83, 314] on p "Ich markiere den Bon und streiche Zutaten ab, um die Vollständigkeit und Korrek…" at bounding box center [86, 319] width 94 height 10
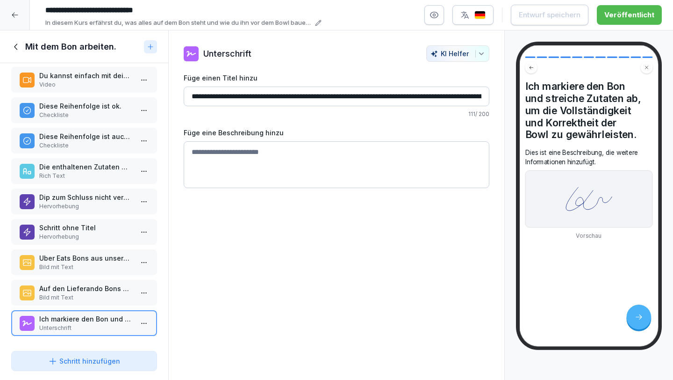
click at [83, 141] on p "Checkliste" at bounding box center [86, 145] width 94 height 8
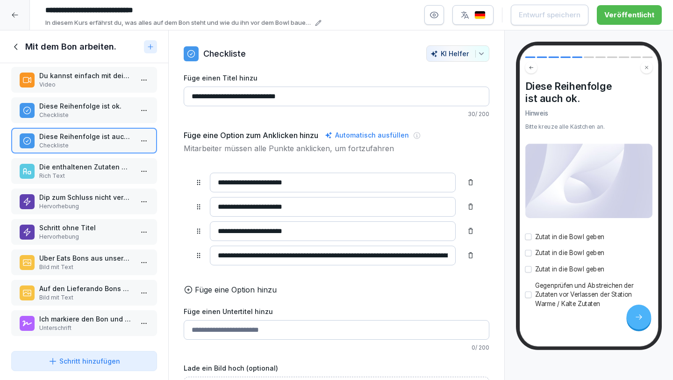
click at [94, 101] on p "Diese Reihenfolge ist ok." at bounding box center [86, 106] width 94 height 10
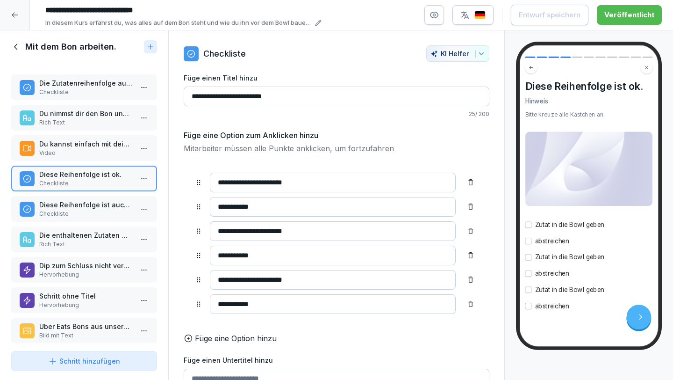
click at [93, 113] on p "Du nimmst dir den Bon und beginnst die Bowl zu bauen." at bounding box center [86, 113] width 94 height 10
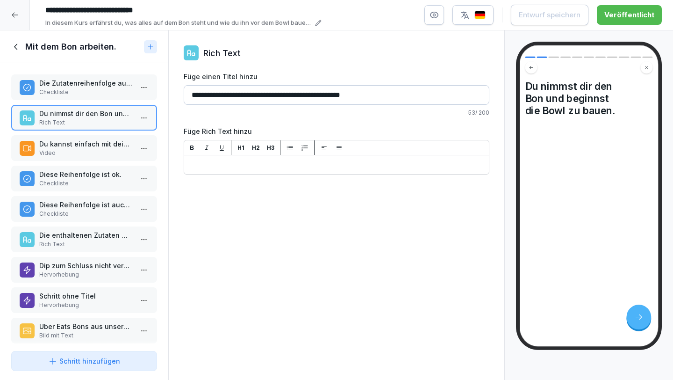
click at [87, 142] on p "Du kannst einfach mit deinem Fingernagel oder dem Stift abhaken." at bounding box center [86, 144] width 94 height 10
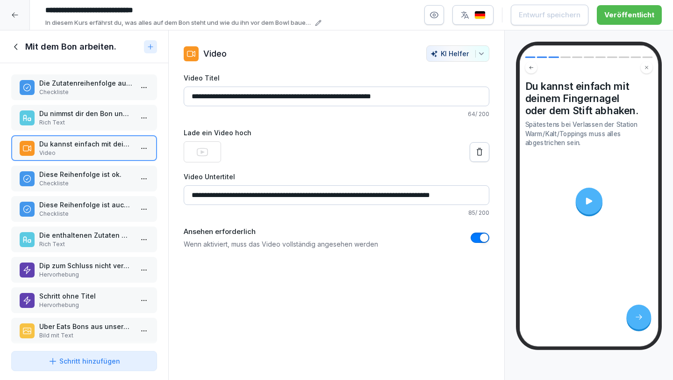
click at [87, 122] on p "Rich Text" at bounding box center [86, 122] width 94 height 8
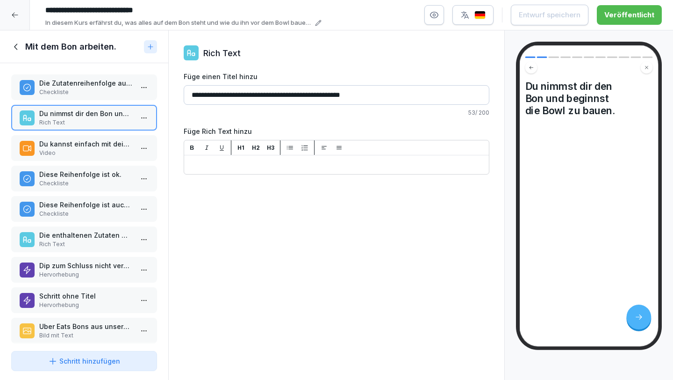
click at [86, 142] on p "Du kannst einfach mit deinem Fingernagel oder dem Stift abhaken." at bounding box center [86, 144] width 94 height 10
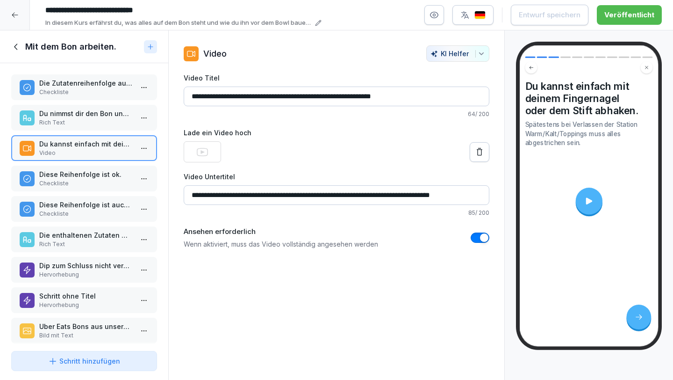
click at [96, 178] on p "Diese Reihenfolge ist ok." at bounding box center [86, 174] width 94 height 10
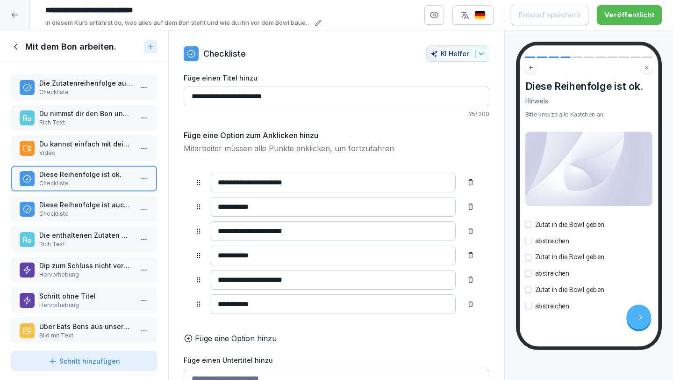
click at [88, 149] on p "Video" at bounding box center [86, 153] width 94 height 8
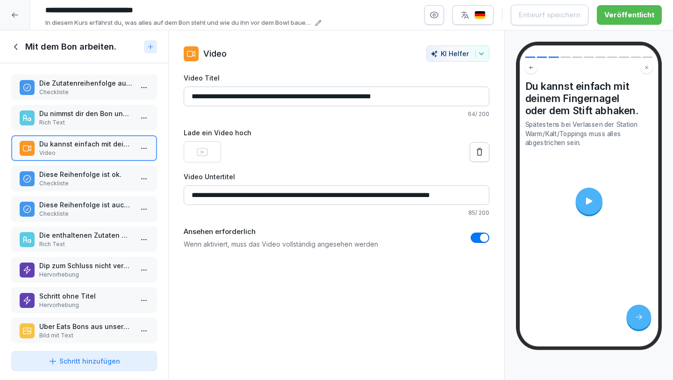
click at [20, 46] on icon at bounding box center [16, 47] width 10 height 10
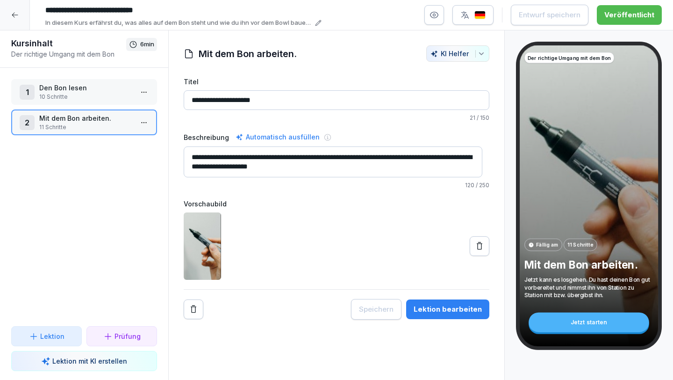
click at [19, 15] on div at bounding box center [15, 15] width 30 height 30
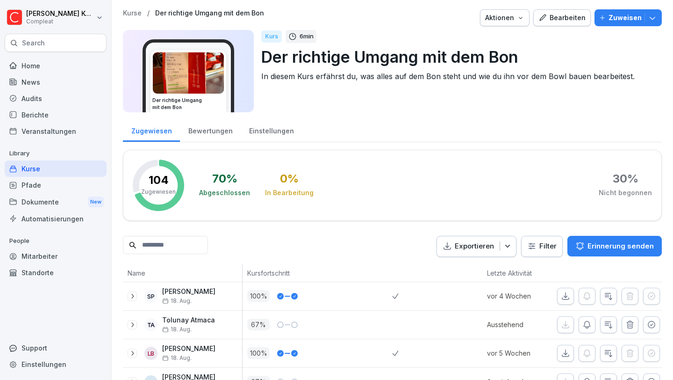
click at [43, 170] on div "Kurse" at bounding box center [56, 168] width 102 height 16
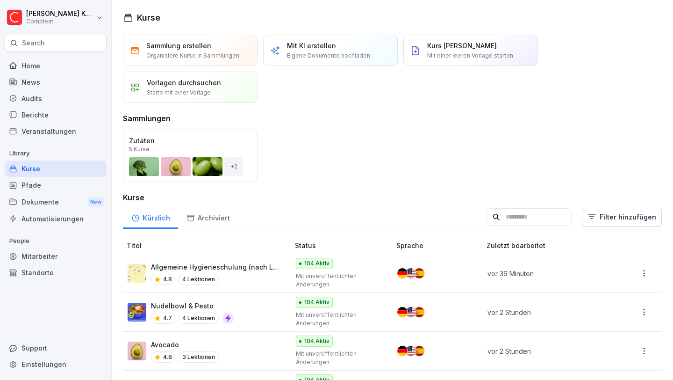
click at [523, 216] on input at bounding box center [529, 217] width 85 height 18
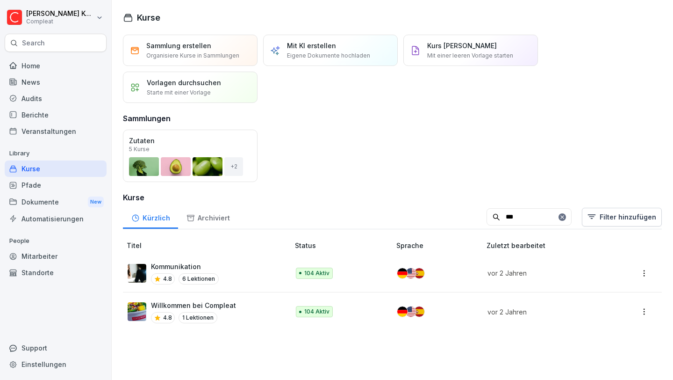
type input "***"
click at [241, 268] on div "Kommunikation 4.8 6 Lektionen" at bounding box center [204, 272] width 152 height 23
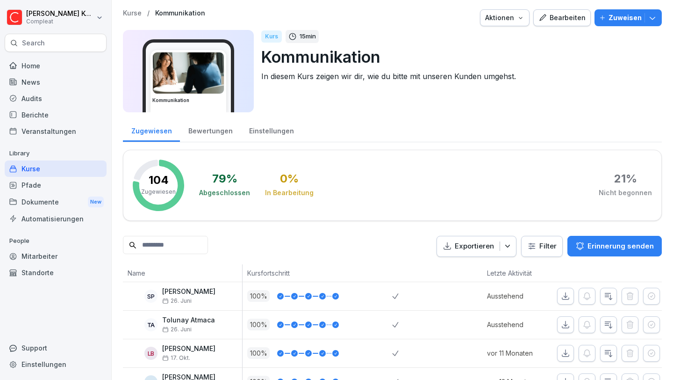
click at [562, 18] on div "Bearbeiten" at bounding box center [562, 18] width 47 height 10
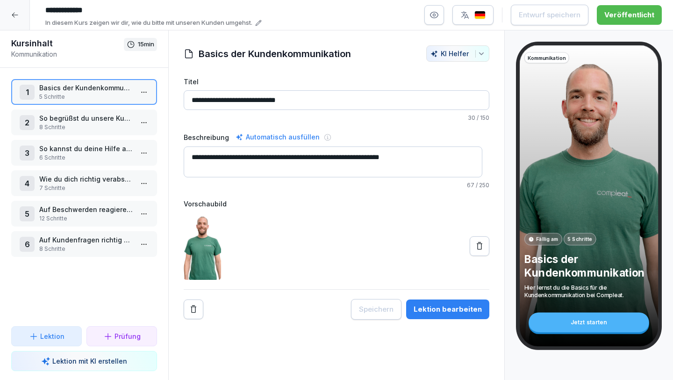
click at [77, 127] on p "8 Schritte" at bounding box center [86, 127] width 94 height 8
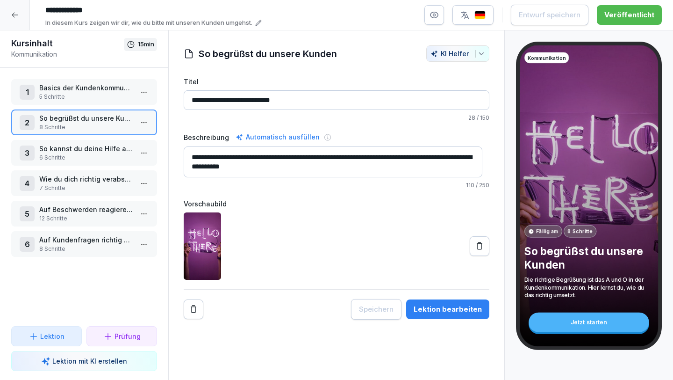
click at [71, 208] on p "Auf Beschwerden reagieren: so gehts" at bounding box center [86, 209] width 94 height 10
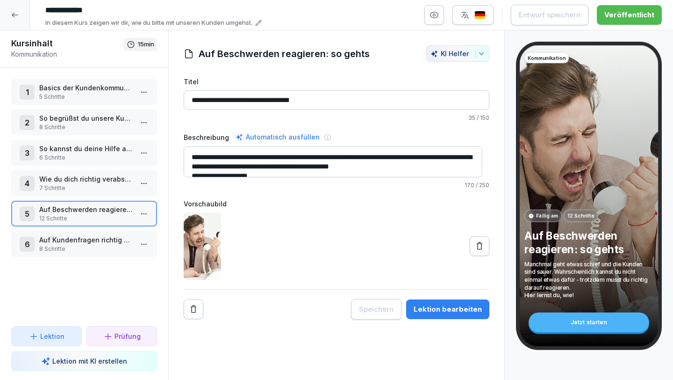
click at [80, 251] on p "8 Schritte" at bounding box center [86, 249] width 94 height 8
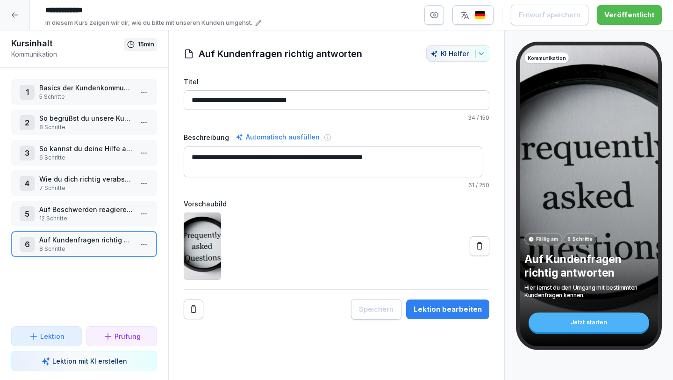
click at [78, 216] on p "12 Schritte" at bounding box center [86, 218] width 94 height 8
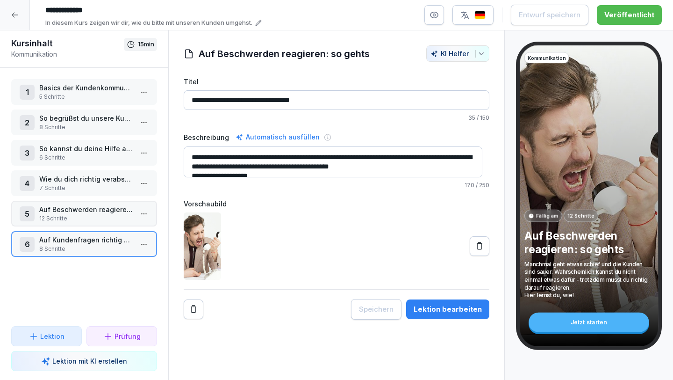
click at [78, 216] on p "12 Schritte" at bounding box center [86, 218] width 94 height 8
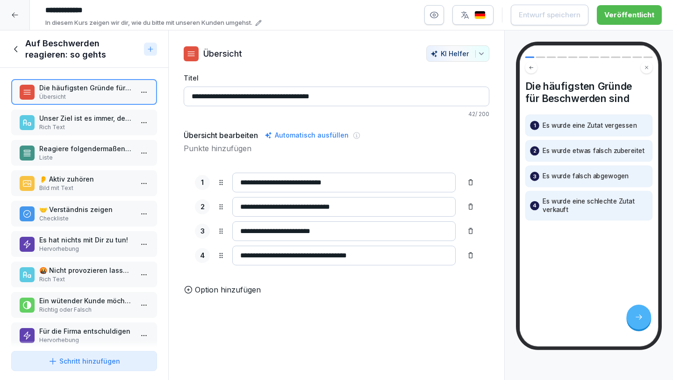
click at [80, 121] on p "Unser Ziel ist es immer, den Kunden zu halten." at bounding box center [86, 118] width 94 height 10
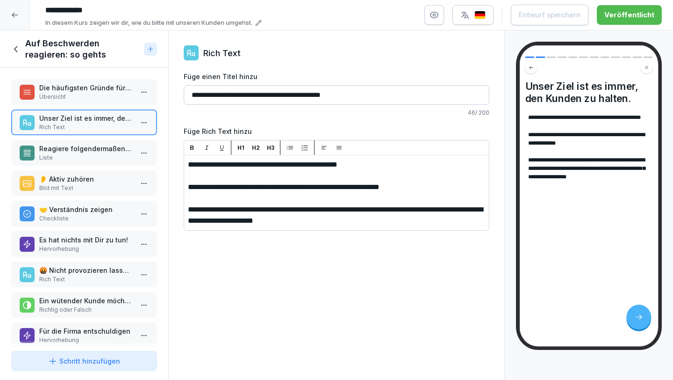
click at [87, 156] on p "Liste" at bounding box center [86, 157] width 94 height 8
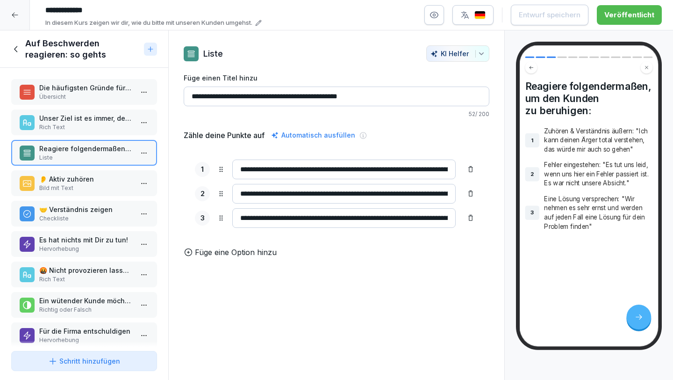
click at [92, 184] on p "Bild mit Text" at bounding box center [86, 188] width 94 height 8
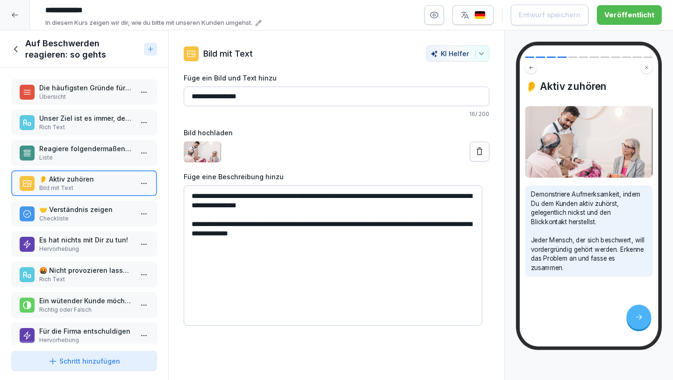
click at [72, 158] on p "Liste" at bounding box center [86, 157] width 94 height 8
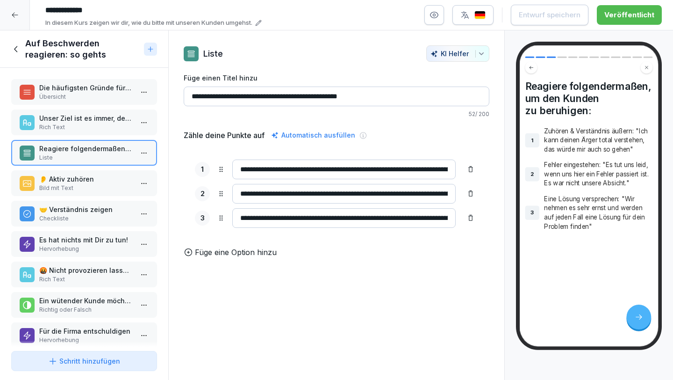
click at [72, 181] on p "👂 Aktiv zuhören" at bounding box center [86, 179] width 94 height 10
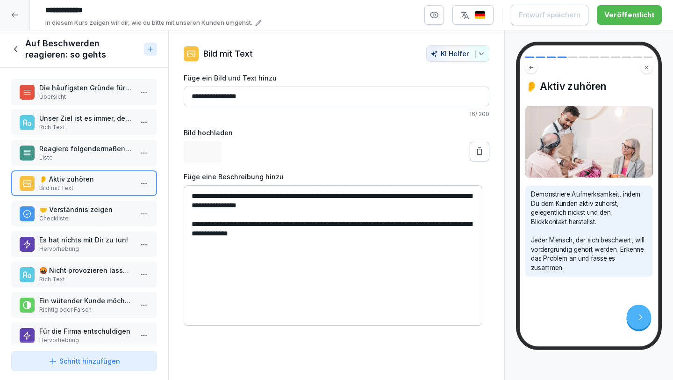
click at [78, 208] on p "🤝 Verständnis zeigen" at bounding box center [86, 209] width 94 height 10
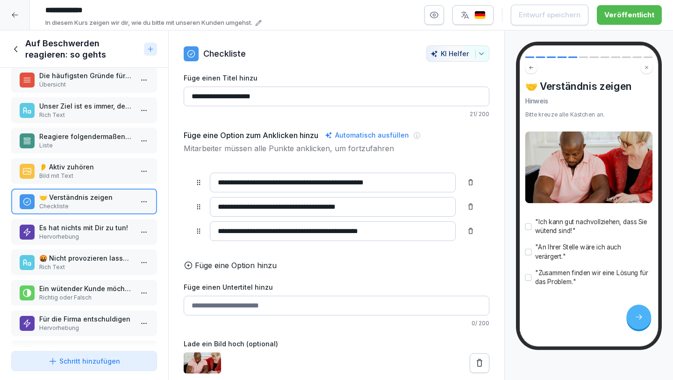
scroll to position [14, 0]
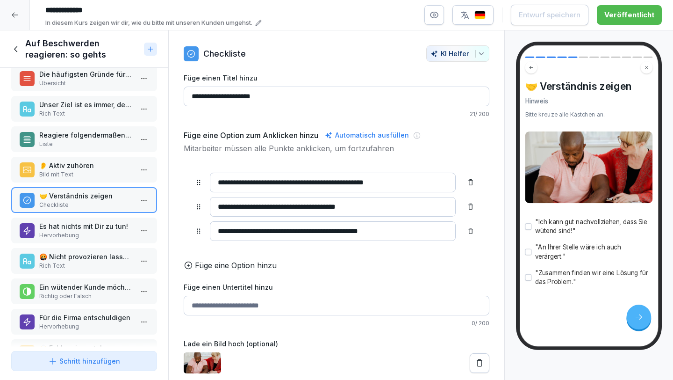
click at [75, 227] on p "Es hat nichts mit Dir zu tun!" at bounding box center [86, 226] width 94 height 10
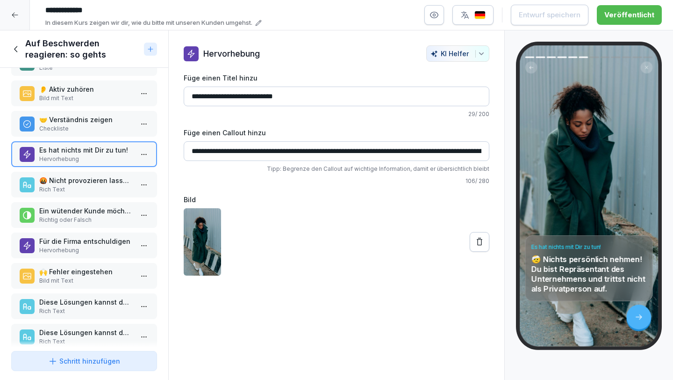
scroll to position [92, 0]
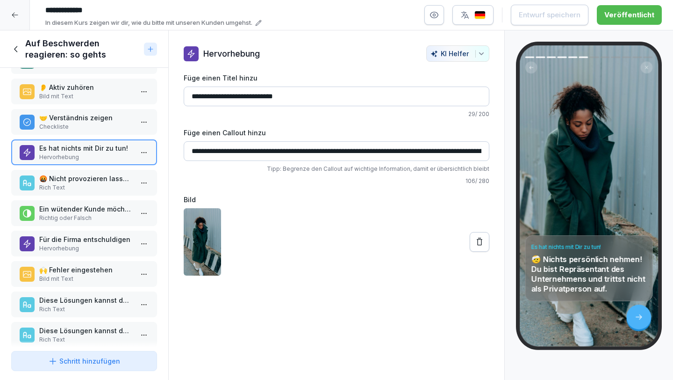
click at [81, 205] on p "Ein wütender Kunde möchte hauptsächlich, dass man ihm zuhört und seine Beschwer…" at bounding box center [86, 209] width 94 height 10
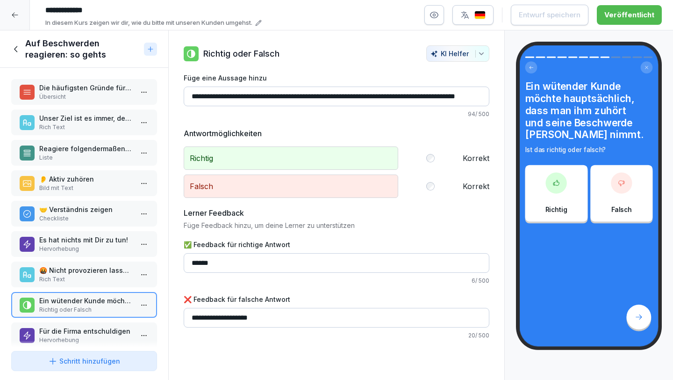
click at [93, 150] on p "Reagiere folgendermaßen, um den Kunden zu beruhigen:" at bounding box center [86, 149] width 94 height 10
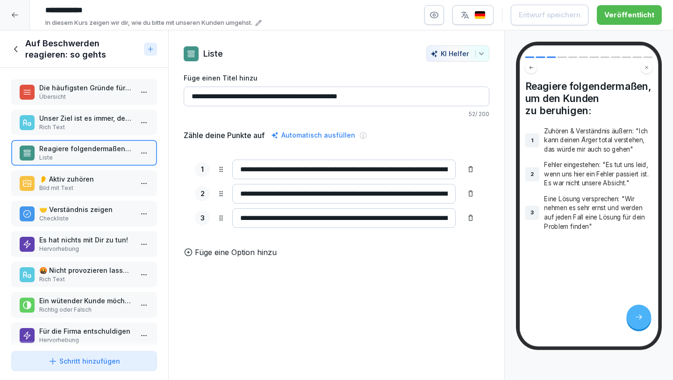
click at [90, 116] on p "Unser Ziel ist es immer, den Kunden zu halten." at bounding box center [86, 118] width 94 height 10
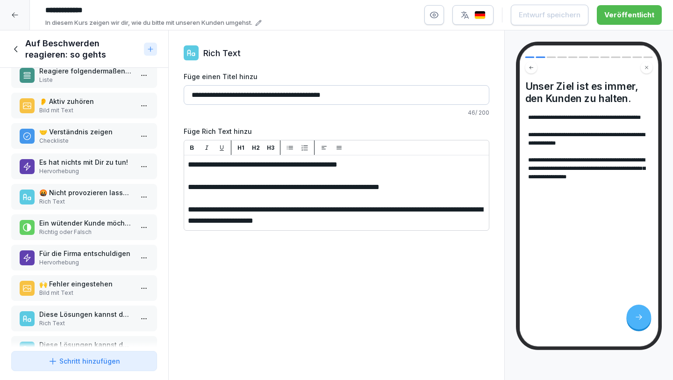
scroll to position [110, 0]
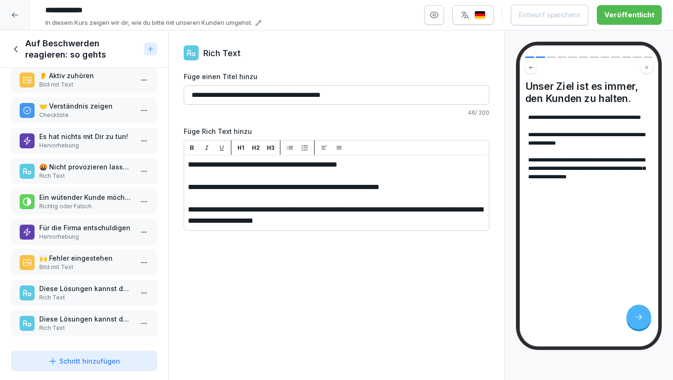
click at [94, 283] on p "Diese Lösungen kannst du vor Ort schnell anbieten:" at bounding box center [86, 288] width 94 height 10
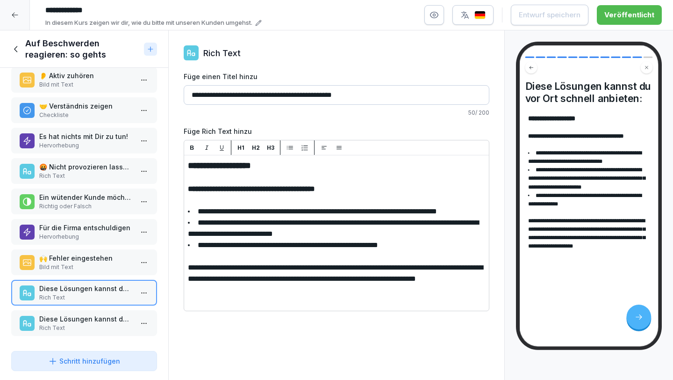
click at [84, 314] on p "Diese Lösungen kannst du am Telefon anbieten:" at bounding box center [86, 319] width 94 height 10
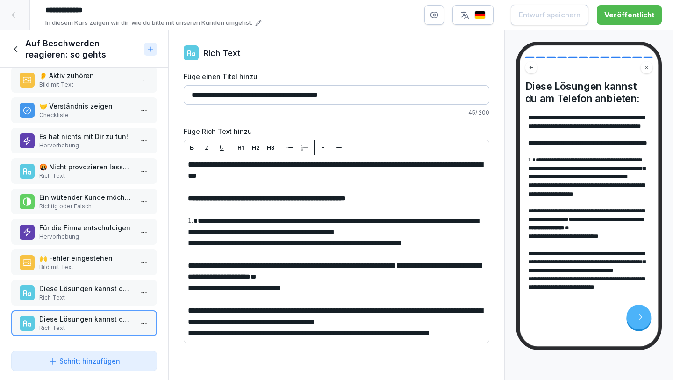
click at [91, 263] on p "Bild mit Text" at bounding box center [86, 267] width 94 height 8
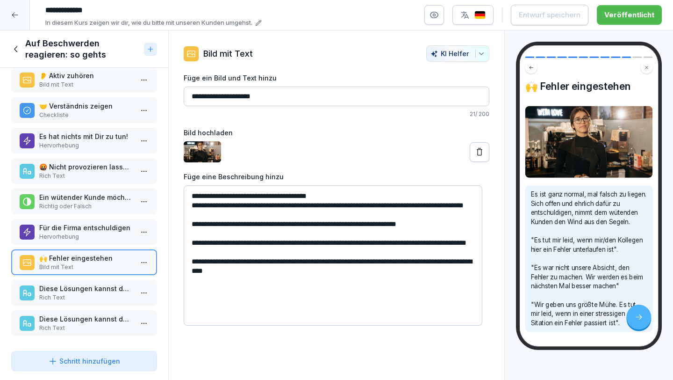
click at [71, 361] on div "Schritt hinzufügen" at bounding box center [84, 361] width 72 height 10
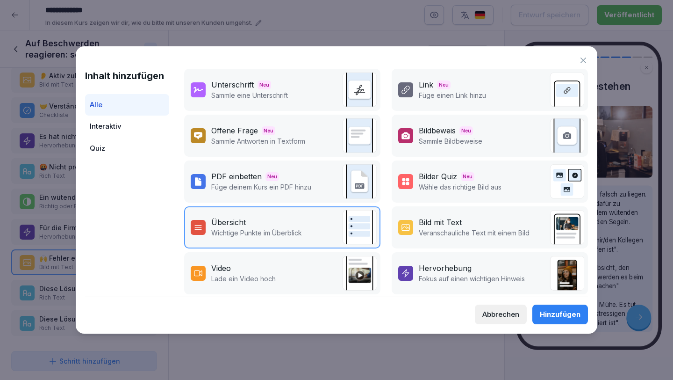
click at [218, 227] on div "Übersicht" at bounding box center [228, 221] width 35 height 11
click at [560, 312] on div "Hinzufügen" at bounding box center [560, 314] width 41 height 10
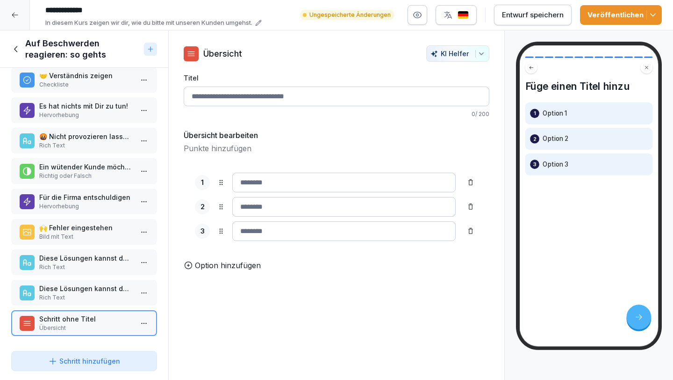
scroll to position [141, 0]
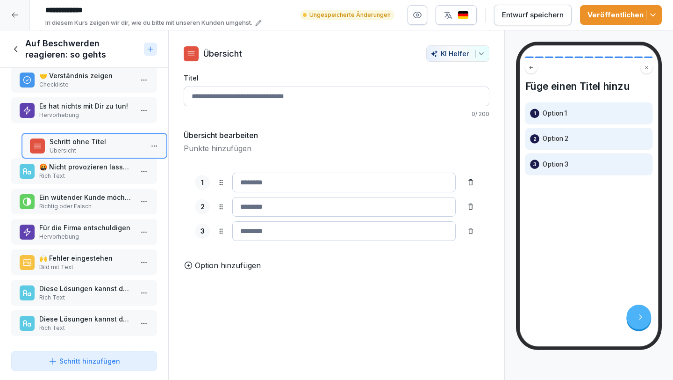
drag, startPoint x: 79, startPoint y: 316, endPoint x: 90, endPoint y: 127, distance: 189.2
click at [90, 137] on p "Schritt ohne Titel" at bounding box center [97, 142] width 94 height 10
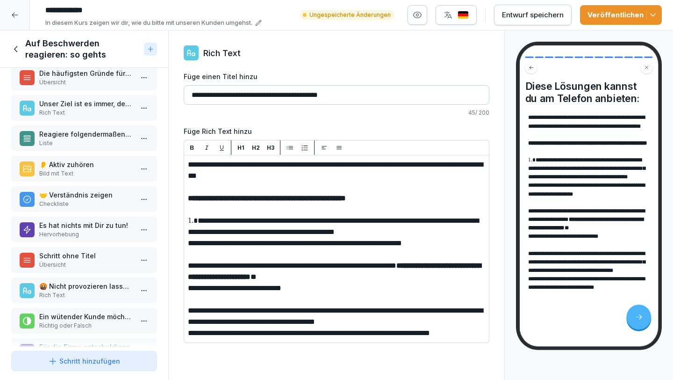
scroll to position [17, 0]
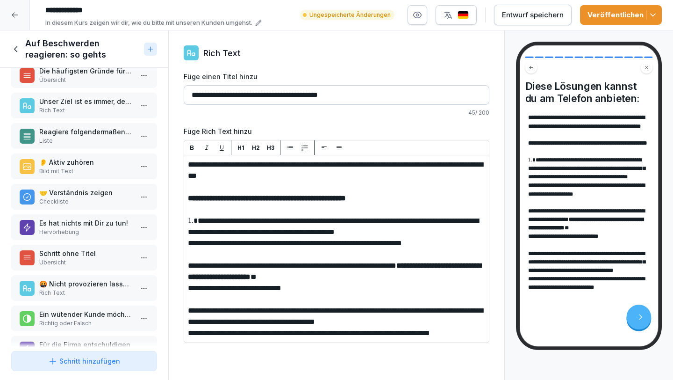
click at [78, 142] on p "Liste" at bounding box center [86, 141] width 94 height 8
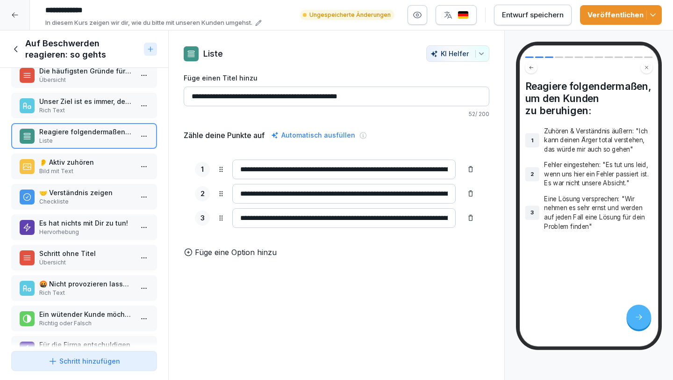
click at [81, 163] on p "👂 Aktiv zuhören" at bounding box center [86, 162] width 94 height 10
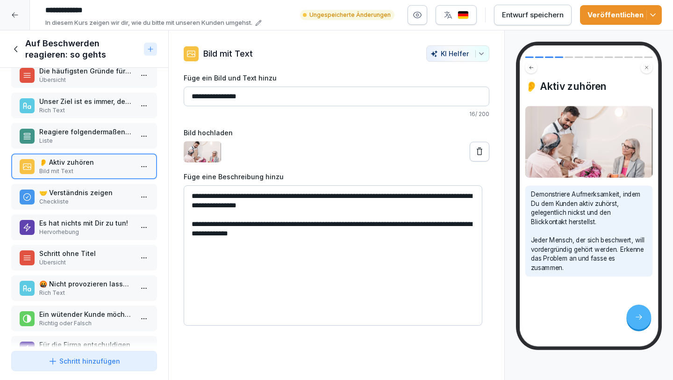
click at [78, 144] on p "Liste" at bounding box center [86, 141] width 94 height 8
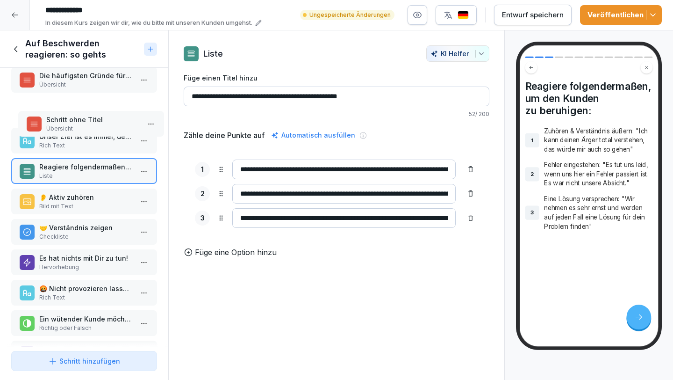
scroll to position [12, 0]
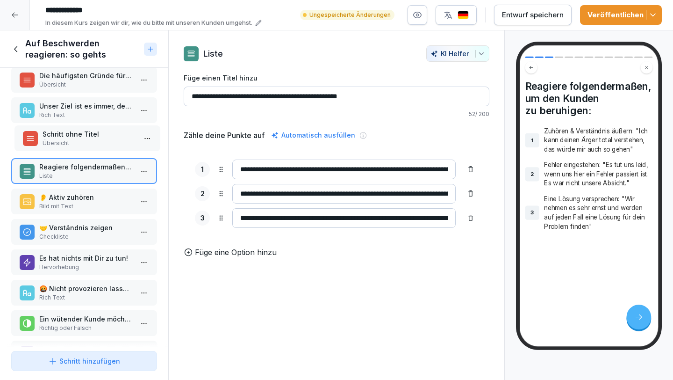
drag, startPoint x: 87, startPoint y: 237, endPoint x: 91, endPoint y: 142, distance: 94.5
click at [91, 142] on p "Übersicht" at bounding box center [90, 143] width 94 height 8
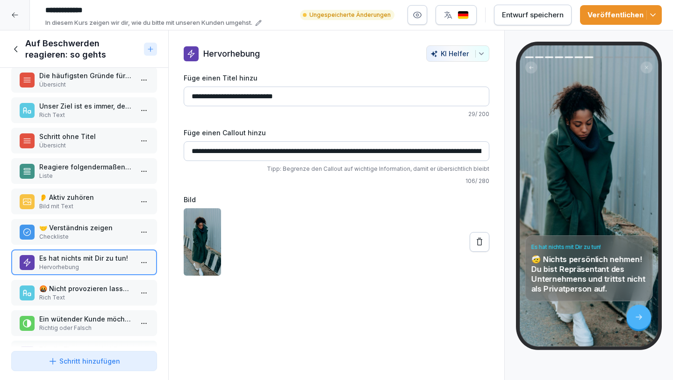
click at [80, 173] on p "Liste" at bounding box center [86, 176] width 94 height 8
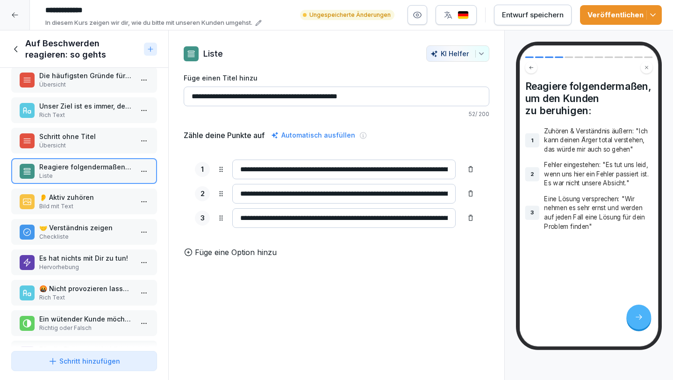
click at [80, 139] on p "Schritt ohne Titel" at bounding box center [86, 136] width 94 height 10
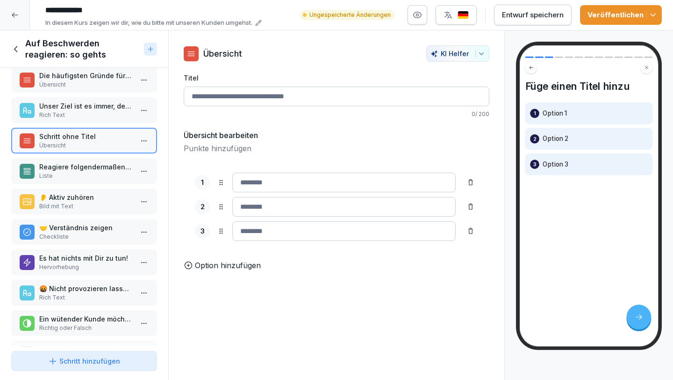
click at [254, 99] on input "Titel" at bounding box center [337, 96] width 306 height 20
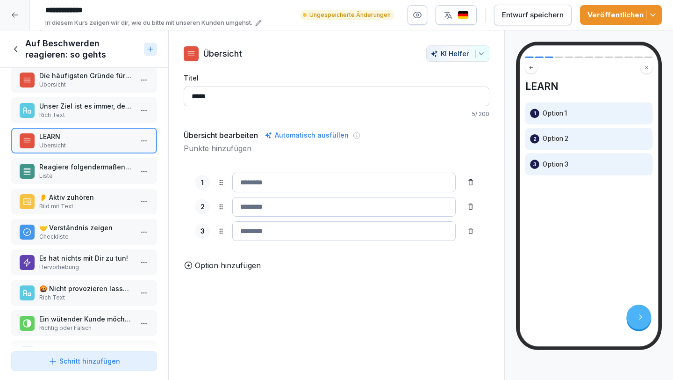
type input "*****"
click at [241, 179] on input at bounding box center [343, 183] width 223 height 20
type input "******"
click at [254, 211] on input at bounding box center [343, 207] width 223 height 20
click at [269, 207] on input "*********" at bounding box center [343, 207] width 223 height 20
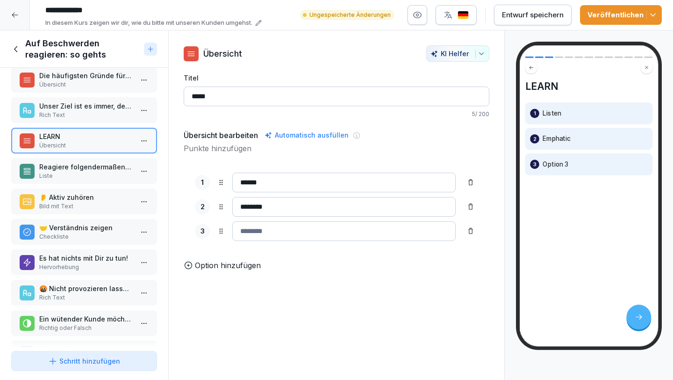
type input "********"
click at [297, 226] on input at bounding box center [343, 231] width 223 height 20
type input "*********"
click at [245, 271] on p "Option hinzufügen" at bounding box center [228, 264] width 66 height 11
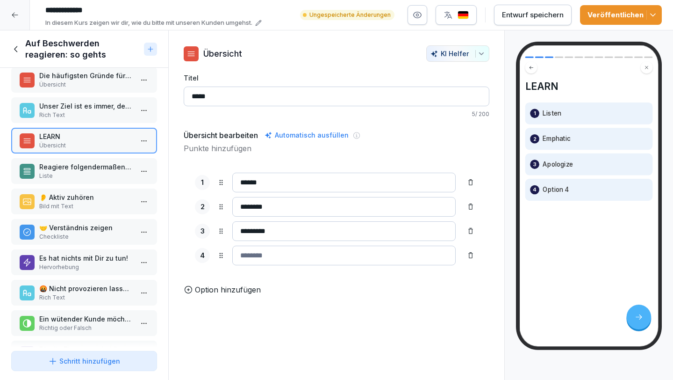
click at [239, 295] on p "Option hinzufügen" at bounding box center [228, 289] width 66 height 11
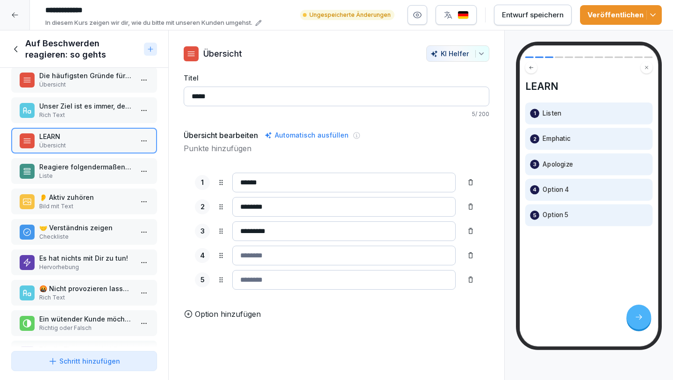
click at [270, 246] on input at bounding box center [343, 255] width 223 height 20
type input "*****"
click at [281, 291] on div "1 ****** 2 ******** 3 ********* 4 ***** 5 To pick up a draggable item, press th…" at bounding box center [337, 230] width 306 height 139
click at [282, 283] on input at bounding box center [343, 280] width 223 height 20
type input "******"
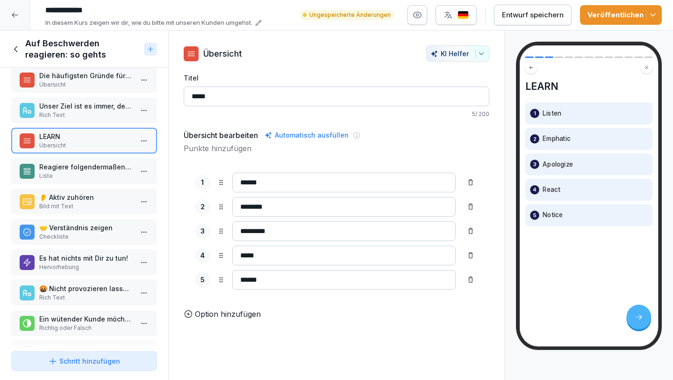
click at [306, 94] on input "*****" at bounding box center [337, 96] width 306 height 20
type input "*****"
click at [101, 174] on p "Liste" at bounding box center [86, 176] width 94 height 8
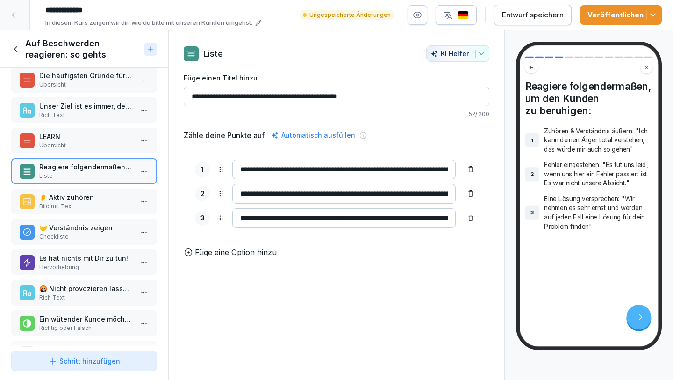
click at [73, 139] on p "LEARN" at bounding box center [86, 136] width 94 height 10
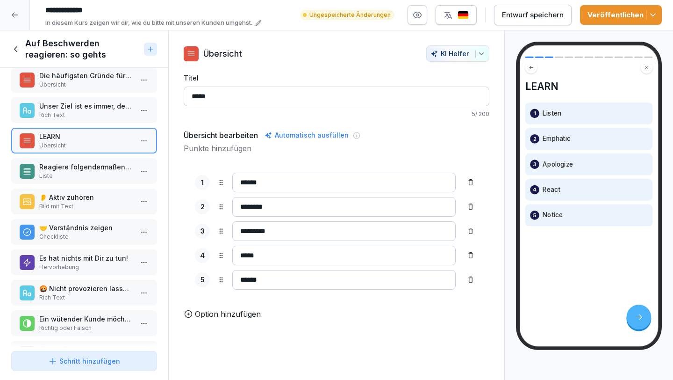
click at [73, 175] on p "Liste" at bounding box center [86, 176] width 94 height 8
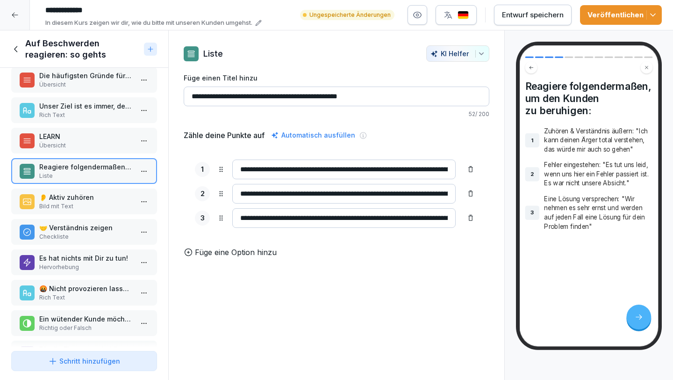
click at [86, 144] on p "Übersicht" at bounding box center [86, 145] width 94 height 8
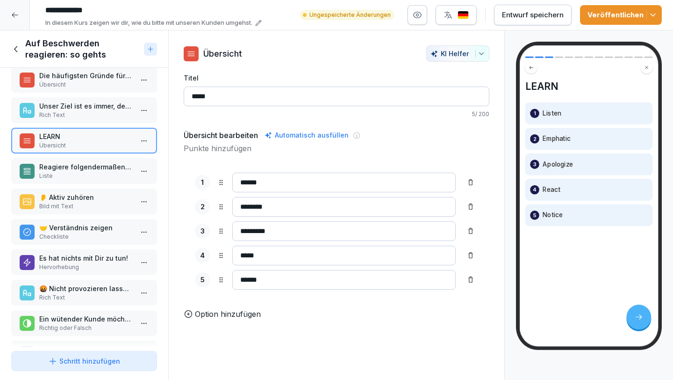
click at [85, 170] on p "Reagiere folgendermaßen, um den Kunden zu beruhigen:" at bounding box center [86, 167] width 94 height 10
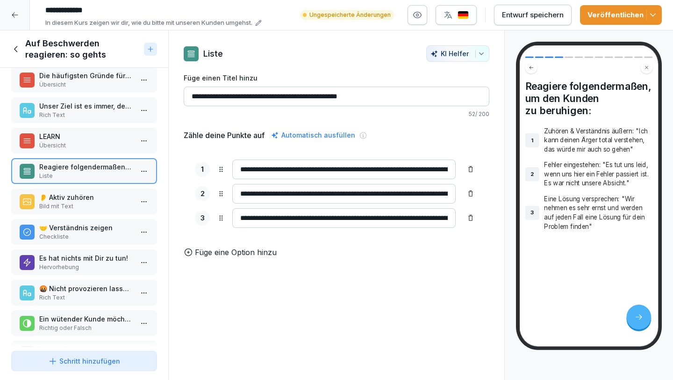
click at [202, 258] on p "Füge eine Option hinzu" at bounding box center [236, 251] width 82 height 11
click at [202, 260] on div "**********" at bounding box center [337, 205] width 306 height 115
click at [201, 280] on p "Füge eine Option hinzu" at bounding box center [236, 276] width 82 height 11
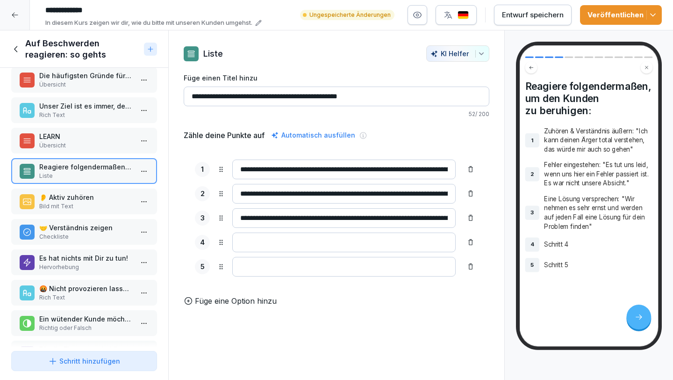
drag, startPoint x: 276, startPoint y: 245, endPoint x: 274, endPoint y: 188, distance: 57.6
click at [274, 188] on div "**********" at bounding box center [337, 217] width 306 height 139
drag, startPoint x: 231, startPoint y: 246, endPoint x: 229, endPoint y: 224, distance: 22.6
click at [231, 223] on div "**********" at bounding box center [337, 217] width 306 height 139
drag, startPoint x: 220, startPoint y: 246, endPoint x: 220, endPoint y: 227, distance: 18.7
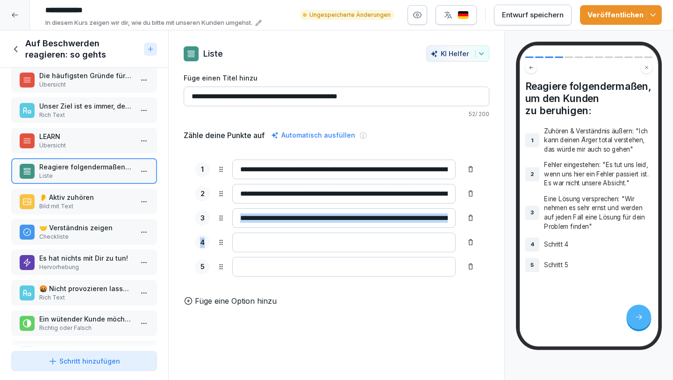
click at [220, 227] on div "**********" at bounding box center [337, 217] width 306 height 139
click at [219, 249] on div "4" at bounding box center [336, 242] width 283 height 20
drag, startPoint x: 441, startPoint y: 238, endPoint x: 435, endPoint y: 238, distance: 6.1
click at [435, 238] on input at bounding box center [343, 242] width 223 height 20
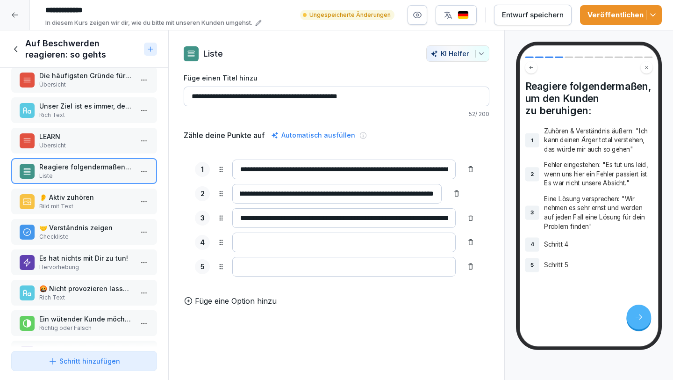
drag, startPoint x: 240, startPoint y: 191, endPoint x: 458, endPoint y: 196, distance: 218.4
click at [456, 197] on div "**********" at bounding box center [336, 194] width 283 height 20
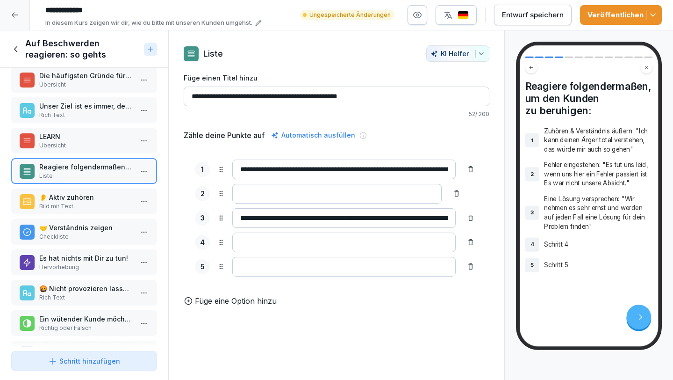
scroll to position [0, 0]
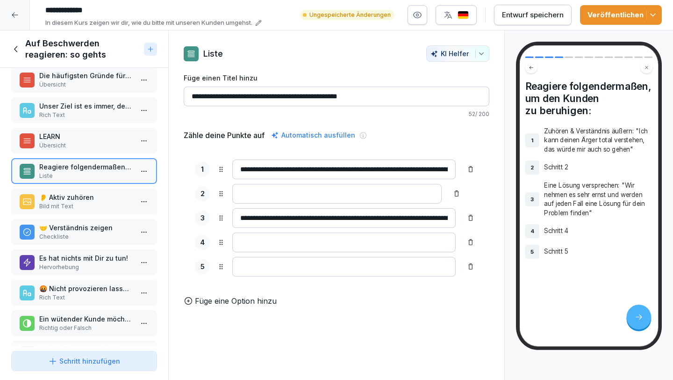
click at [291, 242] on input at bounding box center [343, 242] width 223 height 20
paste input "**********"
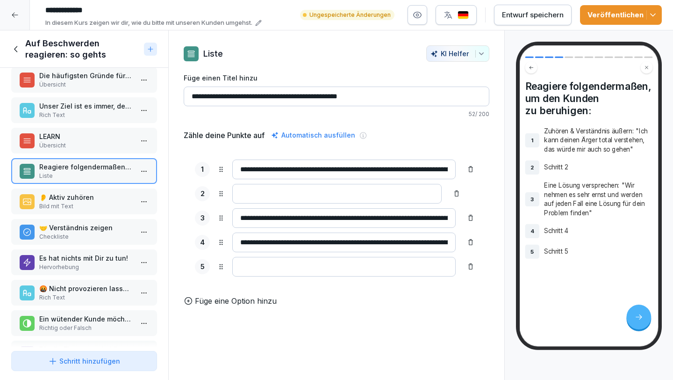
scroll to position [0, 147]
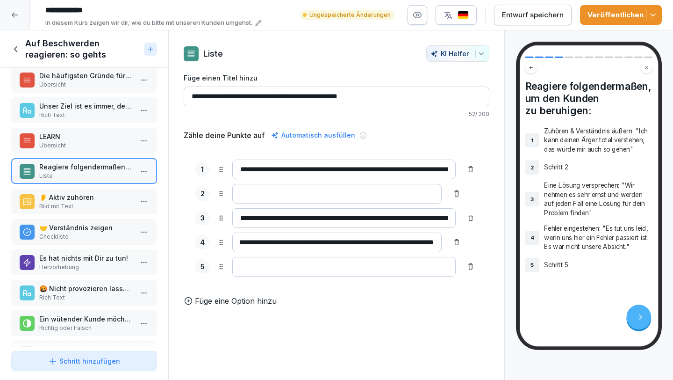
type input "**********"
click at [299, 190] on input at bounding box center [336, 194] width 209 height 20
drag, startPoint x: 239, startPoint y: 241, endPoint x: 447, endPoint y: 239, distance: 208.1
click at [476, 240] on div "**********" at bounding box center [337, 217] width 306 height 139
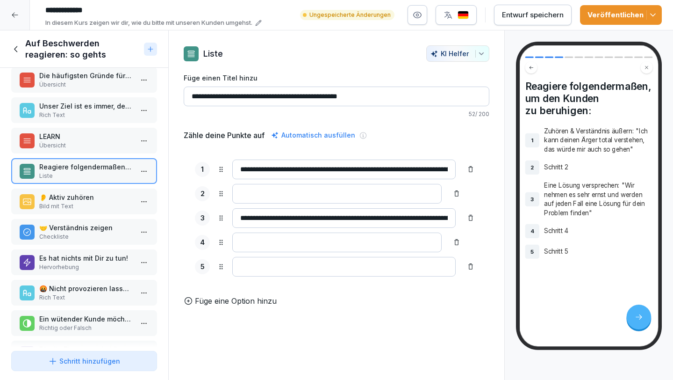
scroll to position [0, 0]
click at [286, 189] on input at bounding box center [336, 194] width 209 height 20
paste input "**********"
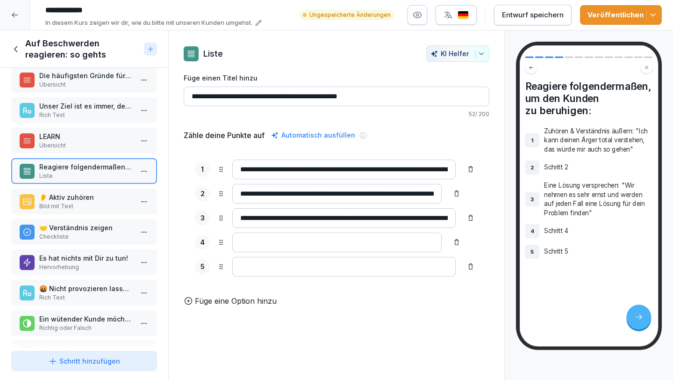
scroll to position [0, 147]
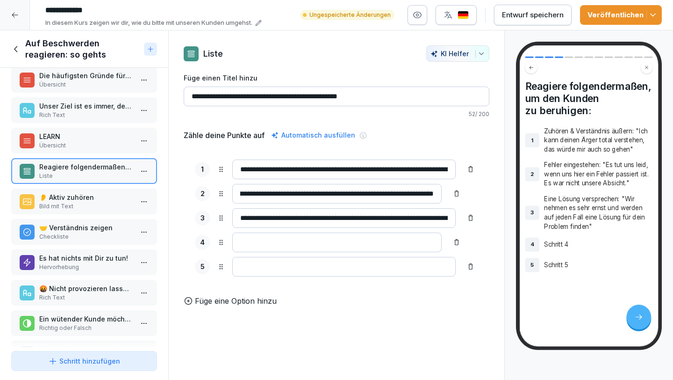
type input "**********"
click at [98, 145] on p "Übersicht" at bounding box center [86, 145] width 94 height 8
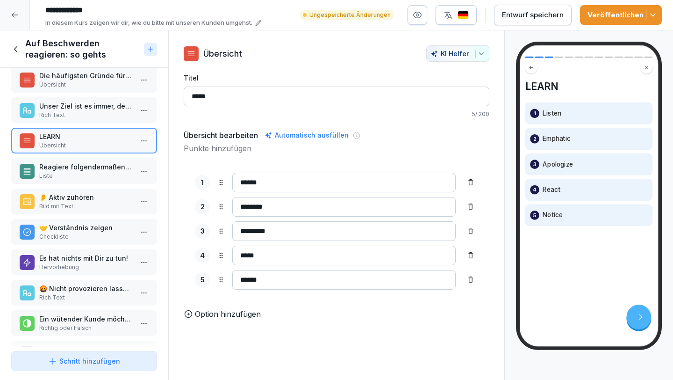
click at [255, 96] on input "*****" at bounding box center [337, 96] width 306 height 20
type input "*"
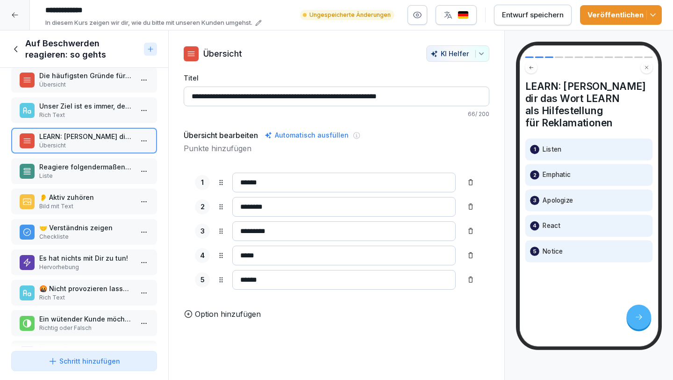
click at [220, 94] on input "**********" at bounding box center [337, 96] width 306 height 20
type input "**********"
click at [68, 165] on p "Reagiere folgendermaßen, um den Kunden zu beruhigen:" at bounding box center [86, 167] width 94 height 10
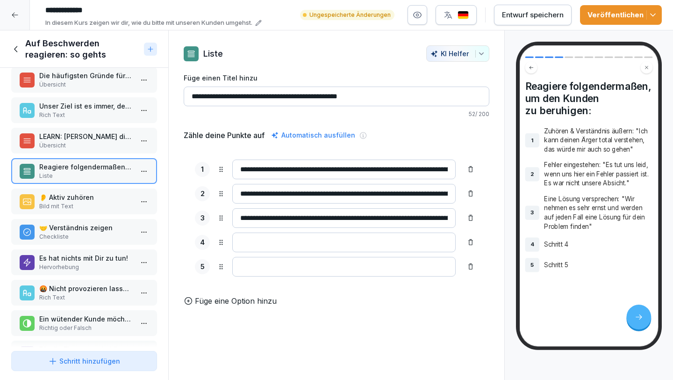
click at [101, 139] on p "LEARN: Nimm dir das Wort LEARN als Hilfestellung für Reklamationen" at bounding box center [86, 136] width 94 height 10
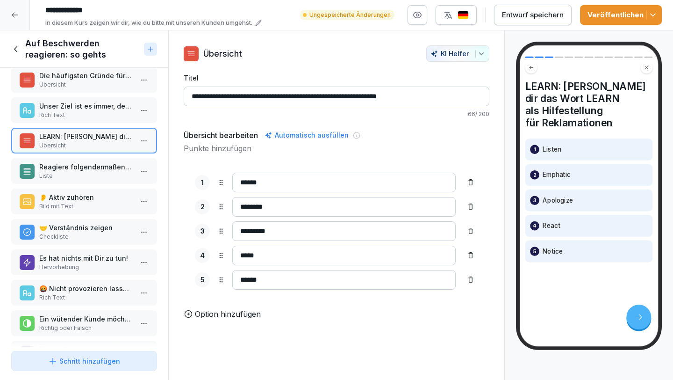
click at [89, 166] on p "Reagiere folgendermaßen, um den Kunden zu beruhigen:" at bounding box center [86, 167] width 94 height 10
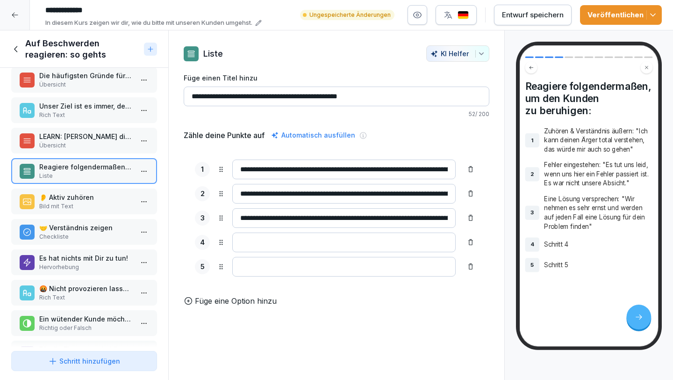
click at [92, 129] on div "LEARN: Nimm dir das Wort LEARN als Hilfestellung für Reklamationen Übersicht" at bounding box center [84, 141] width 146 height 26
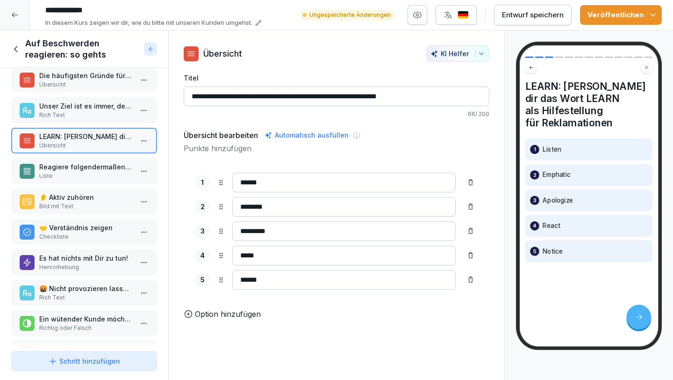
click at [85, 171] on p "Reagiere folgendermaßen, um den Kunden zu beruhigen:" at bounding box center [86, 167] width 94 height 10
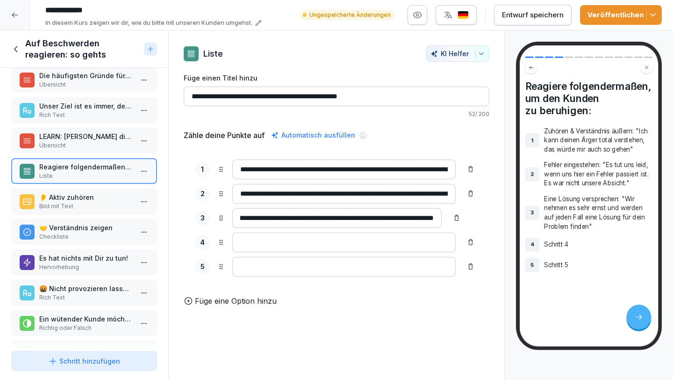
scroll to position [0, 196]
drag, startPoint x: 241, startPoint y: 217, endPoint x: 440, endPoint y: 221, distance: 199.2
click at [440, 221] on input "**********" at bounding box center [336, 218] width 209 height 20
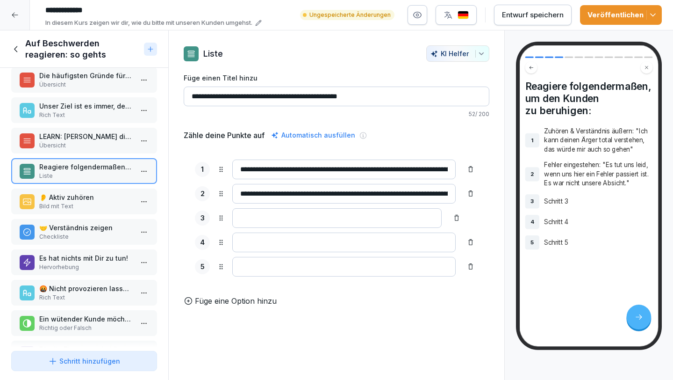
scroll to position [0, 0]
click at [291, 240] on input at bounding box center [343, 242] width 223 height 20
paste input "**********"
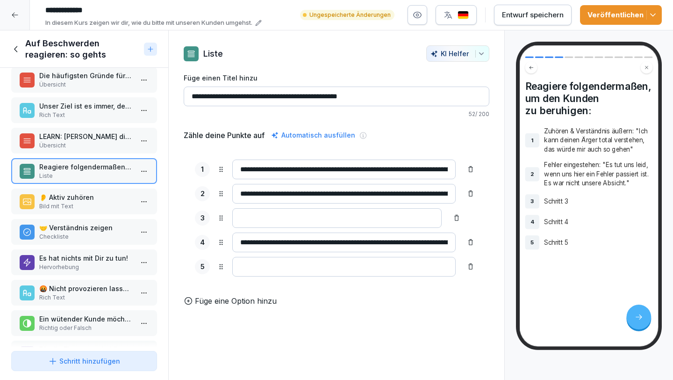
scroll to position [0, 196]
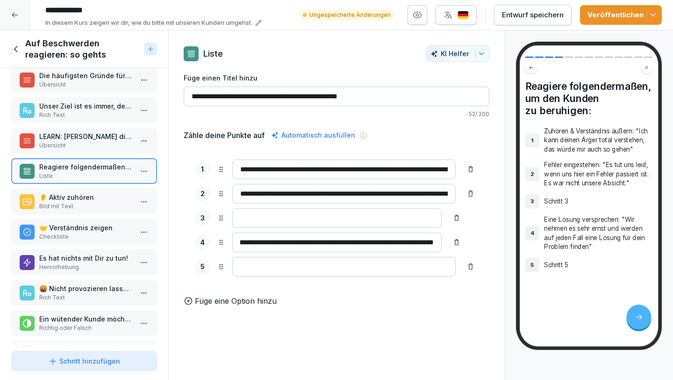
type input "**********"
click at [264, 268] on input at bounding box center [343, 267] width 223 height 20
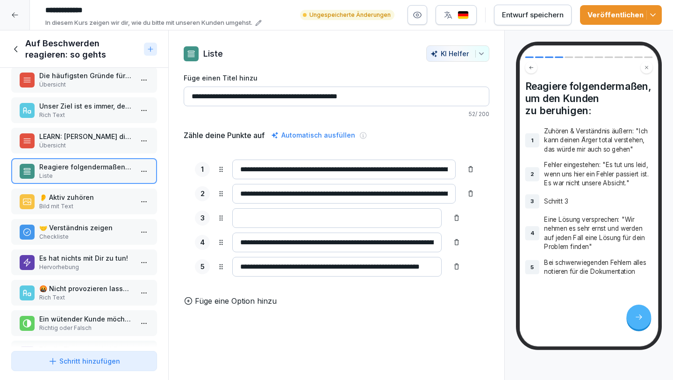
scroll to position [0, 28]
type input "**********"
click at [312, 220] on input at bounding box center [336, 218] width 209 height 20
drag, startPoint x: 241, startPoint y: 192, endPoint x: 444, endPoint y: 195, distance: 202.9
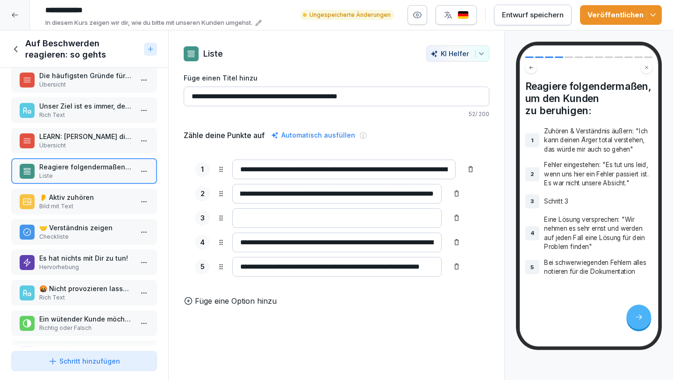
click at [444, 195] on div "**********" at bounding box center [336, 194] width 283 height 20
click at [340, 218] on input at bounding box center [336, 218] width 209 height 20
drag, startPoint x: 271, startPoint y: 167, endPoint x: 482, endPoint y: 171, distance: 211.8
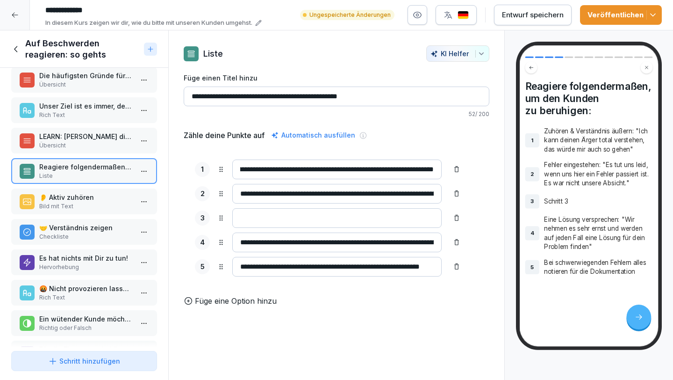
click at [482, 171] on div "**********" at bounding box center [337, 175] width 336 height 261
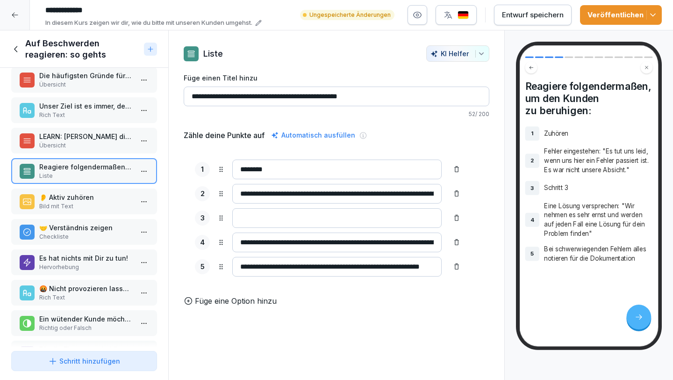
scroll to position [0, 0]
type input "*******"
click at [301, 216] on input at bounding box center [336, 218] width 209 height 20
paste input "**********"
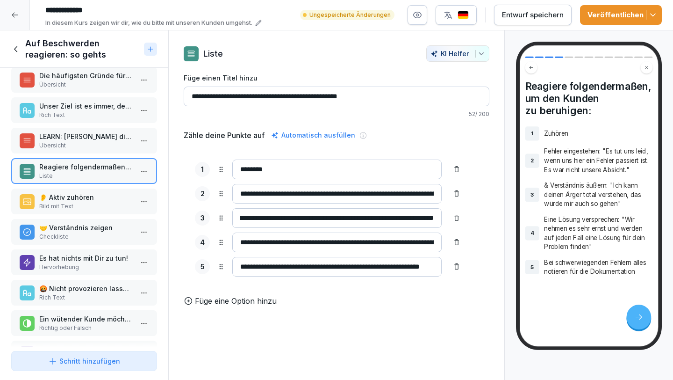
type input "**********"
drag, startPoint x: 238, startPoint y: 194, endPoint x: 461, endPoint y: 196, distance: 223.0
click at [461, 196] on div "**********" at bounding box center [336, 194] width 283 height 20
click at [341, 169] on input "*******" at bounding box center [336, 169] width 209 height 20
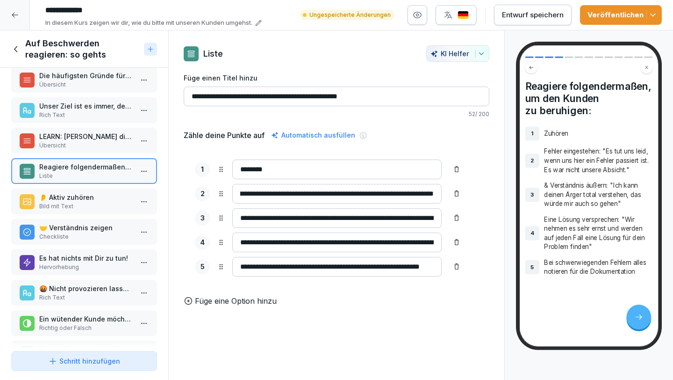
scroll to position [0, 0]
paste input "**********"
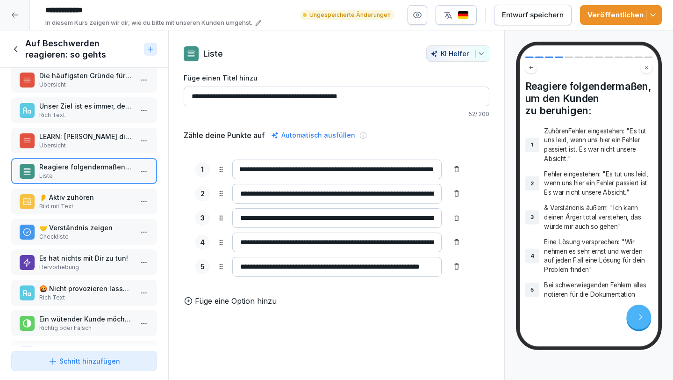
type input "**********"
drag, startPoint x: 238, startPoint y: 191, endPoint x: 493, endPoint y: 209, distance: 255.4
click at [493, 209] on div "**********" at bounding box center [337, 175] width 336 height 261
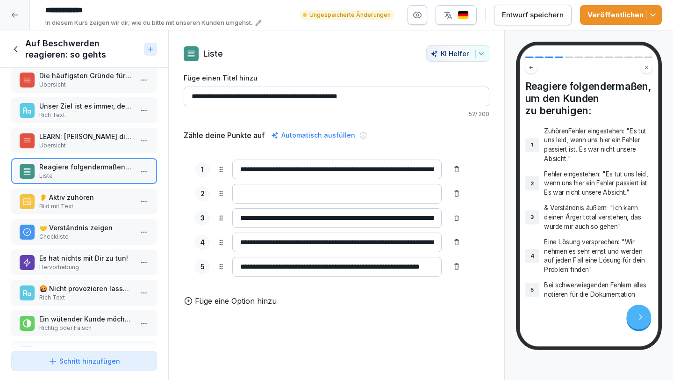
scroll to position [0, 0]
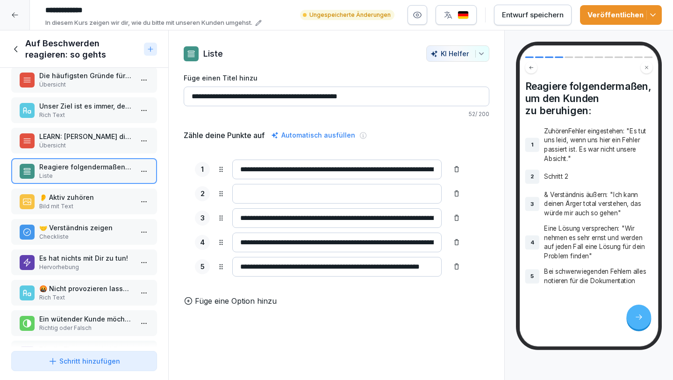
click at [340, 217] on input "**********" at bounding box center [336, 218] width 209 height 20
drag, startPoint x: 244, startPoint y: 217, endPoint x: 491, endPoint y: 215, distance: 247.3
click at [491, 215] on div "**********" at bounding box center [337, 175] width 336 height 261
type input "*"
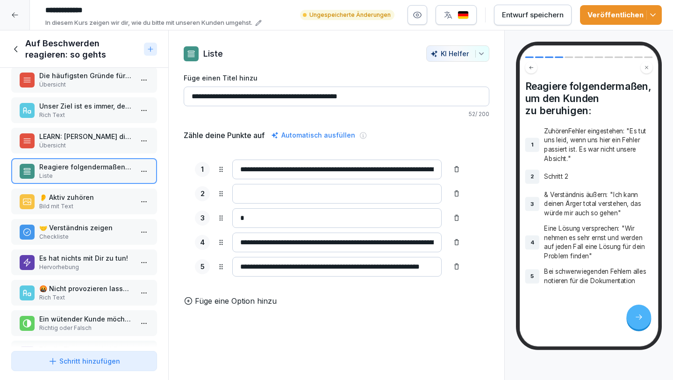
scroll to position [0, 0]
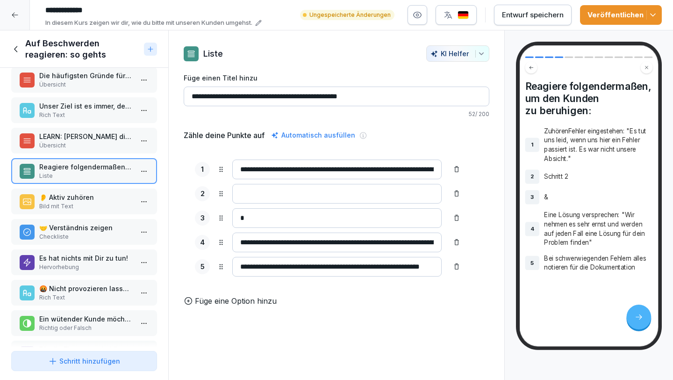
click at [309, 192] on input at bounding box center [336, 194] width 209 height 20
paste input "**********"
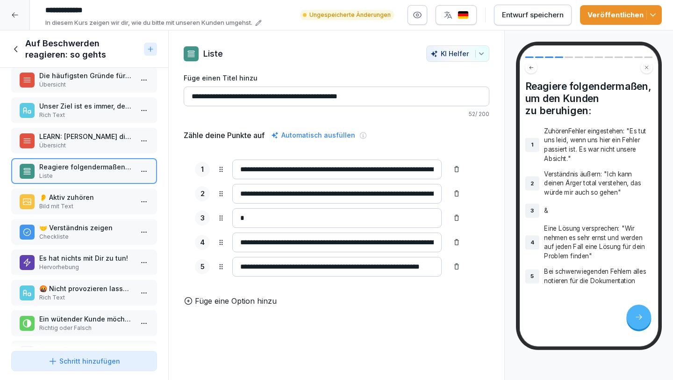
scroll to position [0, 109]
type input "**********"
click at [267, 215] on input "*" at bounding box center [336, 218] width 209 height 20
click at [240, 195] on input "**********" at bounding box center [336, 194] width 209 height 20
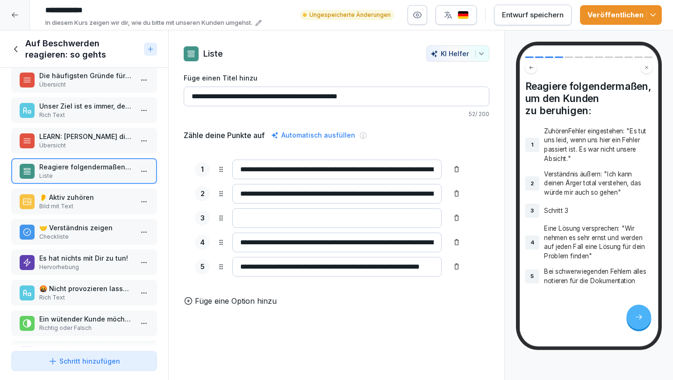
click at [266, 208] on input at bounding box center [336, 218] width 209 height 20
drag, startPoint x: 270, startPoint y: 166, endPoint x: 281, endPoint y: 166, distance: 10.3
click at [281, 166] on input "**********" at bounding box center [336, 169] width 209 height 20
drag, startPoint x: 269, startPoint y: 167, endPoint x: 504, endPoint y: 168, distance: 234.7
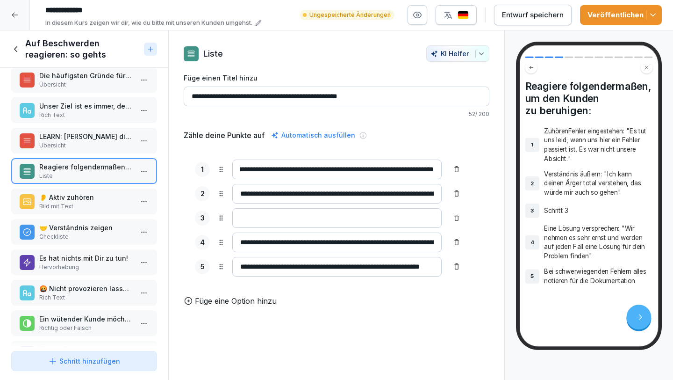
click at [504, 168] on div "**********" at bounding box center [336, 205] width 337 height 350
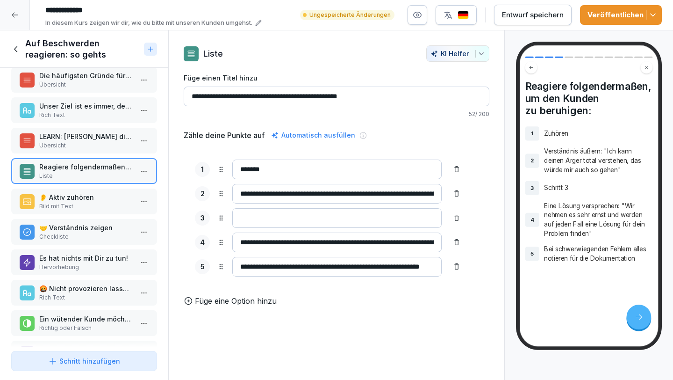
scroll to position [0, 0]
type input "*******"
click at [282, 212] on input at bounding box center [336, 218] width 209 height 20
paste input "**********"
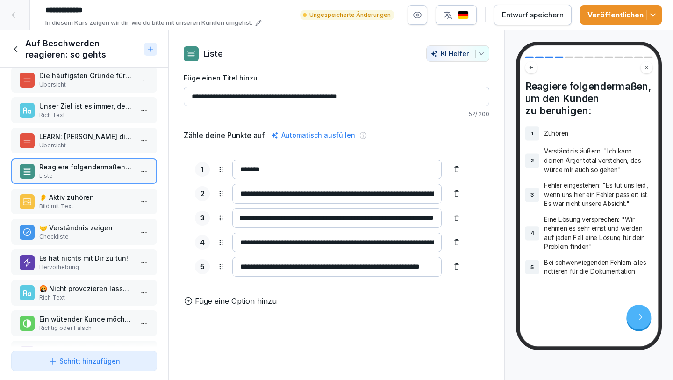
type input "**********"
click at [287, 167] on input "*******" at bounding box center [336, 169] width 209 height 20
type input "*"
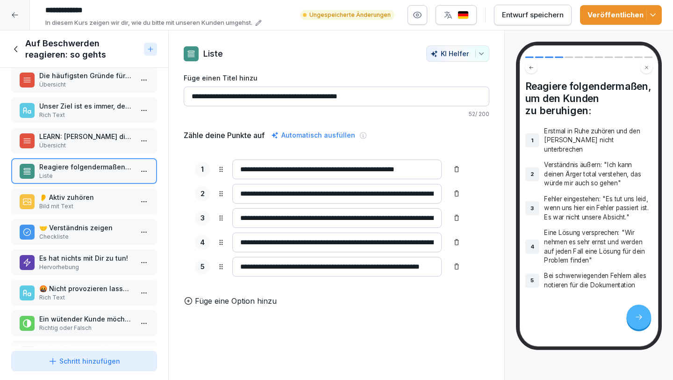
type input "**********"
click at [244, 191] on input "**********" at bounding box center [336, 194] width 209 height 20
type input "**********"
click at [422, 135] on div "Zähle deine Punkte auf Automatisch ausfüllen" at bounding box center [337, 135] width 306 height 11
click at [80, 200] on p "👂 Aktiv zuhören" at bounding box center [86, 197] width 94 height 10
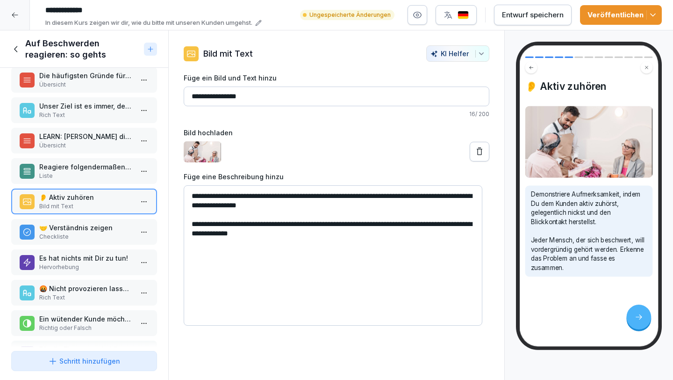
click at [84, 228] on p "🤝 Verständnis zeigen" at bounding box center [86, 228] width 94 height 10
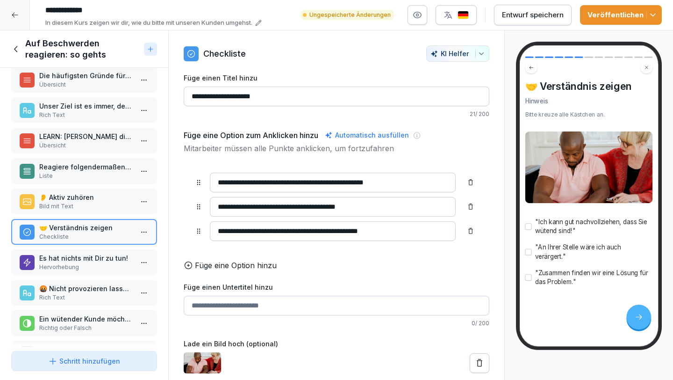
click at [89, 260] on p "Es hat nichts mit Dir zu tun!" at bounding box center [86, 258] width 94 height 10
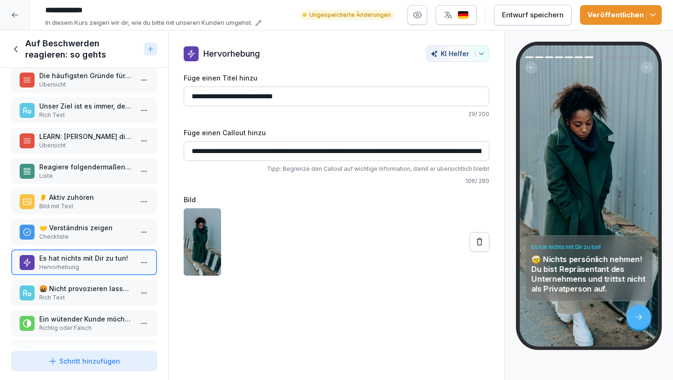
click at [89, 288] on p "🤬 Nicht provozieren lassen oder rechtfertigen" at bounding box center [86, 288] width 94 height 10
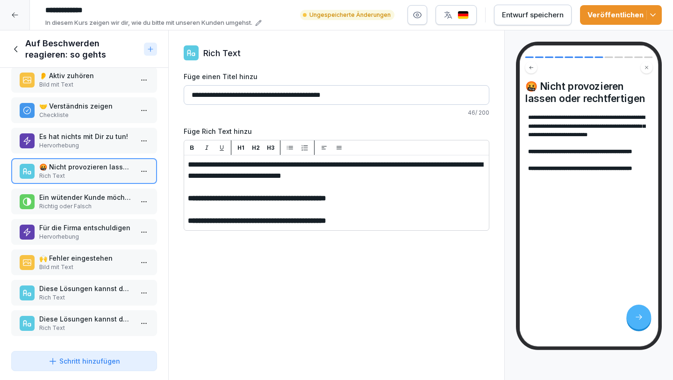
scroll to position [141, 0]
click at [102, 192] on p "Ein wütender Kunde möchte hauptsächlich, dass man ihm zuhört und seine Beschwer…" at bounding box center [86, 197] width 94 height 10
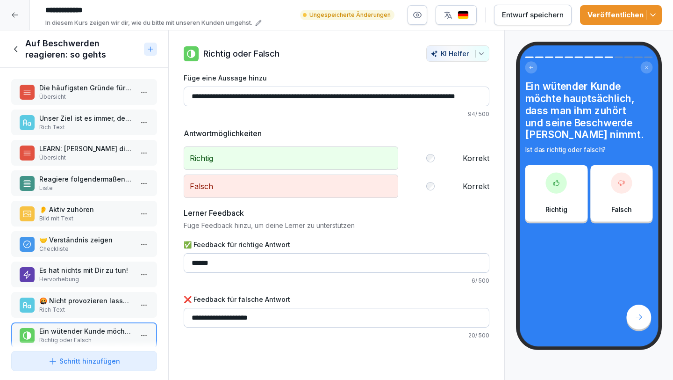
click at [535, 12] on div "Entwurf speichern" at bounding box center [533, 15] width 62 height 10
click at [12, 48] on icon at bounding box center [16, 49] width 10 height 10
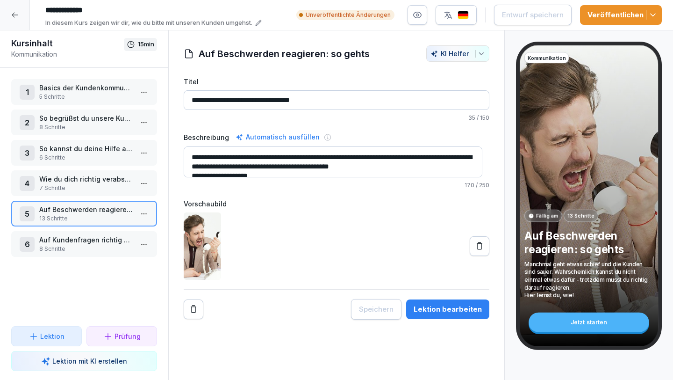
click at [8, 14] on div at bounding box center [15, 15] width 30 height 30
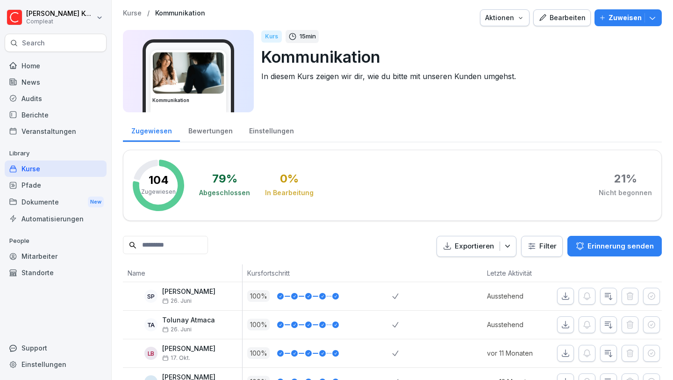
click at [48, 168] on div "Kurse" at bounding box center [56, 168] width 102 height 16
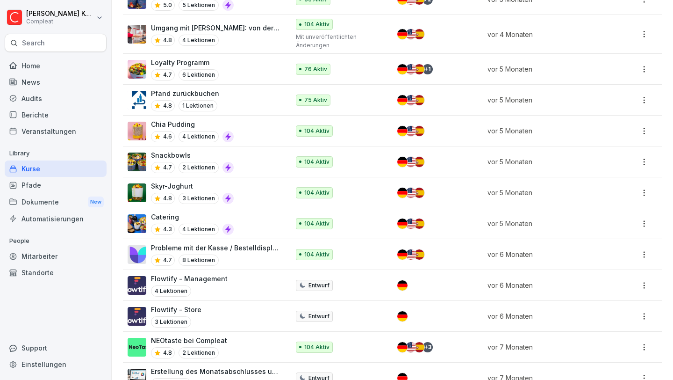
scroll to position [812, 0]
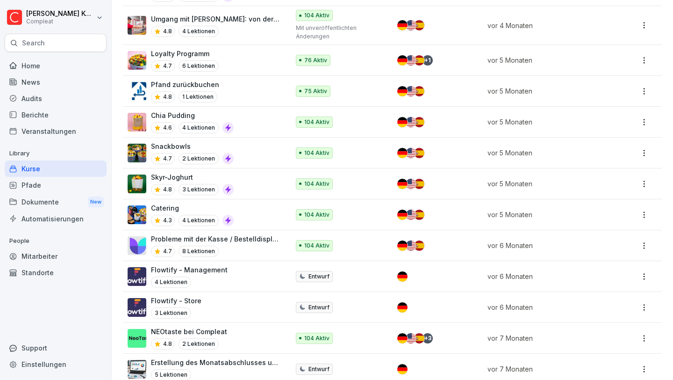
click at [251, 234] on p "Probleme mit der Kasse / Bestelldisplays / Drucker beheben" at bounding box center [215, 239] width 129 height 10
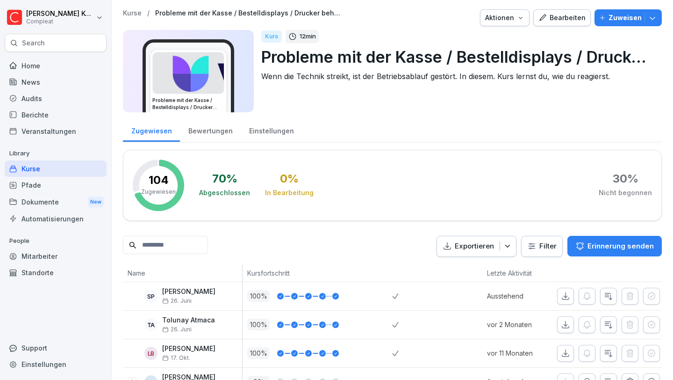
click at [553, 19] on div "Bearbeiten" at bounding box center [562, 18] width 47 height 10
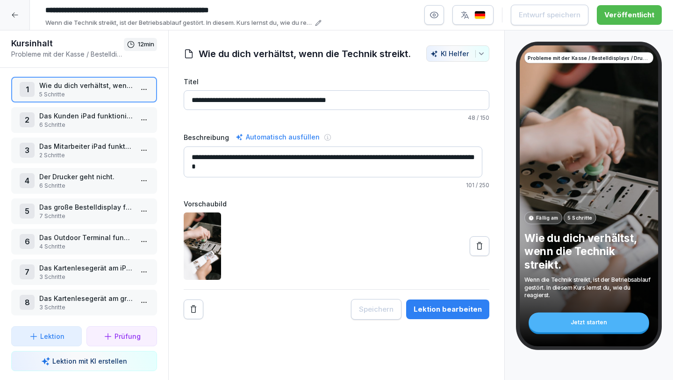
scroll to position [9, 0]
click at [13, 15] on icon at bounding box center [15, 15] width 6 height 5
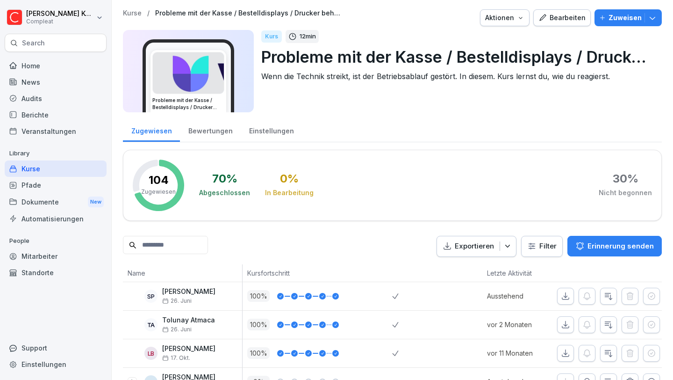
click at [33, 65] on div "Home" at bounding box center [56, 66] width 102 height 16
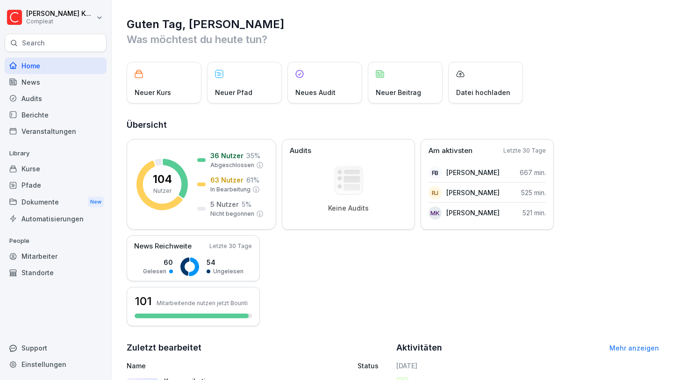
click at [73, 161] on div "Kurse" at bounding box center [56, 168] width 102 height 16
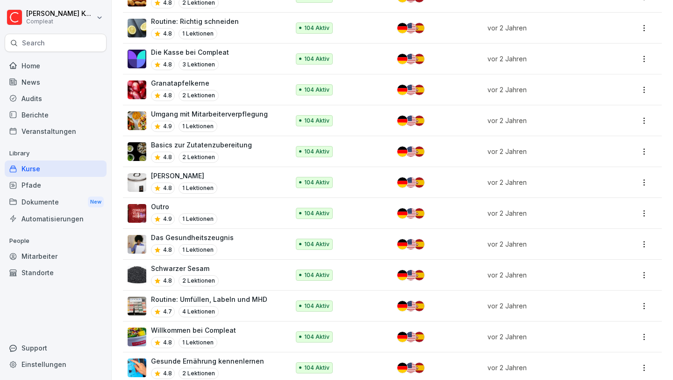
scroll to position [1977, 0]
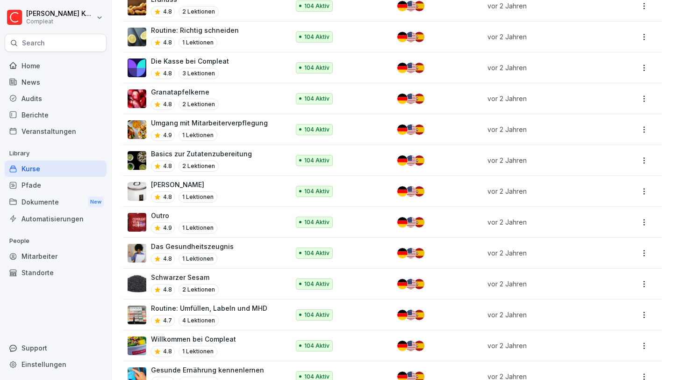
click at [228, 56] on div "Die Kasse bei Compleat 4.8 3 Lektionen" at bounding box center [204, 67] width 152 height 23
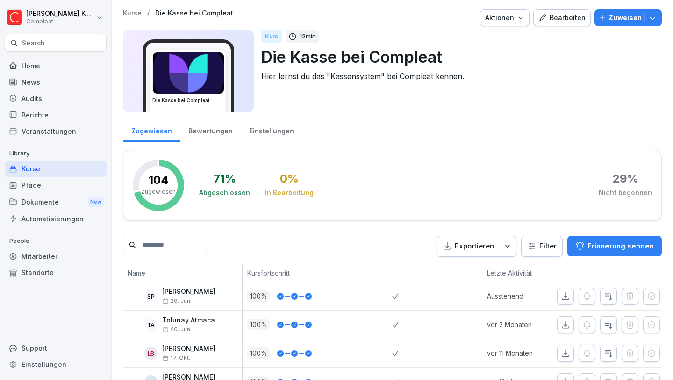
click at [545, 14] on div "Bearbeiten" at bounding box center [562, 18] width 47 height 10
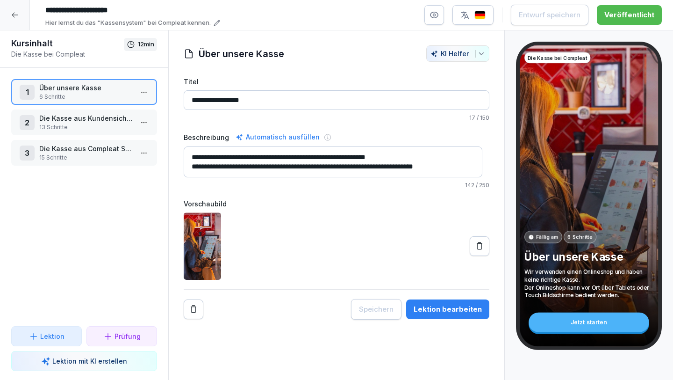
click at [105, 120] on p "Die Kasse aus Kundensicht bedienen können" at bounding box center [86, 118] width 94 height 10
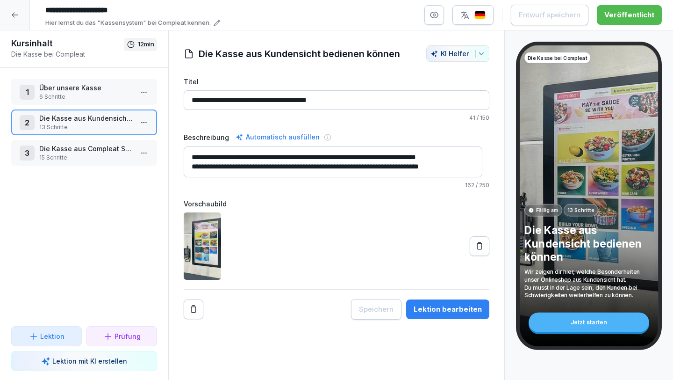
click at [100, 117] on p "Die Kasse aus Kundensicht bedienen können" at bounding box center [86, 118] width 94 height 10
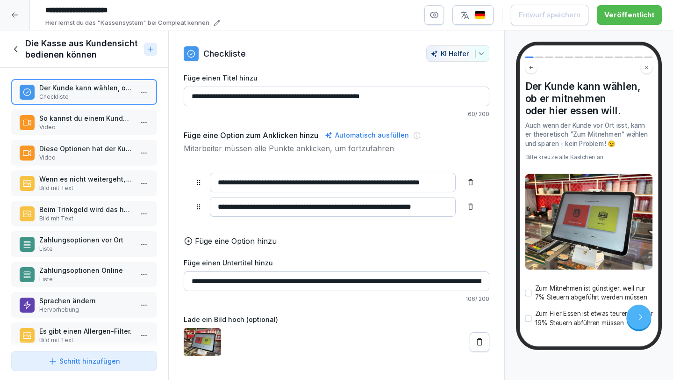
click at [110, 122] on p "So kannst du einem Kunden den Shop zeigen." at bounding box center [86, 118] width 94 height 10
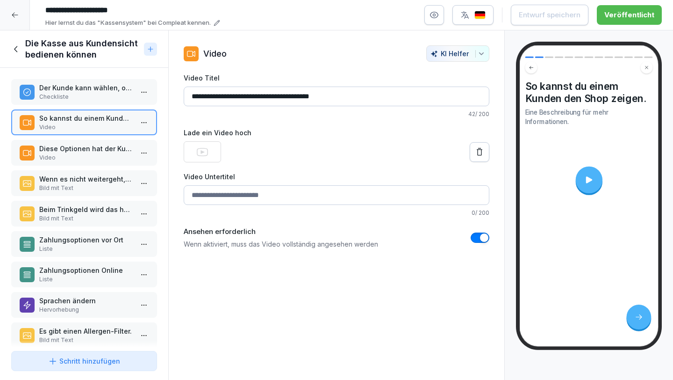
click at [104, 144] on p "Diese Optionen hat der Kunde im Warenkorb" at bounding box center [86, 149] width 94 height 10
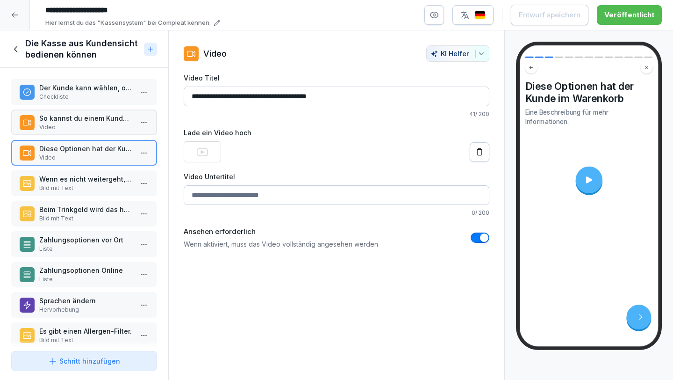
click at [104, 171] on div "Wenn es nicht weitergeht, muss etwas pflicht-ausgewählt werden. Das Ganze ist r…" at bounding box center [84, 183] width 146 height 26
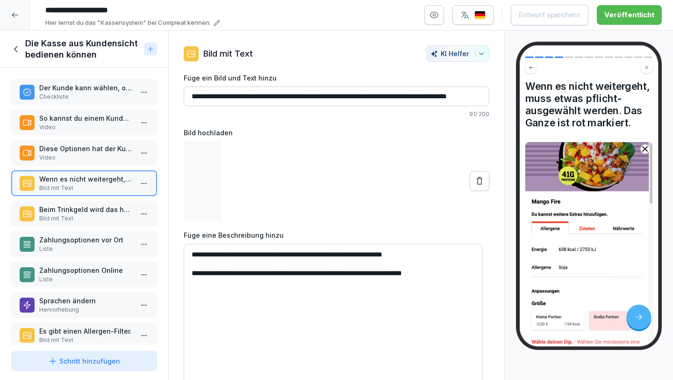
click at [98, 211] on p "Beim Trinkgeld wird das häufig vom Kunden übersehen." at bounding box center [86, 209] width 94 height 10
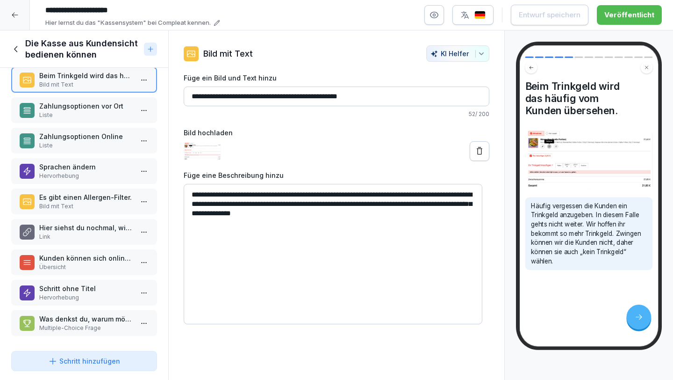
scroll to position [141, 0]
click at [85, 202] on p "Bild mit Text" at bounding box center [86, 206] width 94 height 8
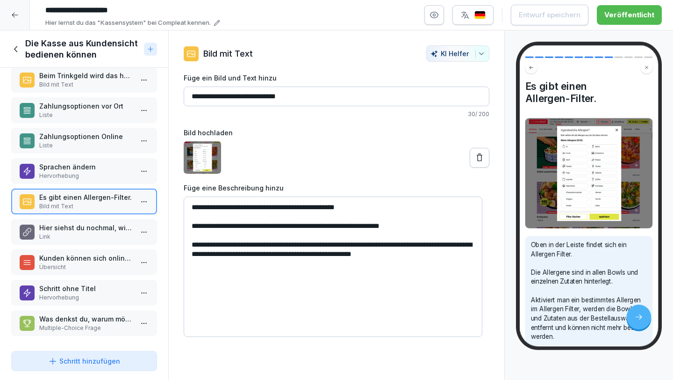
click at [81, 223] on p "Hier siehst du nochmal, wie der Allergenfilter angewendet werden kann." at bounding box center [86, 228] width 94 height 10
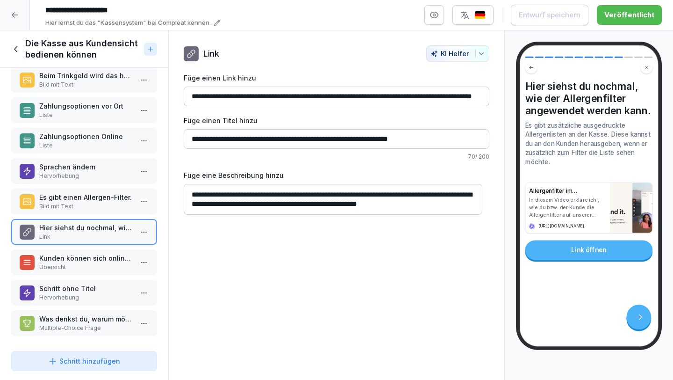
click at [81, 255] on p "Kunden können sich online einen Account erstellen. Die Vorteile:" at bounding box center [86, 258] width 94 height 10
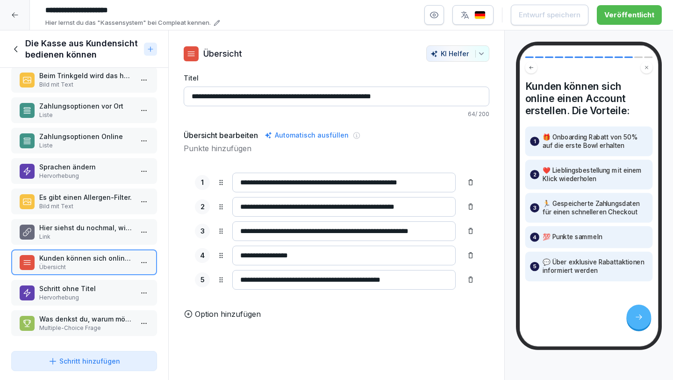
click at [83, 283] on p "Schritt ohne Titel" at bounding box center [86, 288] width 94 height 10
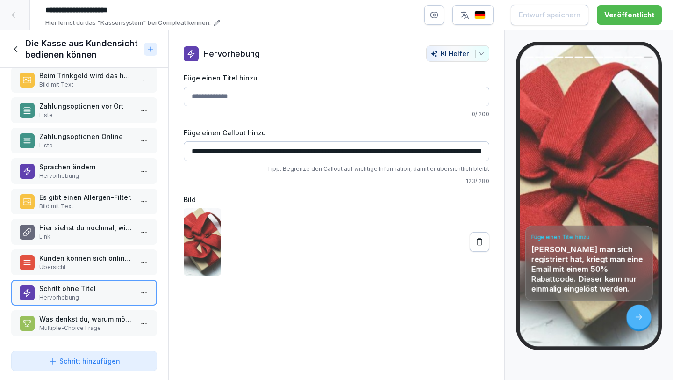
click at [20, 51] on icon at bounding box center [16, 49] width 10 height 10
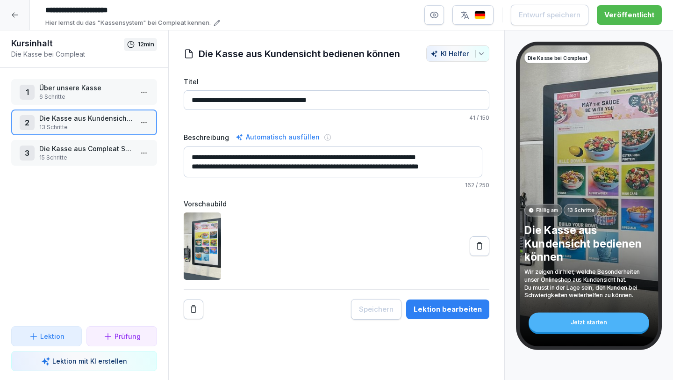
click at [70, 150] on p "Die Kasse aus Compleat Sicht (Kitchendisplay / Mitarbeiter iPad)" at bounding box center [86, 149] width 94 height 10
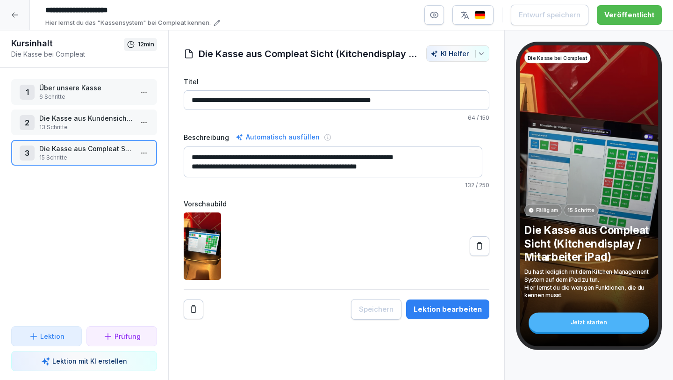
click at [89, 79] on div "1 Über unsere Kasse 6 Schritte 2 Die Kasse aus Kundensicht bedienen können 13 S…" at bounding box center [84, 197] width 168 height 258
click at [87, 86] on p "Über unsere Kasse" at bounding box center [86, 88] width 94 height 10
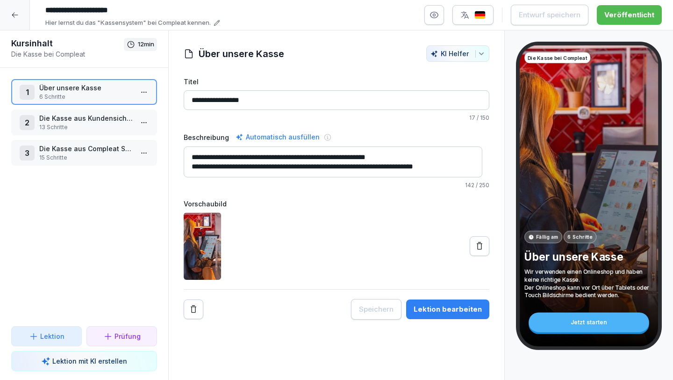
click at [87, 86] on p "Über unsere Kasse" at bounding box center [86, 88] width 94 height 10
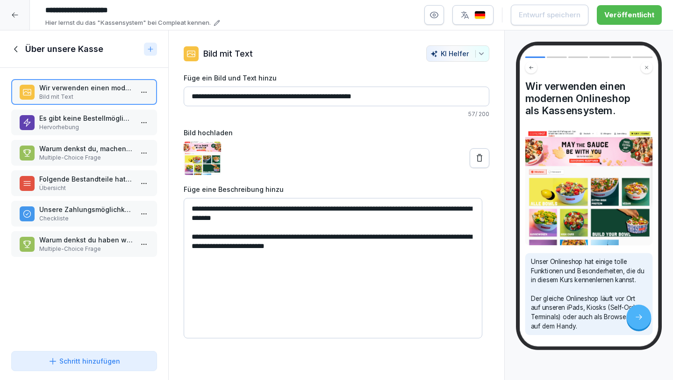
click at [81, 154] on p "Multiple-Choice Frage" at bounding box center [86, 157] width 94 height 8
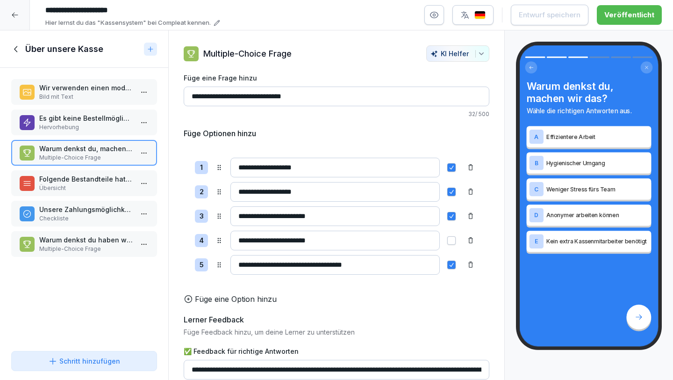
click at [86, 212] on p "Unsere Zahlungsmöglichkeiten" at bounding box center [86, 209] width 94 height 10
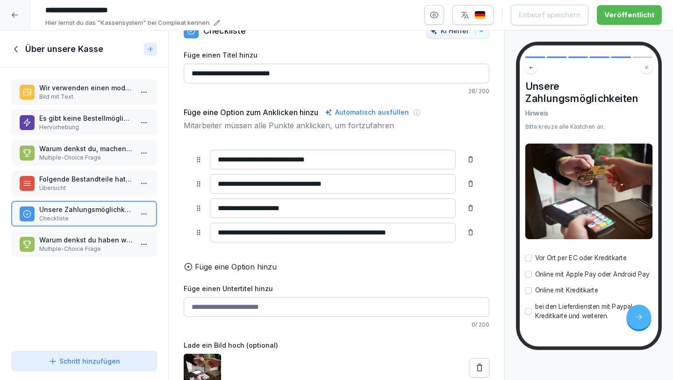
scroll to position [38, 0]
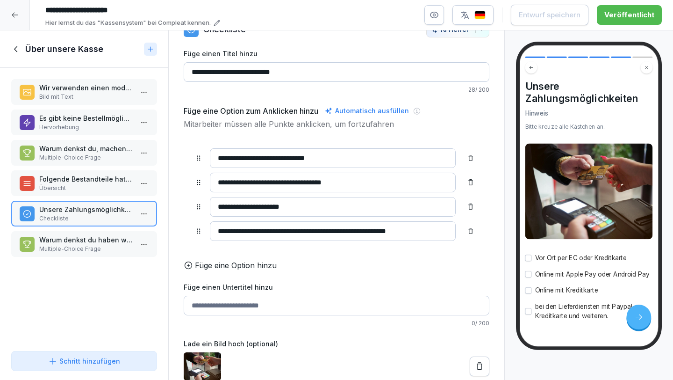
click at [97, 244] on p "Warum denkst du haben wir nur bargeldlose Zahlungen?" at bounding box center [86, 240] width 94 height 10
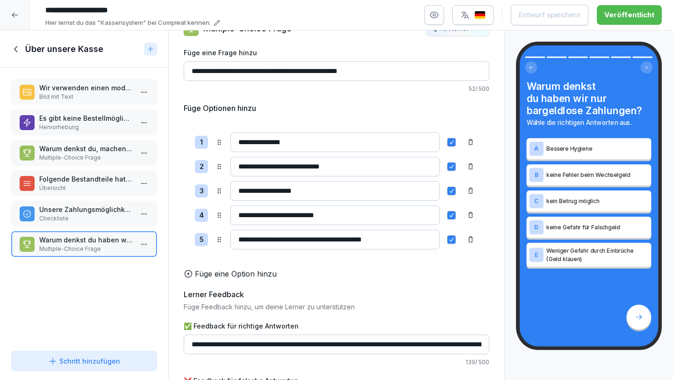
scroll to position [32, 0]
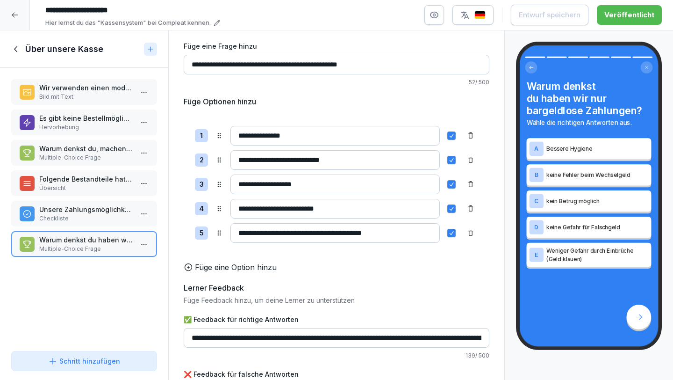
click at [91, 179] on p "Folgende Bestandteile hat unser Kassensystem:" at bounding box center [86, 179] width 94 height 10
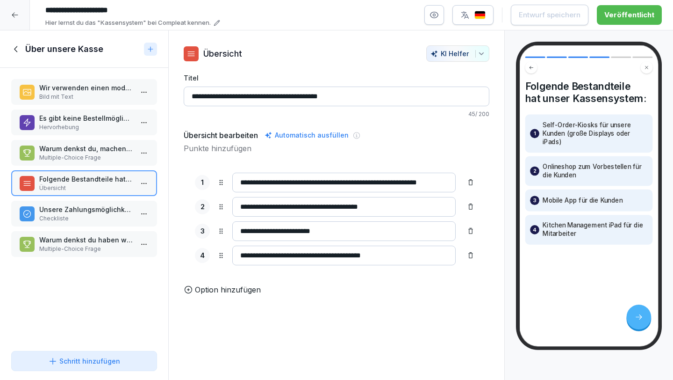
click at [68, 151] on p "Warum denkst du, machen wir das?" at bounding box center [86, 149] width 94 height 10
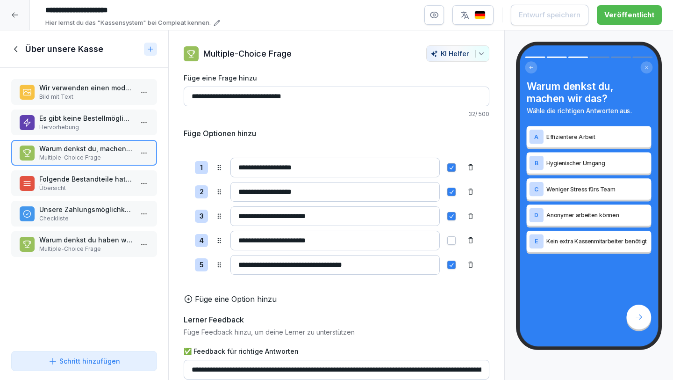
click at [84, 130] on p "Hervorhebung" at bounding box center [86, 127] width 94 height 8
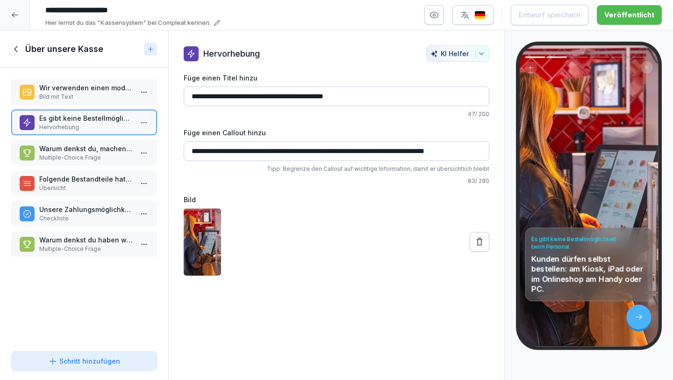
click at [99, 79] on div "Wir verwenden einen modernen Onlineshop als Kassensystem. Bild mit Text" at bounding box center [84, 92] width 146 height 26
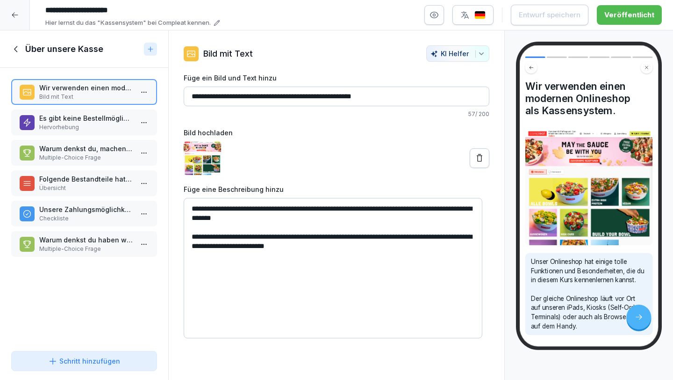
click at [14, 49] on icon at bounding box center [15, 49] width 3 height 6
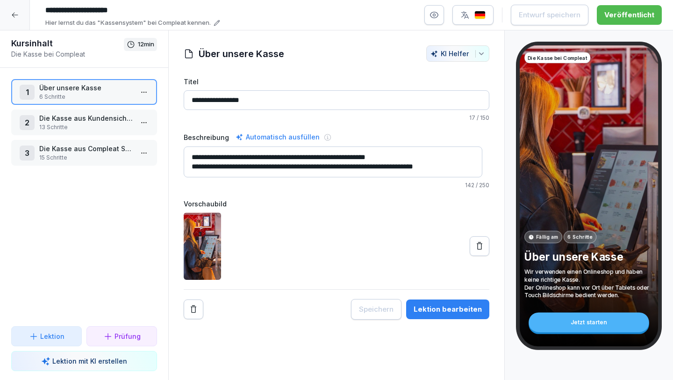
click at [87, 125] on p "13 Schritte" at bounding box center [86, 127] width 94 height 8
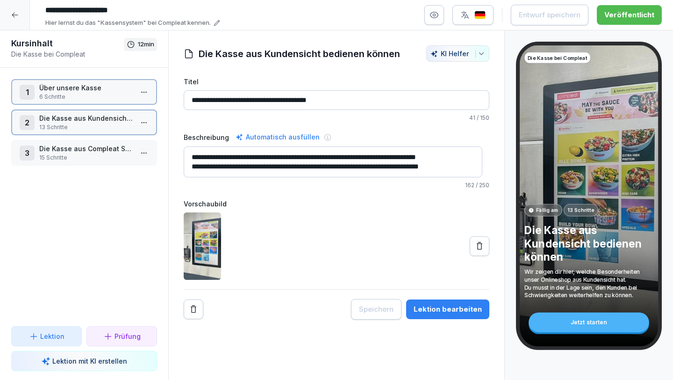
click at [87, 125] on p "13 Schritte" at bounding box center [86, 127] width 94 height 8
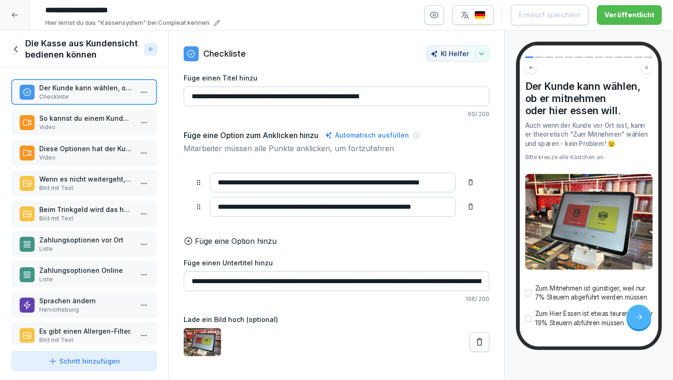
click at [84, 121] on p "So kannst du einem Kunden den Shop zeigen." at bounding box center [86, 118] width 94 height 10
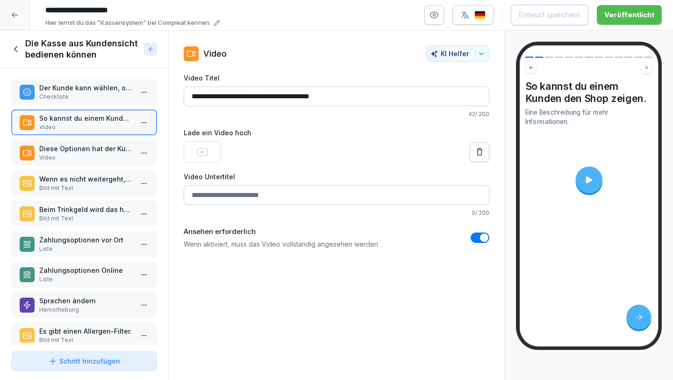
click at [71, 144] on p "Diese Optionen hat der Kunde im Warenkorb" at bounding box center [86, 149] width 94 height 10
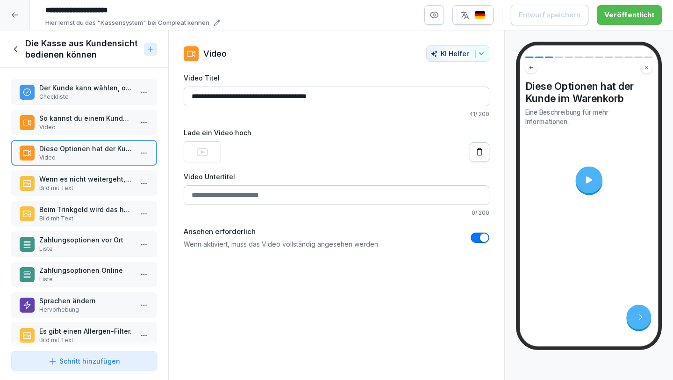
click at [72, 175] on p "Wenn es nicht weitergeht, muss etwas pflicht-ausgewählt werden. Das Ganze ist r…" at bounding box center [86, 179] width 94 height 10
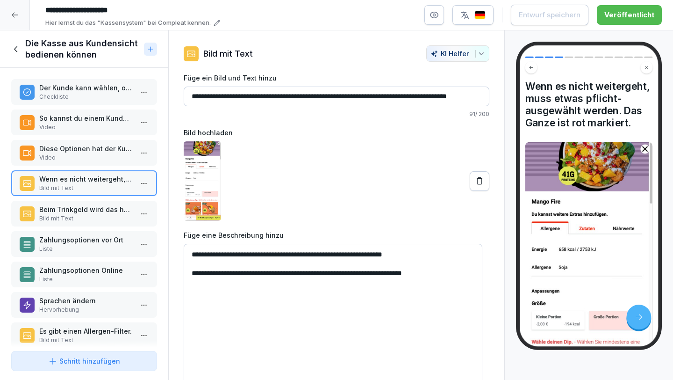
click at [93, 210] on p "Beim Trinkgeld wird das häufig vom Kunden übersehen." at bounding box center [86, 209] width 94 height 10
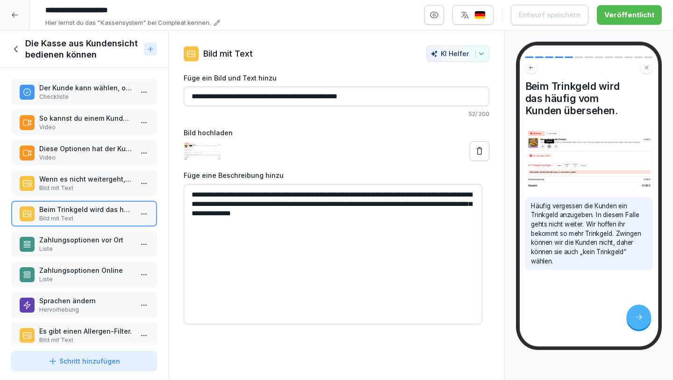
click at [86, 241] on p "Zahlungsoptionen vor Ort" at bounding box center [86, 240] width 94 height 10
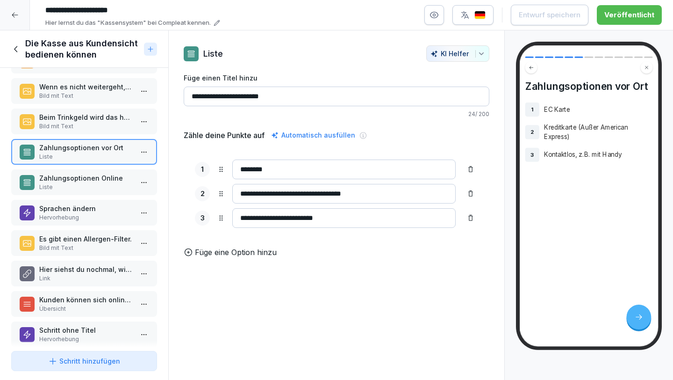
scroll to position [95, 0]
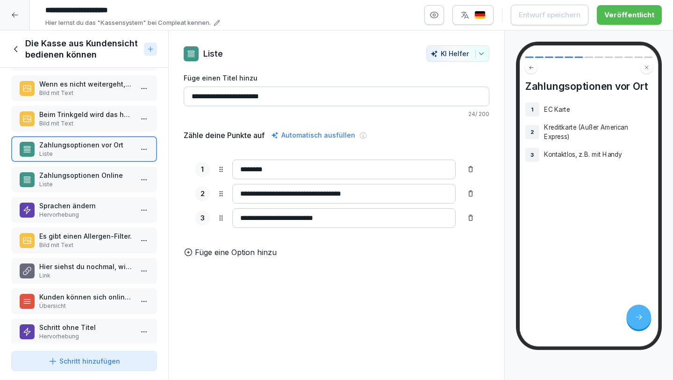
click at [94, 180] on p "Liste" at bounding box center [86, 184] width 94 height 8
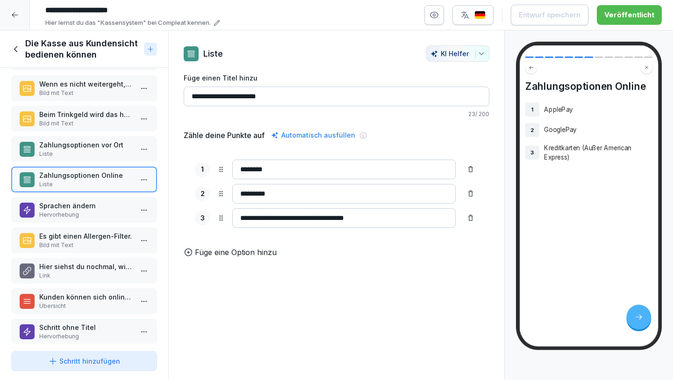
click at [18, 14] on icon at bounding box center [14, 14] width 7 height 7
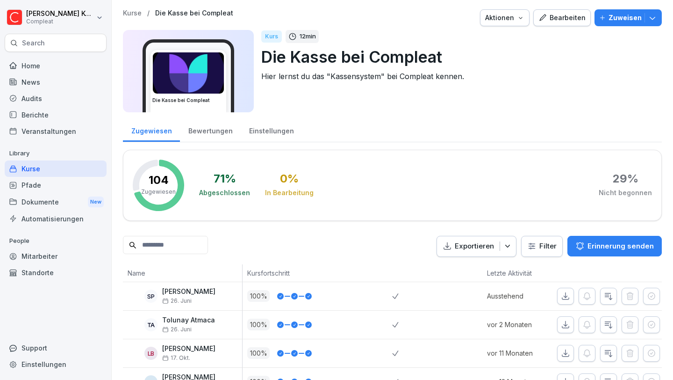
click at [38, 169] on div "Kurse" at bounding box center [56, 168] width 102 height 16
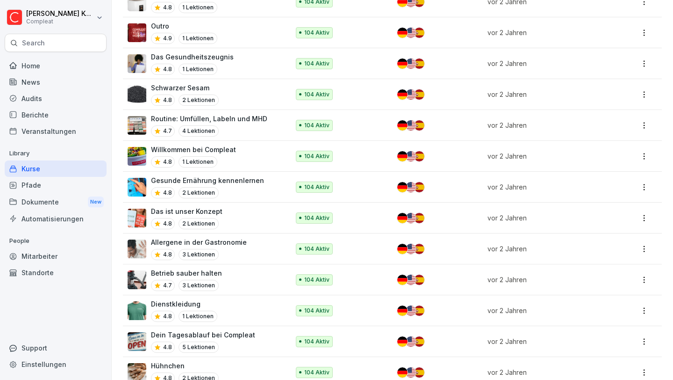
scroll to position [2213, 0]
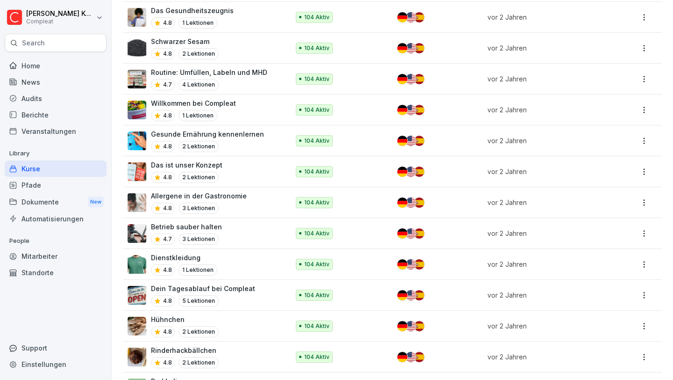
click at [226, 160] on div "Das ist unser Konzept 4.8 2 Lektionen" at bounding box center [204, 171] width 152 height 23
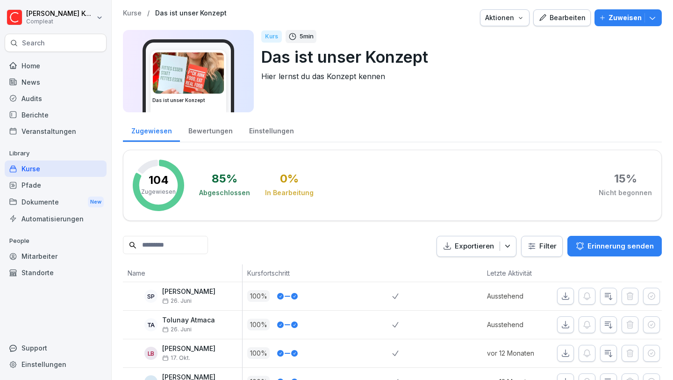
click at [545, 19] on div "Bearbeiten" at bounding box center [562, 18] width 47 height 10
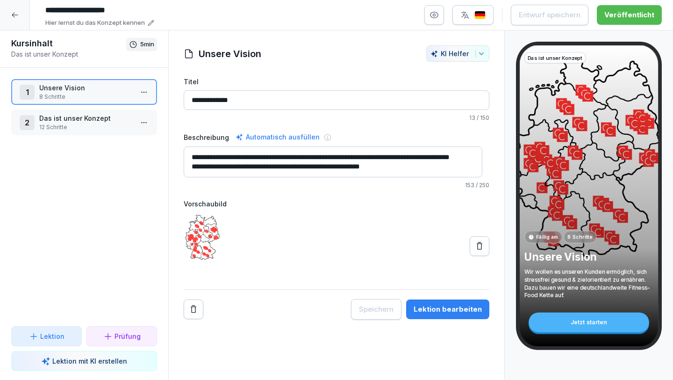
click at [94, 89] on p "Unsere Vision" at bounding box center [86, 88] width 94 height 10
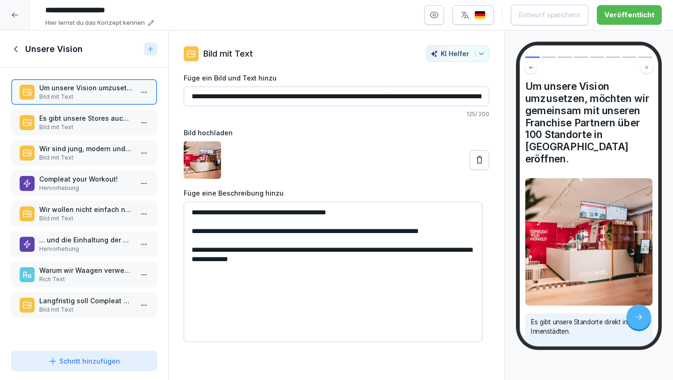
click at [17, 47] on icon at bounding box center [16, 49] width 10 height 10
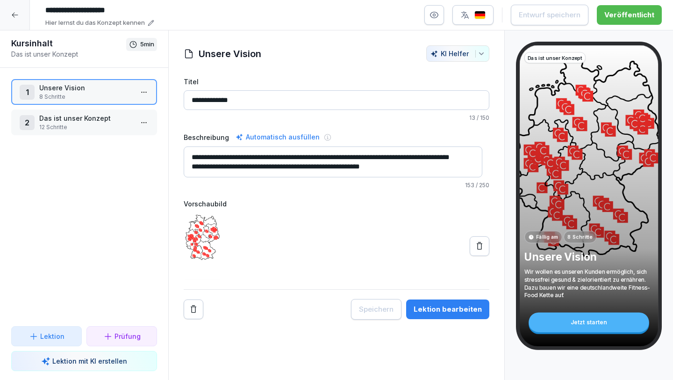
click at [62, 112] on div "2 Das ist unser Konzept 12 Schritte" at bounding box center [84, 122] width 146 height 26
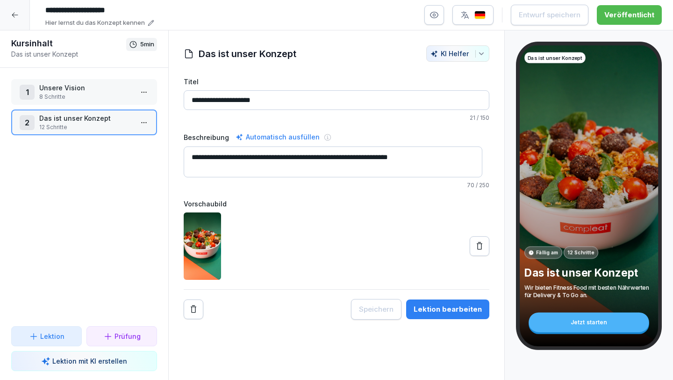
click at [65, 121] on p "Das ist unser Konzept" at bounding box center [86, 118] width 94 height 10
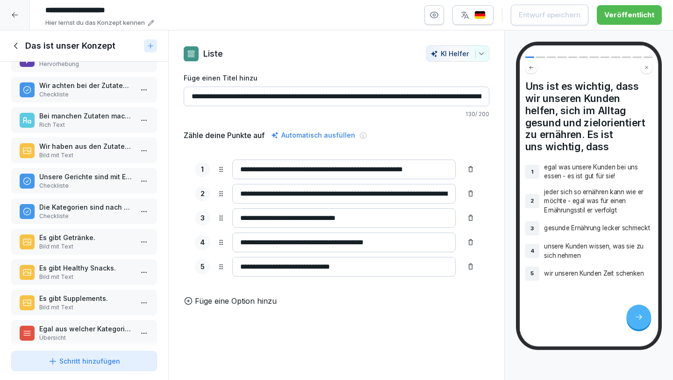
scroll to position [104, 0]
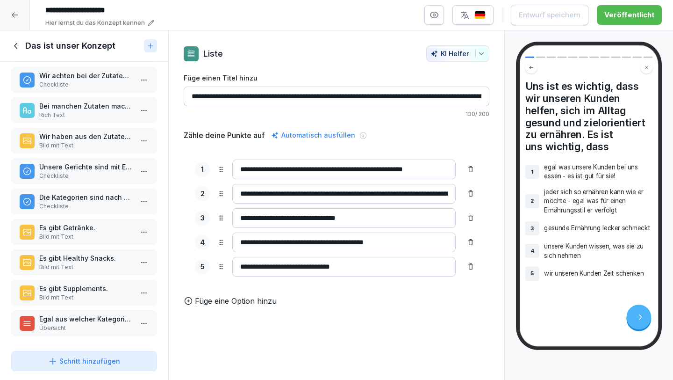
click at [88, 172] on p "Checkliste" at bounding box center [86, 176] width 94 height 8
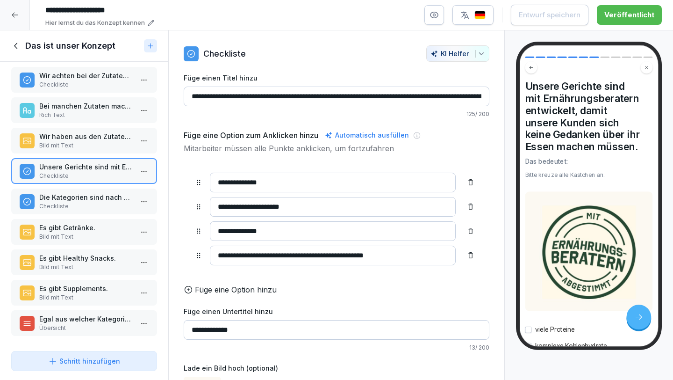
scroll to position [100, 0]
click at [96, 196] on p "Die Kategorien sind nach Ernährungsstil geordnet:" at bounding box center [86, 197] width 94 height 10
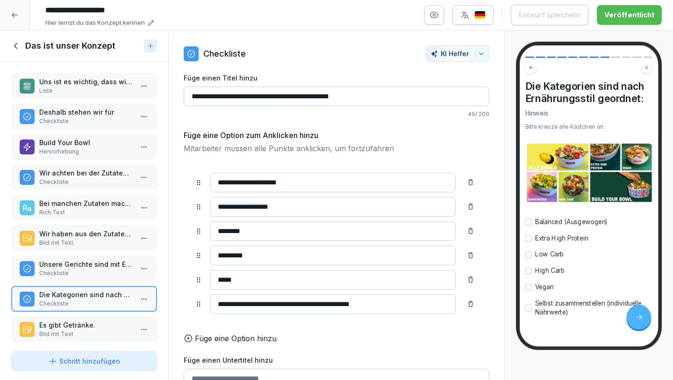
click at [87, 143] on p "Build Your Bowl" at bounding box center [86, 142] width 94 height 10
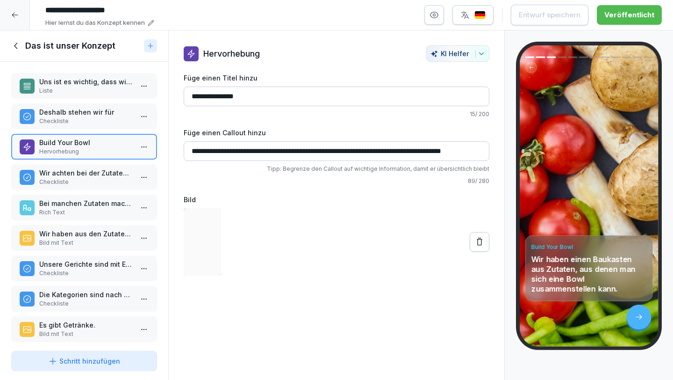
click at [87, 170] on p "Wir achten bei der Zutatenauswahl darauf, dass die Zutaten" at bounding box center [86, 173] width 94 height 10
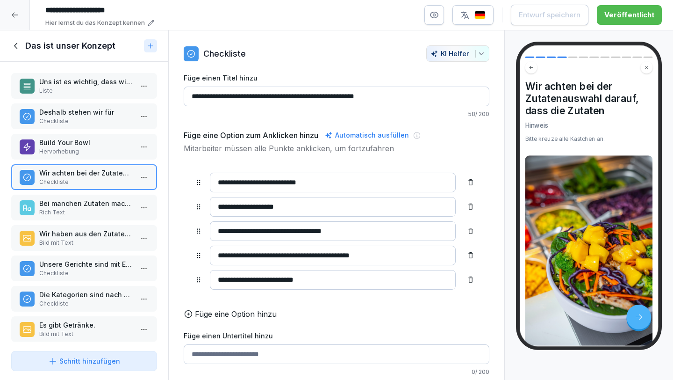
click at [81, 231] on p "Wir haben aus den Zutaten die beliebtesten Bowls zusammengestellt." at bounding box center [86, 234] width 94 height 10
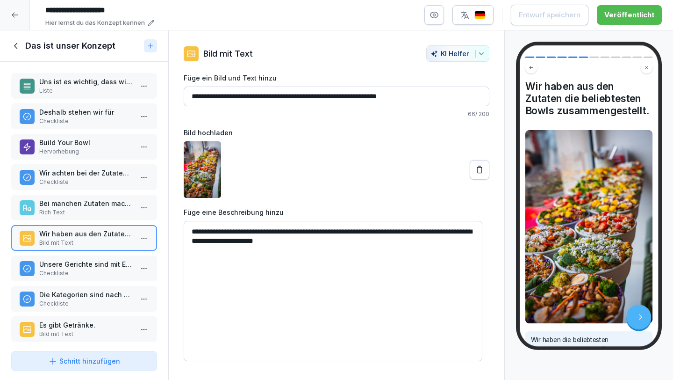
click at [14, 47] on icon at bounding box center [16, 46] width 10 height 10
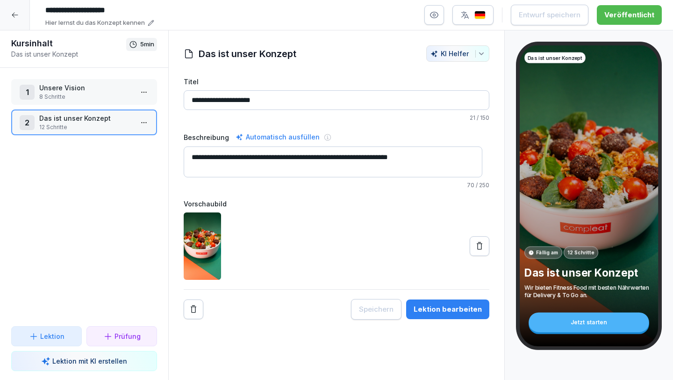
click at [13, 7] on div at bounding box center [15, 15] width 30 height 30
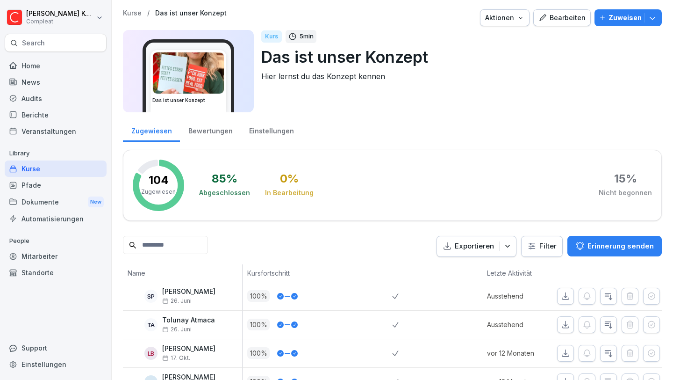
click at [54, 170] on div "Kurse" at bounding box center [56, 168] width 102 height 16
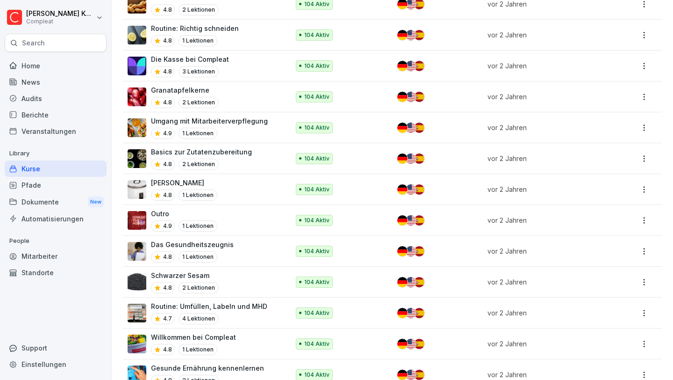
scroll to position [2312, 0]
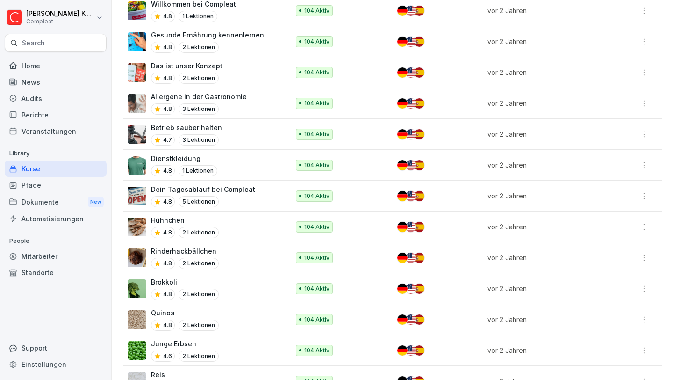
click at [225, 184] on p "Dein Tagesablauf bei Compleat" at bounding box center [203, 189] width 104 height 10
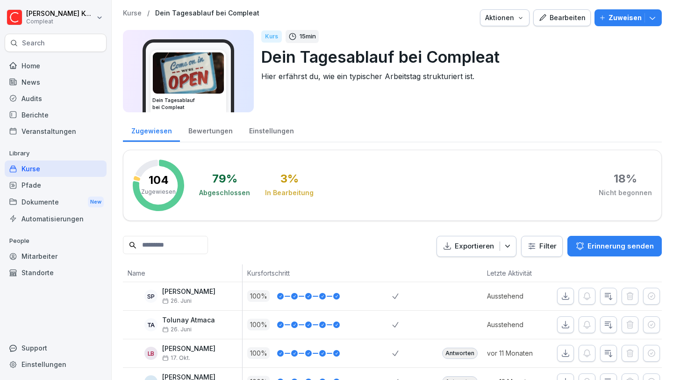
click at [567, 14] on div "Bearbeiten" at bounding box center [562, 18] width 47 height 10
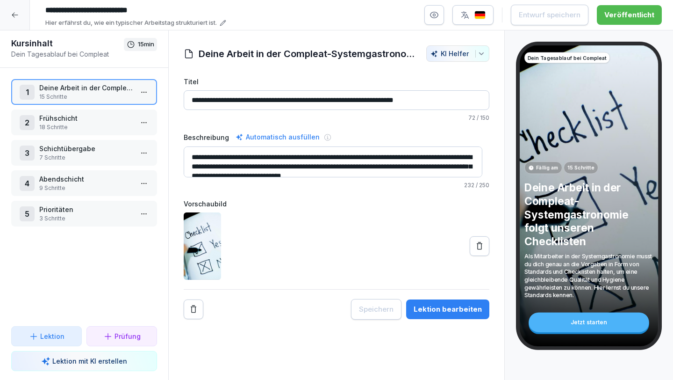
click at [16, 17] on icon at bounding box center [14, 14] width 7 height 7
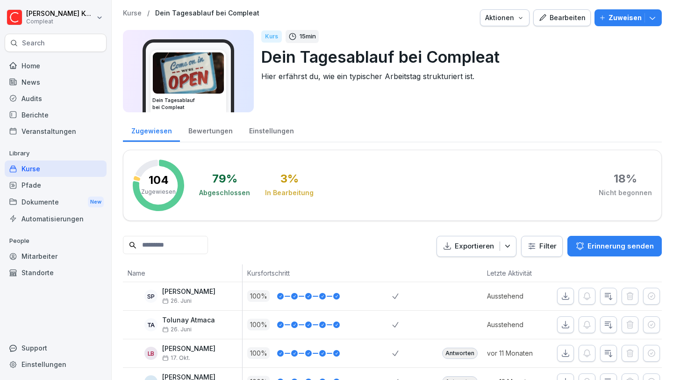
click at [54, 165] on div "Kurse" at bounding box center [56, 168] width 102 height 16
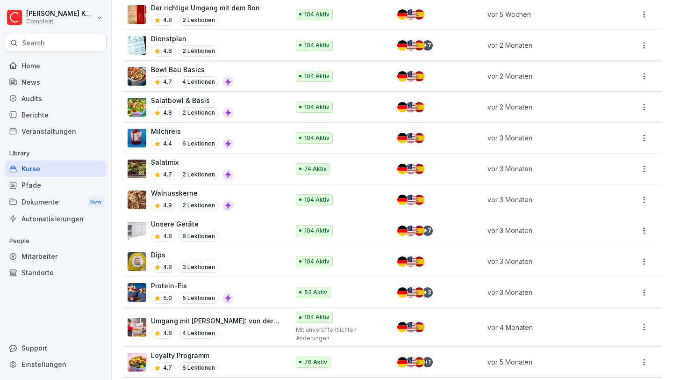
scroll to position [461, 0]
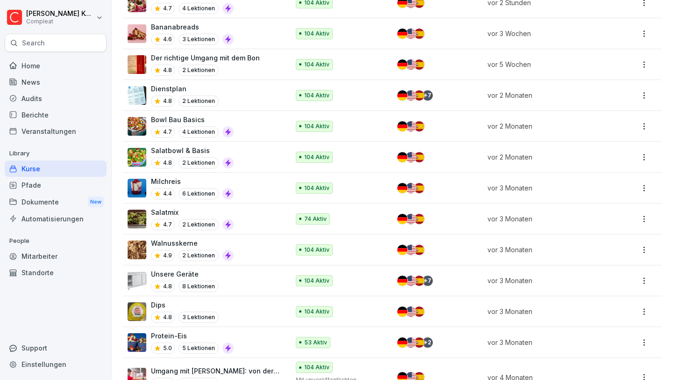
click at [234, 57] on p "Der richtige Umgang mit dem Bon" at bounding box center [205, 58] width 109 height 10
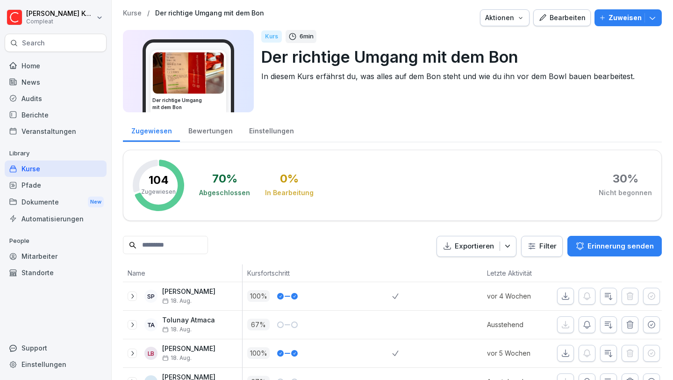
click at [554, 14] on div "Bearbeiten" at bounding box center [562, 18] width 47 height 10
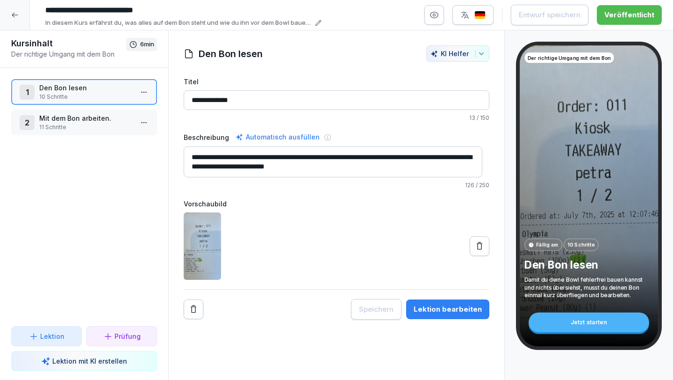
click at [102, 115] on p "Mit dem Bon arbeiten." at bounding box center [86, 118] width 94 height 10
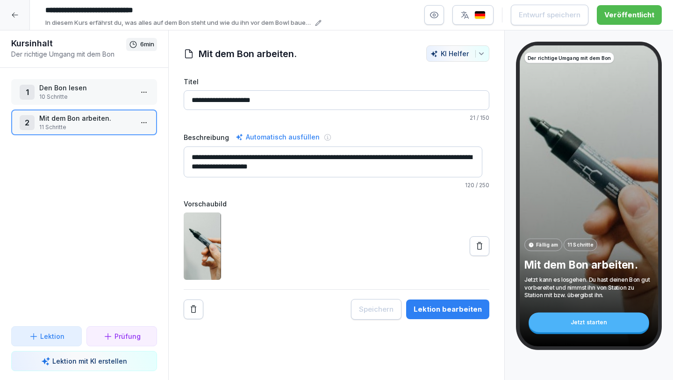
click at [13, 15] on icon at bounding box center [14, 14] width 7 height 7
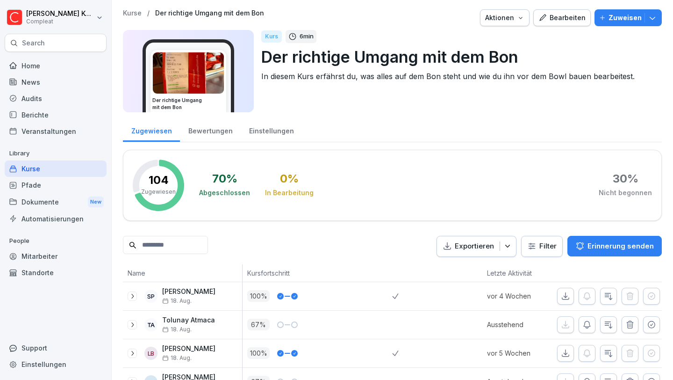
click at [48, 167] on div "Kurse" at bounding box center [56, 168] width 102 height 16
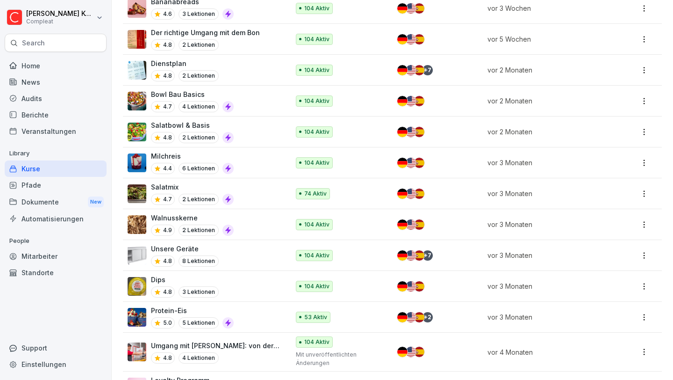
scroll to position [485, 0]
click at [261, 90] on div "Bowl Bau Basics 4.7 4 Lektionen" at bounding box center [204, 101] width 152 height 23
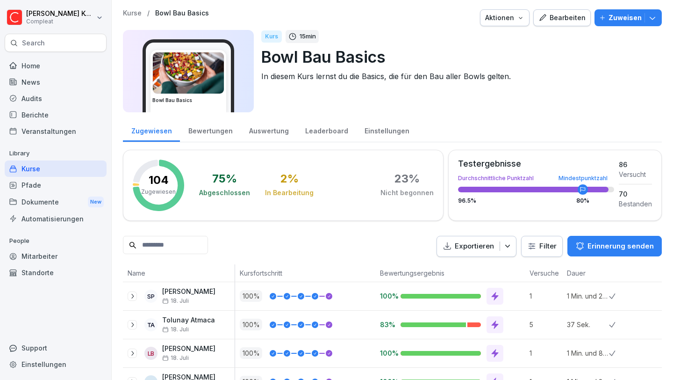
click at [570, 20] on div "Bearbeiten" at bounding box center [562, 18] width 47 height 10
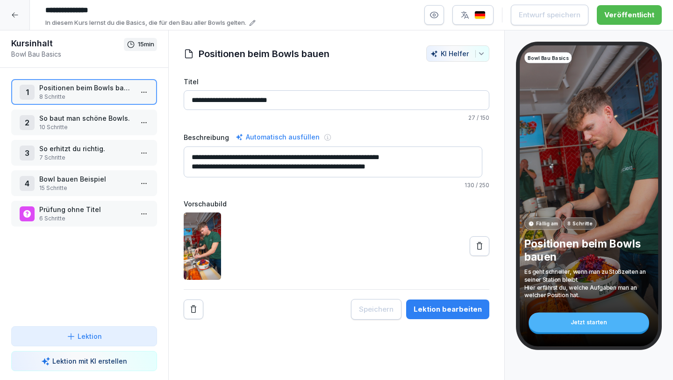
click at [15, 19] on div at bounding box center [15, 15] width 30 height 30
click at [14, 10] on html "**********" at bounding box center [336, 190] width 673 height 380
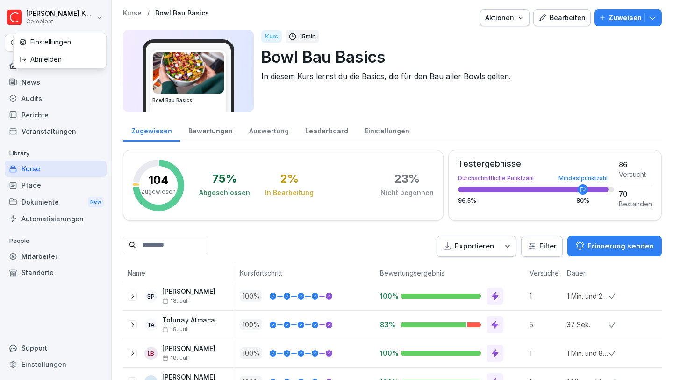
click at [46, 167] on html "[PERSON_NAME] Compleat Search Home News Audits Berichte Veranstaltungen Library…" at bounding box center [336, 190] width 673 height 380
